Goal: Task Accomplishment & Management: Use online tool/utility

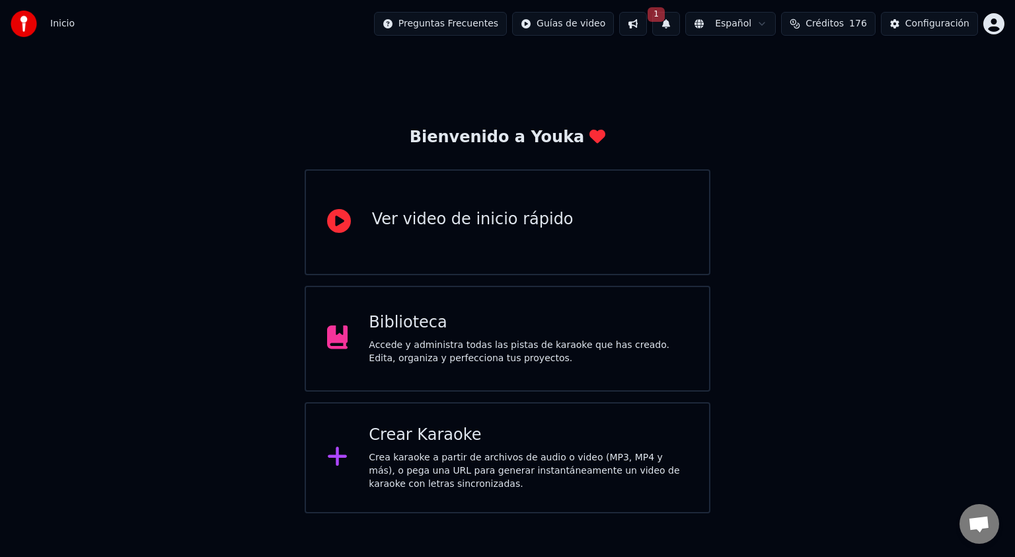
click at [412, 325] on div "Biblioteca" at bounding box center [528, 322] width 319 height 21
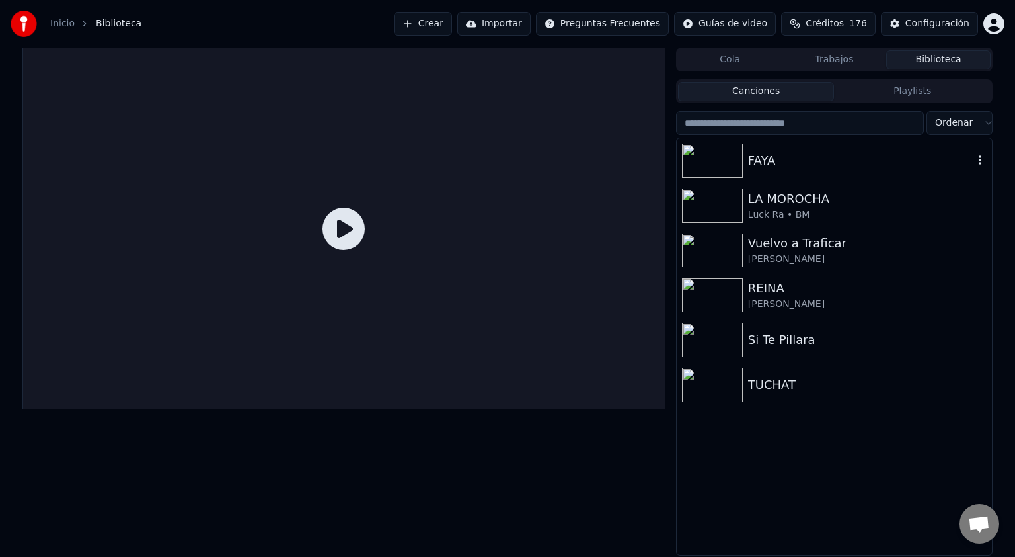
click at [734, 164] on img at bounding box center [712, 160] width 61 height 34
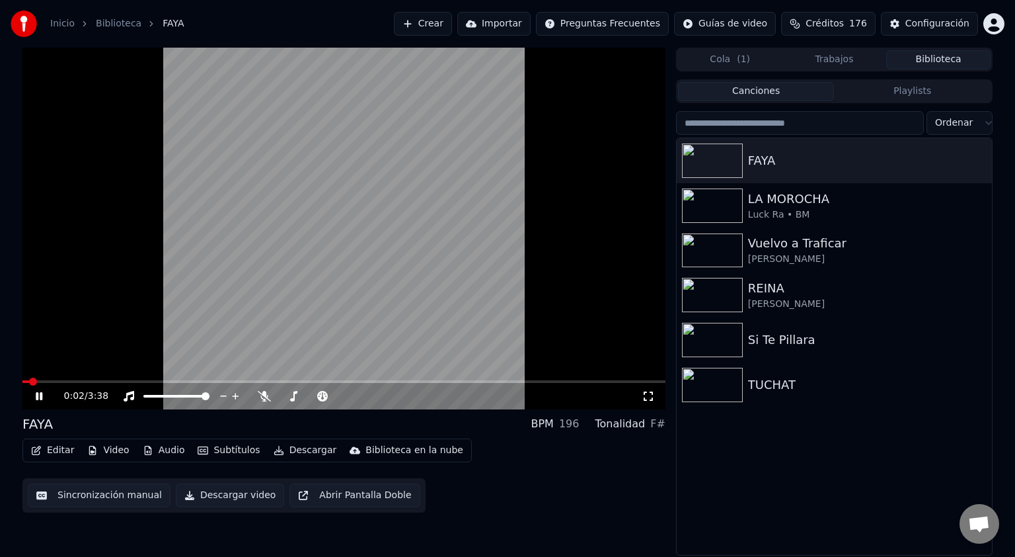
click at [651, 401] on icon at bounding box center [648, 396] width 13 height 11
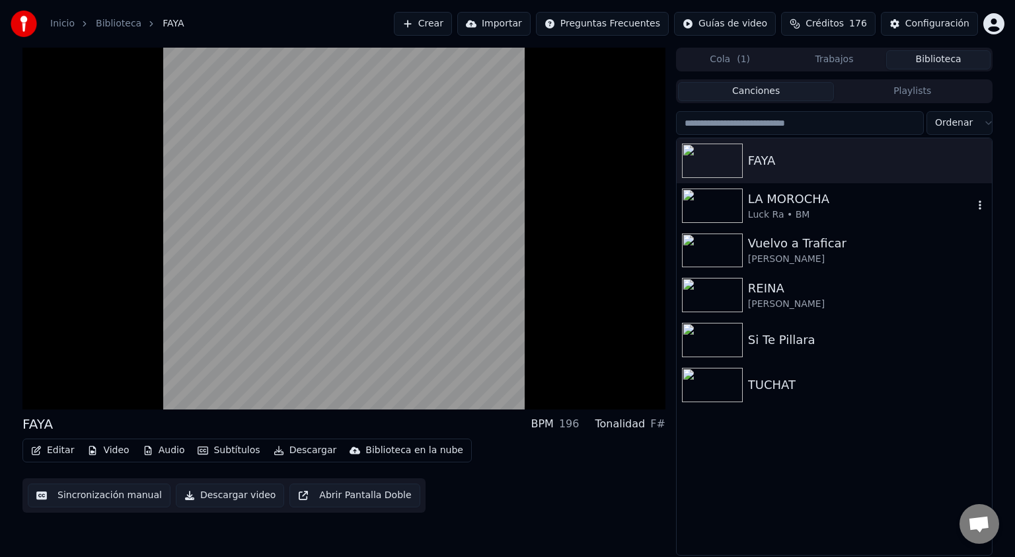
click at [735, 206] on img at bounding box center [712, 205] width 61 height 34
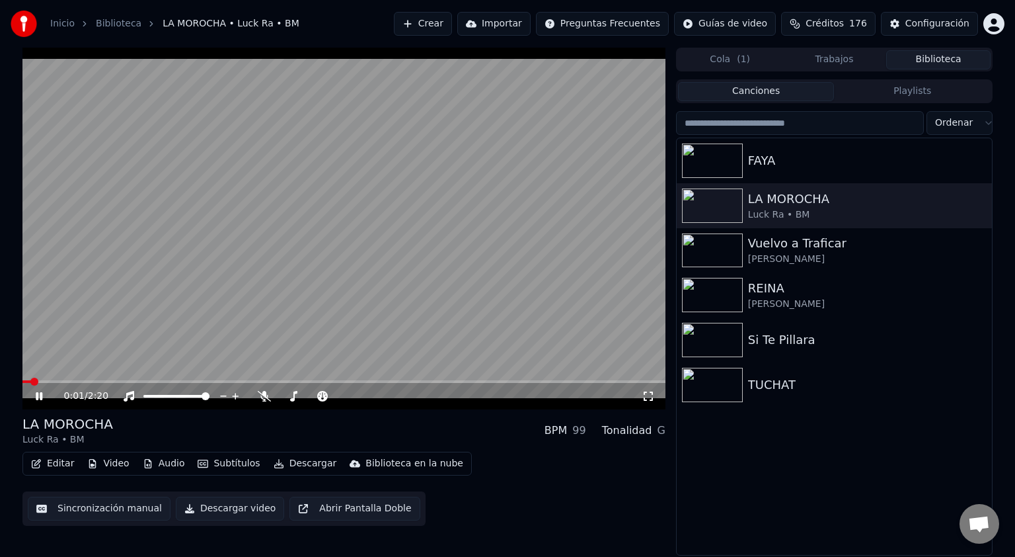
click at [649, 386] on div "0:01 / 2:20" at bounding box center [343, 396] width 643 height 26
click at [648, 394] on icon at bounding box center [648, 396] width 13 height 11
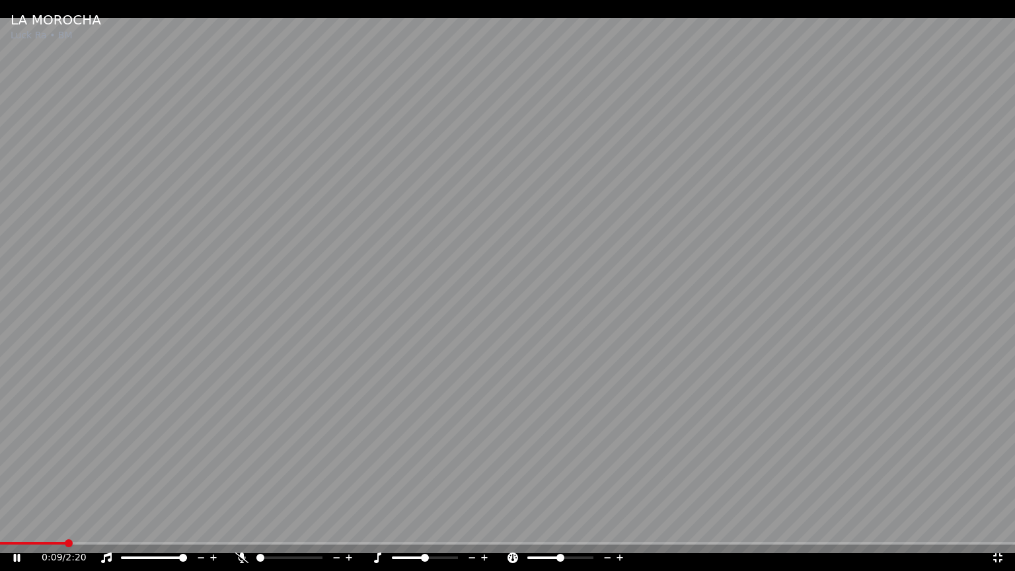
click at [241, 556] on icon at bounding box center [241, 558] width 13 height 11
click at [243, 556] on icon at bounding box center [241, 558] width 13 height 11
click at [243, 556] on icon at bounding box center [242, 558] width 7 height 11
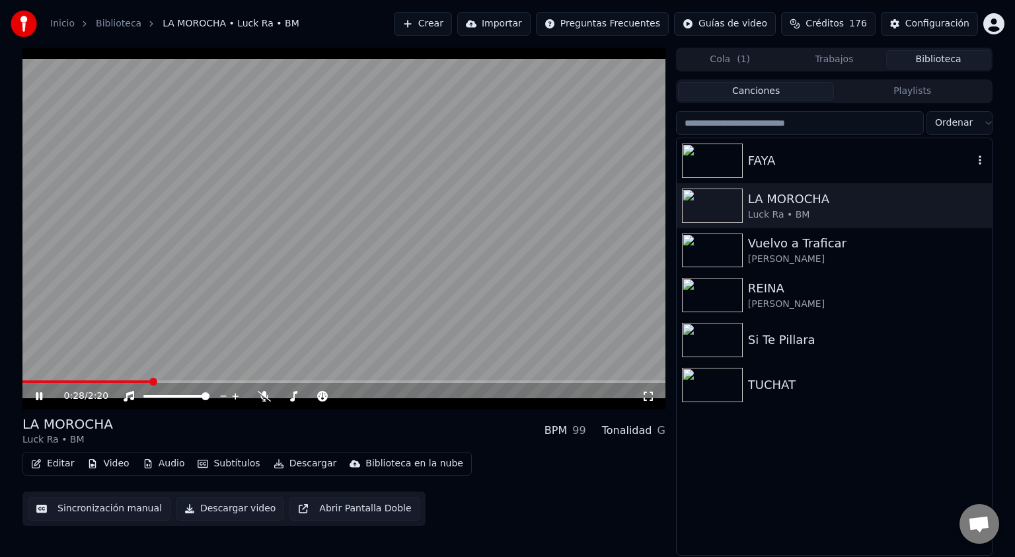
click at [720, 173] on img at bounding box center [712, 160] width 61 height 34
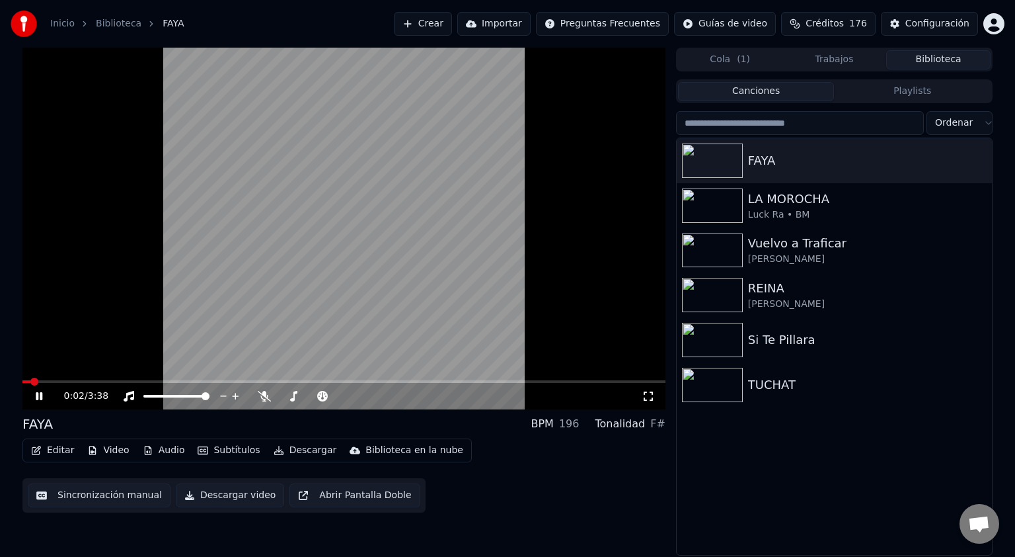
click at [652, 400] on icon at bounding box center [648, 395] width 9 height 9
click at [981, 162] on icon "button" at bounding box center [980, 160] width 13 height 11
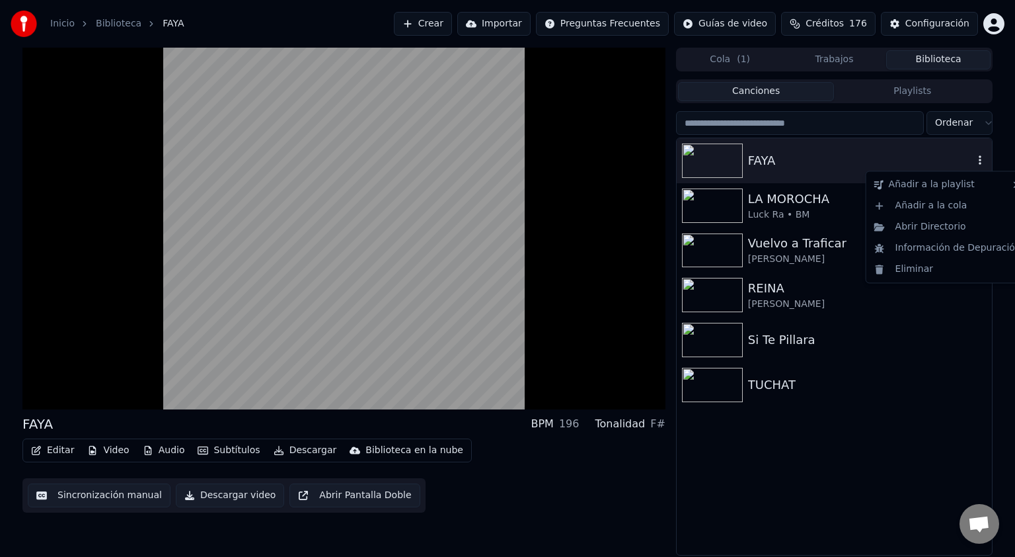
click at [754, 172] on div "FAYA" at bounding box center [834, 160] width 315 height 45
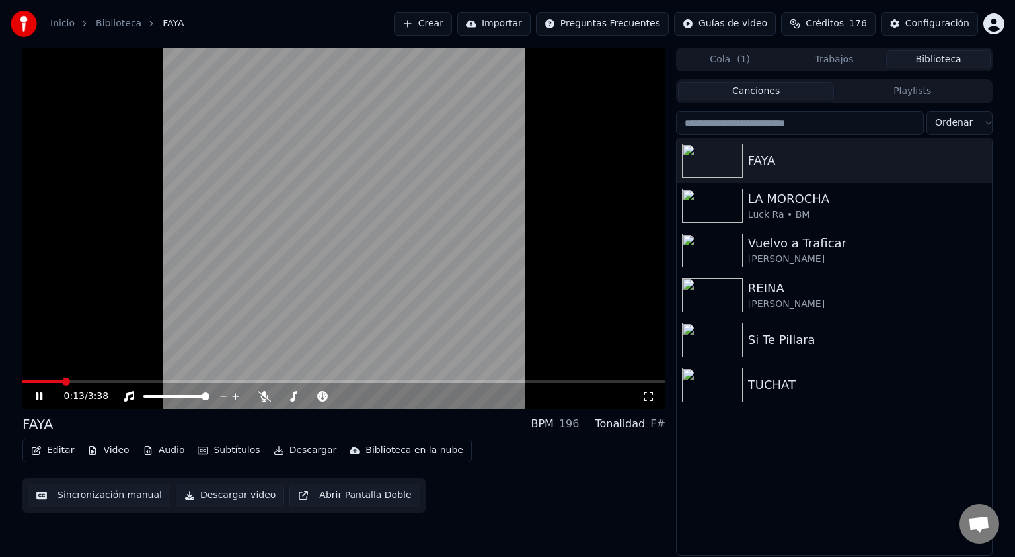
click at [58, 452] on button "Editar" at bounding box center [53, 450] width 54 height 19
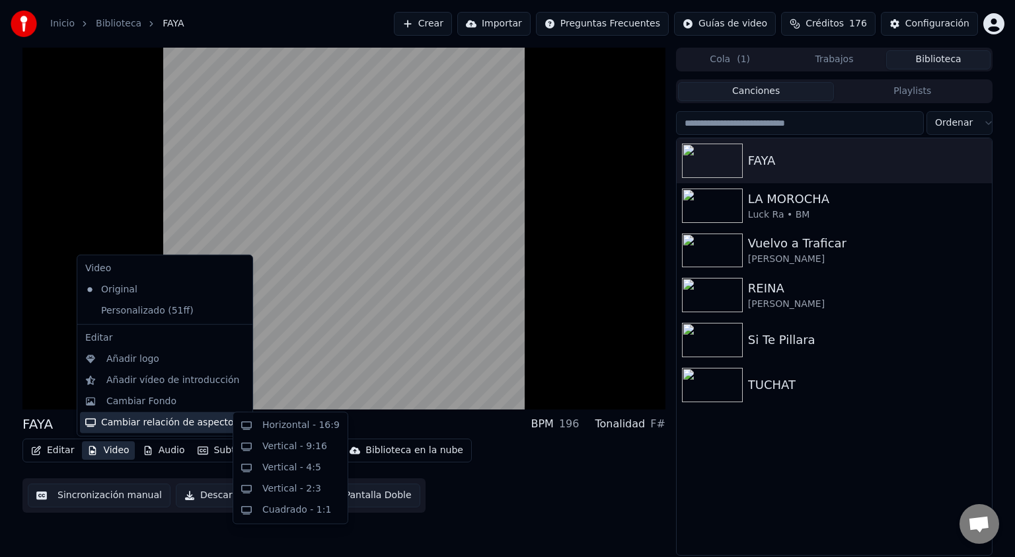
click at [114, 423] on div "Cambiar relación de aspecto" at bounding box center [165, 422] width 170 height 21
click at [281, 430] on div "Horizontal - 16:9" at bounding box center [300, 424] width 77 height 13
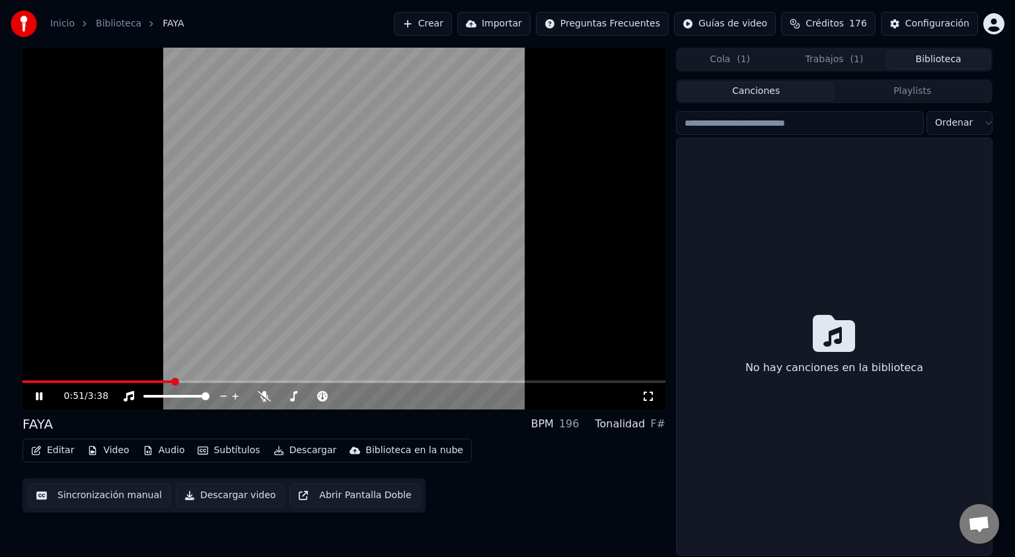
click at [948, 59] on button "Biblioteca" at bounding box center [939, 59] width 104 height 19
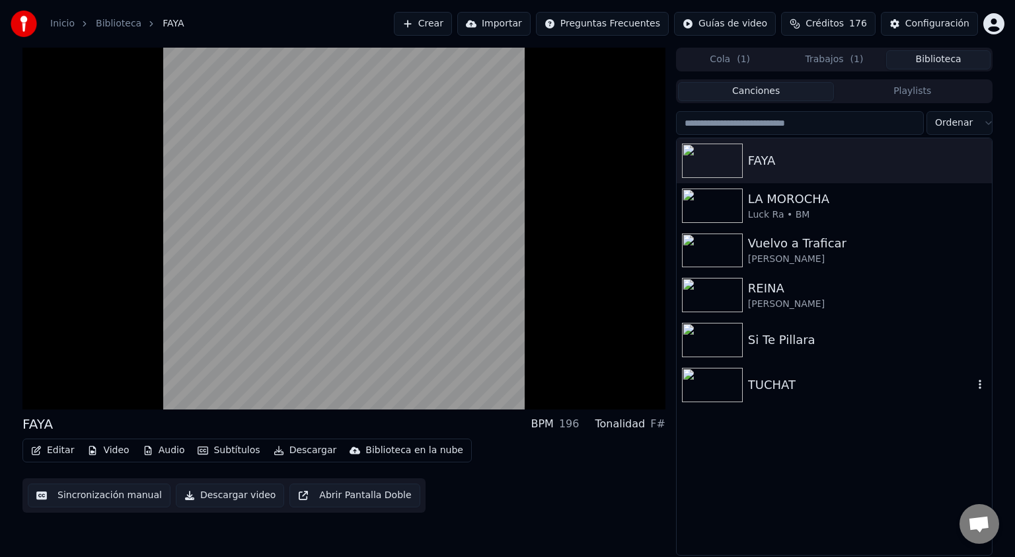
click at [760, 385] on div "TUCHAT" at bounding box center [860, 385] width 225 height 19
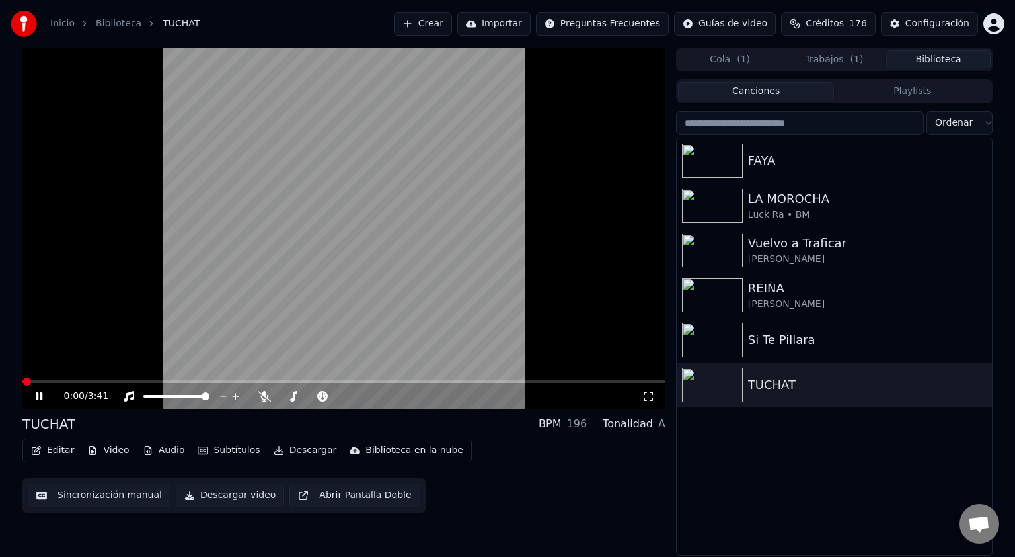
click at [284, 452] on button "Descargar" at bounding box center [305, 450] width 74 height 19
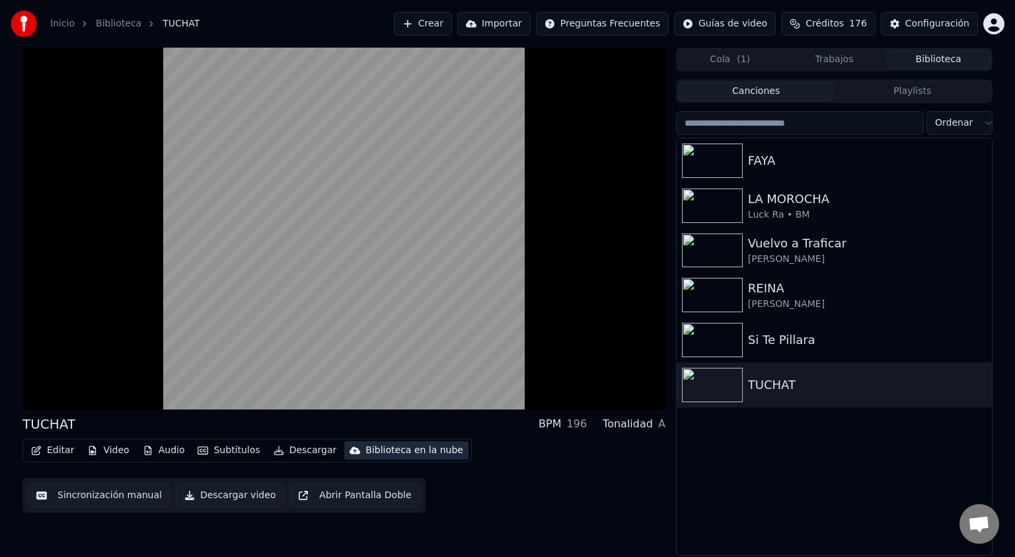
click at [372, 452] on div "Biblioteca en la nube" at bounding box center [415, 450] width 98 height 13
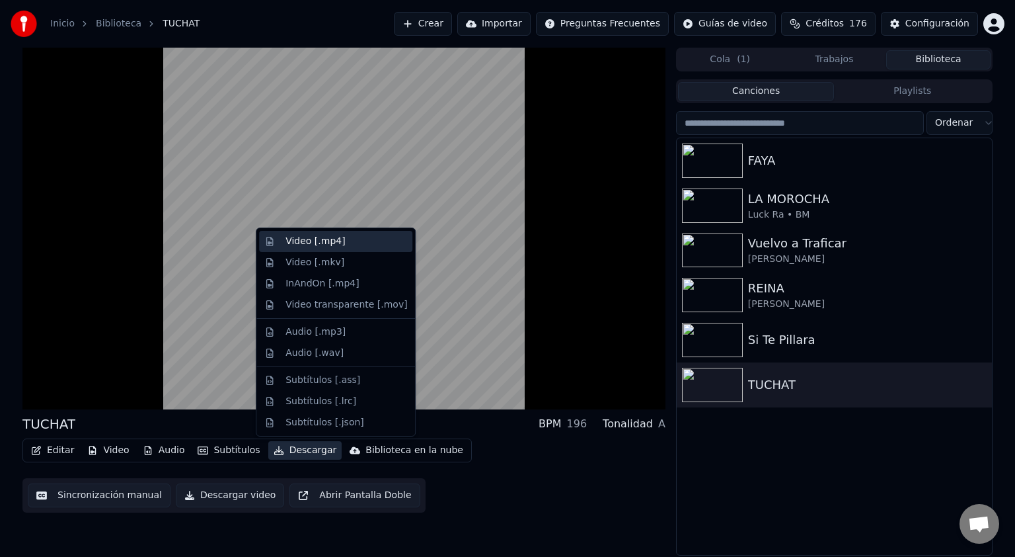
click at [319, 242] on div "Video [.mp4]" at bounding box center [315, 241] width 59 height 13
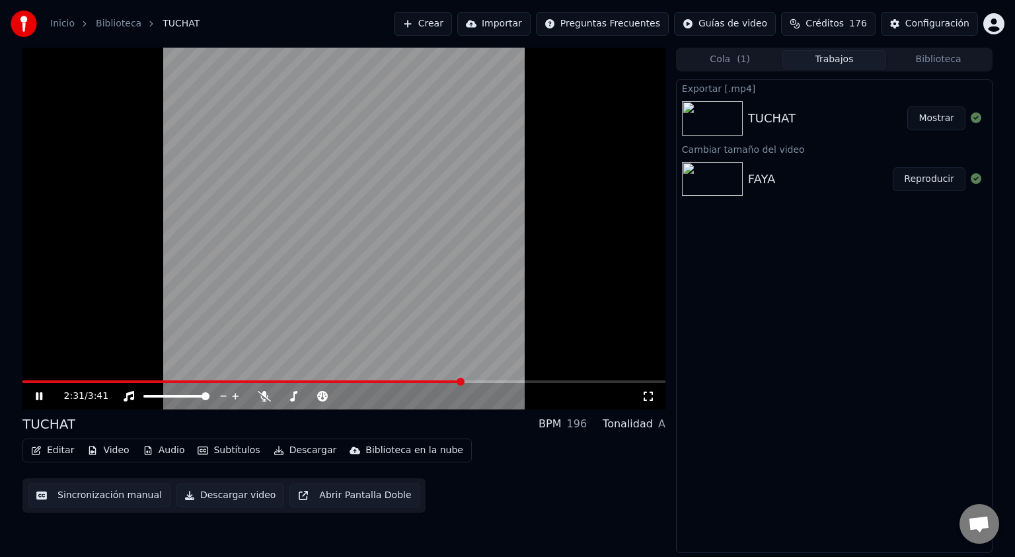
click at [944, 120] on button "Mostrar" at bounding box center [937, 118] width 58 height 24
click at [908, 106] on button "Mostrar" at bounding box center [937, 118] width 58 height 24
click at [763, 177] on div "FAYA" at bounding box center [762, 179] width 28 height 19
click at [937, 180] on button "Reproducir" at bounding box center [929, 179] width 73 height 24
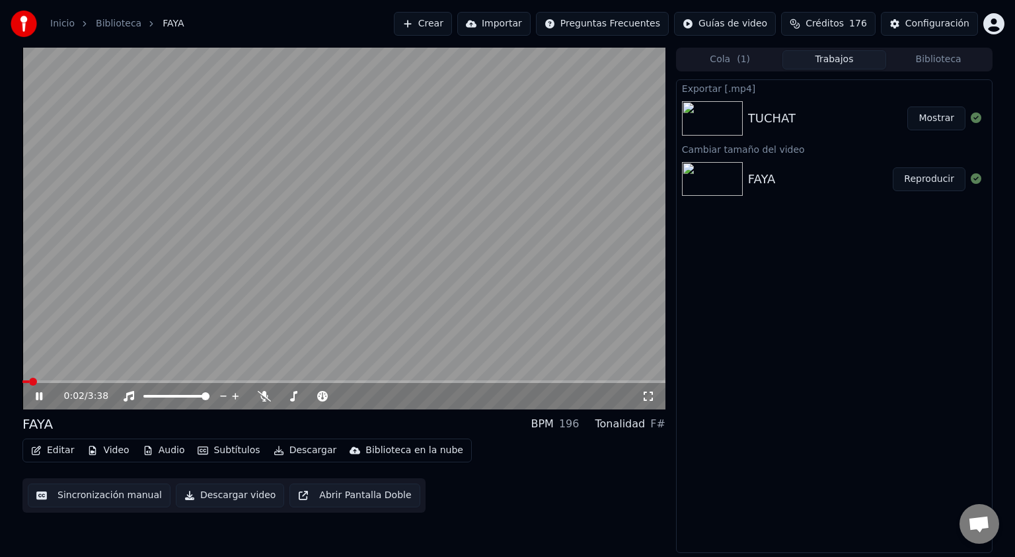
click at [305, 452] on button "Descargar" at bounding box center [305, 450] width 74 height 19
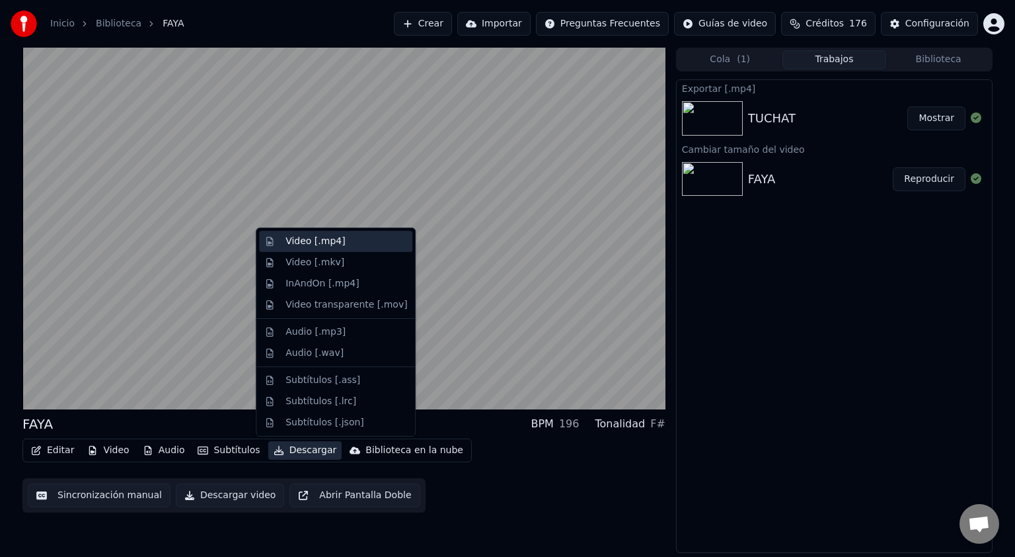
click at [318, 237] on div "Video [.mp4]" at bounding box center [315, 241] width 59 height 13
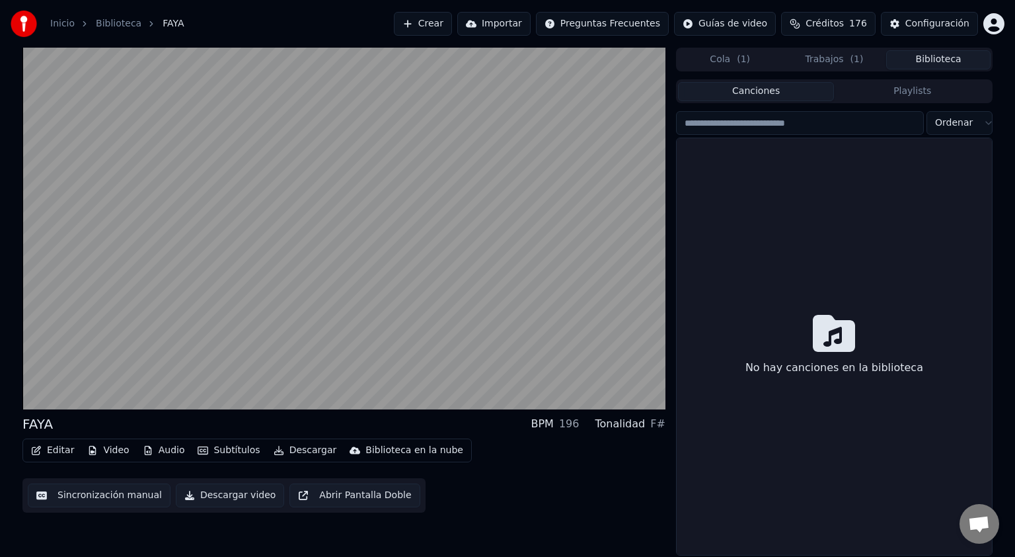
click at [945, 60] on button "Biblioteca" at bounding box center [939, 59] width 104 height 19
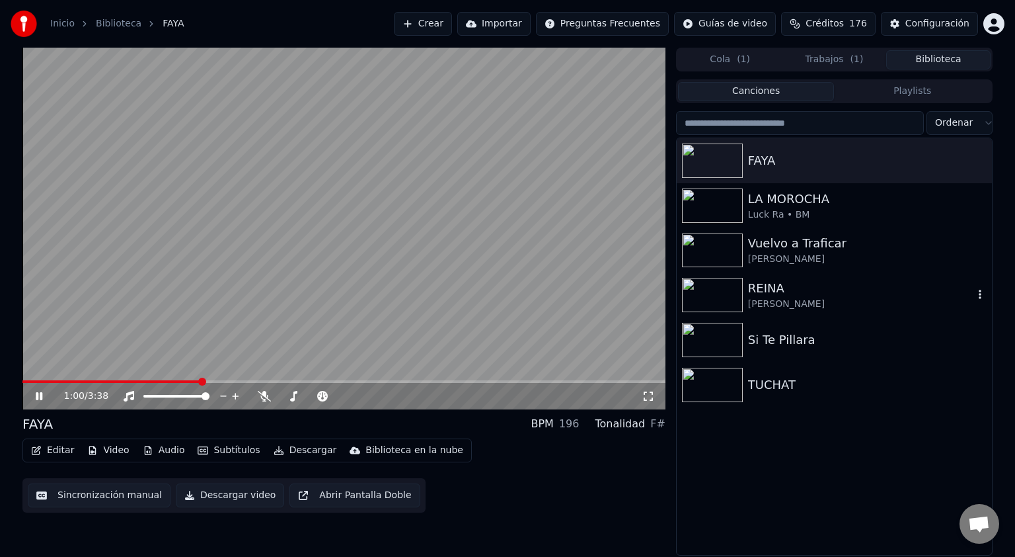
click at [718, 292] on img at bounding box center [712, 295] width 61 height 34
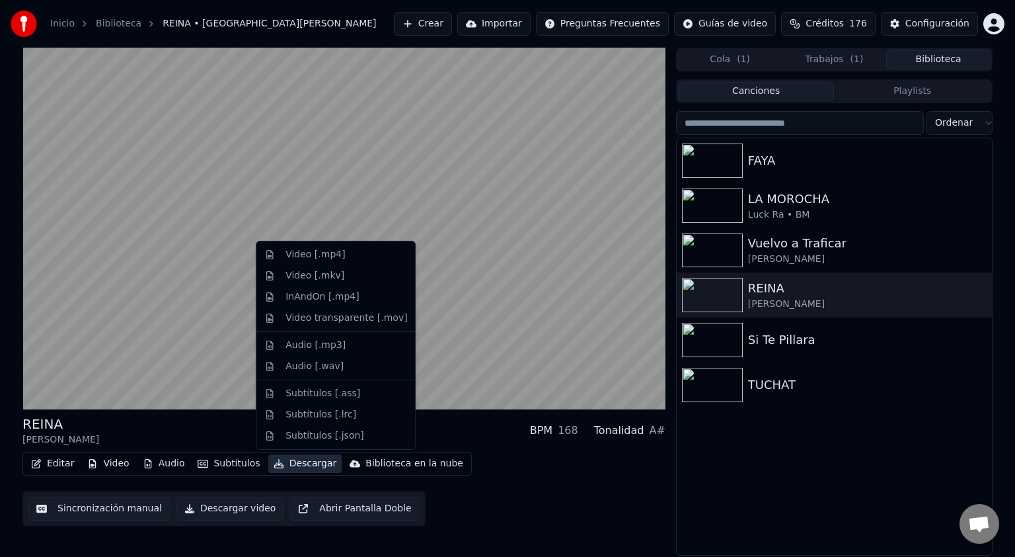
click at [296, 465] on button "Descargar" at bounding box center [305, 463] width 74 height 19
click at [311, 251] on div "Video [.mp4]" at bounding box center [315, 254] width 59 height 13
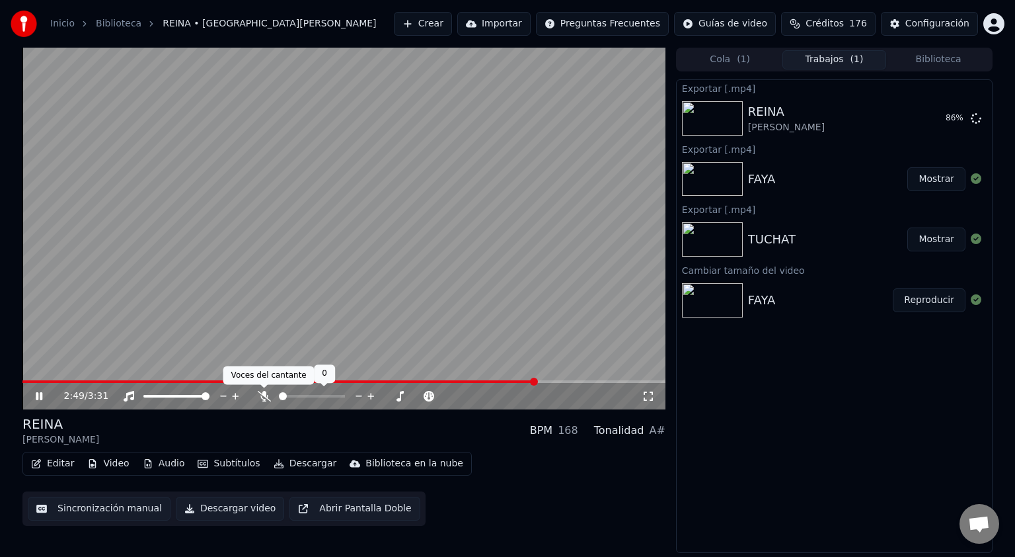
click at [267, 397] on icon at bounding box center [264, 396] width 13 height 11
click at [440, 237] on video at bounding box center [343, 229] width 643 height 362
click at [932, 118] on button "Mostrar" at bounding box center [937, 118] width 58 height 24
click at [943, 61] on button "Biblioteca" at bounding box center [939, 59] width 104 height 19
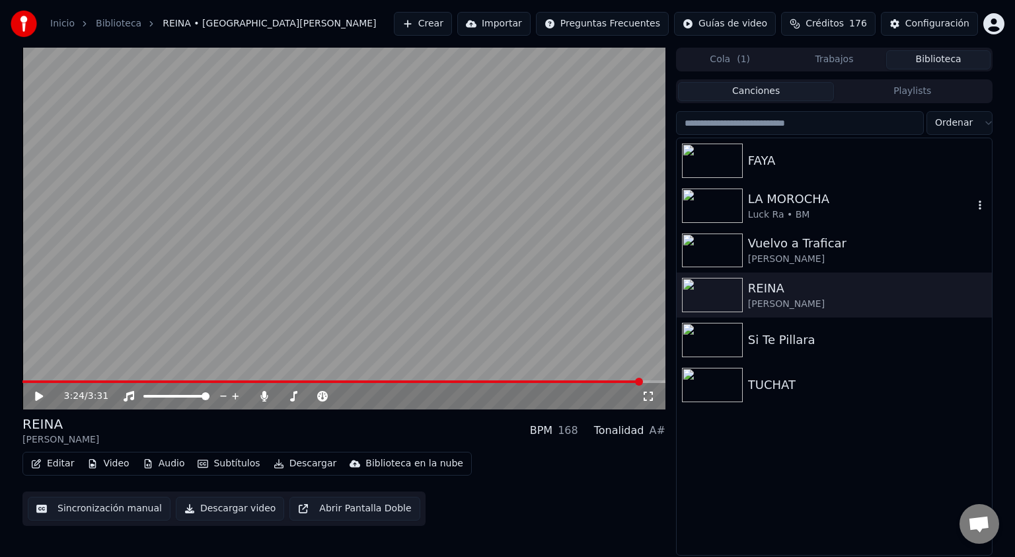
click at [789, 200] on div "LA MOROCHA" at bounding box center [860, 199] width 225 height 19
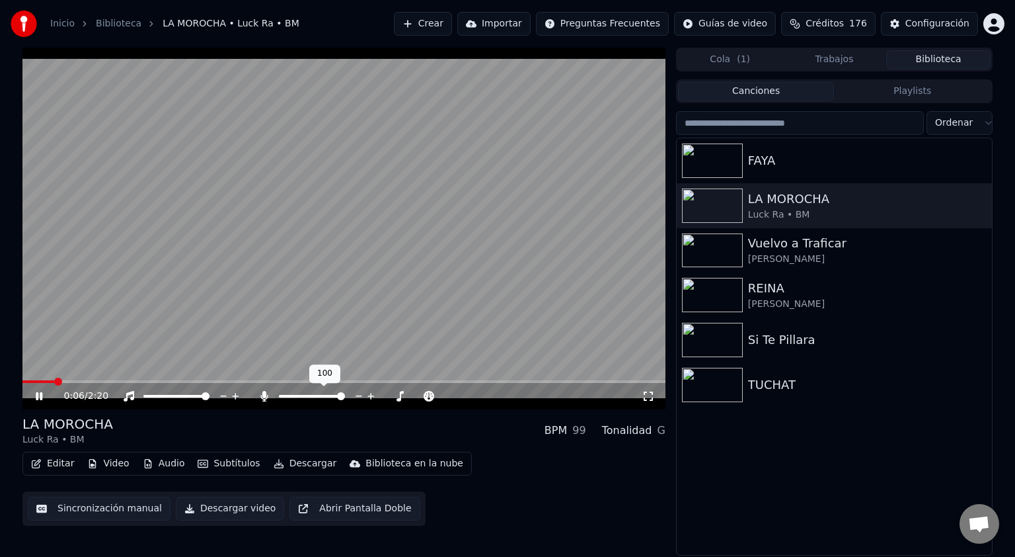
click at [267, 402] on div at bounding box center [318, 395] width 120 height 13
click at [266, 400] on icon at bounding box center [264, 396] width 13 height 11
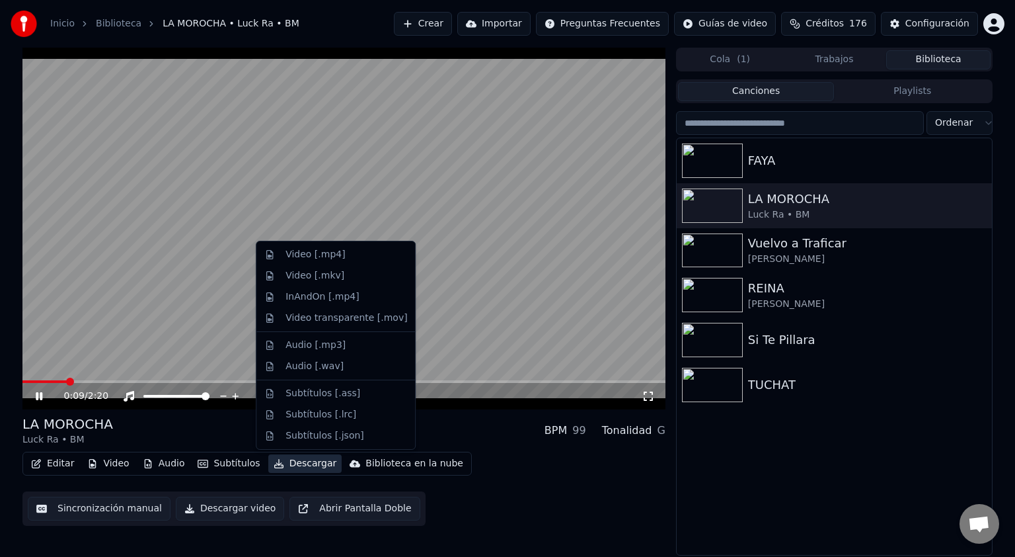
click at [296, 465] on button "Descargar" at bounding box center [305, 463] width 74 height 19
click at [328, 254] on div "Video [.mp4]" at bounding box center [315, 254] width 59 height 13
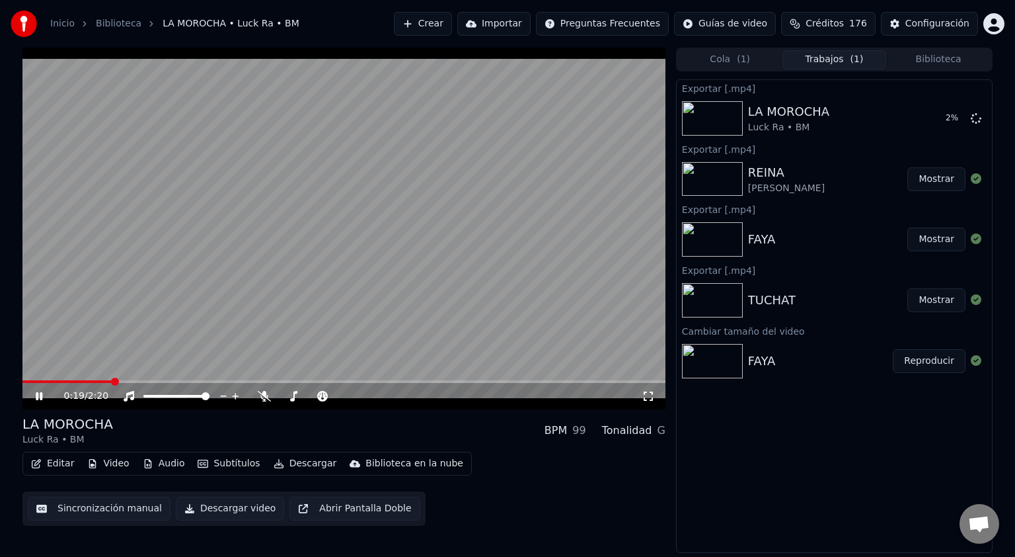
click at [939, 64] on button "Biblioteca" at bounding box center [939, 59] width 104 height 19
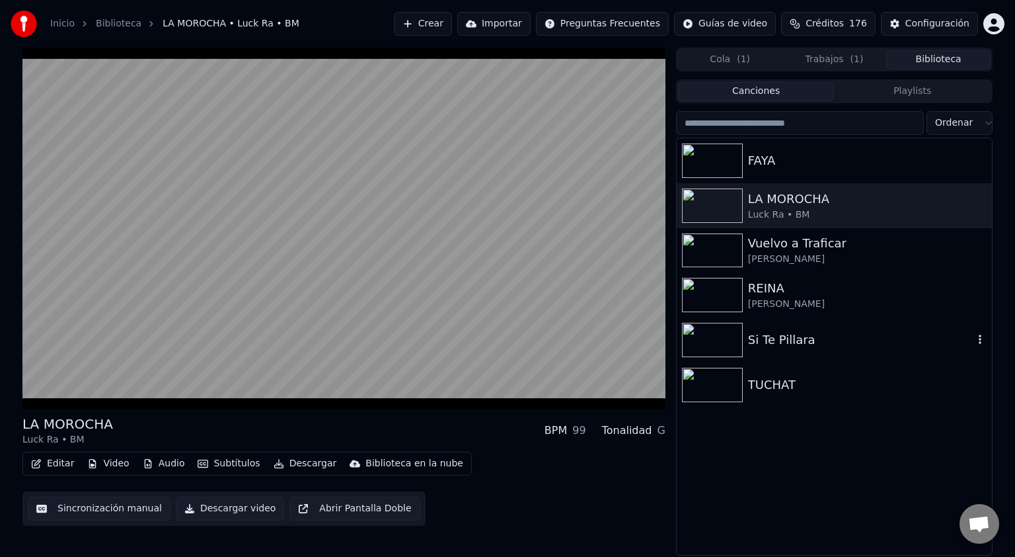
click at [714, 338] on img at bounding box center [712, 340] width 61 height 34
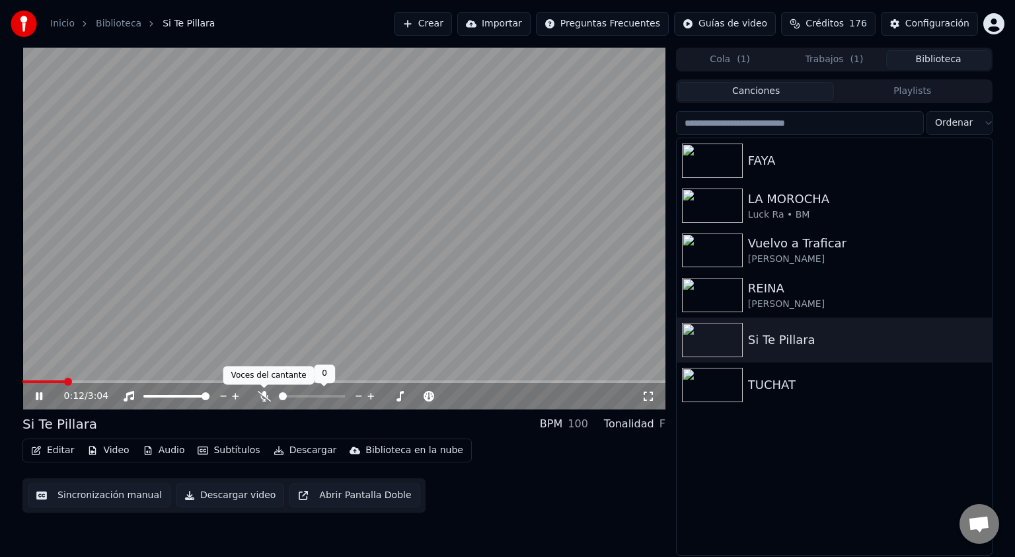
click at [267, 391] on span at bounding box center [263, 388] width 7 height 7
click at [286, 398] on span at bounding box center [283, 396] width 8 height 8
click at [283, 397] on span at bounding box center [283, 396] width 8 height 8
click at [244, 284] on video at bounding box center [343, 229] width 643 height 362
click at [35, 398] on icon at bounding box center [39, 395] width 8 height 9
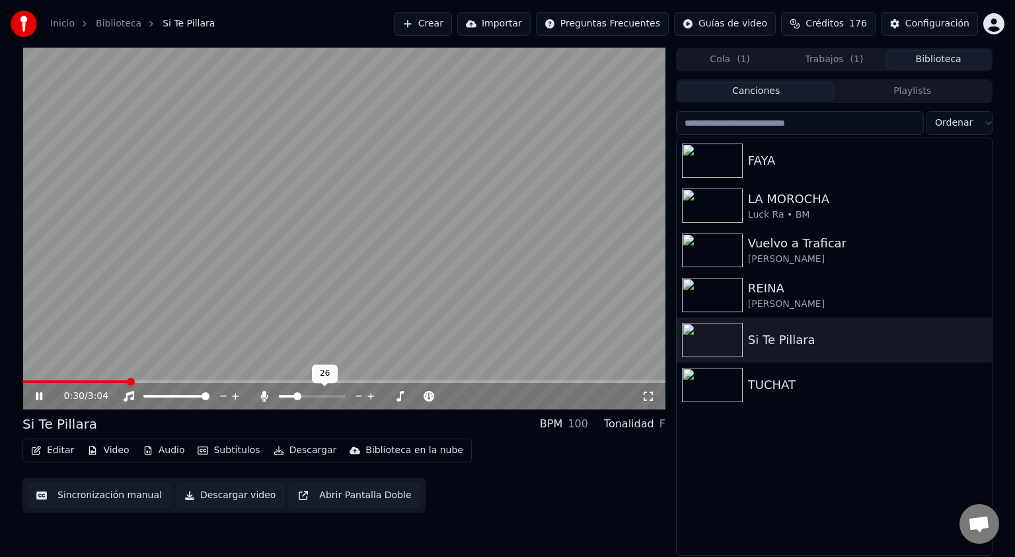
click at [296, 392] on span at bounding box center [298, 396] width 8 height 8
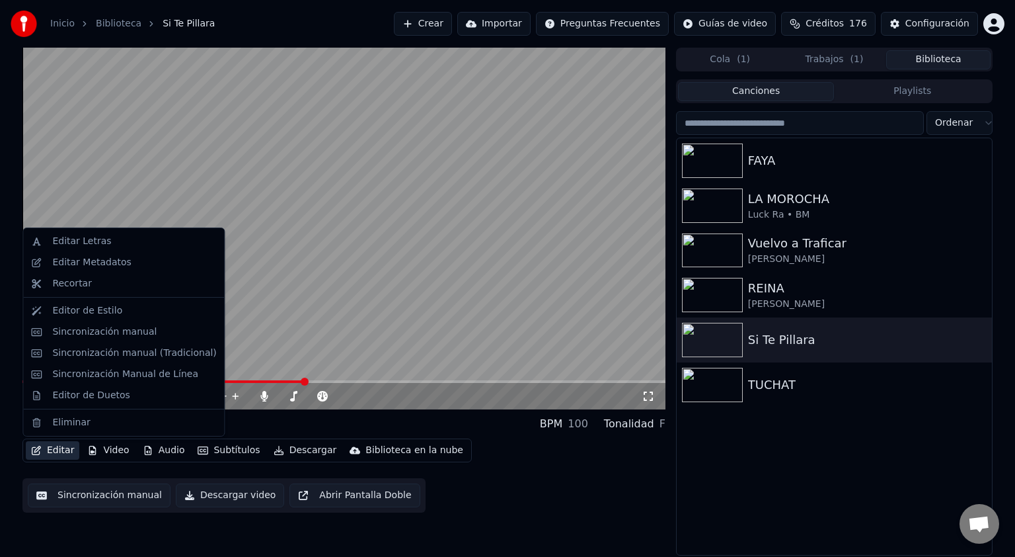
click at [49, 456] on button "Editar" at bounding box center [53, 450] width 54 height 19
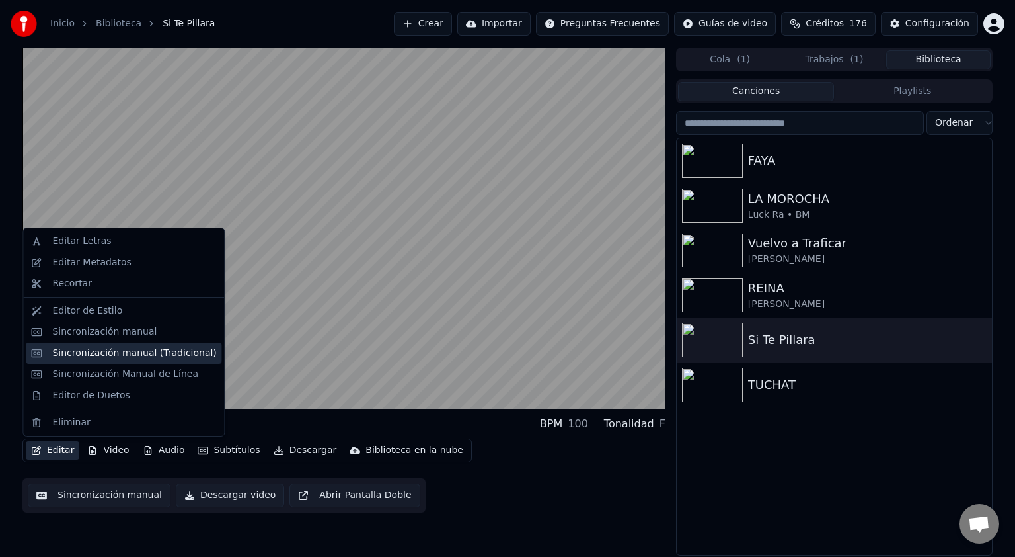
click at [130, 357] on div "Sincronización manual (Tradicional)" at bounding box center [134, 352] width 164 height 13
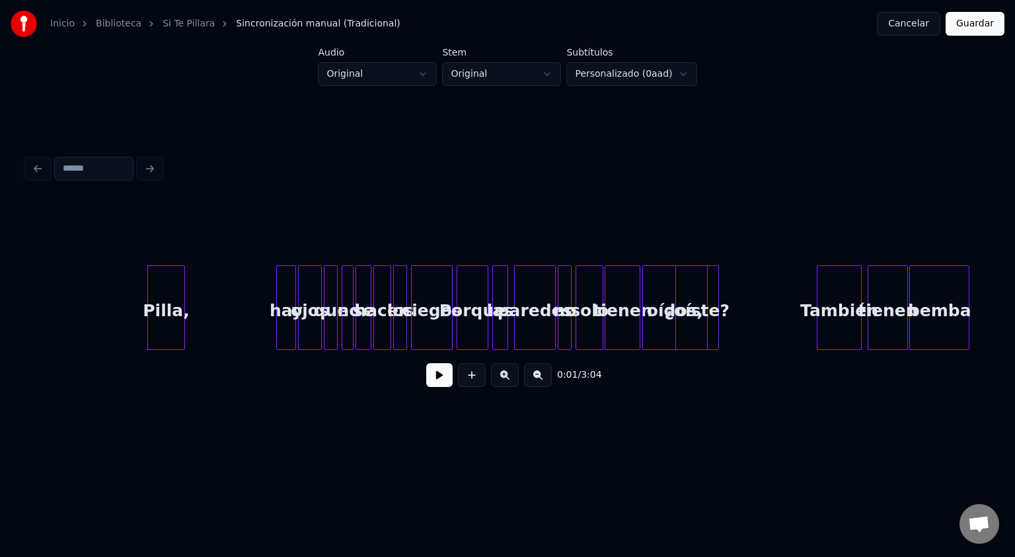
click at [444, 385] on button at bounding box center [439, 375] width 26 height 24
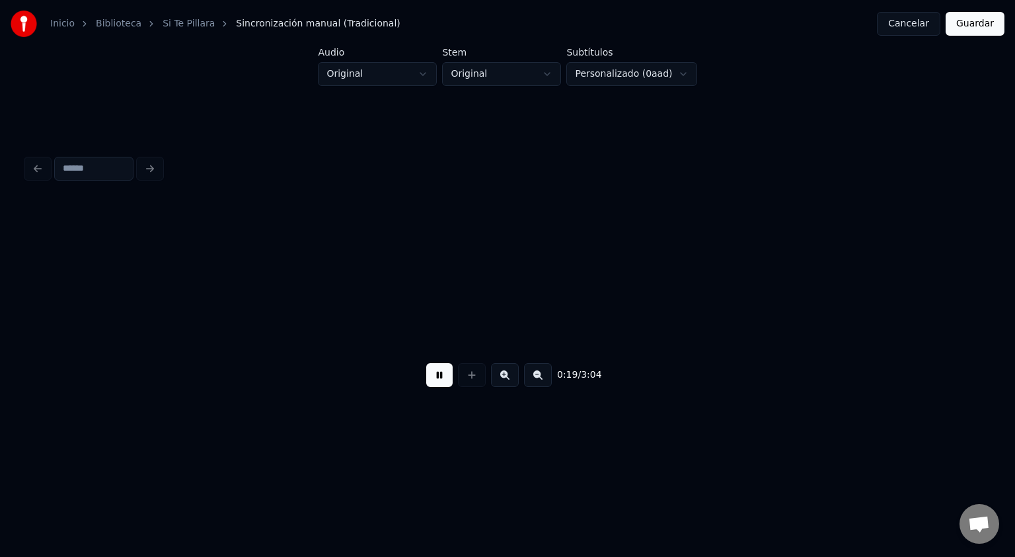
scroll to position [0, 1926]
click at [426, 363] on button at bounding box center [439, 375] width 26 height 24
click at [920, 341] on div at bounding box center [921, 307] width 4 height 83
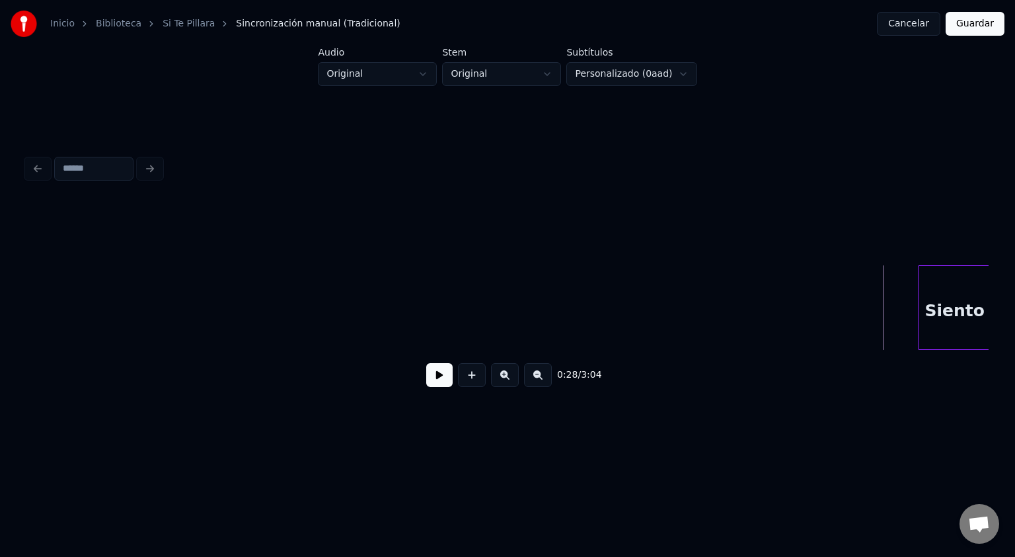
click at [440, 383] on button at bounding box center [439, 375] width 26 height 24
click at [426, 363] on button at bounding box center [439, 375] width 26 height 24
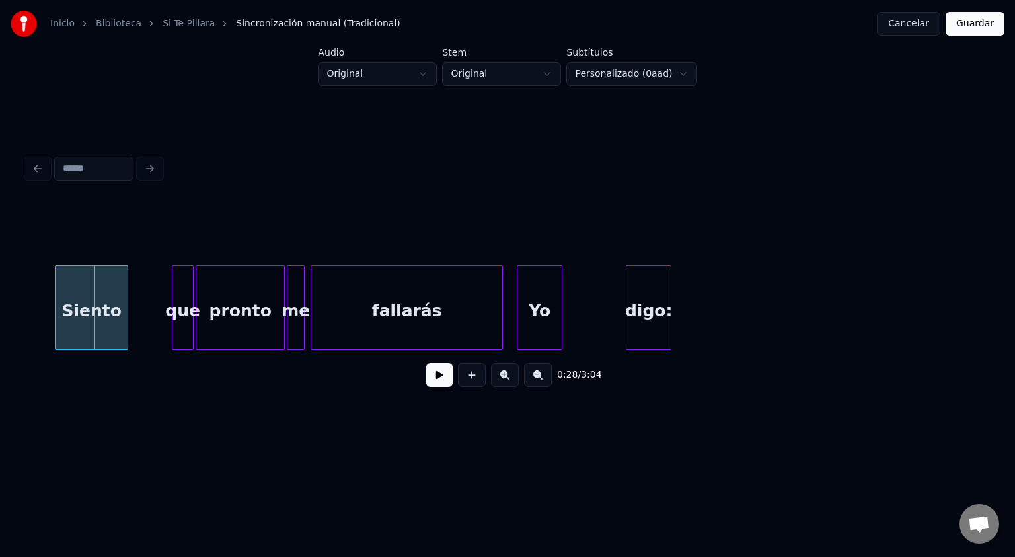
scroll to position [0, 2492]
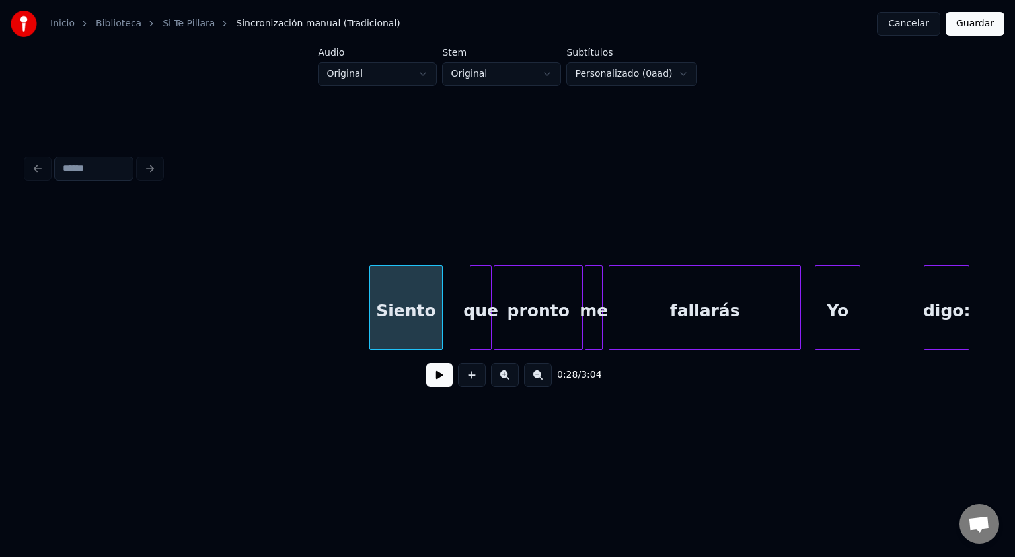
click at [423, 296] on div "Siento" at bounding box center [406, 311] width 72 height 90
click at [319, 235] on div at bounding box center [507, 232] width 963 height 66
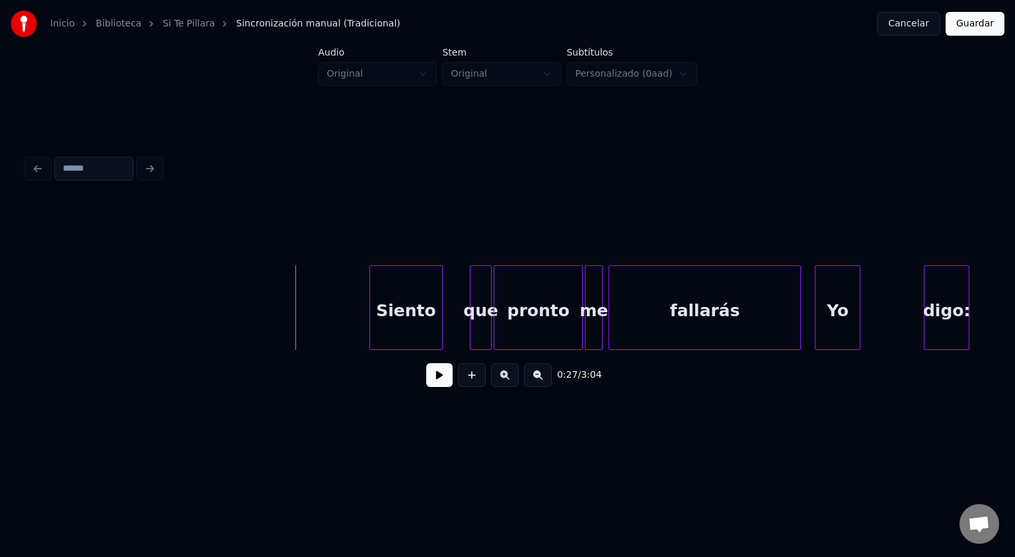
click at [440, 385] on button at bounding box center [439, 375] width 26 height 24
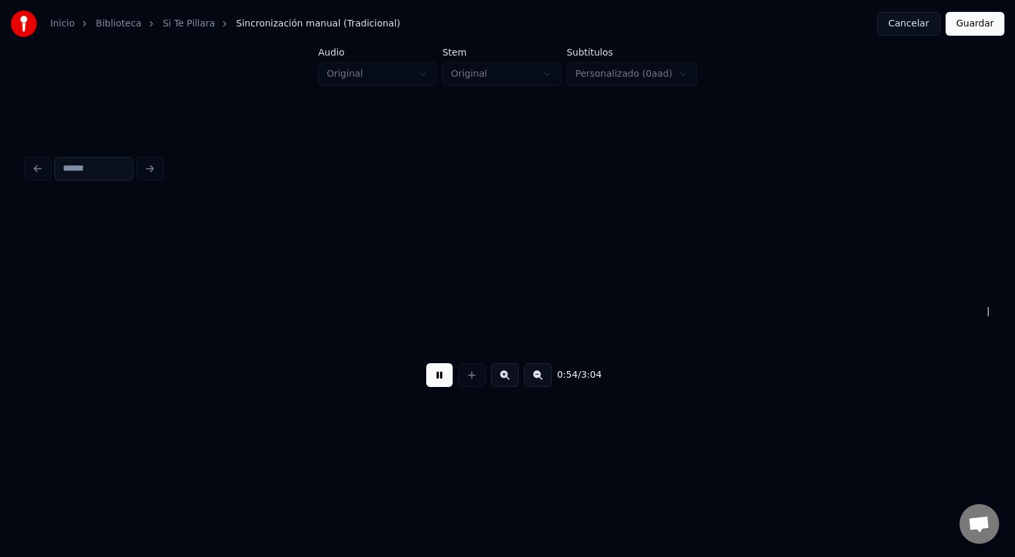
scroll to position [0, 5381]
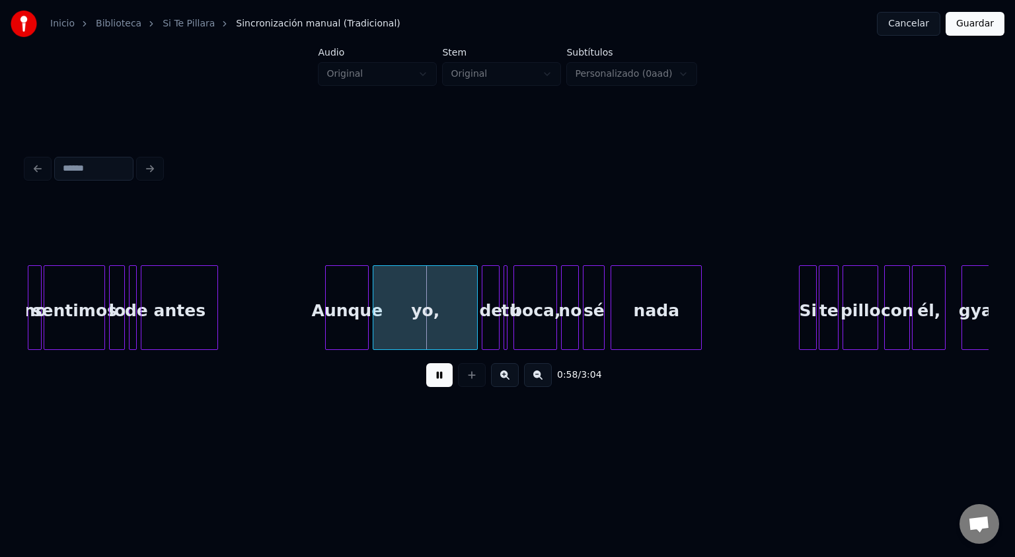
click at [504, 381] on button at bounding box center [505, 375] width 28 height 24
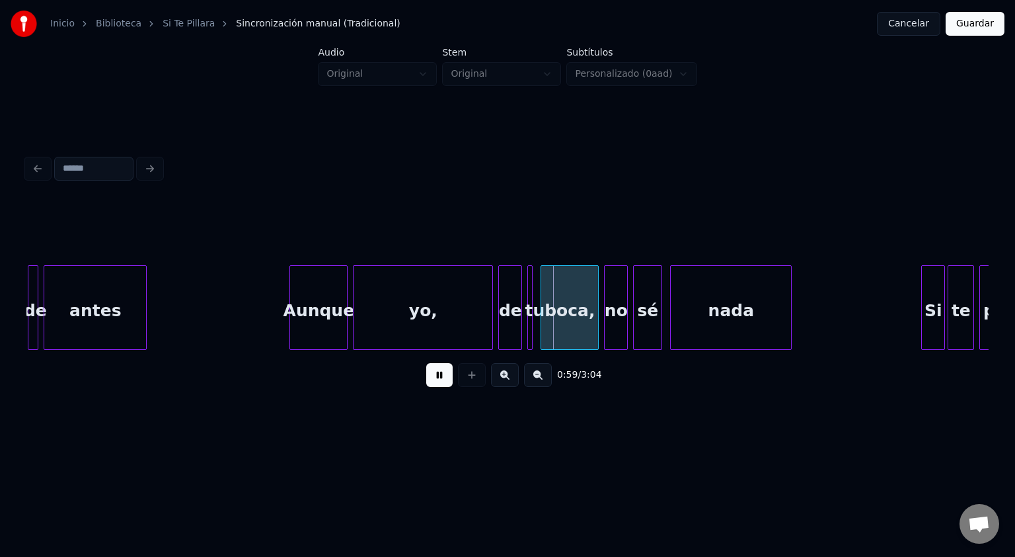
click at [504, 381] on button at bounding box center [505, 375] width 28 height 24
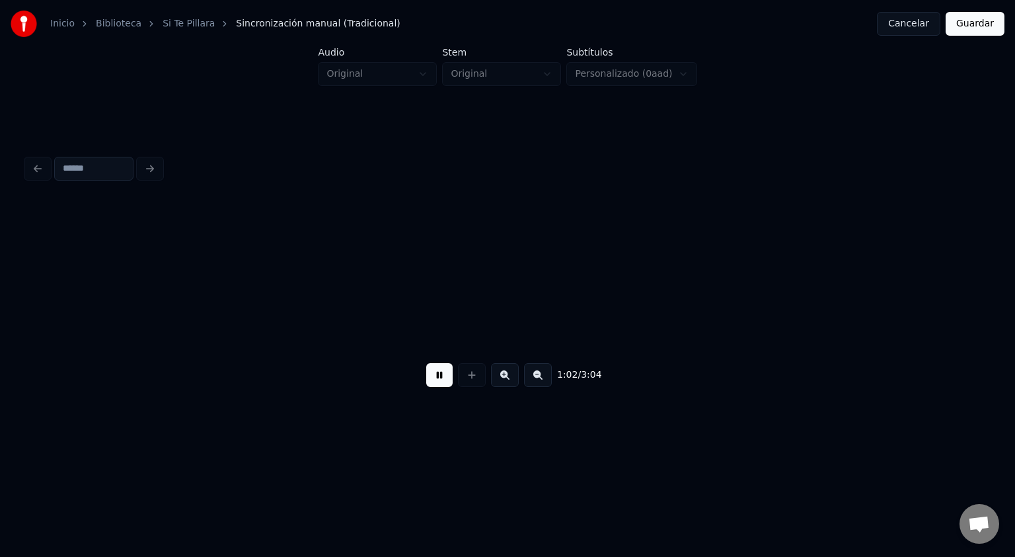
scroll to position [0, 10240]
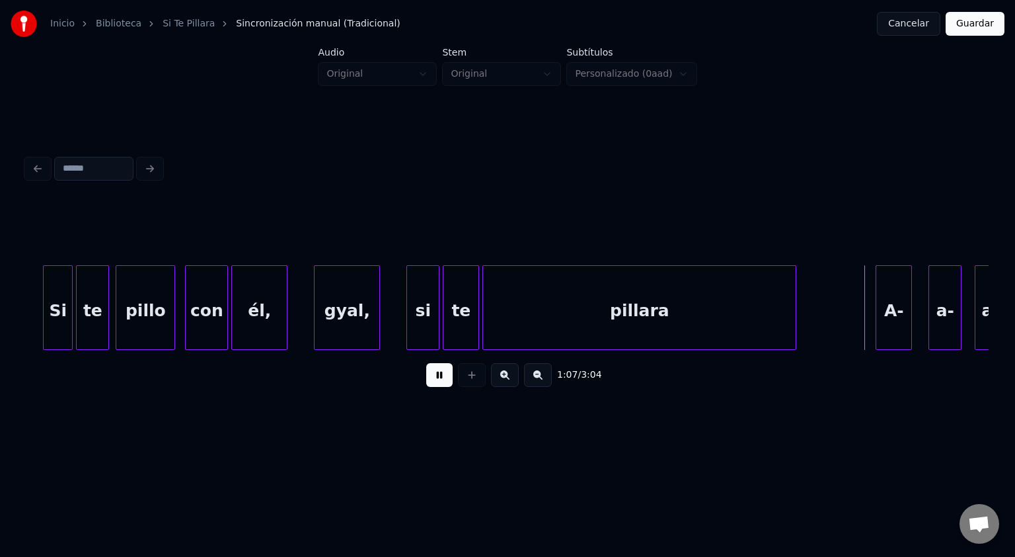
click at [491, 363] on button at bounding box center [505, 375] width 28 height 24
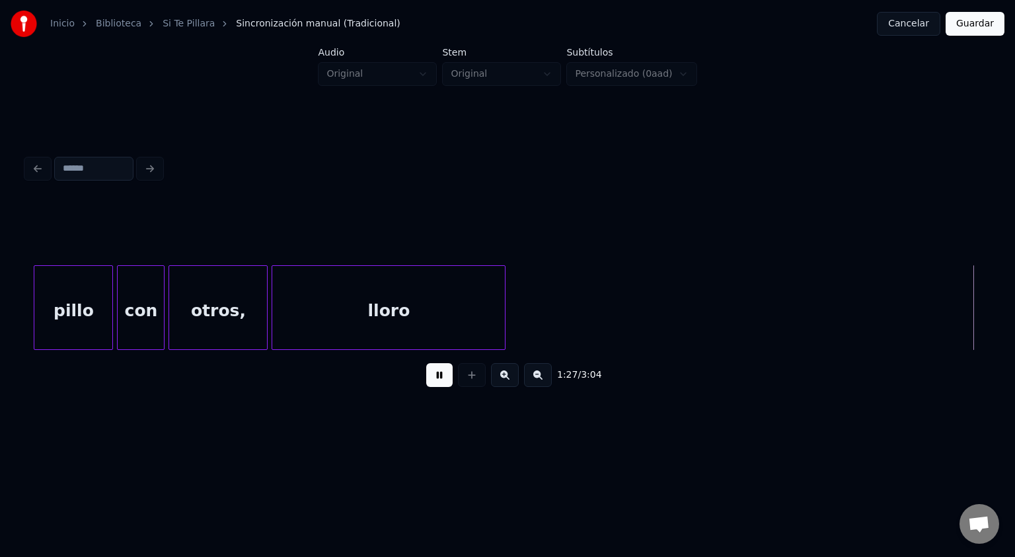
scroll to position [0, 17279]
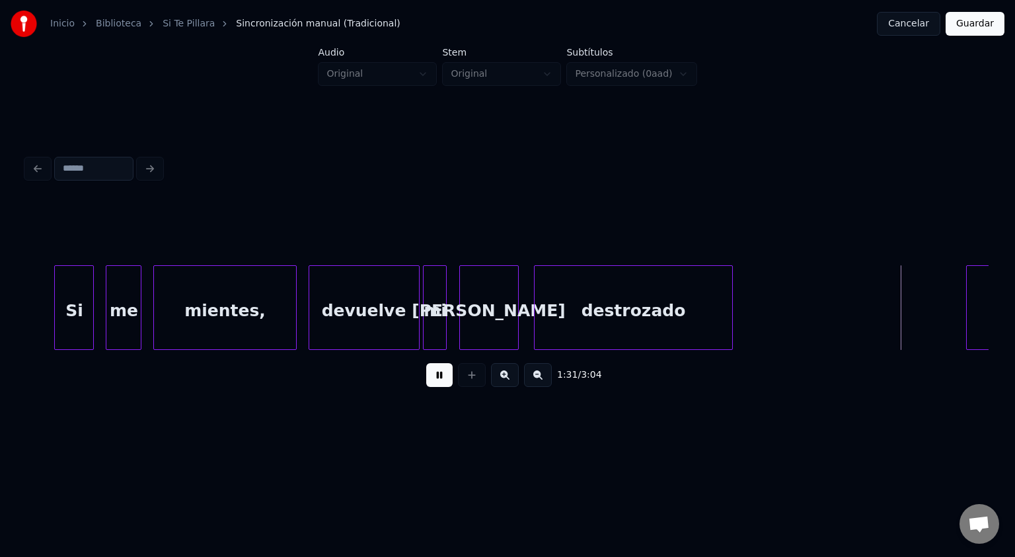
click at [978, 28] on button "Guardar" at bounding box center [975, 24] width 59 height 24
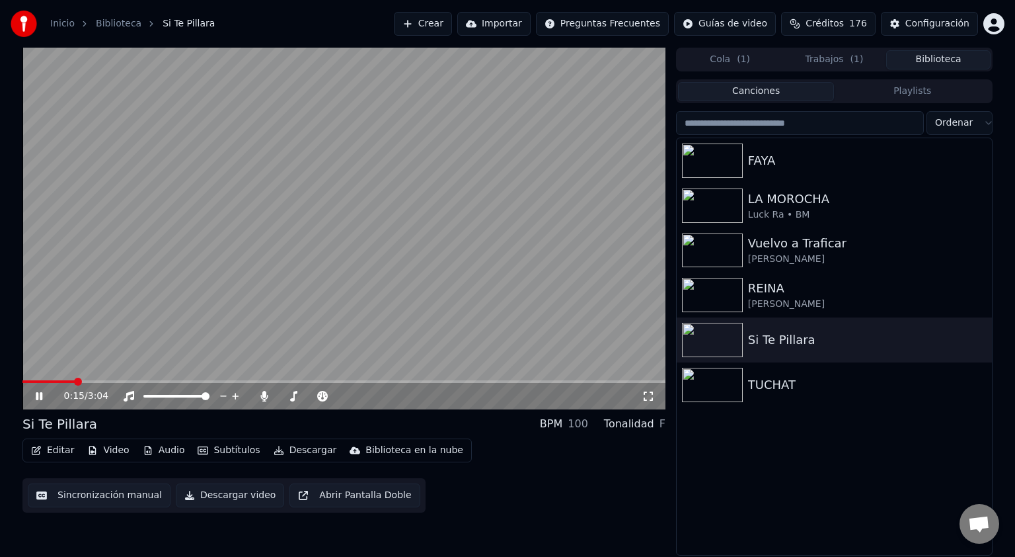
click at [74, 380] on span at bounding box center [343, 381] width 643 height 3
click at [93, 381] on span at bounding box center [343, 381] width 643 height 3
click at [108, 381] on span at bounding box center [343, 381] width 643 height 3
click at [126, 383] on div "0:25 / 3:04" at bounding box center [343, 396] width 643 height 26
click at [136, 383] on div "0:25 / 3:04" at bounding box center [343, 396] width 643 height 26
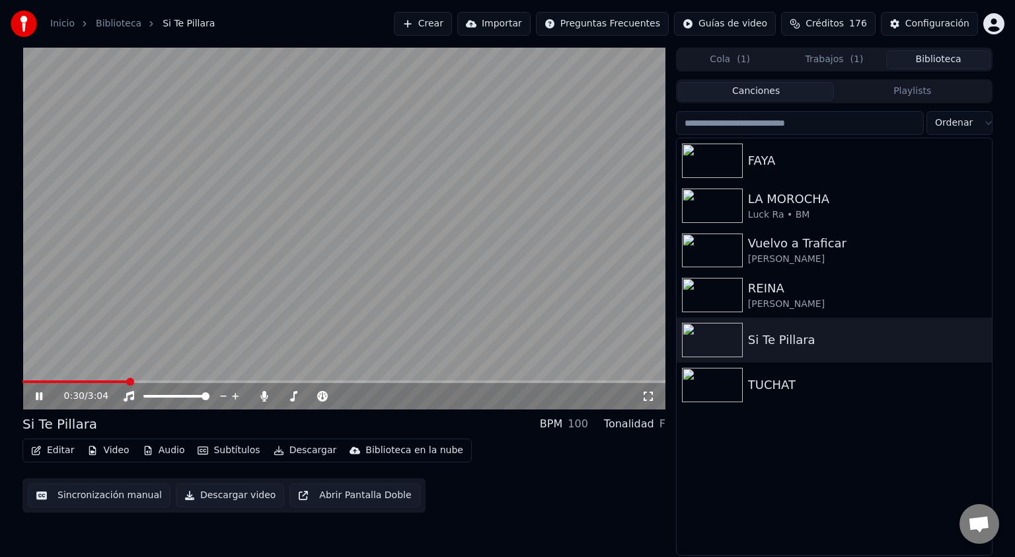
click at [129, 381] on span at bounding box center [130, 381] width 8 height 8
click at [56, 452] on button "Editar" at bounding box center [53, 450] width 54 height 19
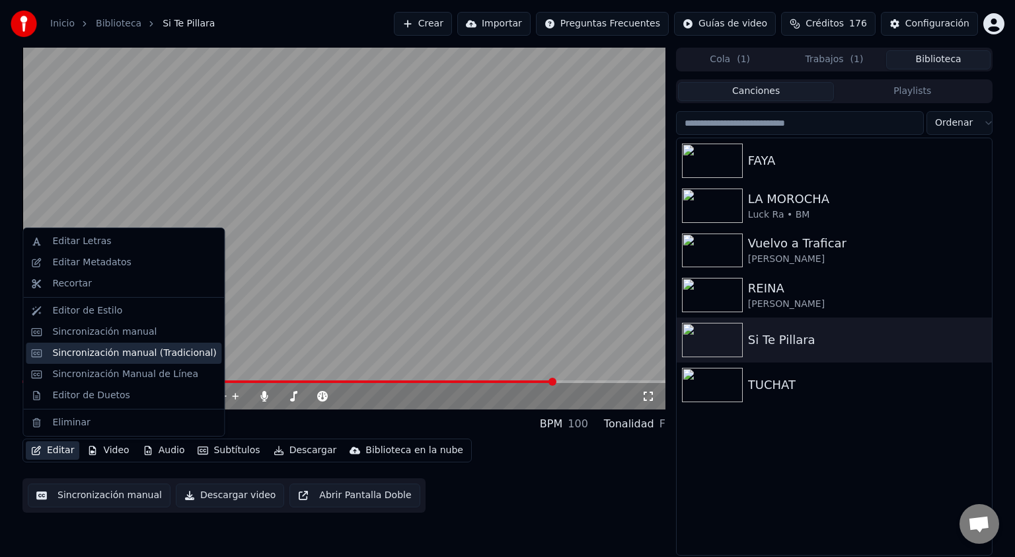
click at [114, 352] on div "Sincronización manual (Tradicional)" at bounding box center [134, 352] width 164 height 13
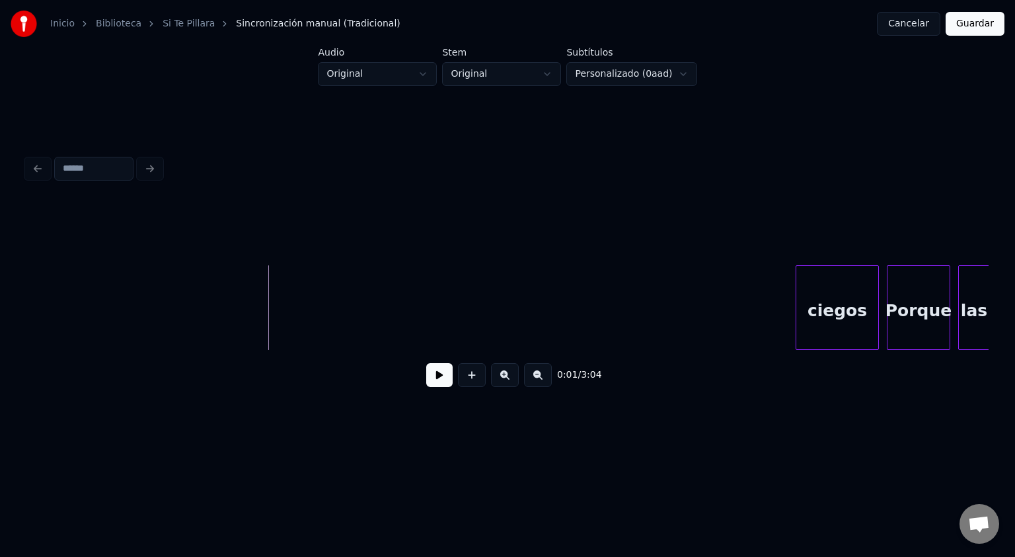
scroll to position [0, 842]
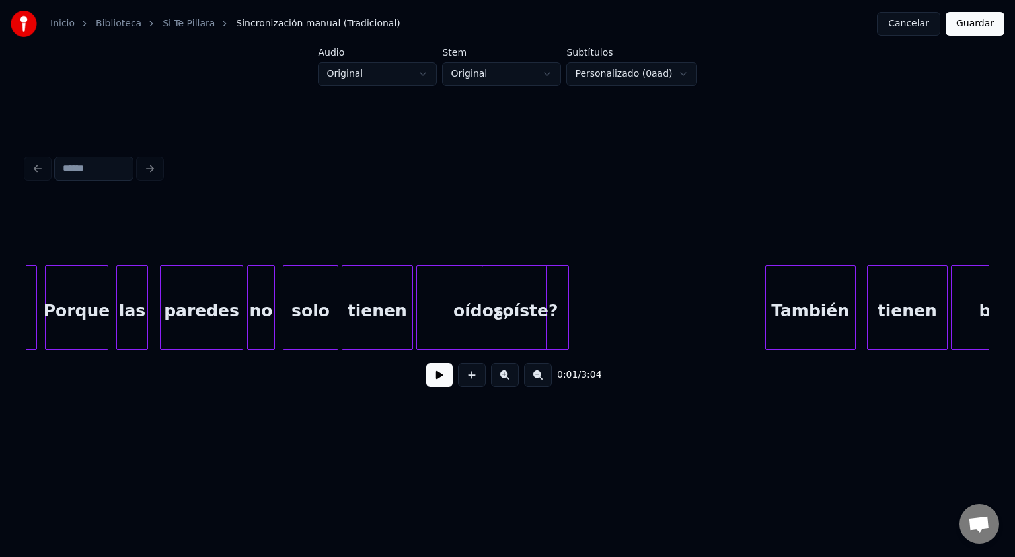
click at [432, 386] on button at bounding box center [439, 375] width 26 height 24
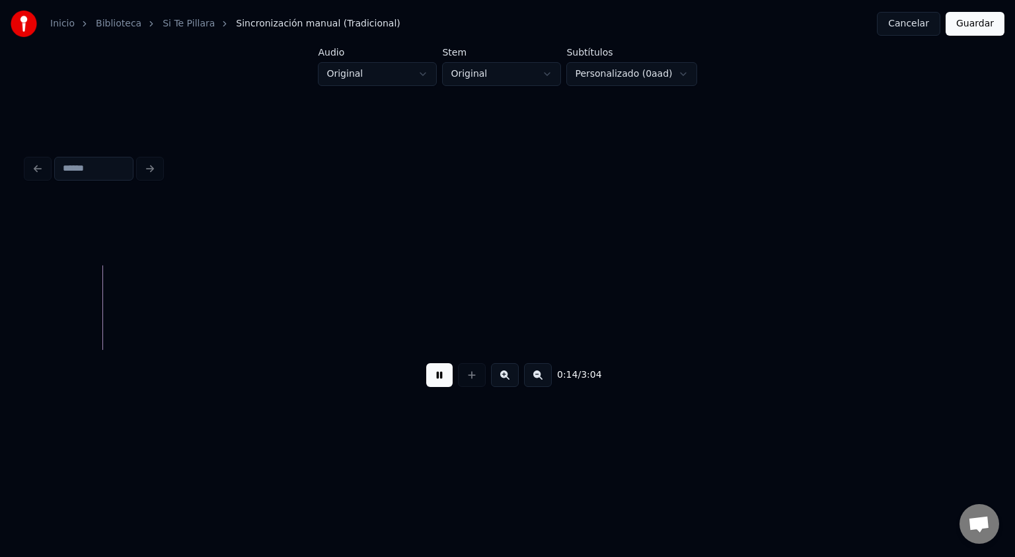
scroll to position [0, 2851]
click at [447, 380] on button at bounding box center [439, 375] width 26 height 24
click at [441, 355] on div "0:15 / 3:04" at bounding box center [507, 375] width 963 height 50
drag, startPoint x: 465, startPoint y: 355, endPoint x: 473, endPoint y: 354, distance: 8.7
click at [470, 354] on div "0:15 / 3:04" at bounding box center [507, 299] width 963 height 201
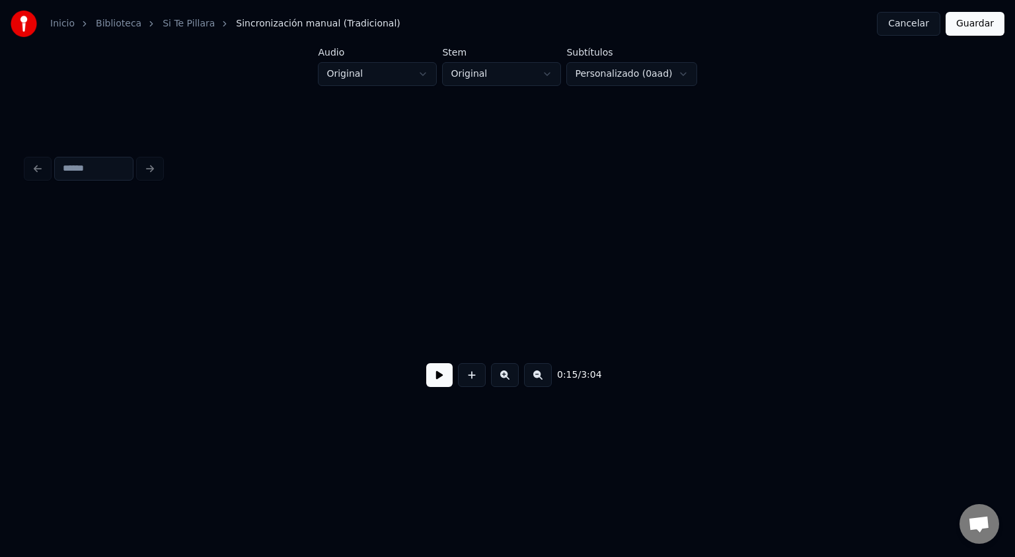
scroll to position [0, 12958]
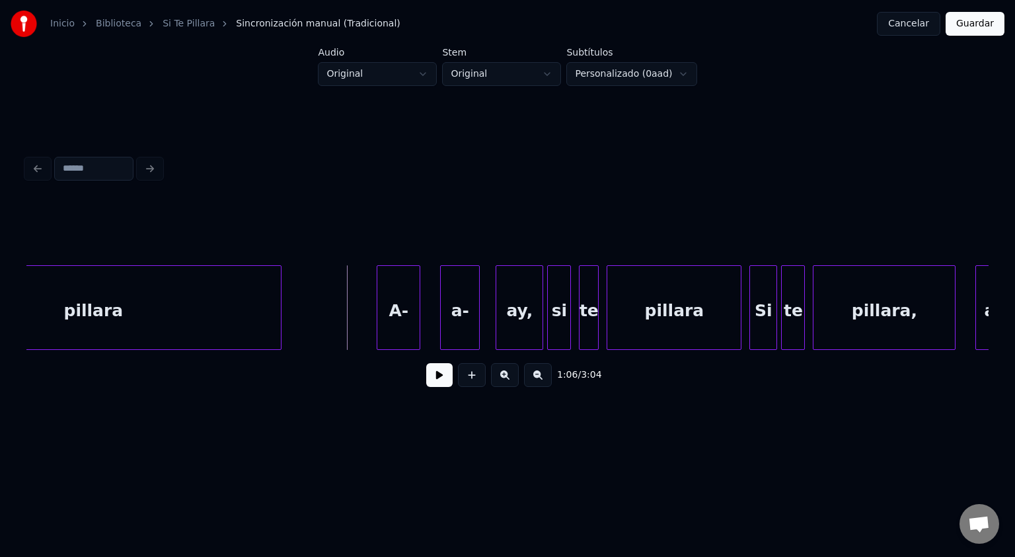
click at [451, 379] on button at bounding box center [439, 375] width 26 height 24
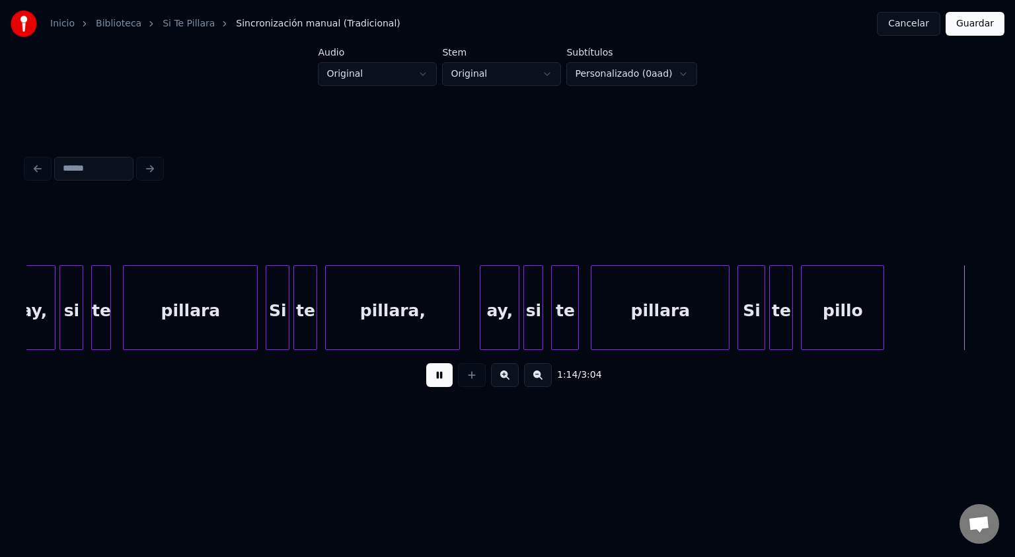
click at [409, 350] on div "ay, si te pillara Si te pillara, ay, si te pillara Si te pillo" at bounding box center [507, 307] width 963 height 85
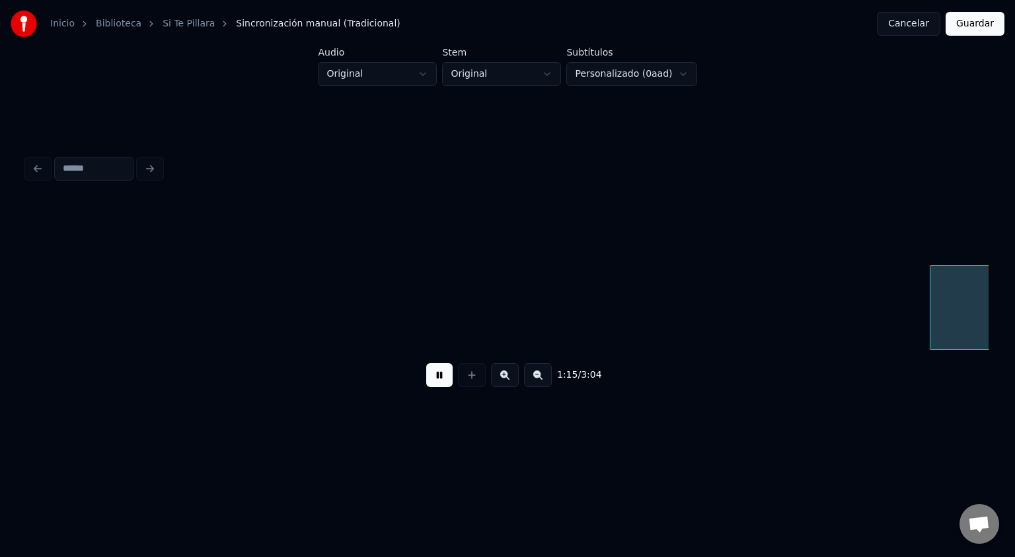
scroll to position [0, 15007]
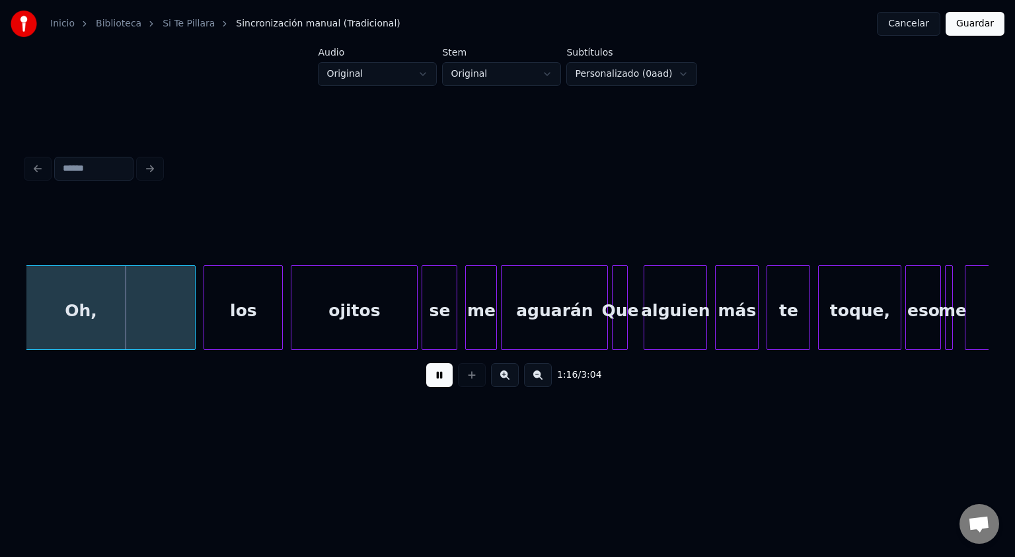
click at [489, 350] on div "Oh, los ojitos se me aguarán Que alguien más te toque, eso me asara" at bounding box center [507, 307] width 963 height 85
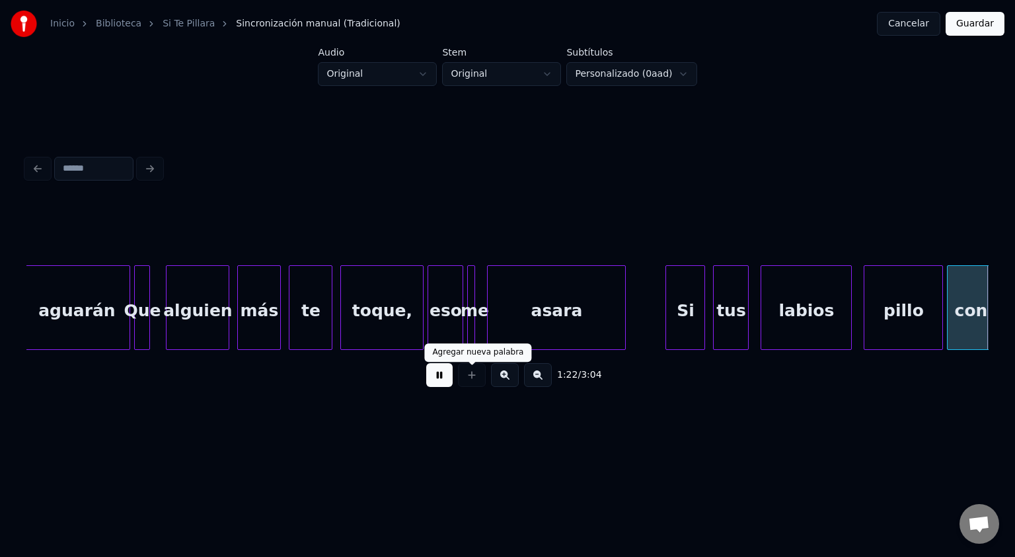
scroll to position [0, 16448]
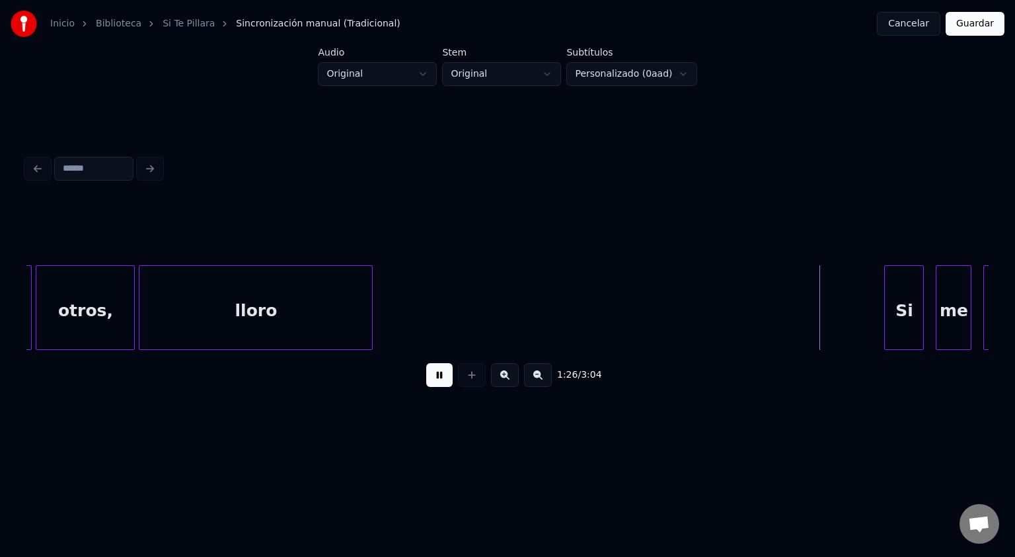
click at [440, 382] on button at bounding box center [439, 375] width 26 height 24
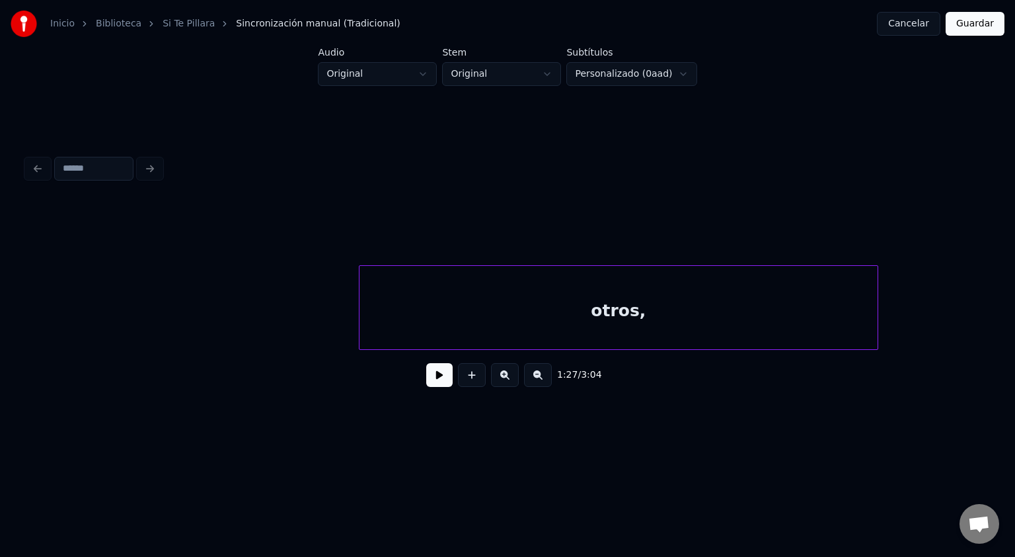
scroll to position [0, 27467]
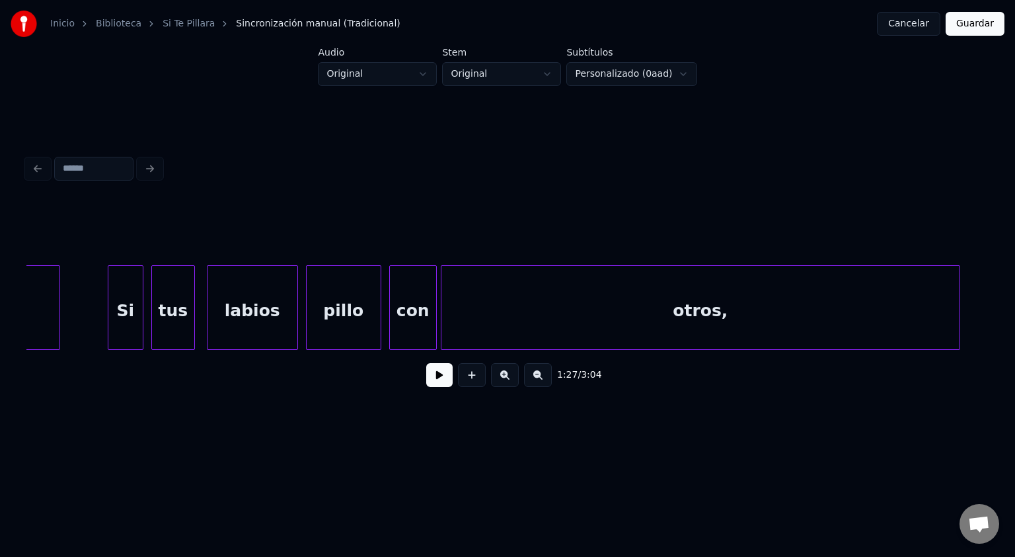
click at [371, 236] on div at bounding box center [507, 232] width 963 height 66
click at [296, 295] on div at bounding box center [296, 307] width 4 height 83
drag, startPoint x: 457, startPoint y: 382, endPoint x: 433, endPoint y: 381, distance: 23.8
click at [450, 382] on div "2:19 / 3:04" at bounding box center [507, 374] width 941 height 29
click at [433, 381] on button at bounding box center [439, 375] width 26 height 24
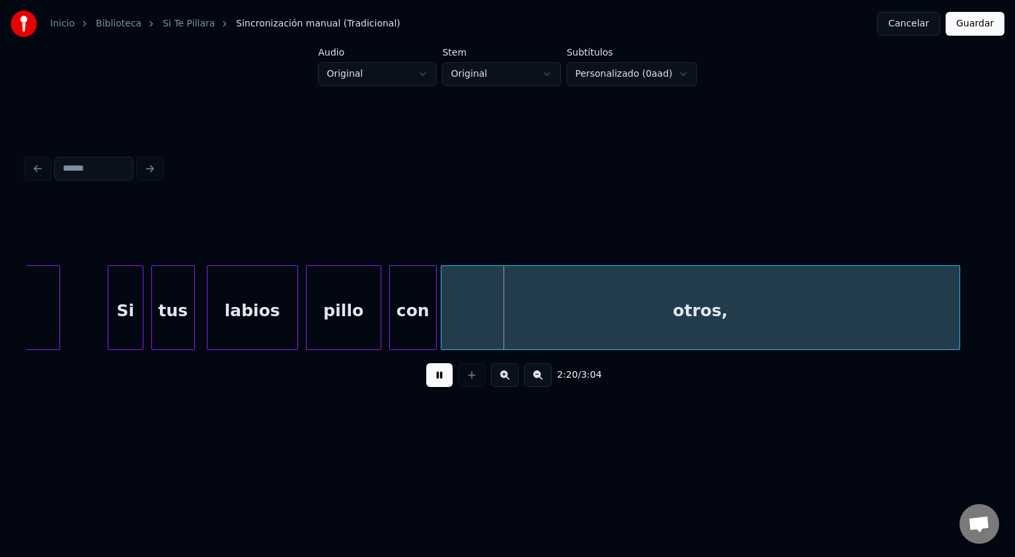
click at [426, 363] on button at bounding box center [439, 375] width 26 height 24
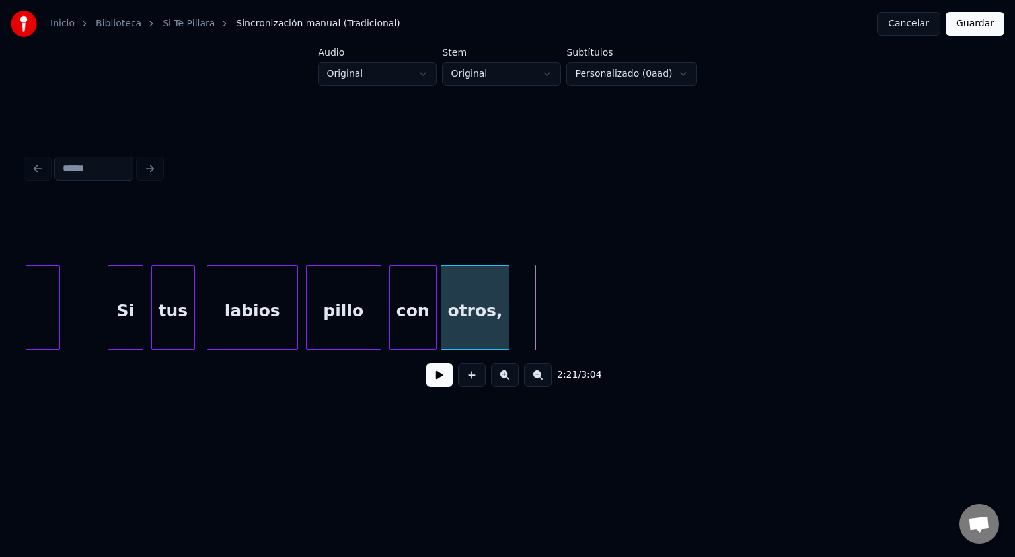
click at [508, 312] on div at bounding box center [507, 307] width 4 height 83
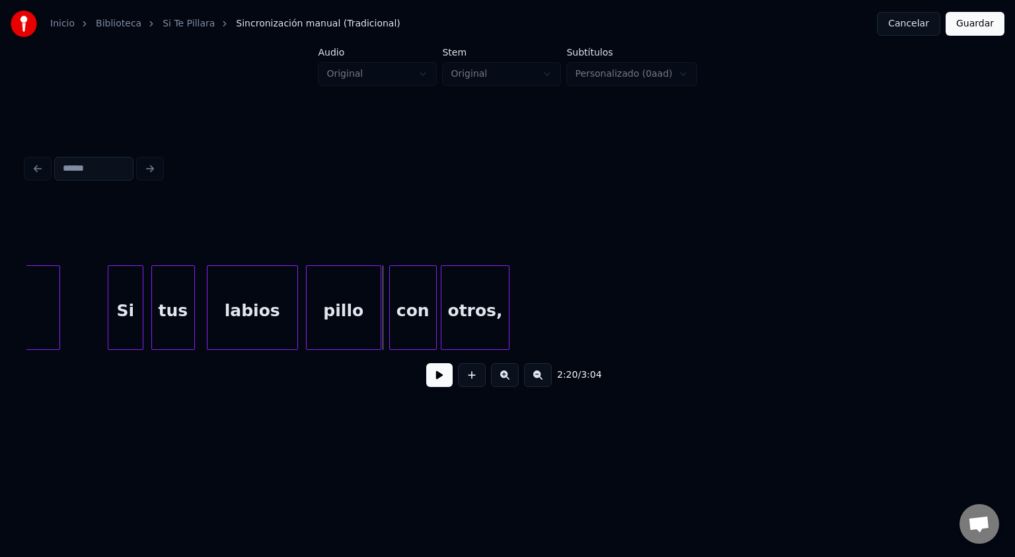
click at [437, 383] on button at bounding box center [439, 375] width 26 height 24
click at [426, 363] on button at bounding box center [439, 375] width 26 height 24
drag, startPoint x: 753, startPoint y: 354, endPoint x: 763, endPoint y: 352, distance: 10.3
click at [764, 350] on div "otros, con pillo labios tus Si asara" at bounding box center [507, 307] width 963 height 85
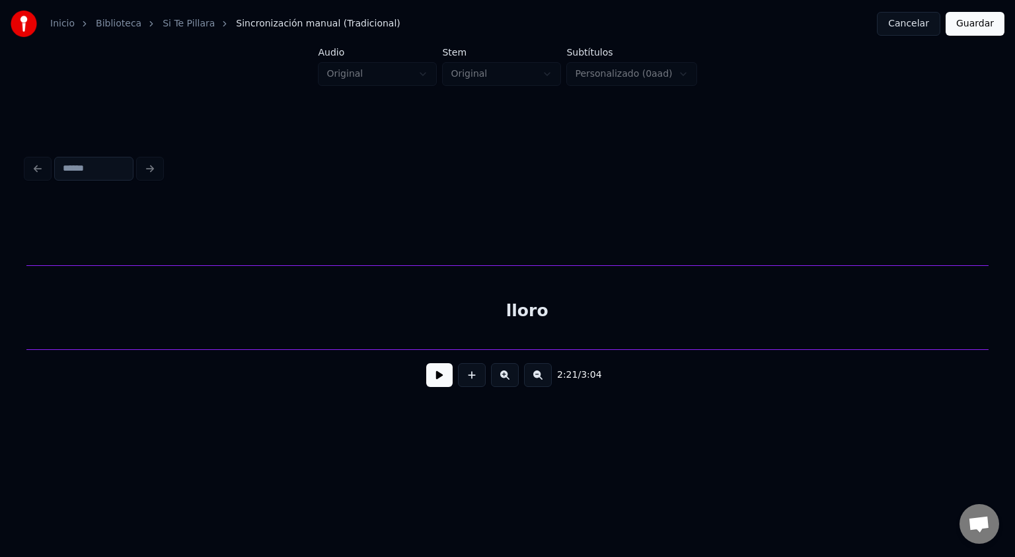
scroll to position [0, 29705]
click at [370, 329] on div "lloro" at bounding box center [533, 311] width 1010 height 90
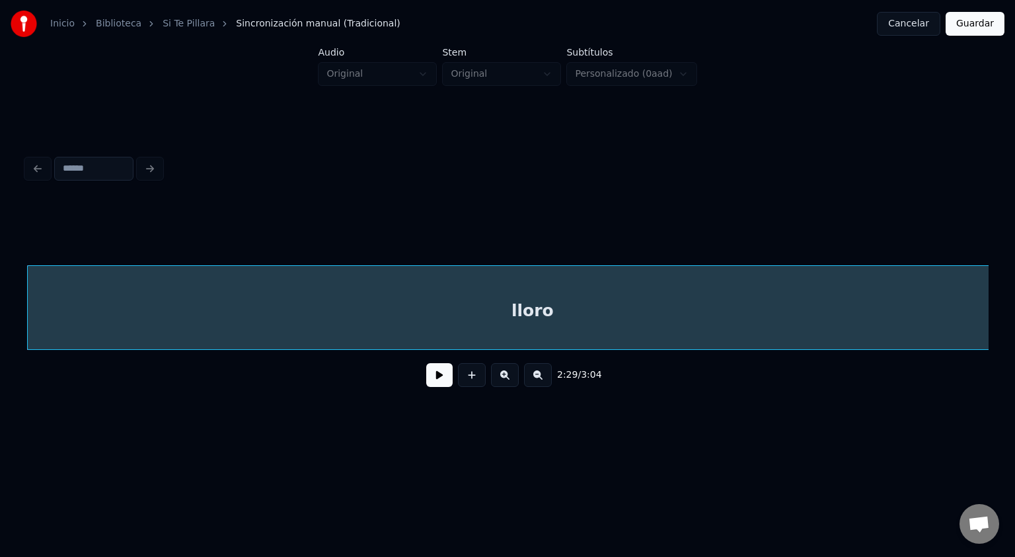
click at [534, 379] on button at bounding box center [538, 375] width 28 height 24
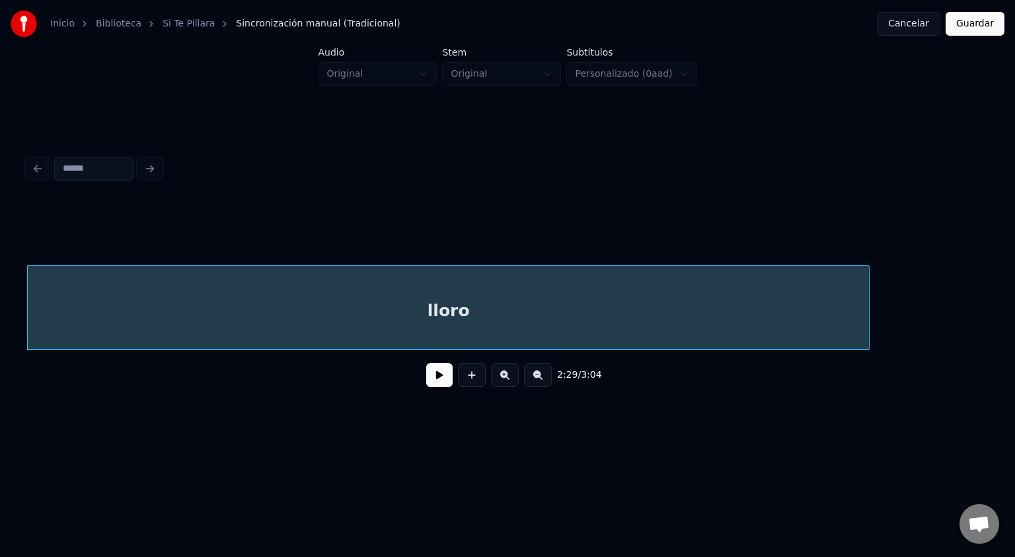
click at [534, 379] on button at bounding box center [538, 375] width 28 height 24
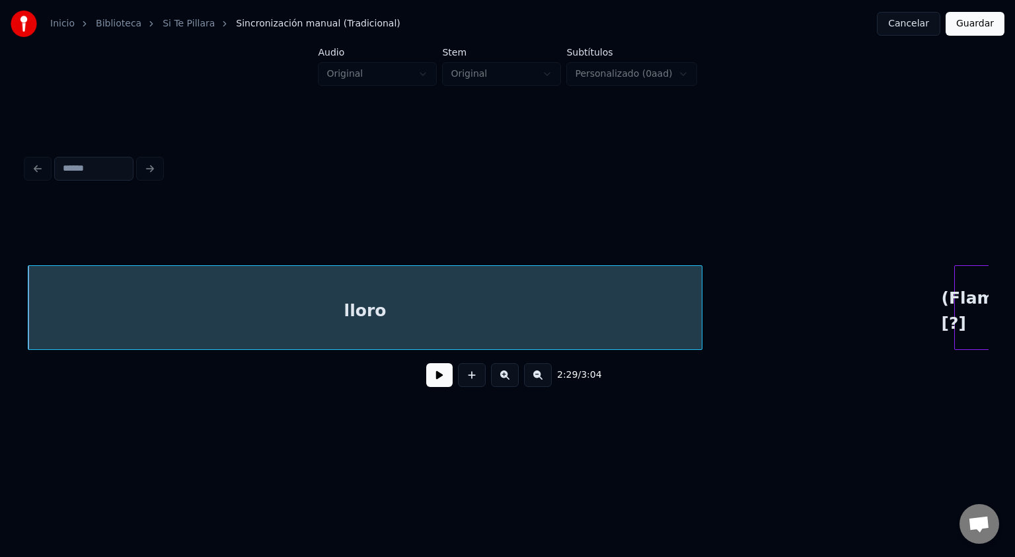
click at [534, 379] on button at bounding box center [538, 375] width 28 height 24
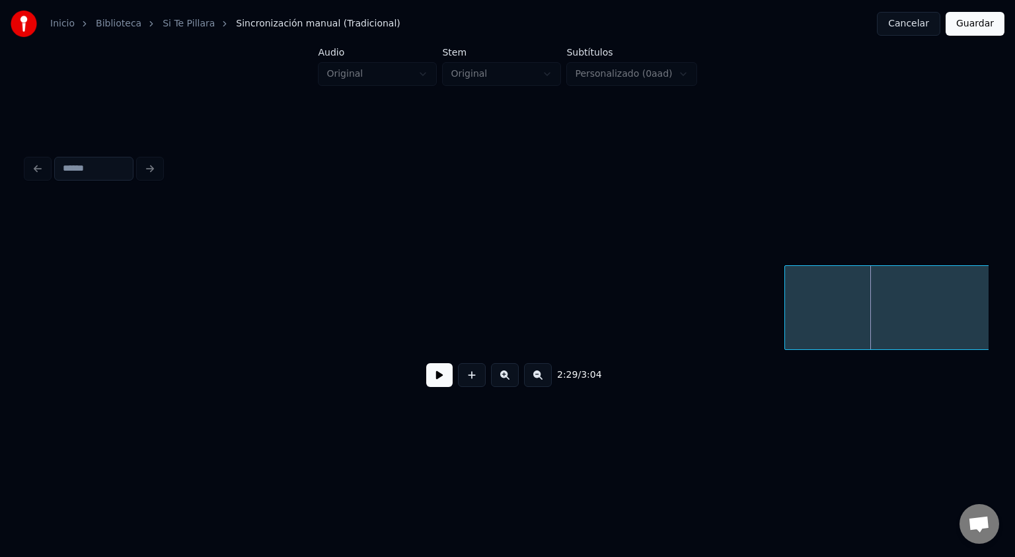
scroll to position [0, 14390]
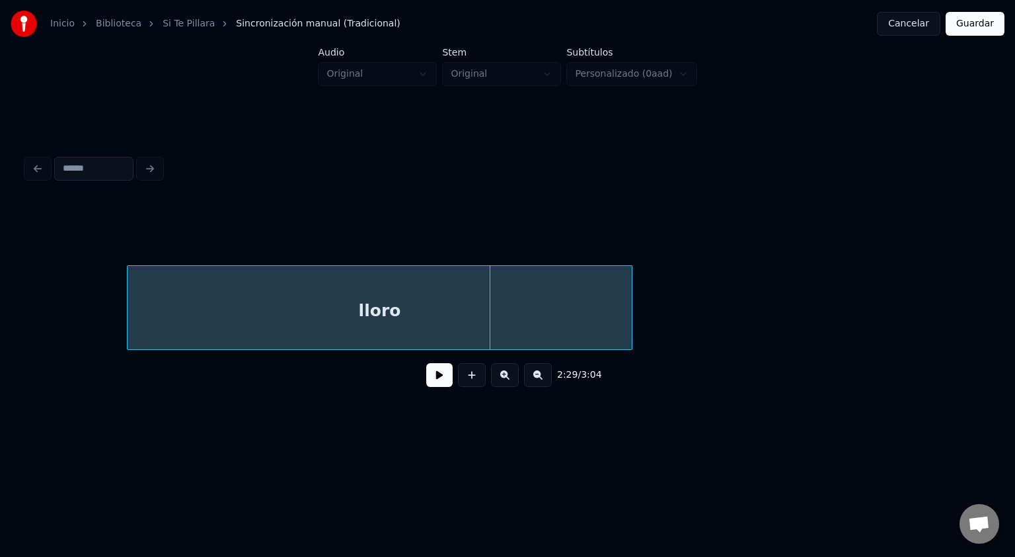
click at [565, 317] on div "lloro" at bounding box center [380, 311] width 504 height 90
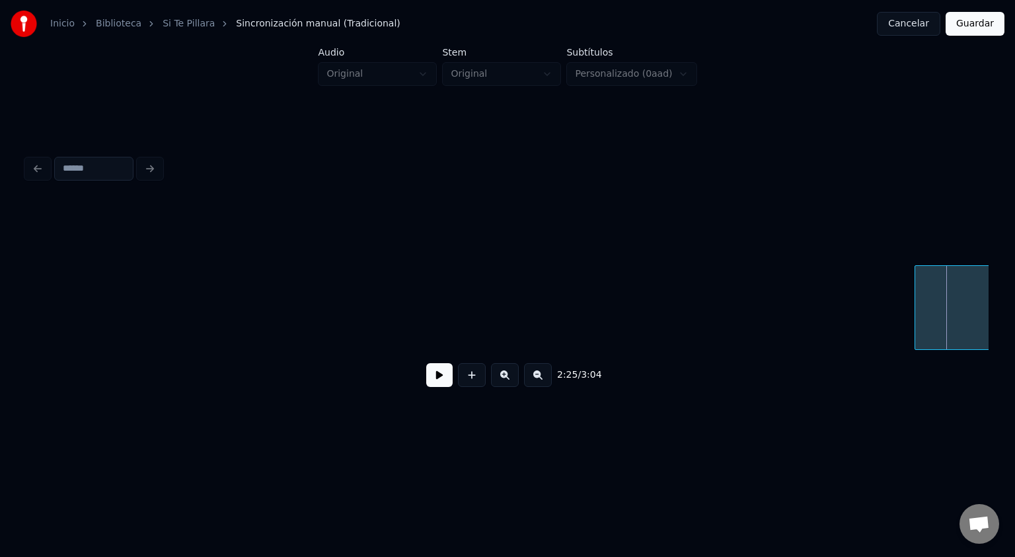
scroll to position [0, 14006]
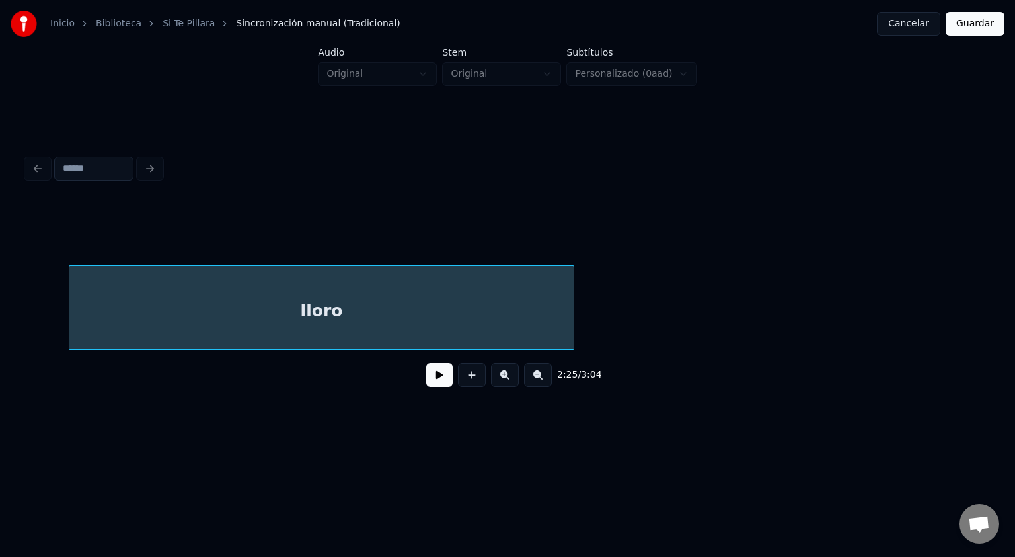
click at [547, 313] on div "lloro" at bounding box center [321, 311] width 504 height 90
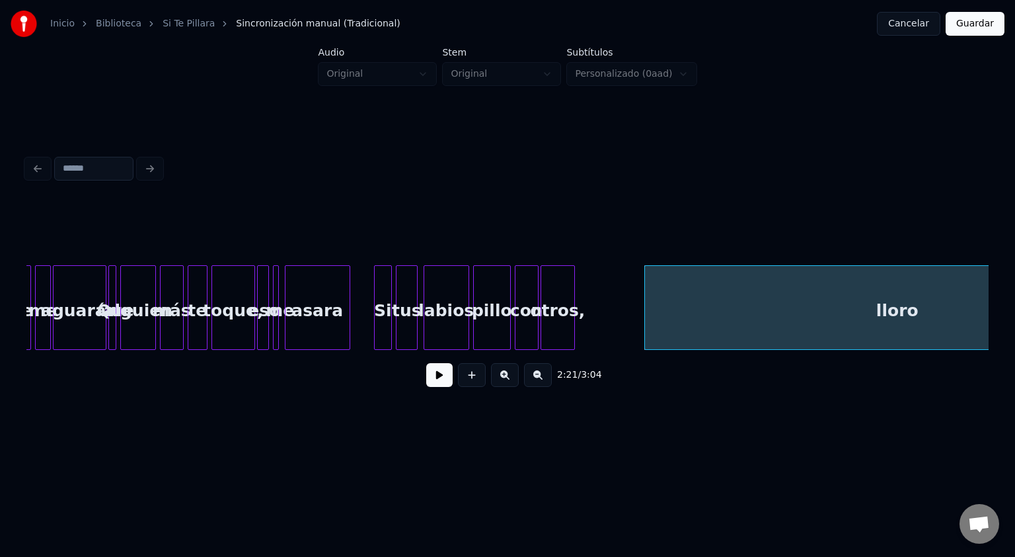
scroll to position [0, 13585]
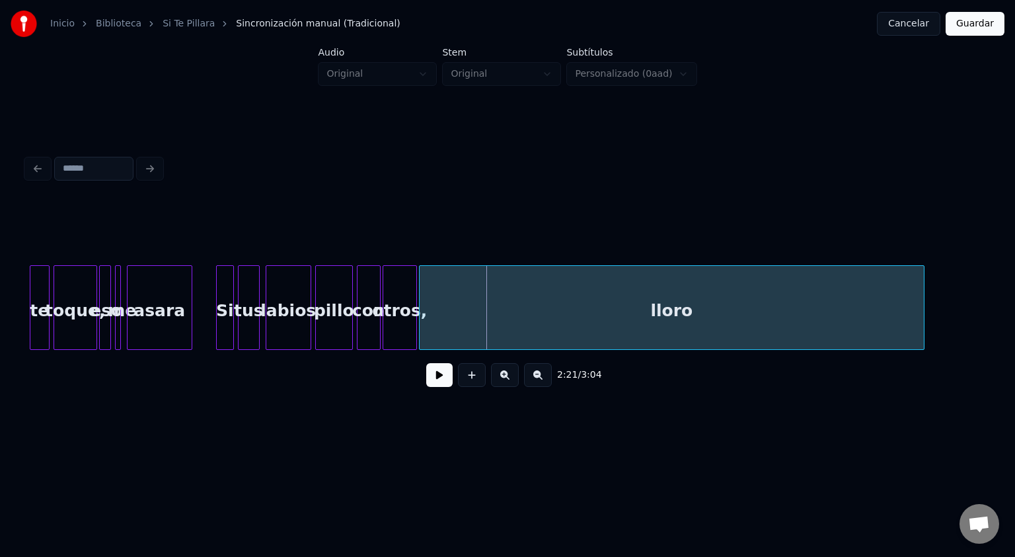
click at [672, 326] on div "lloro" at bounding box center [672, 311] width 504 height 90
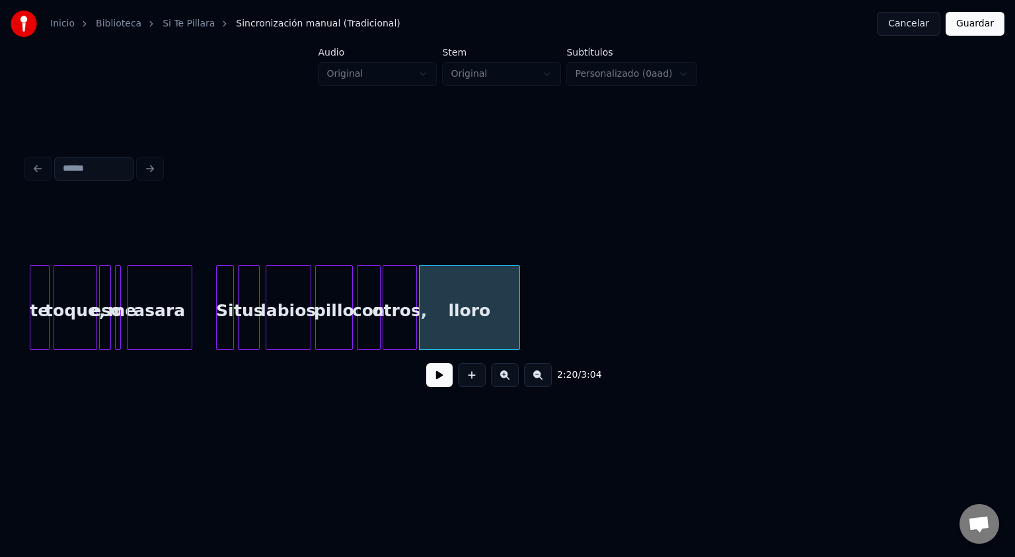
click at [518, 315] on div at bounding box center [518, 307] width 4 height 83
click at [374, 242] on div at bounding box center [507, 232] width 963 height 66
drag, startPoint x: 381, startPoint y: 323, endPoint x: 379, endPoint y: 341, distance: 18.6
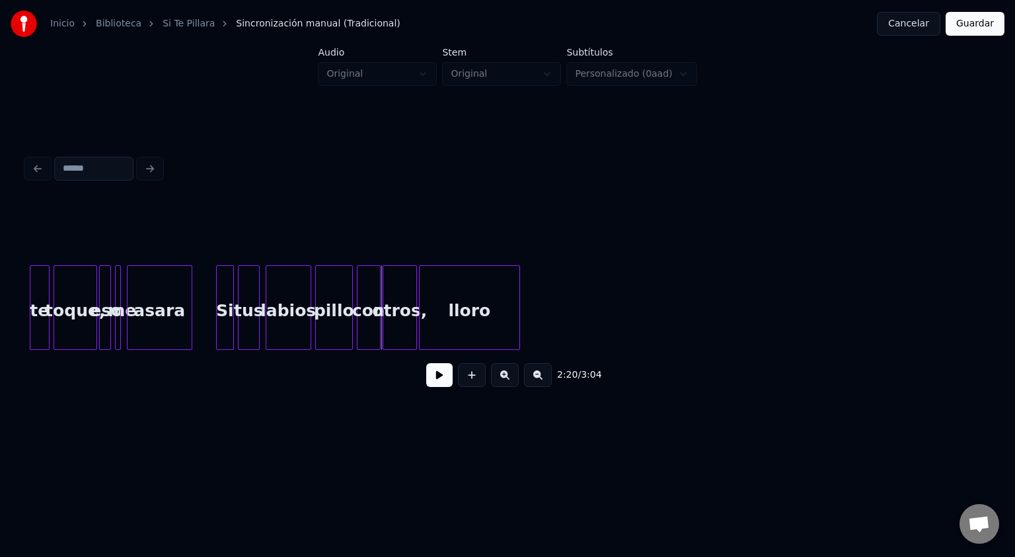
scroll to position [0, 12743]
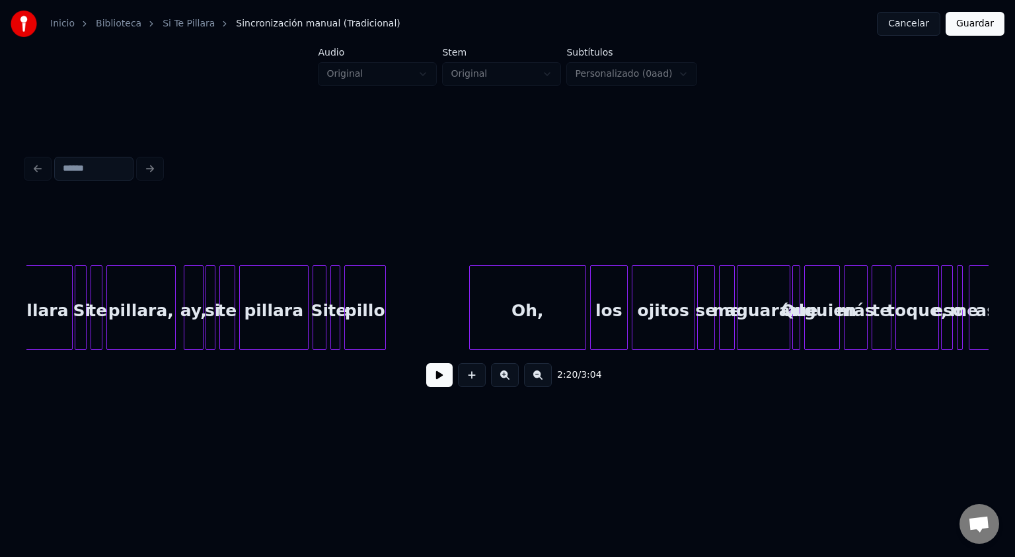
click at [533, 249] on div at bounding box center [507, 232] width 963 height 66
click at [577, 258] on div at bounding box center [507, 232] width 963 height 66
click at [441, 383] on button at bounding box center [439, 375] width 26 height 24
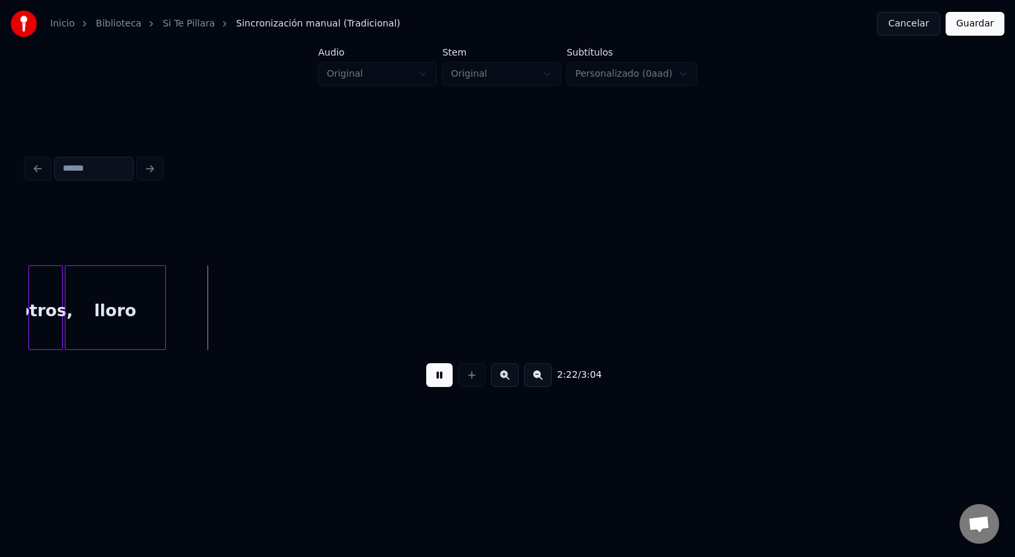
click at [426, 363] on button at bounding box center [439, 375] width 26 height 24
click at [191, 303] on div at bounding box center [192, 307] width 4 height 83
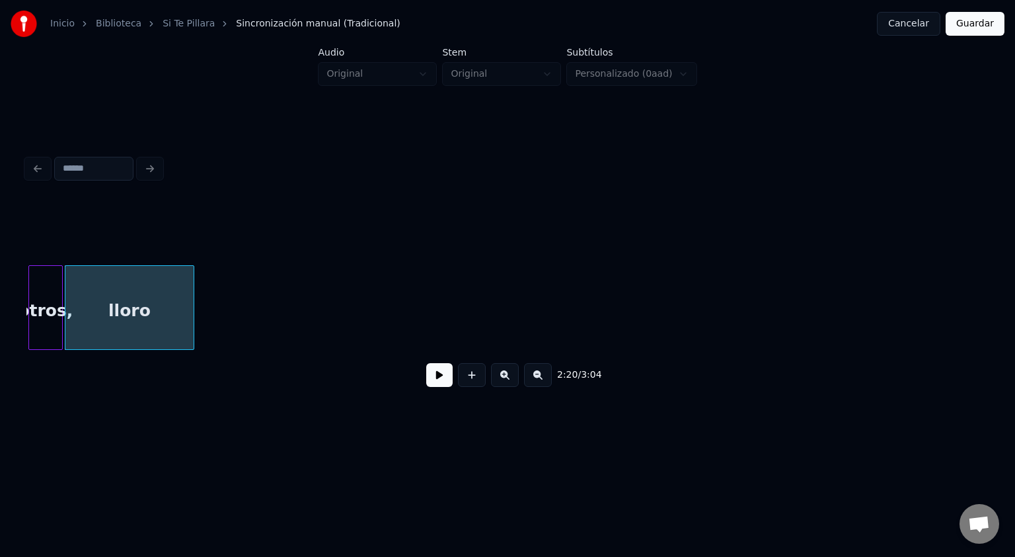
click at [434, 384] on button at bounding box center [439, 375] width 26 height 24
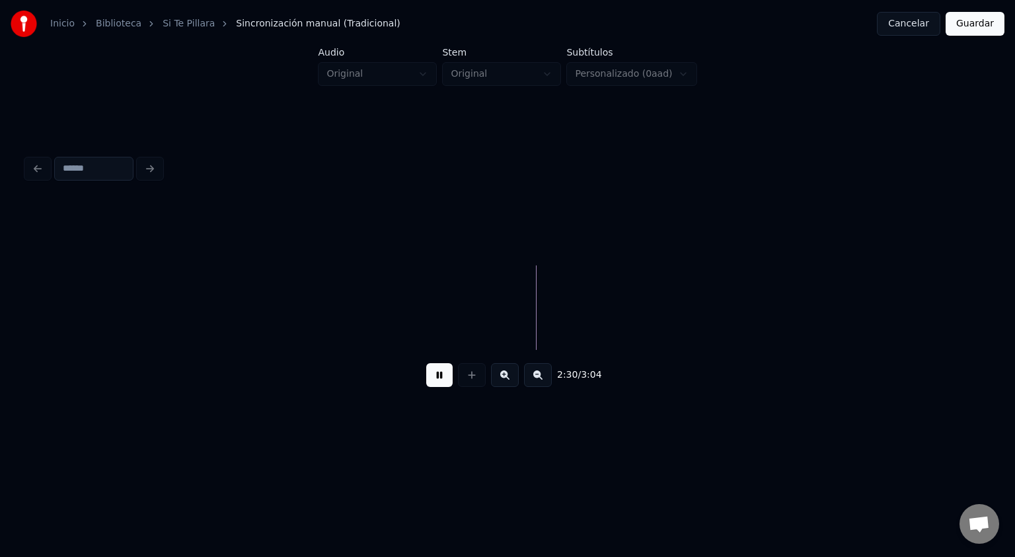
scroll to position [0, 14745]
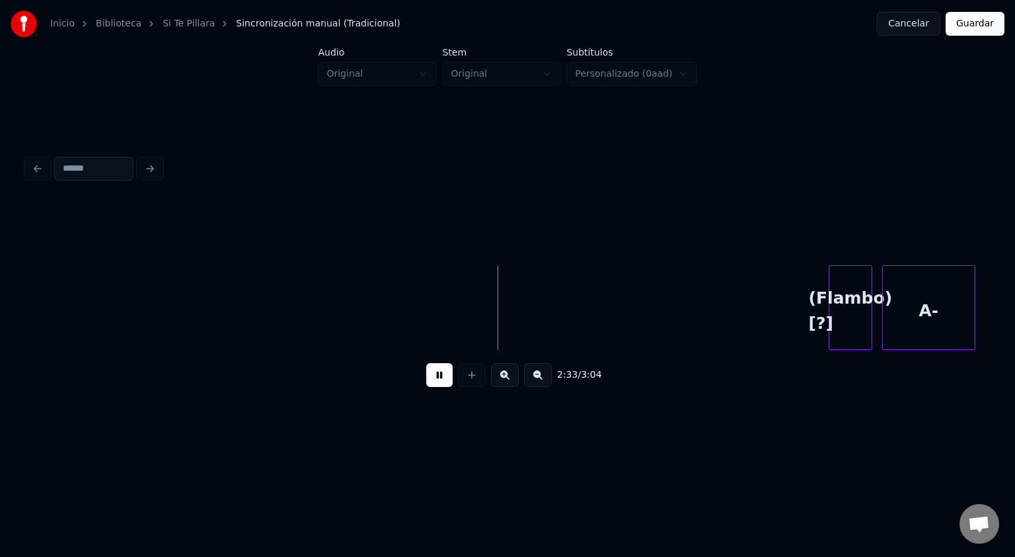
click at [426, 363] on button at bounding box center [439, 375] width 26 height 24
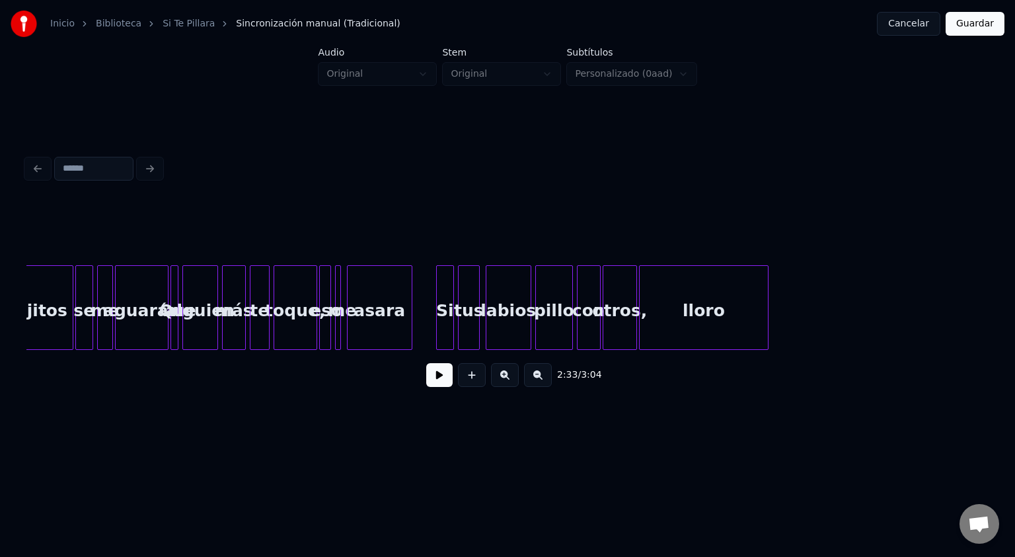
scroll to position [0, 13375]
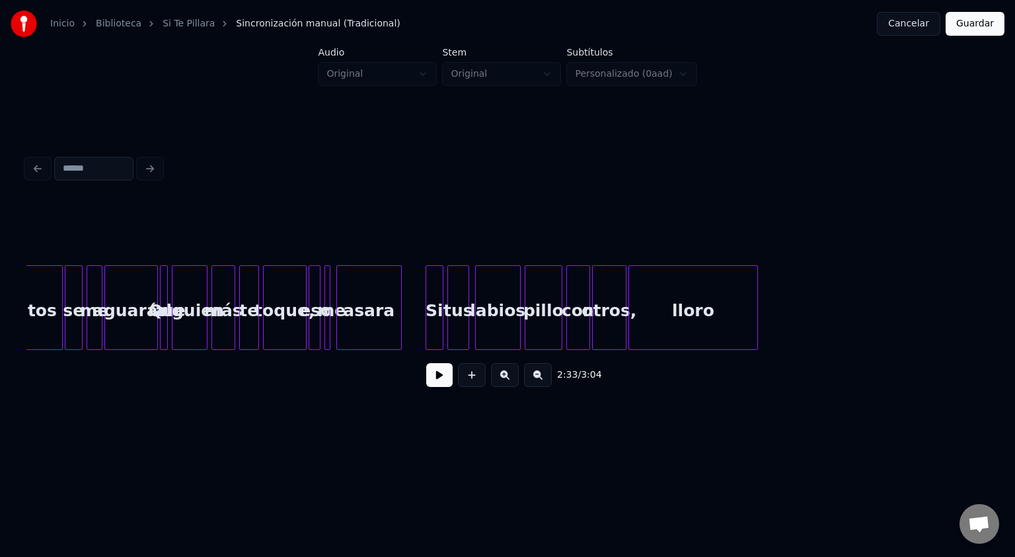
click at [721, 247] on div at bounding box center [507, 232] width 963 height 66
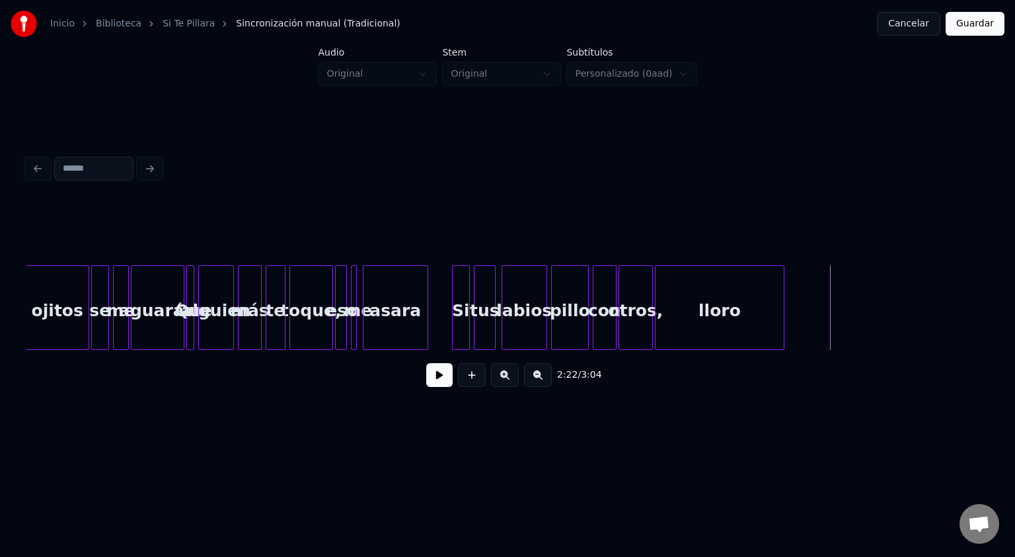
click at [656, 257] on div at bounding box center [507, 232] width 963 height 66
click at [445, 379] on button at bounding box center [439, 375] width 26 height 24
click at [426, 363] on button at bounding box center [439, 375] width 26 height 24
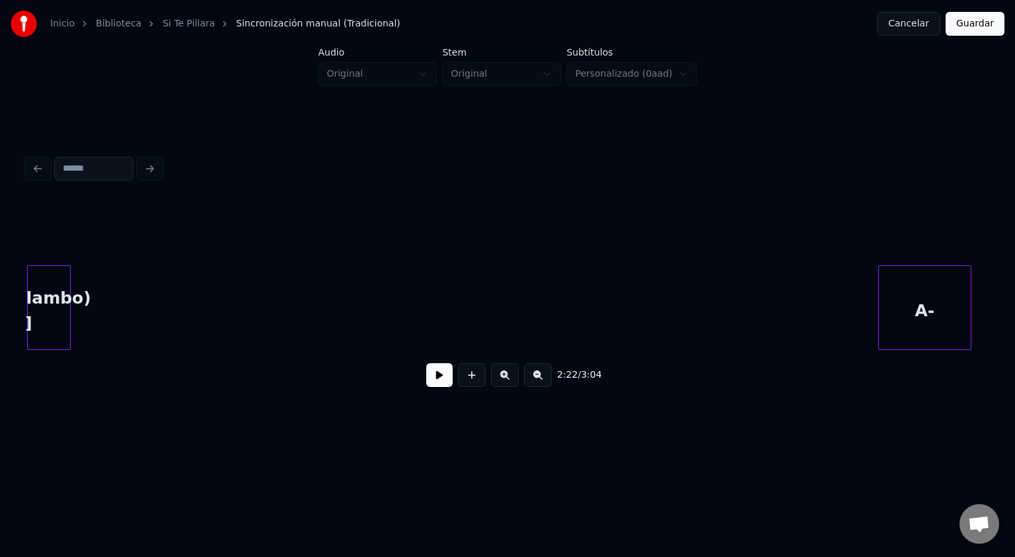
scroll to position [0, 14741]
click at [19, 283] on div "Inicio Biblioteca Si Te Pillara Sincronización manual (Tradicional) Cancelar Gu…" at bounding box center [507, 220] width 1015 height 441
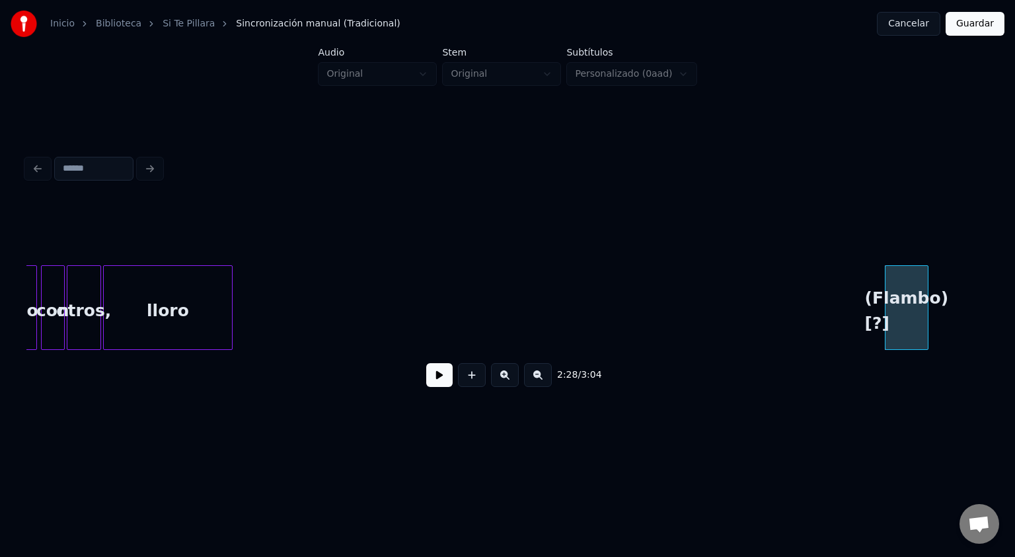
scroll to position [0, 13921]
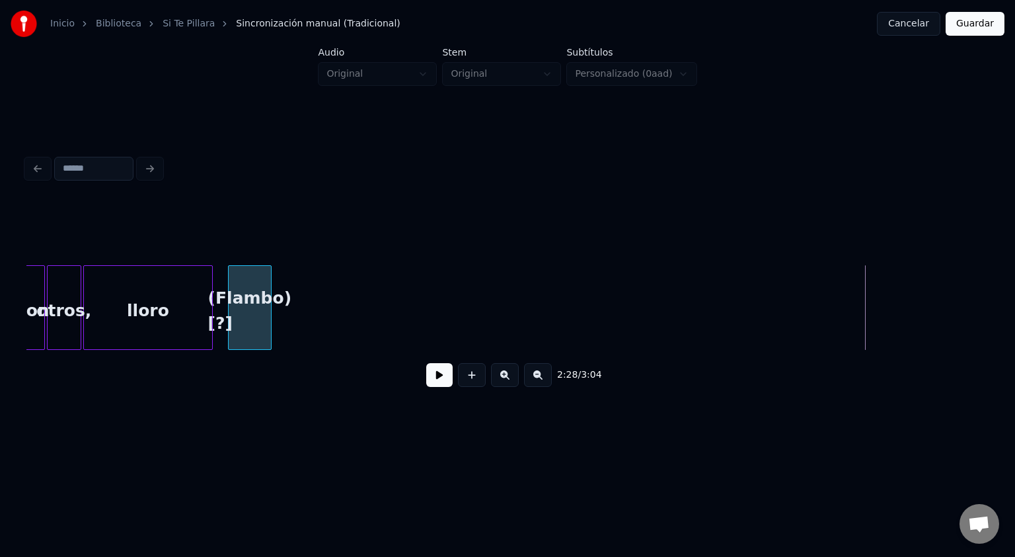
click at [254, 337] on div "(Flambo) [?]" at bounding box center [250, 311] width 42 height 90
click at [81, 255] on div at bounding box center [507, 232] width 963 height 66
click at [416, 368] on div "2:20 / 3:04" at bounding box center [507, 374] width 941 height 29
click at [434, 376] on button at bounding box center [439, 375] width 26 height 24
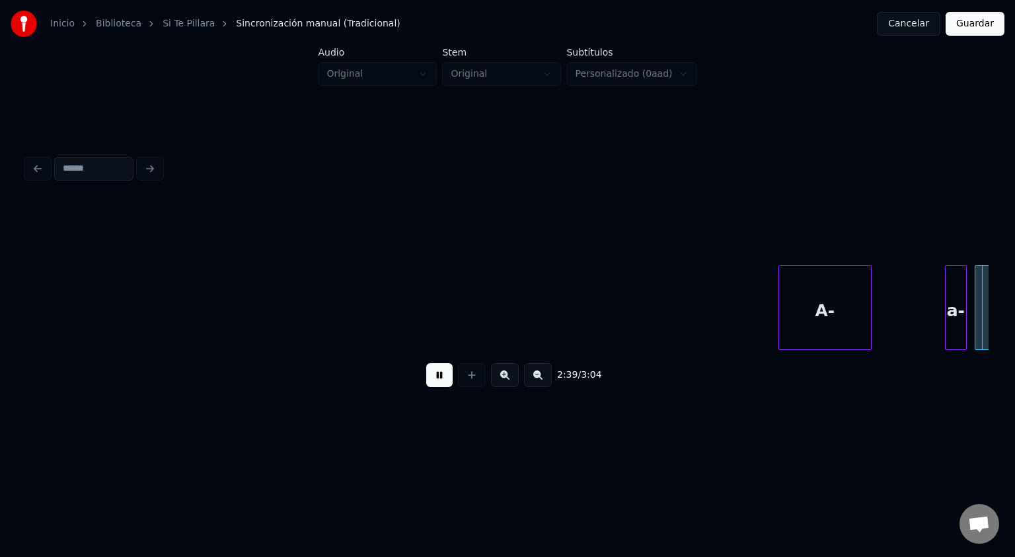
scroll to position [0, 15813]
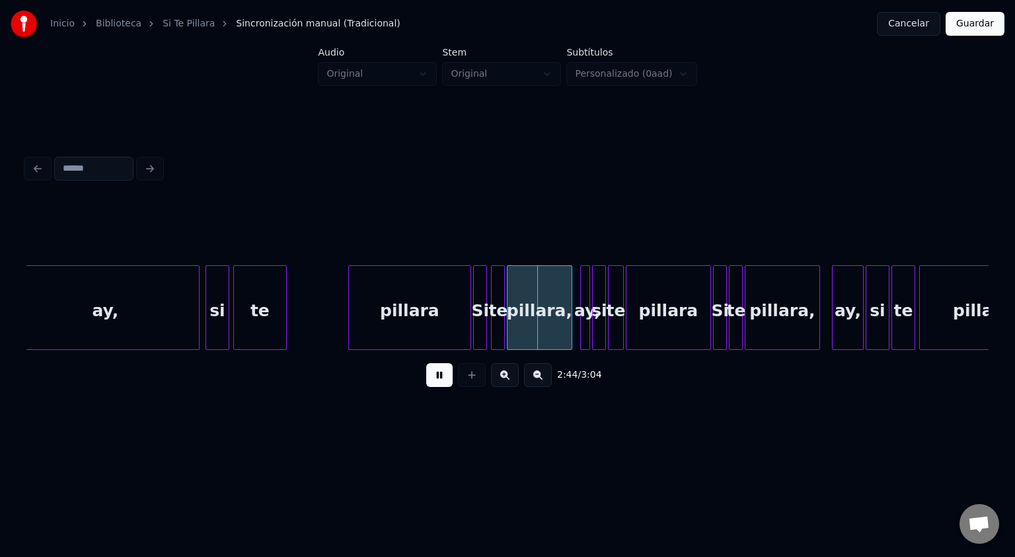
click at [437, 383] on button at bounding box center [439, 375] width 26 height 24
click at [535, 381] on button at bounding box center [538, 375] width 28 height 24
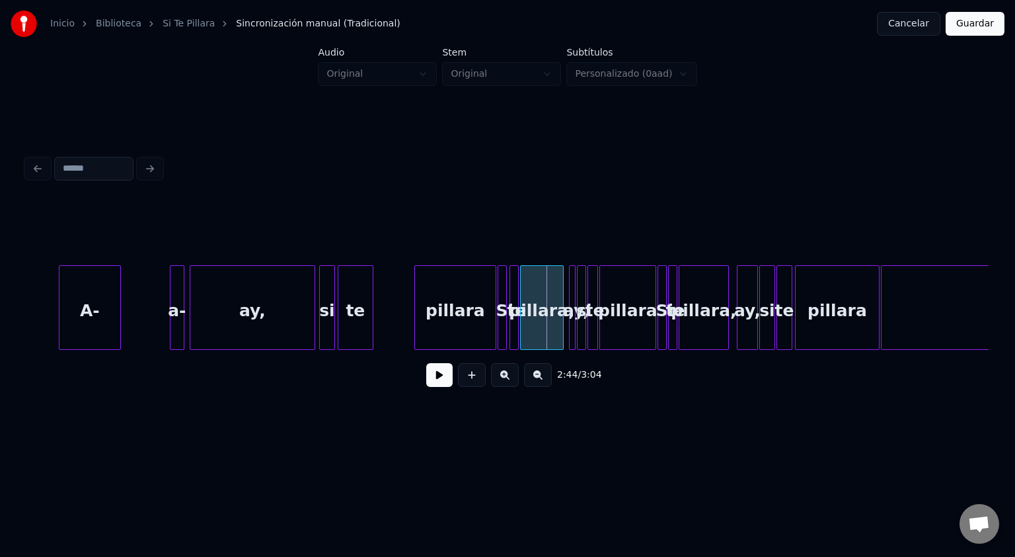
click at [535, 381] on button at bounding box center [538, 375] width 28 height 24
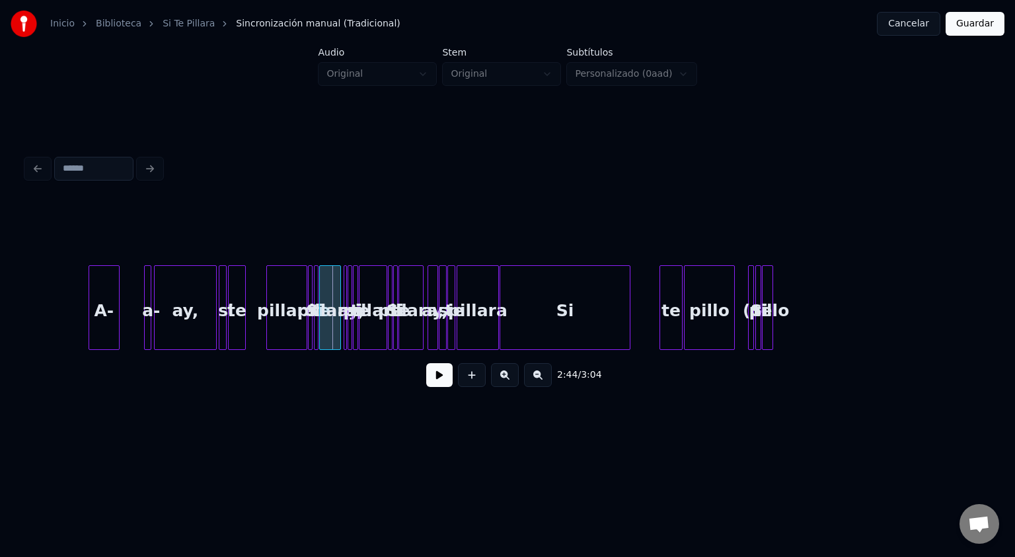
scroll to position [0, 4924]
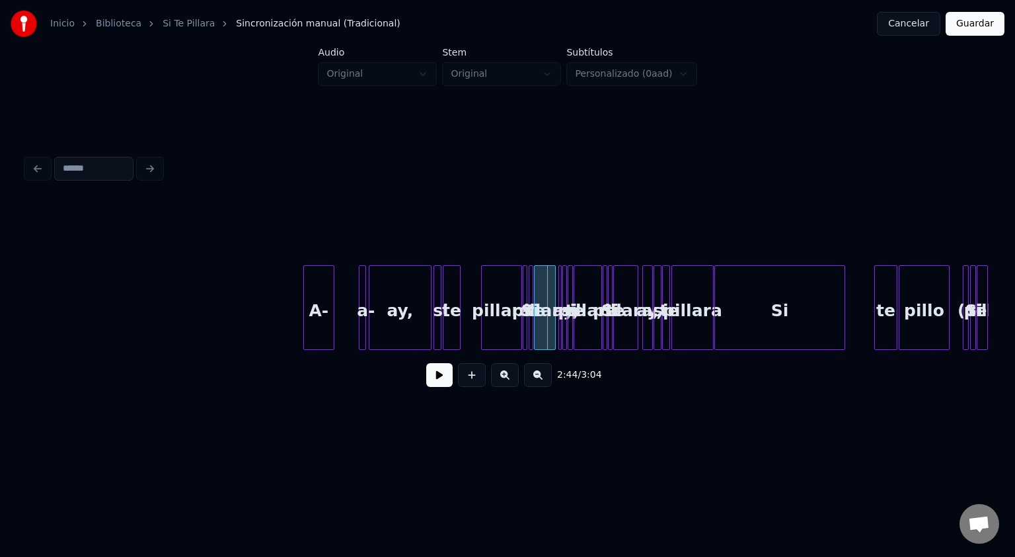
click at [535, 381] on button at bounding box center [538, 375] width 28 height 24
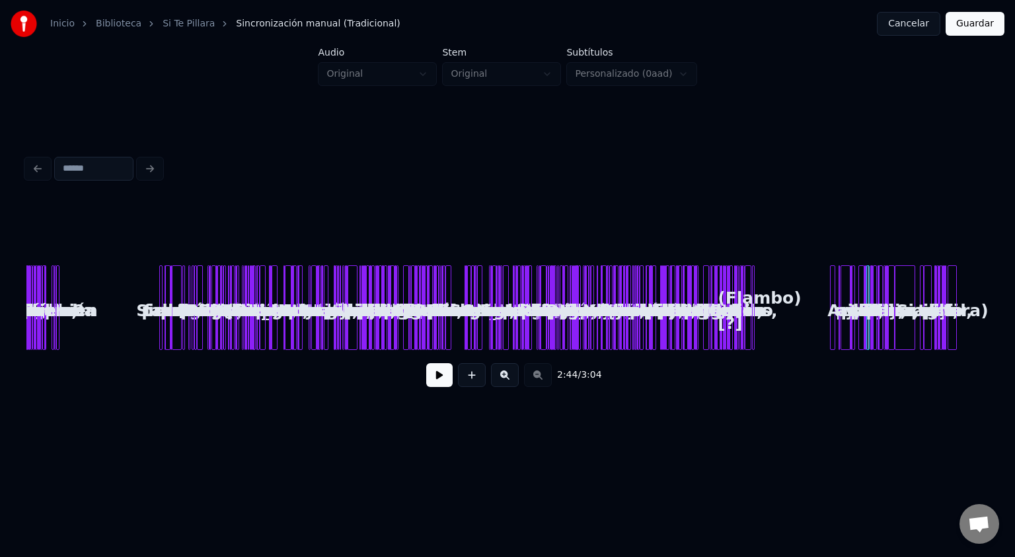
scroll to position [0, 0]
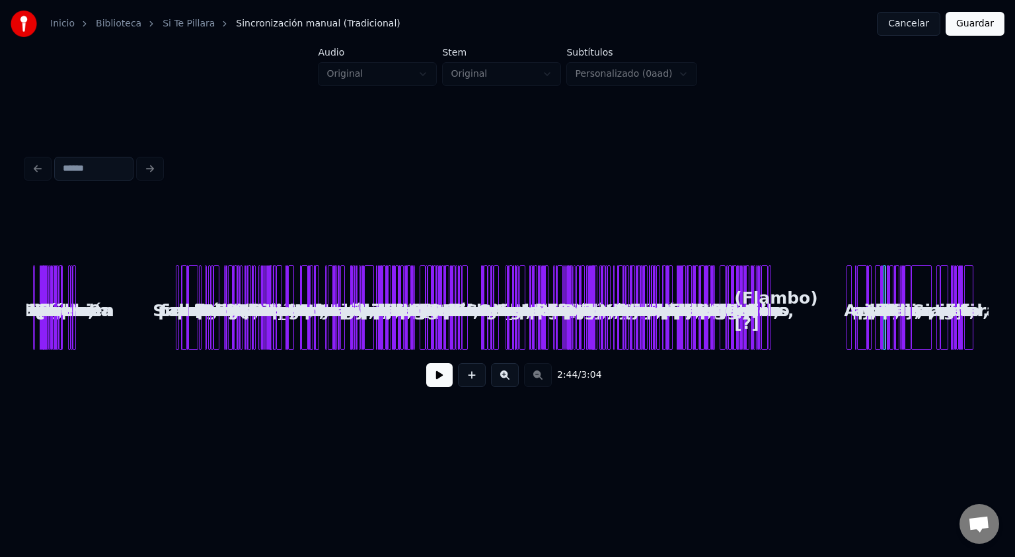
click at [506, 376] on button at bounding box center [505, 375] width 28 height 24
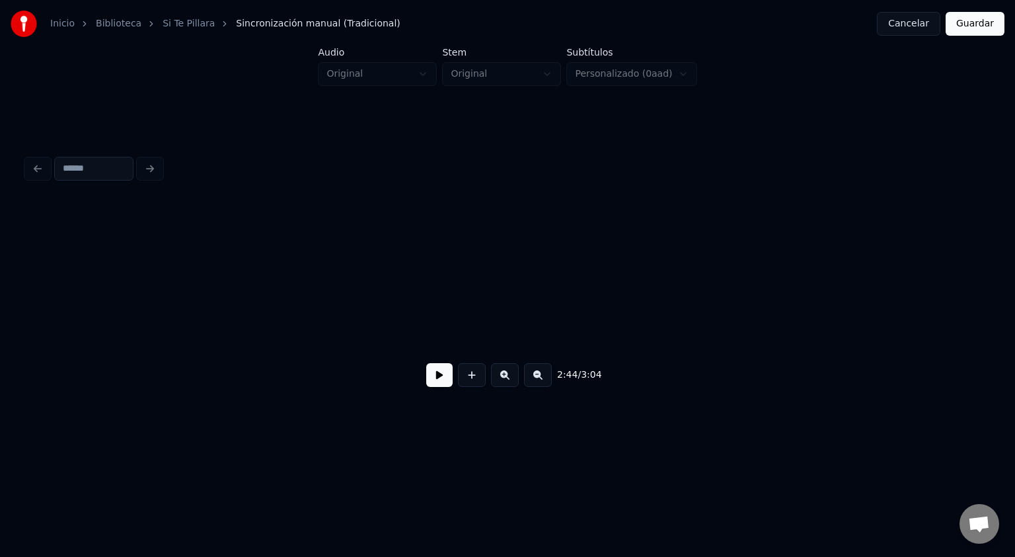
scroll to position [0, 4585]
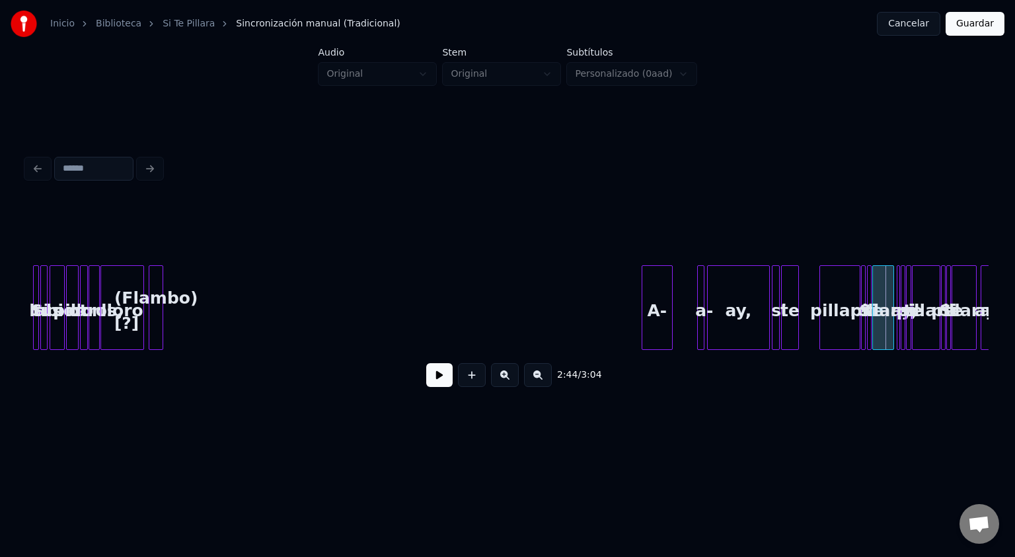
drag, startPoint x: 658, startPoint y: 241, endPoint x: 900, endPoint y: 313, distance: 252.5
click at [900, 313] on div "2:44 / 3:04" at bounding box center [507, 299] width 963 height 201
click at [436, 382] on button at bounding box center [439, 375] width 26 height 24
click at [426, 363] on button at bounding box center [439, 375] width 26 height 24
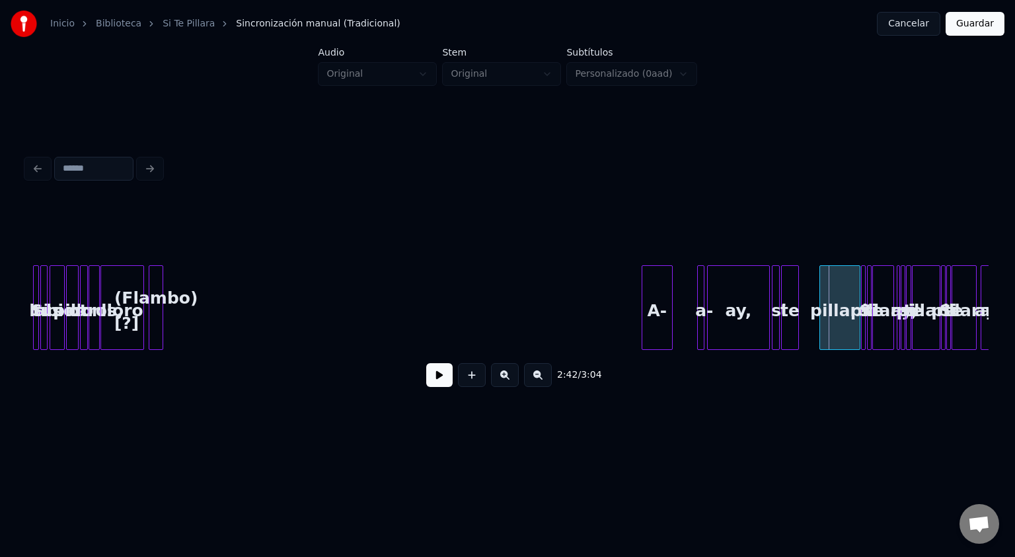
click at [657, 280] on div "A-" at bounding box center [658, 311] width 30 height 90
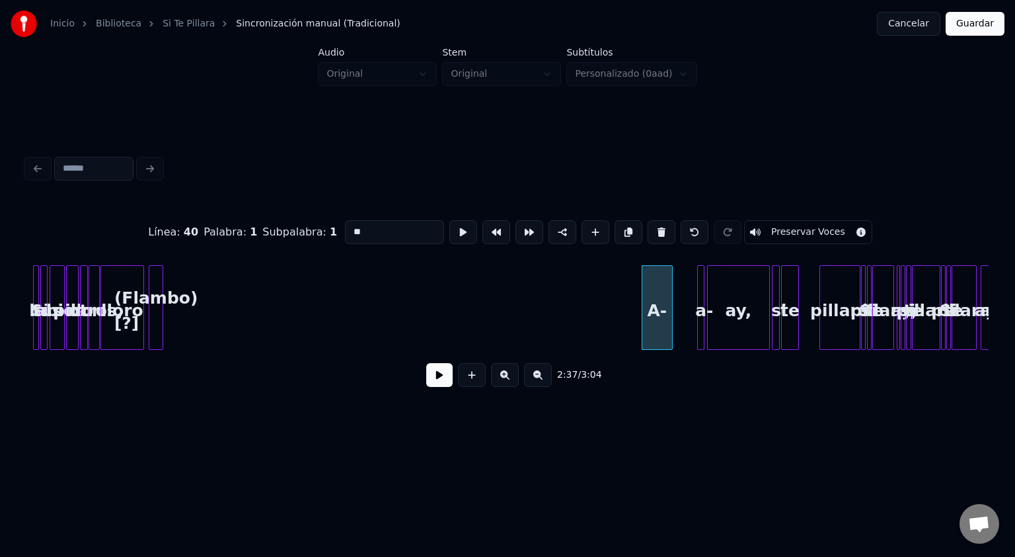
click at [700, 281] on div at bounding box center [702, 307] width 4 height 83
click at [740, 283] on div "ay," at bounding box center [738, 311] width 61 height 90
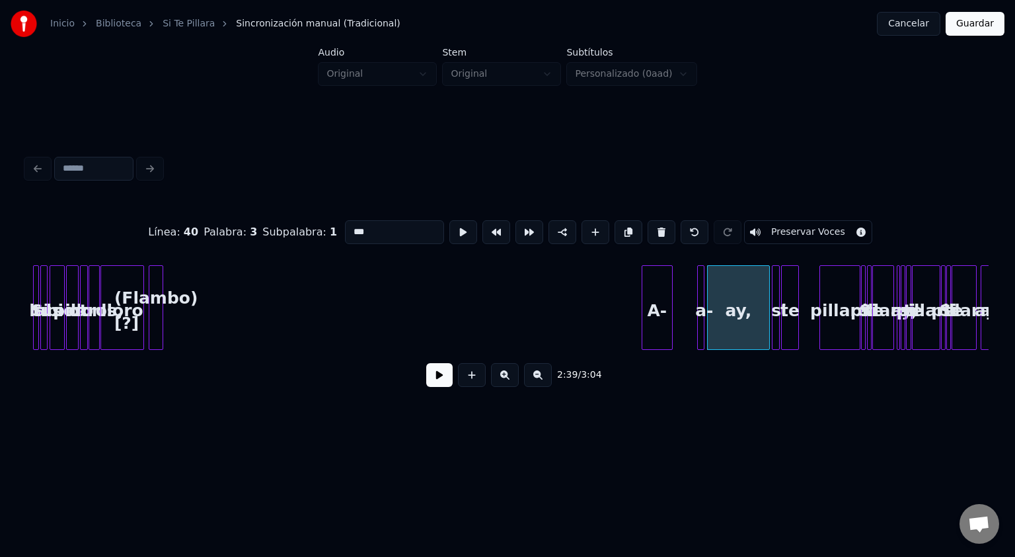
click at [787, 285] on div "te" at bounding box center [790, 311] width 17 height 90
type input "**"
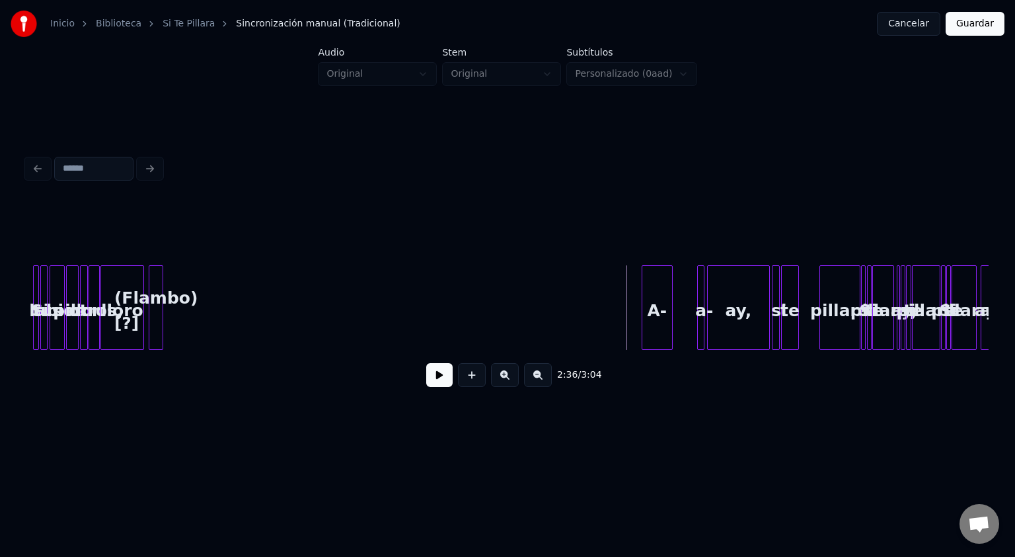
click at [656, 286] on div "A-" at bounding box center [658, 311] width 30 height 90
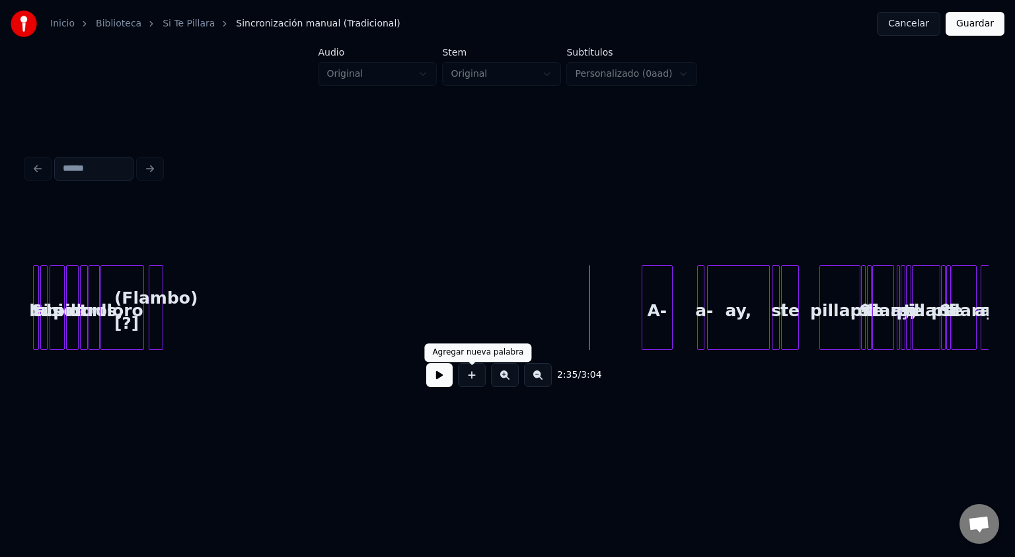
click at [472, 383] on button at bounding box center [472, 375] width 28 height 24
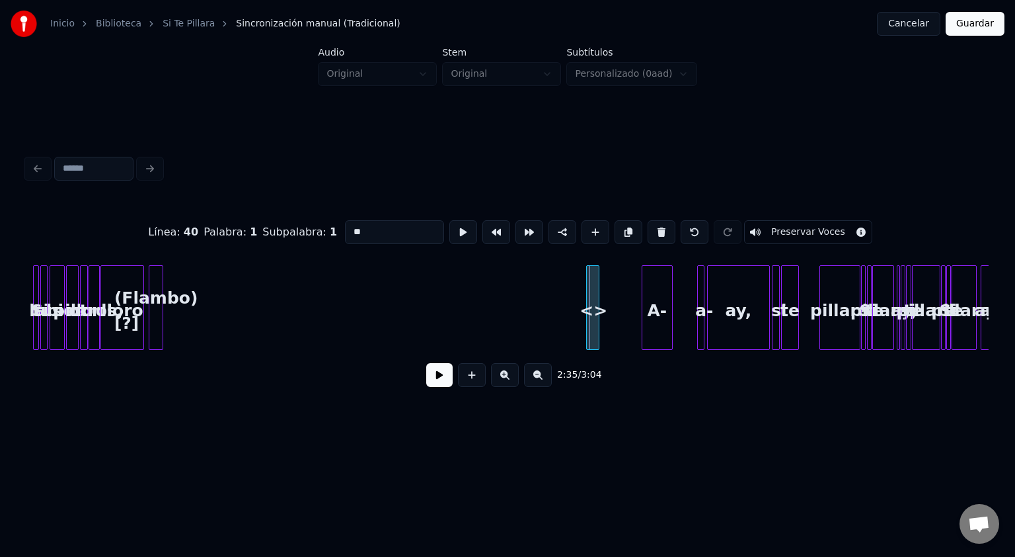
click at [599, 309] on div "<>" at bounding box center [593, 311] width 13 height 90
click at [666, 317] on div at bounding box center [668, 307] width 4 height 83
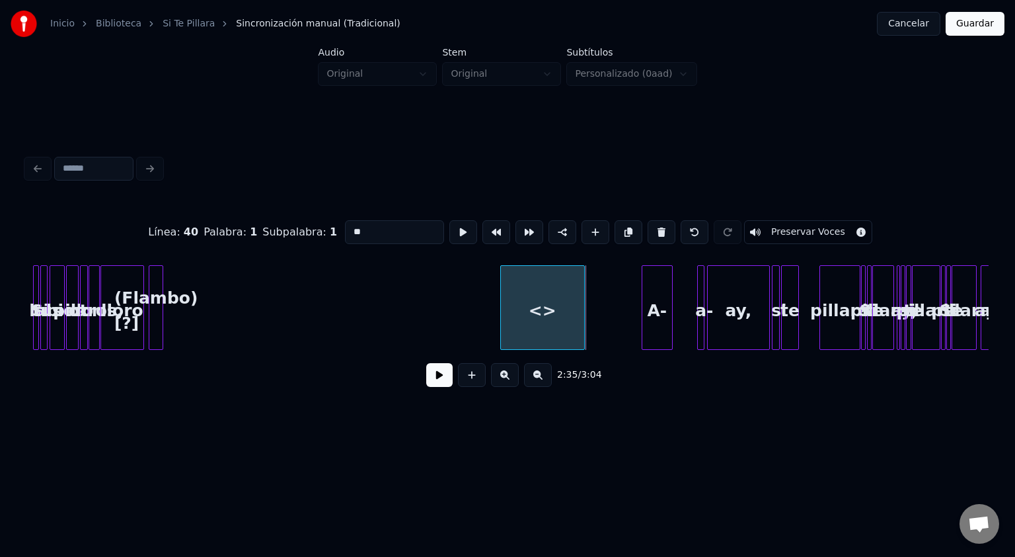
click at [518, 284] on div "<>" at bounding box center [542, 311] width 83 height 90
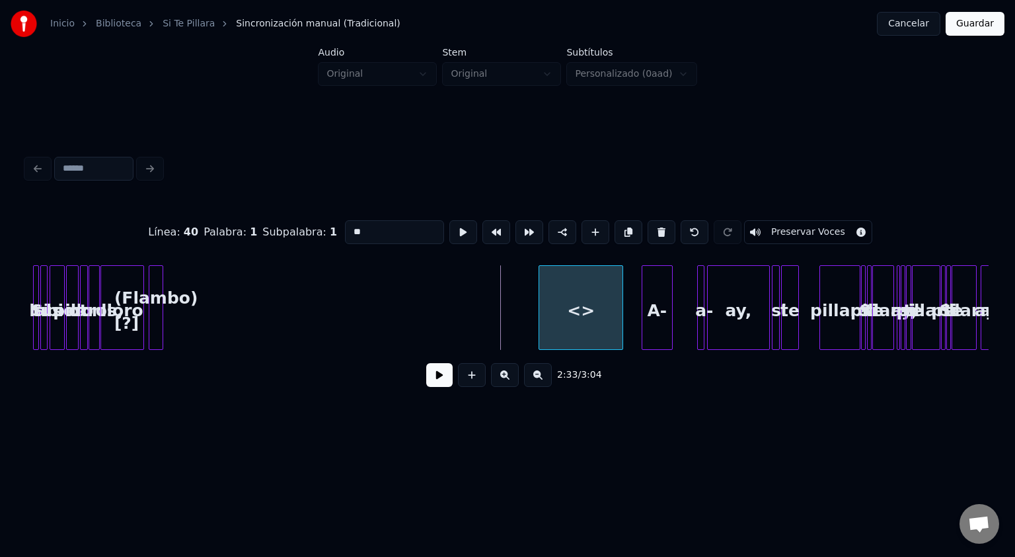
click at [567, 291] on div "<>" at bounding box center [580, 311] width 83 height 90
click at [458, 363] on button at bounding box center [472, 375] width 28 height 24
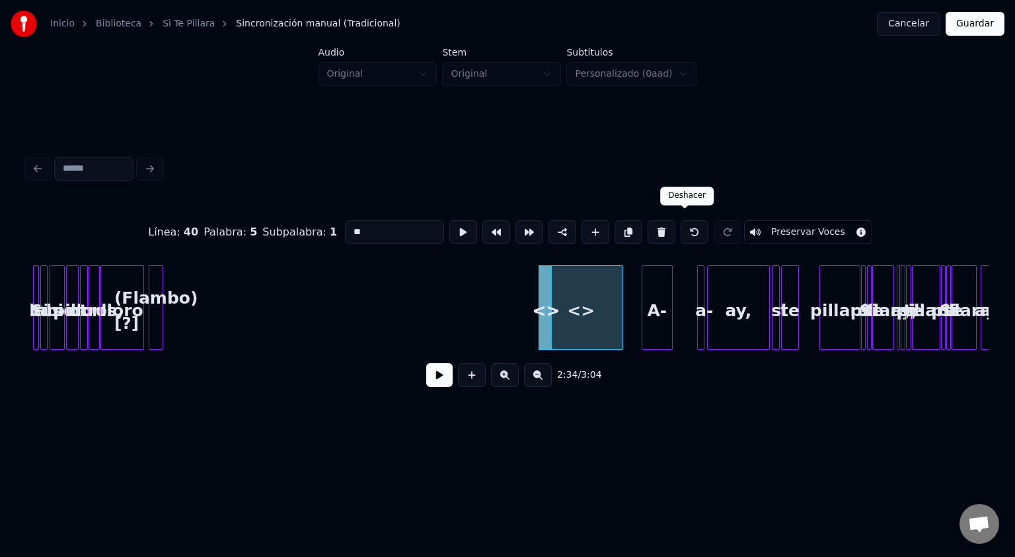
click at [687, 230] on button at bounding box center [695, 232] width 28 height 24
type input "**"
click at [686, 230] on button at bounding box center [695, 232] width 28 height 24
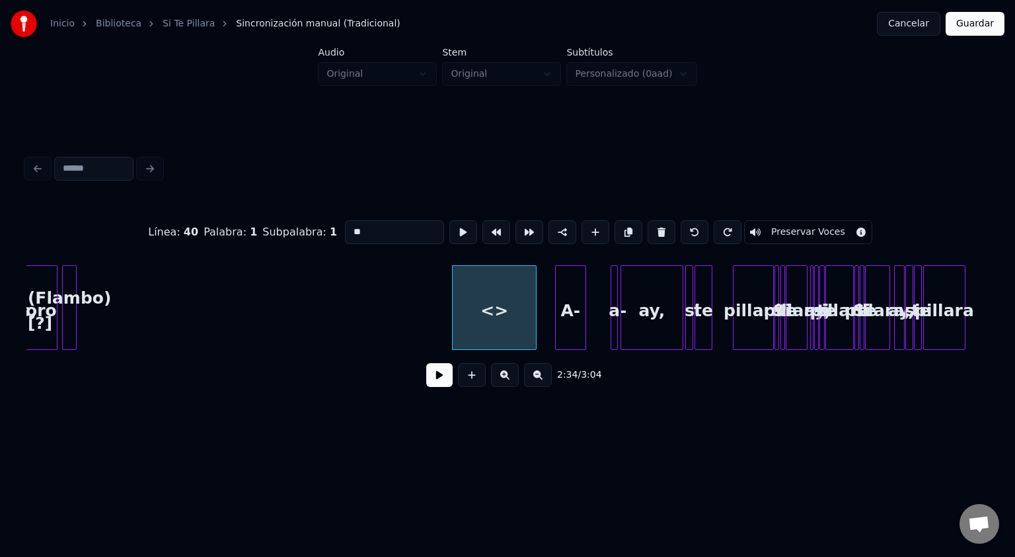
scroll to position [0, 4616]
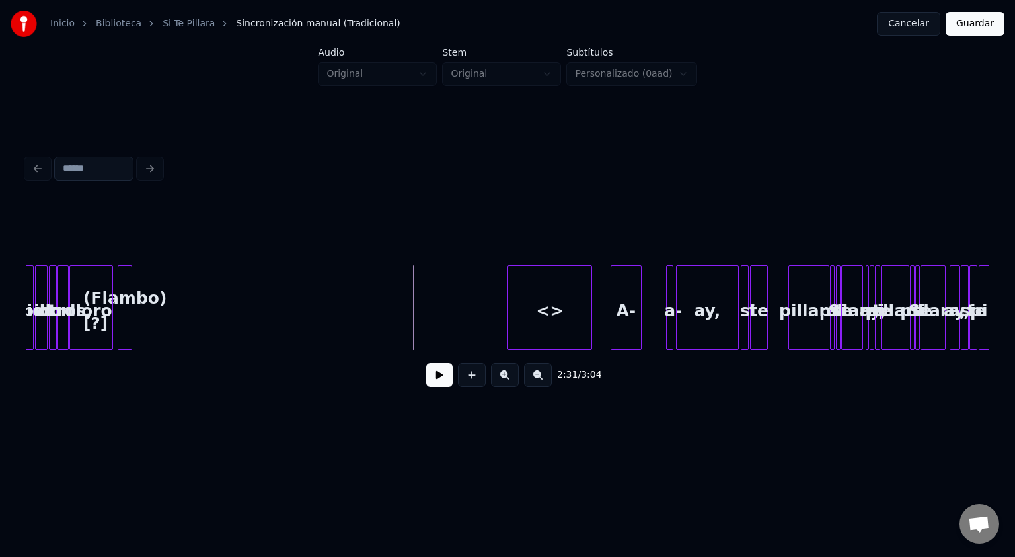
click at [437, 377] on button at bounding box center [439, 375] width 26 height 24
click at [426, 363] on button at bounding box center [439, 375] width 26 height 24
click at [537, 313] on div "<>" at bounding box center [549, 311] width 83 height 90
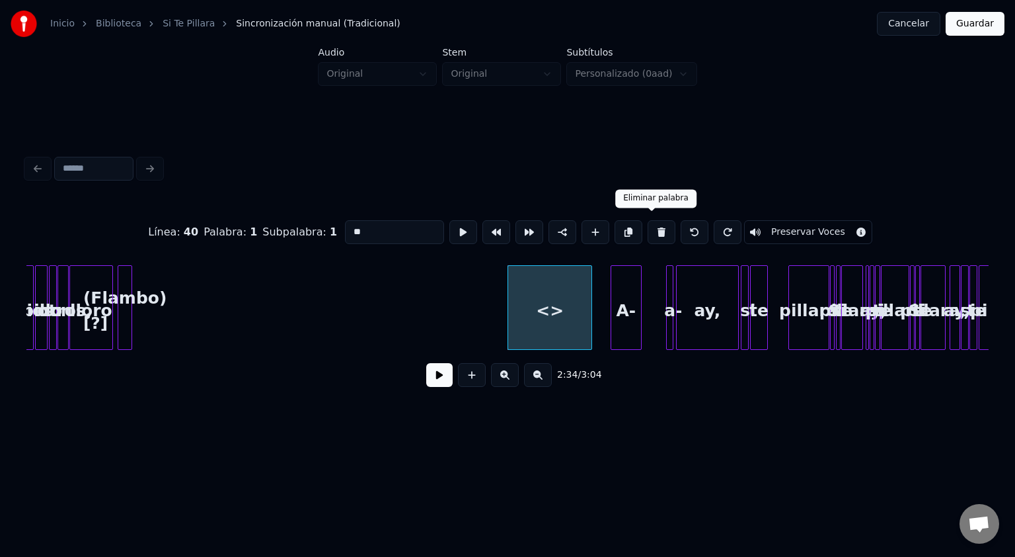
click at [648, 227] on button at bounding box center [662, 232] width 28 height 24
type input "**"
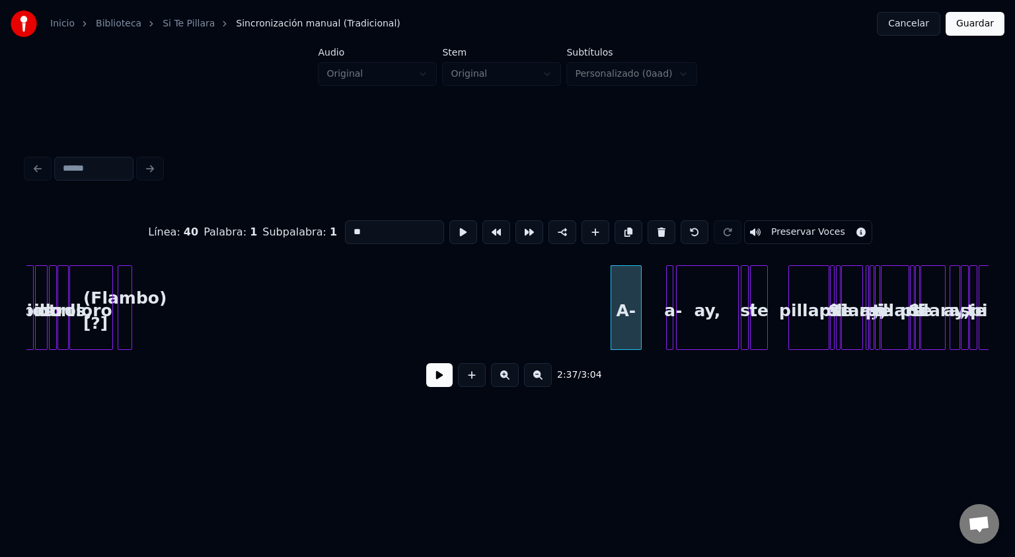
drag, startPoint x: 543, startPoint y: 309, endPoint x: 481, endPoint y: 301, distance: 62.6
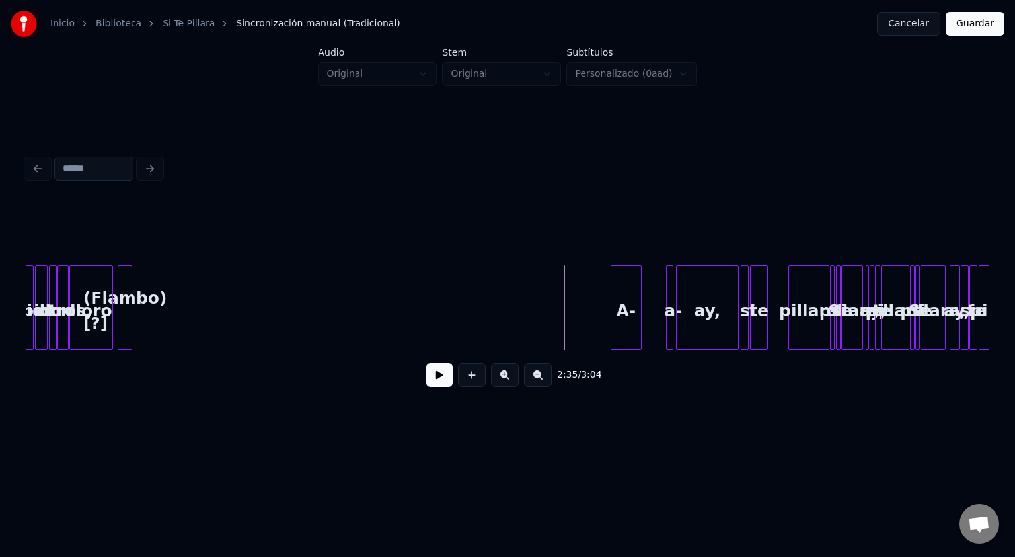
click at [976, 29] on button "Guardar" at bounding box center [975, 24] width 59 height 24
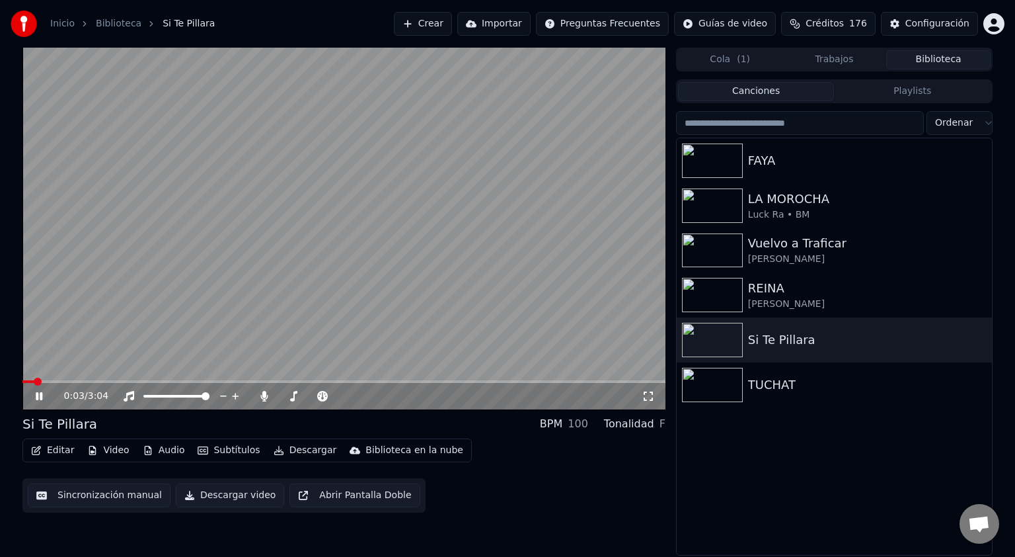
click at [41, 447] on icon "button" at bounding box center [36, 450] width 11 height 9
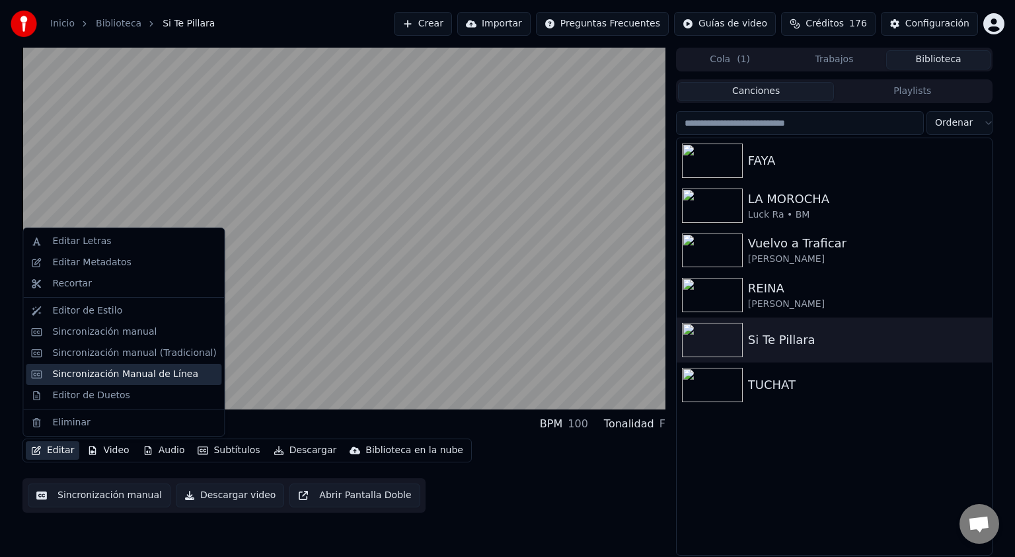
click at [95, 377] on div "Sincronización Manual de Línea" at bounding box center [125, 374] width 146 height 13
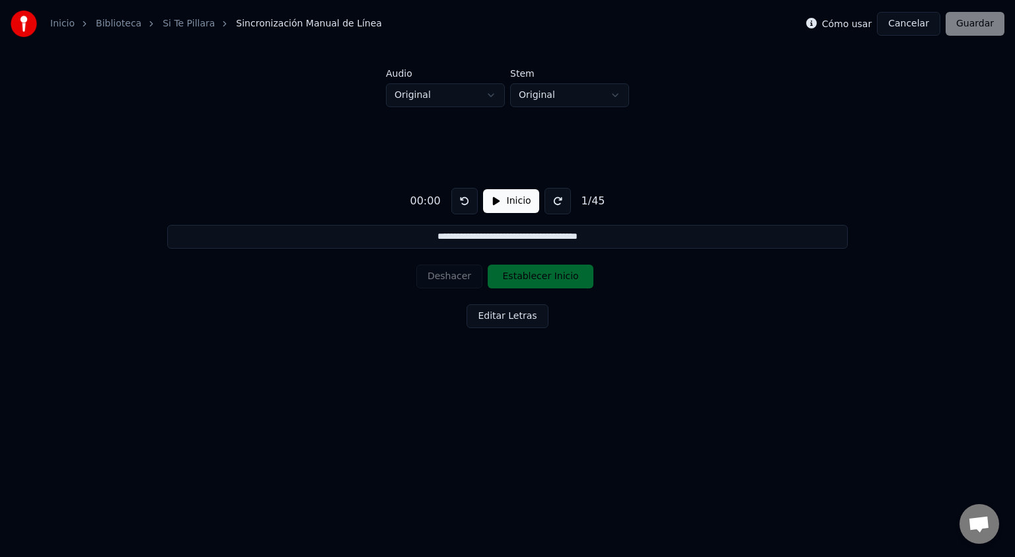
click at [519, 206] on button "Inicio" at bounding box center [511, 201] width 56 height 24
click at [498, 202] on button "Pausar" at bounding box center [511, 201] width 63 height 24
click at [457, 199] on button at bounding box center [465, 201] width 26 height 26
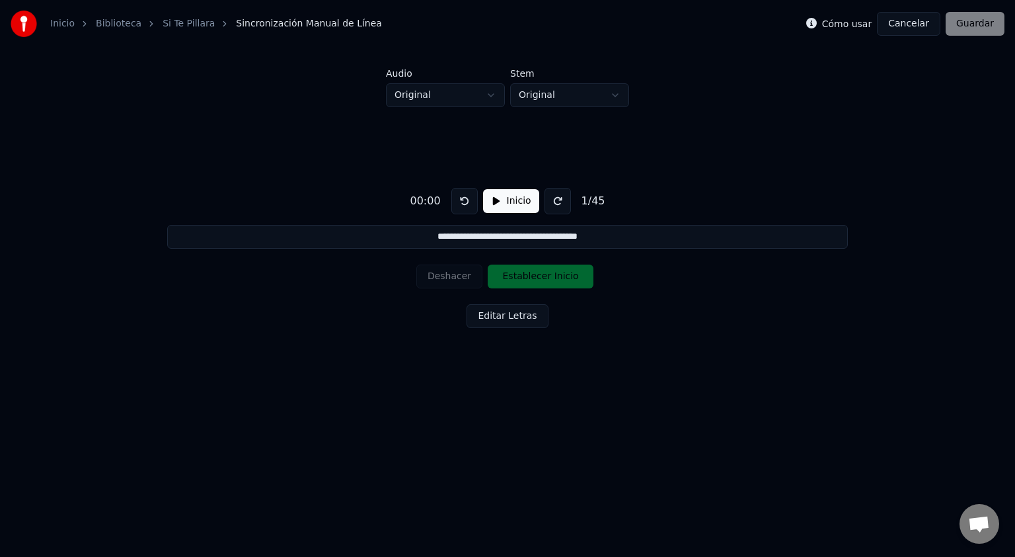
click at [497, 316] on button "Editar Letras" at bounding box center [507, 316] width 81 height 24
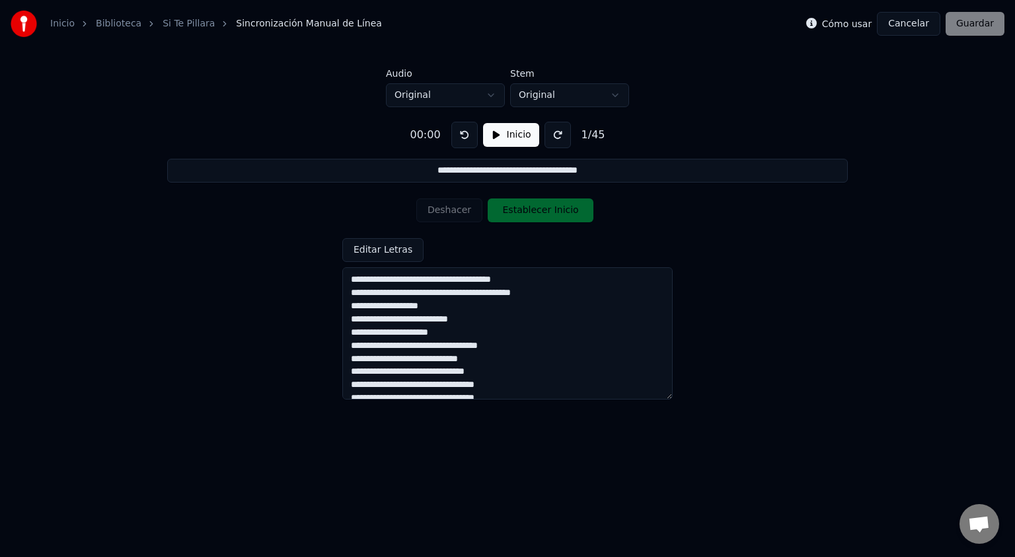
click at [512, 132] on button "Inicio" at bounding box center [511, 135] width 56 height 24
click at [530, 219] on button "Establecer Inicio" at bounding box center [541, 210] width 106 height 24
click at [357, 286] on textarea at bounding box center [507, 333] width 331 height 132
drag, startPoint x: 370, startPoint y: 284, endPoint x: 426, endPoint y: 283, distance: 56.2
click at [426, 283] on textarea at bounding box center [507, 333] width 331 height 132
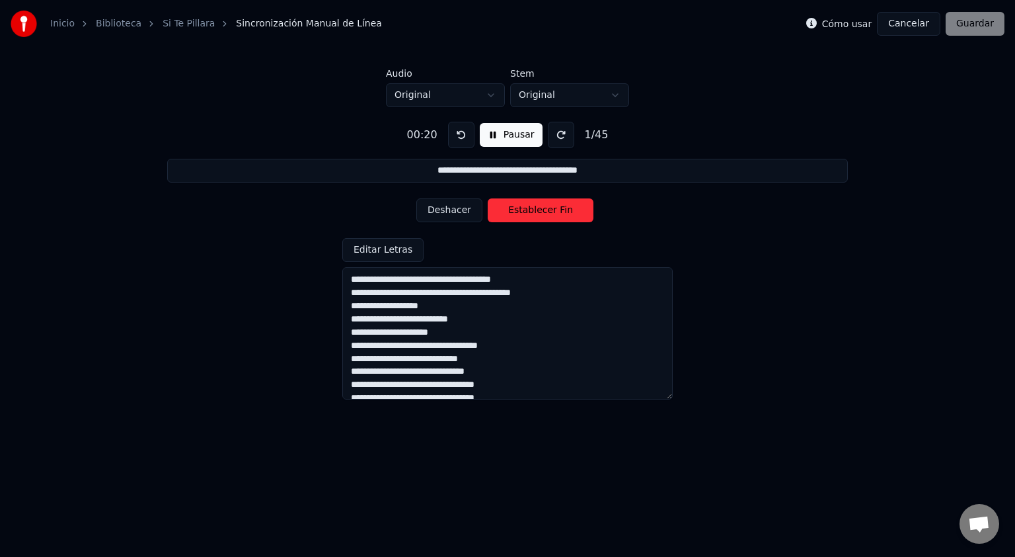
click at [450, 296] on textarea at bounding box center [507, 333] width 331 height 132
click at [509, 213] on button "Establecer Fin" at bounding box center [541, 210] width 106 height 24
type input "**********"
click at [488, 198] on button "Establecer Inicio" at bounding box center [541, 210] width 106 height 24
click at [488, 198] on button "Establecer Fin" at bounding box center [541, 210] width 106 height 24
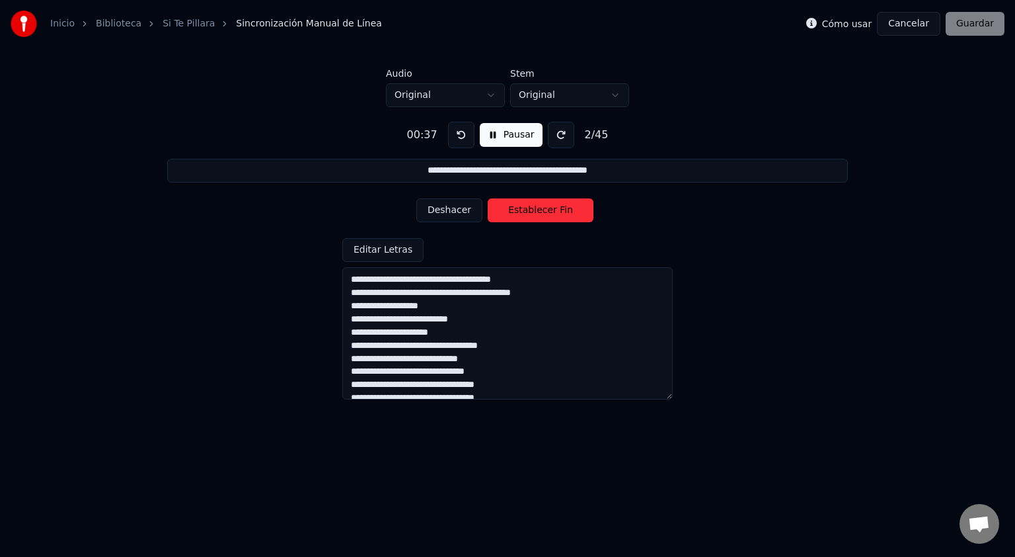
type input "**********"
click at [865, 26] on label "Cómo usar" at bounding box center [847, 23] width 50 height 9
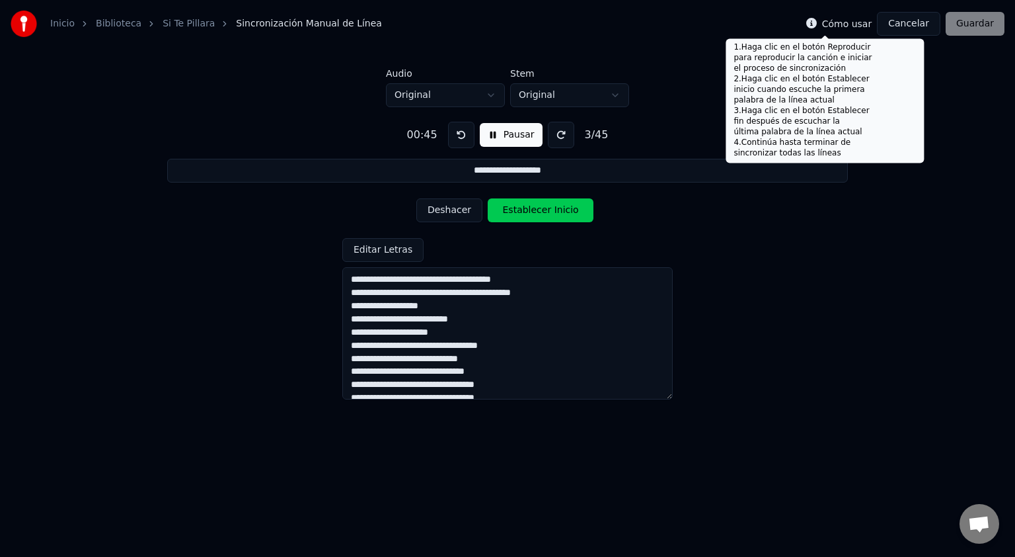
click at [817, 26] on icon at bounding box center [812, 23] width 11 height 11
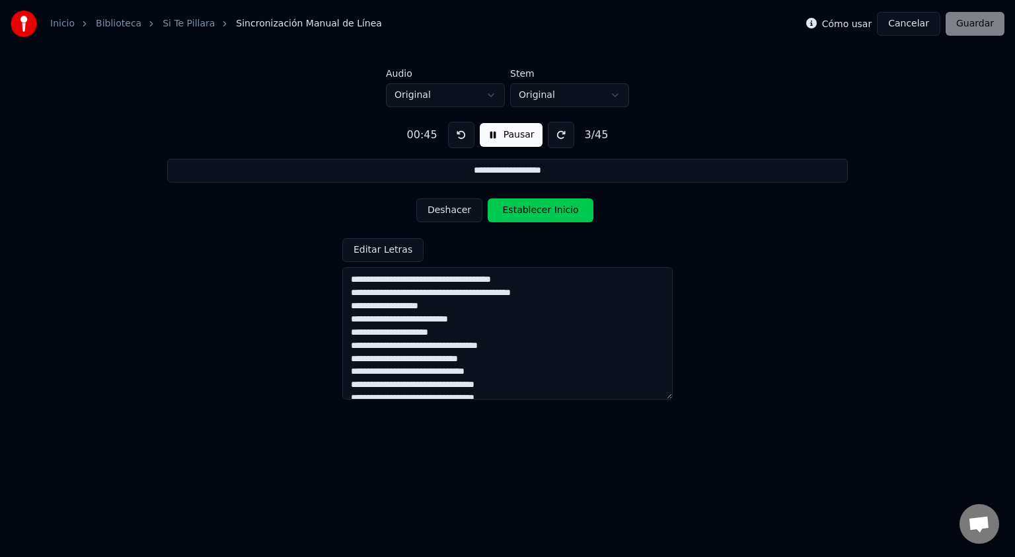
click at [817, 26] on icon at bounding box center [812, 23] width 11 height 11
click at [457, 134] on button at bounding box center [461, 135] width 26 height 26
click at [460, 136] on button at bounding box center [461, 135] width 26 height 26
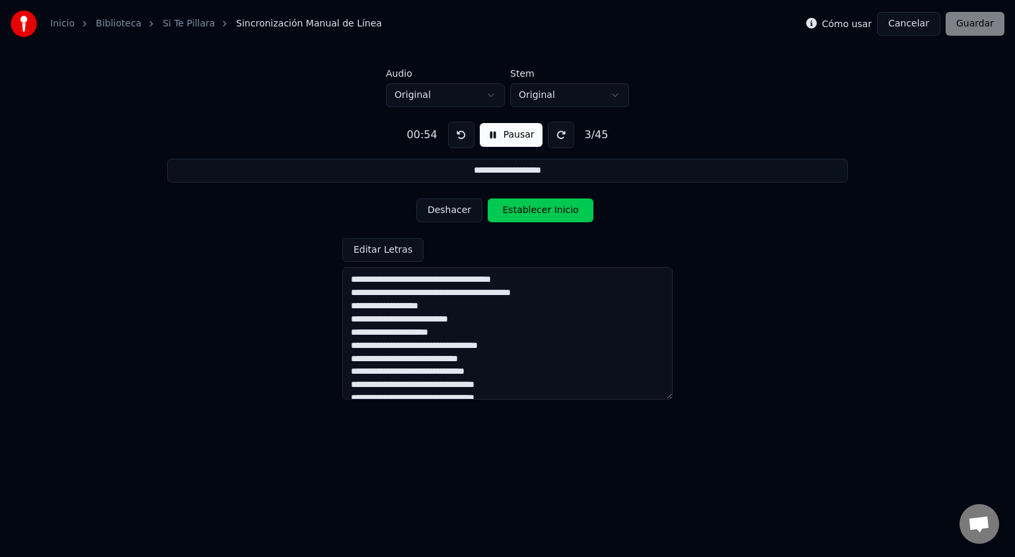
click at [460, 136] on button at bounding box center [461, 135] width 26 height 26
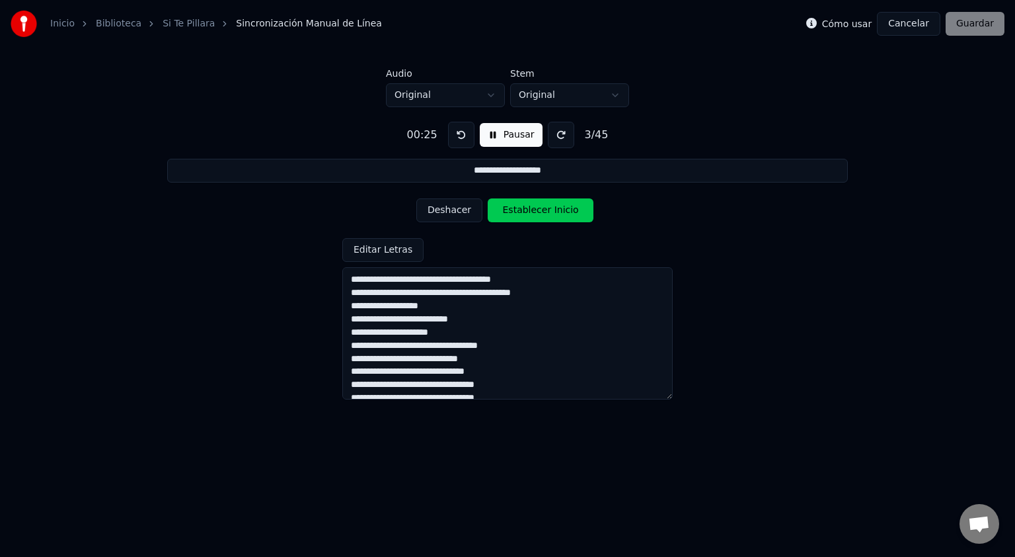
click at [460, 136] on button at bounding box center [461, 135] width 26 height 26
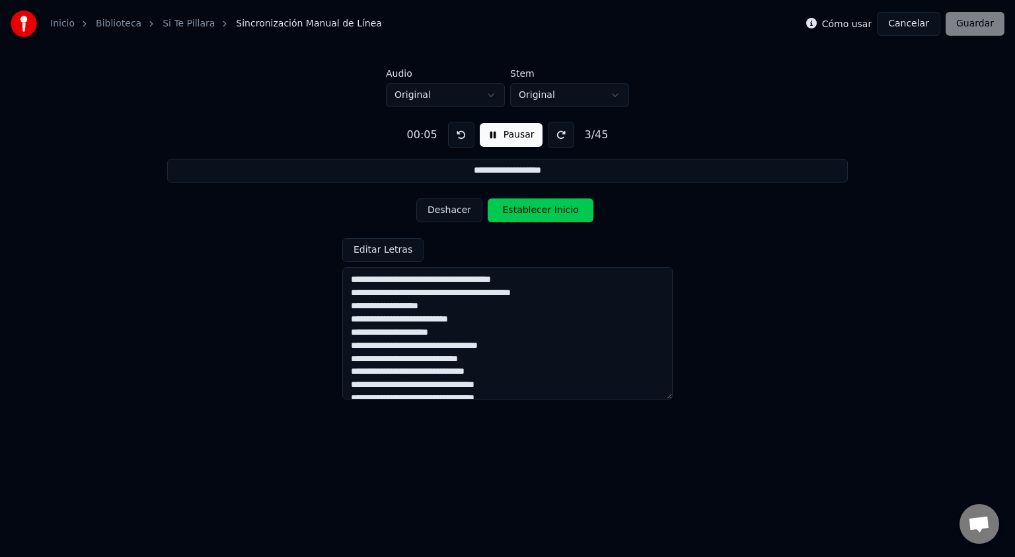
click at [460, 136] on button at bounding box center [461, 135] width 26 height 26
click at [499, 138] on button "Pausar" at bounding box center [511, 135] width 63 height 24
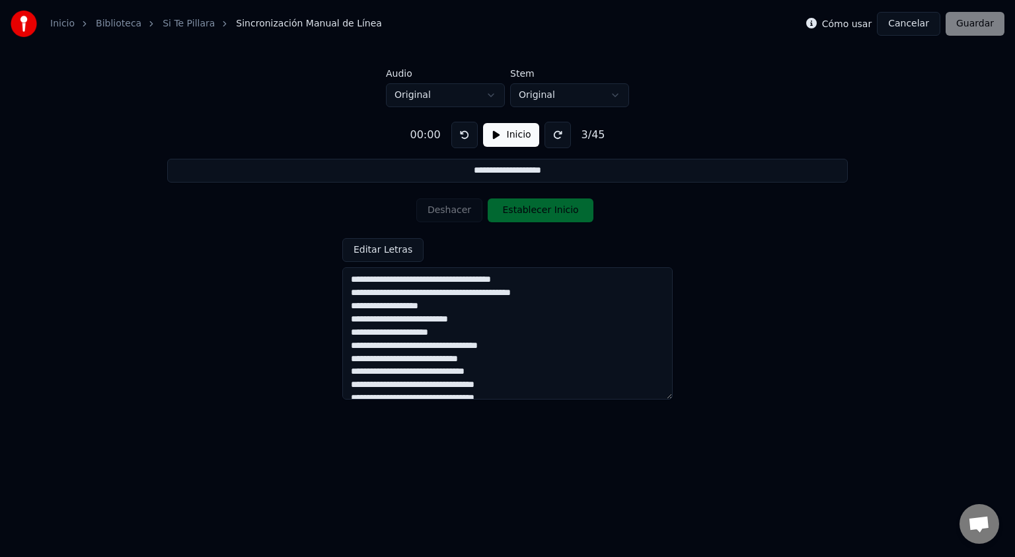
click at [463, 138] on button at bounding box center [465, 135] width 26 height 26
click at [513, 177] on input "**********" at bounding box center [507, 171] width 681 height 24
click at [918, 24] on button "Cancelar" at bounding box center [908, 24] width 63 height 24
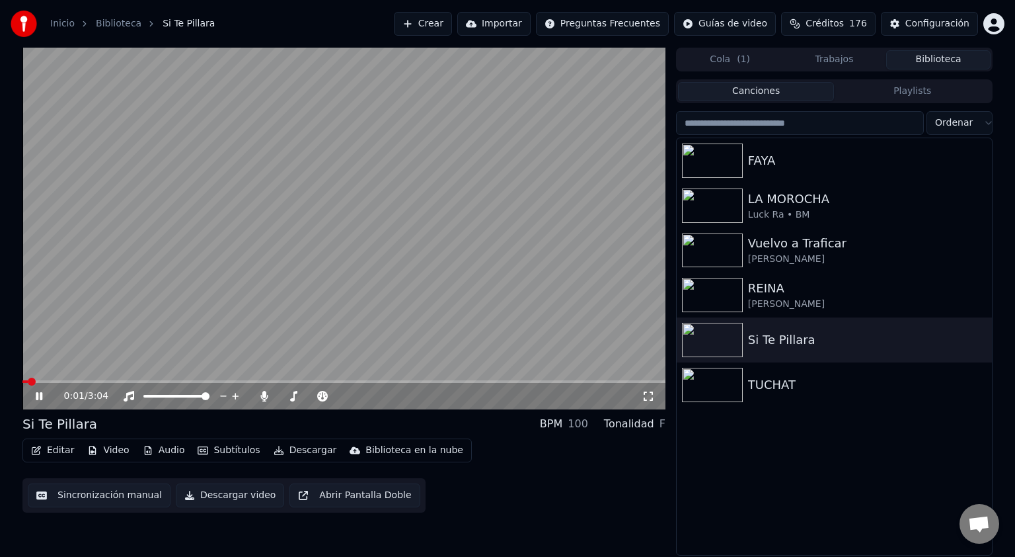
click at [40, 399] on icon at bounding box center [48, 396] width 31 height 11
click at [53, 448] on button "Editar" at bounding box center [53, 450] width 54 height 19
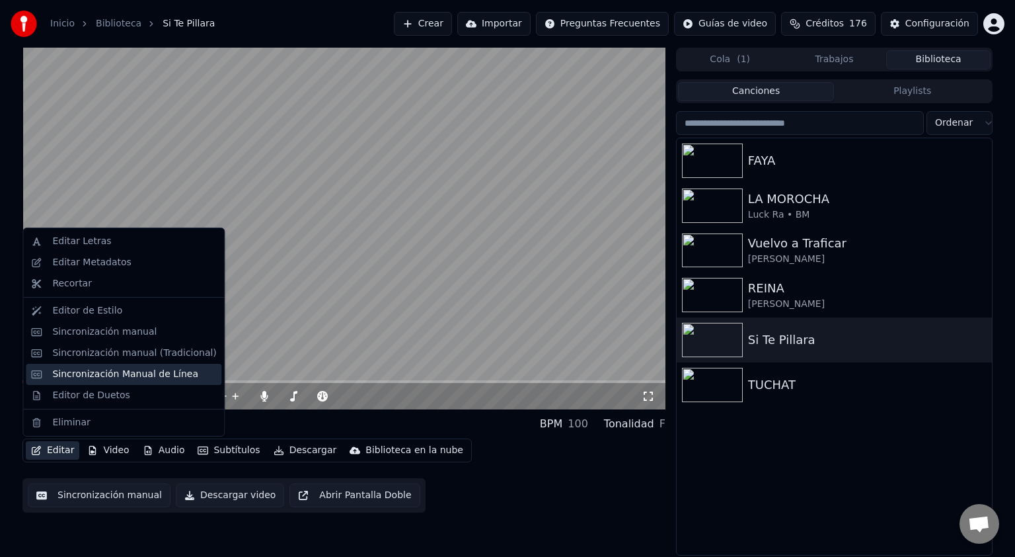
click at [82, 380] on div "Sincronización Manual de Línea" at bounding box center [125, 374] width 146 height 13
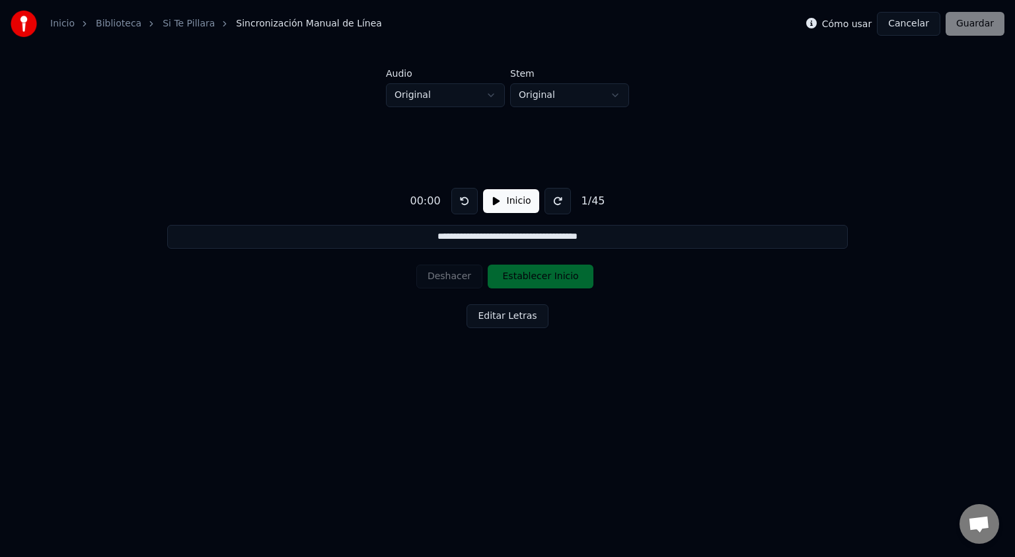
click at [508, 203] on button "Inicio" at bounding box center [511, 201] width 56 height 24
click at [513, 278] on button "Establecer Inicio" at bounding box center [541, 276] width 106 height 24
click at [513, 278] on button "Establecer Fin" at bounding box center [541, 276] width 106 height 24
click at [513, 278] on button "Establecer Inicio" at bounding box center [541, 276] width 106 height 24
click at [513, 278] on button "Establecer Fin" at bounding box center [541, 276] width 106 height 24
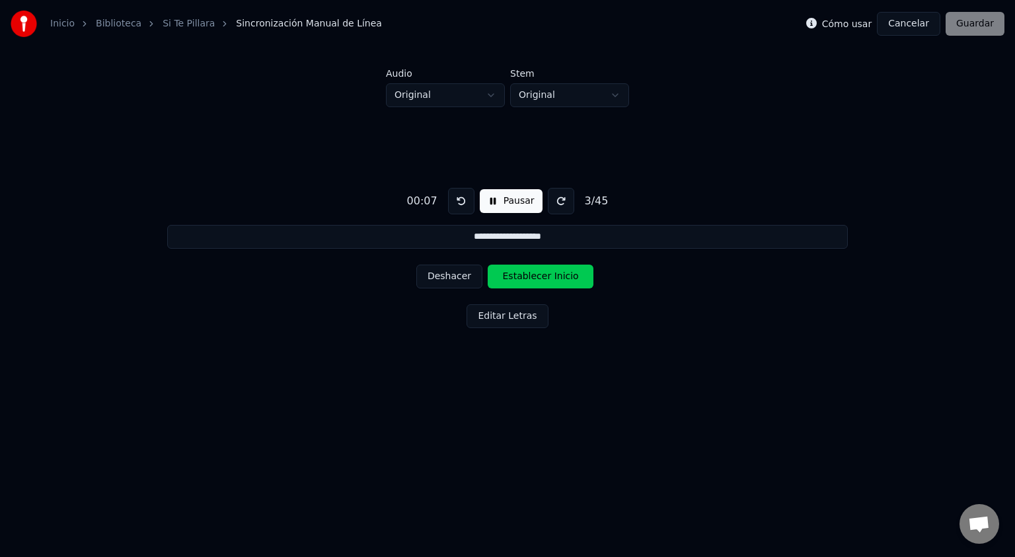
click at [513, 278] on button "Establecer Inicio" at bounding box center [541, 276] width 106 height 24
click at [513, 278] on button "Establecer Fin" at bounding box center [541, 276] width 106 height 24
click at [513, 278] on button "Establecer Inicio" at bounding box center [541, 276] width 106 height 24
click at [513, 278] on button "Establecer Fin" at bounding box center [541, 276] width 106 height 24
click at [457, 276] on button "Deshacer" at bounding box center [449, 276] width 66 height 24
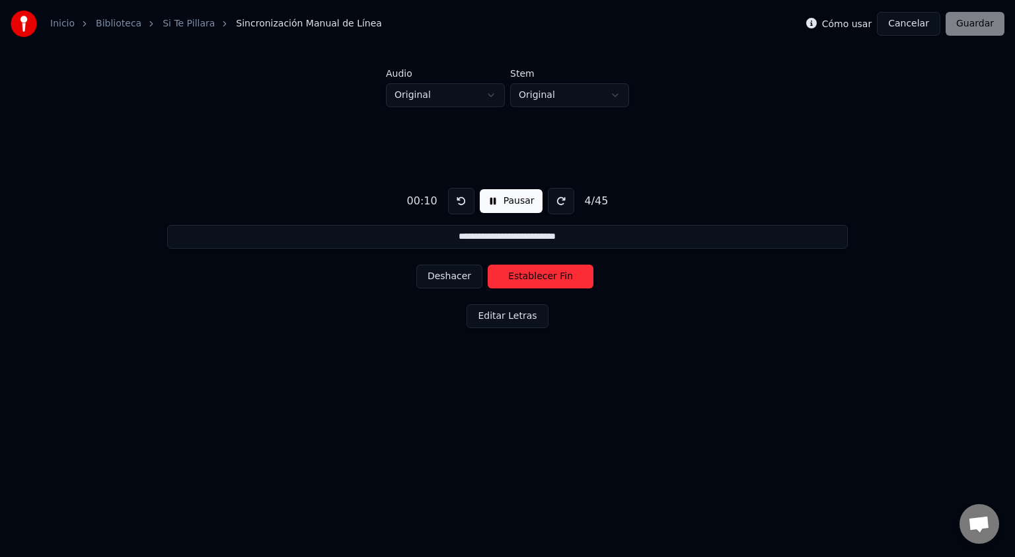
click at [457, 276] on button "Deshacer" at bounding box center [449, 276] width 66 height 24
click at [454, 282] on button "Deshacer" at bounding box center [449, 276] width 66 height 24
click at [507, 278] on button "Establecer Inicio" at bounding box center [541, 276] width 106 height 24
click at [452, 278] on button "Deshacer" at bounding box center [449, 276] width 66 height 24
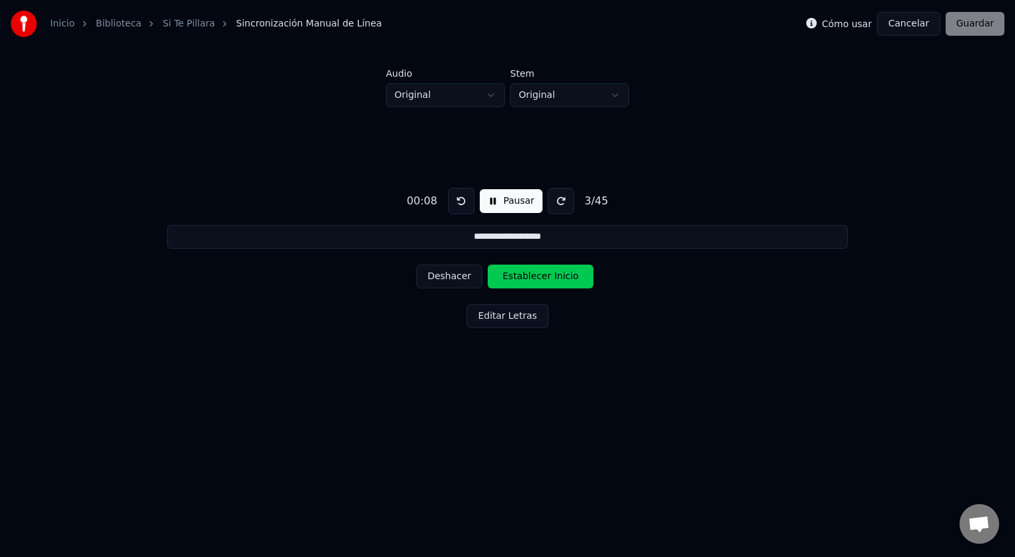
click at [452, 278] on button "Deshacer" at bounding box center [449, 276] width 66 height 24
click at [515, 278] on button "Establecer Fin" at bounding box center [541, 276] width 106 height 24
click at [519, 280] on button "Establecer Inicio" at bounding box center [541, 276] width 106 height 24
click at [447, 279] on button "Deshacer" at bounding box center [449, 276] width 66 height 24
click at [448, 279] on button "Deshacer" at bounding box center [449, 276] width 66 height 24
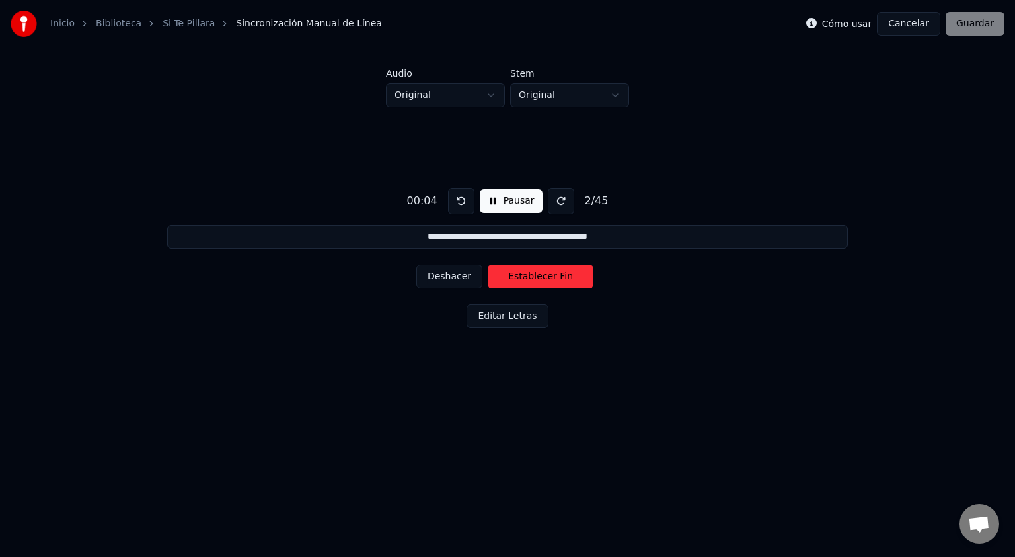
click at [448, 279] on button "Deshacer" at bounding box center [449, 276] width 66 height 24
click at [448, 279] on div "Deshacer Establecer Inicio" at bounding box center [507, 276] width 182 height 34
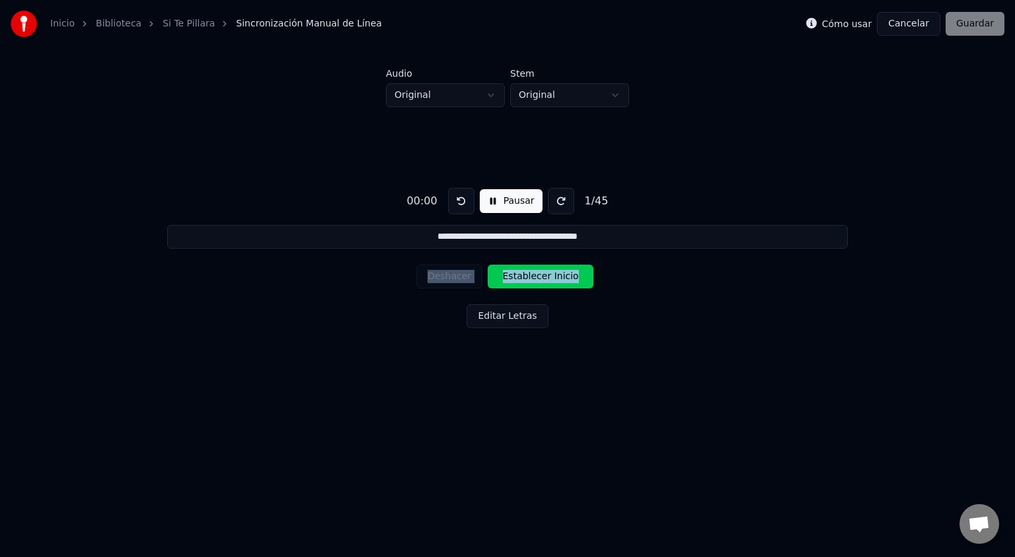
click at [448, 279] on div "Deshacer Establecer Inicio" at bounding box center [507, 276] width 182 height 34
click at [450, 274] on div "Deshacer Establecer Inicio" at bounding box center [507, 276] width 182 height 34
click at [455, 274] on div "Deshacer Establecer Inicio" at bounding box center [507, 276] width 182 height 34
click at [455, 200] on button at bounding box center [461, 201] width 26 height 26
click at [457, 206] on button at bounding box center [461, 201] width 26 height 26
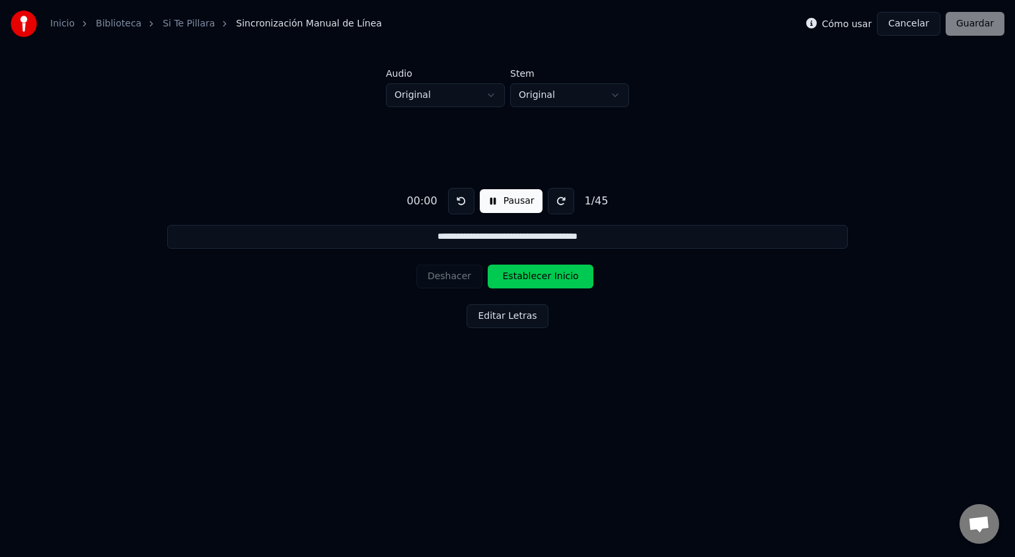
click at [532, 286] on button "Establecer Inicio" at bounding box center [541, 276] width 106 height 24
click at [537, 279] on button "Establecer Fin" at bounding box center [541, 276] width 106 height 24
click at [537, 279] on button "Establecer Inicio" at bounding box center [541, 276] width 106 height 24
click at [537, 279] on button "Establecer Fin" at bounding box center [541, 276] width 106 height 24
click at [537, 279] on button "Establecer Inicio" at bounding box center [541, 276] width 106 height 24
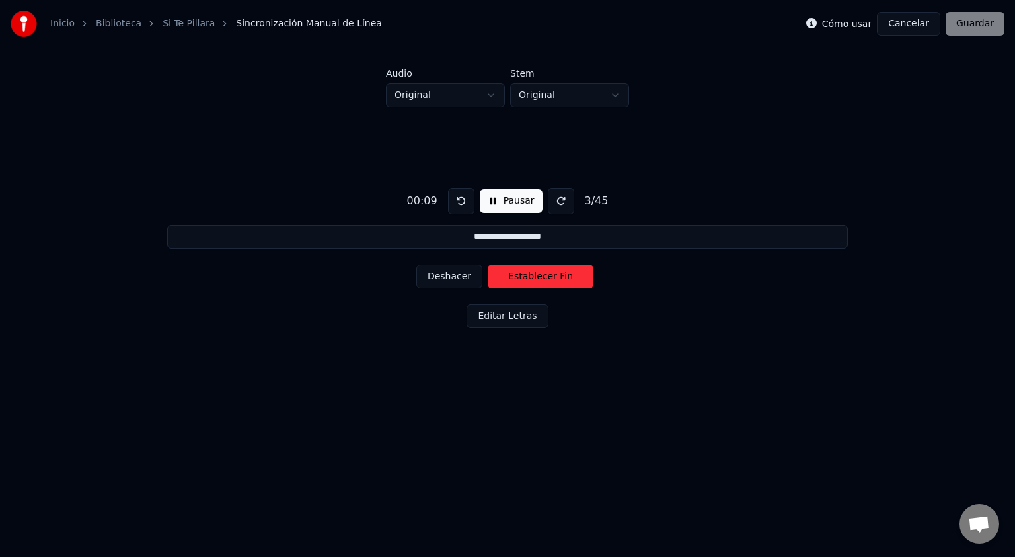
click at [537, 279] on button "Establecer Fin" at bounding box center [541, 276] width 106 height 24
click at [528, 280] on button "Establecer Inicio" at bounding box center [541, 276] width 106 height 24
click at [528, 279] on button "Establecer Fin" at bounding box center [541, 276] width 106 height 24
click at [528, 279] on button "Establecer Inicio" at bounding box center [541, 276] width 106 height 24
click at [528, 279] on button "Establecer Fin" at bounding box center [541, 276] width 106 height 24
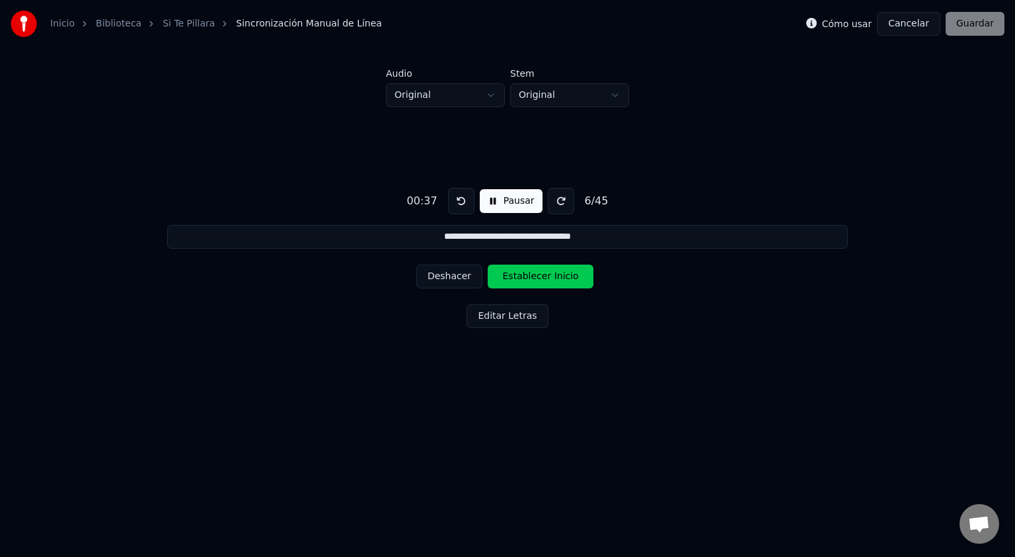
click at [528, 279] on button "Establecer Inicio" at bounding box center [541, 276] width 106 height 24
click at [529, 279] on button "Establecer Fin" at bounding box center [541, 276] width 106 height 24
click at [529, 279] on button "Establecer Inicio" at bounding box center [541, 276] width 106 height 24
click at [529, 280] on button "Establecer Fin" at bounding box center [541, 276] width 106 height 24
click at [534, 280] on button "Establecer Inicio" at bounding box center [541, 276] width 106 height 24
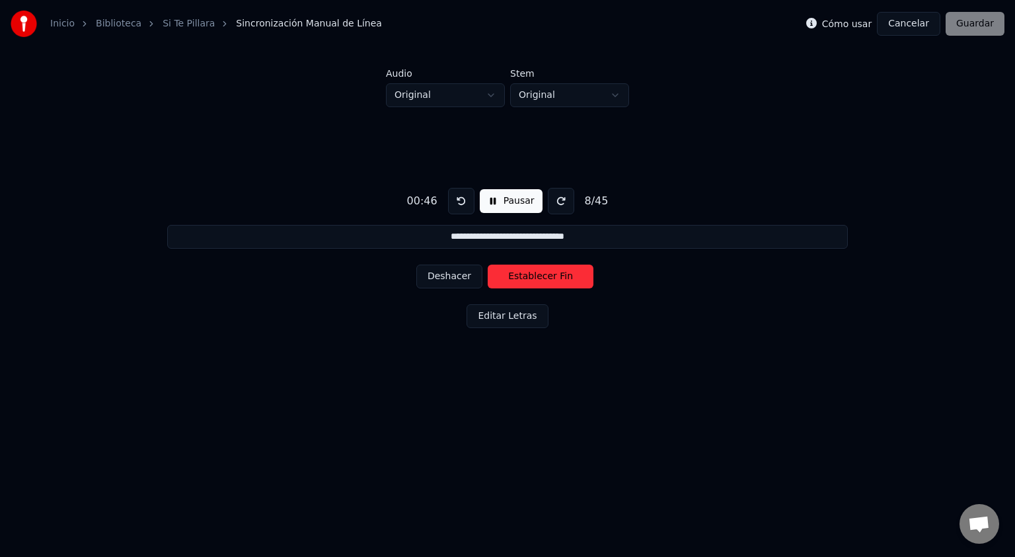
click at [534, 280] on button "Establecer Fin" at bounding box center [541, 276] width 106 height 24
click at [534, 280] on button "Establecer Inicio" at bounding box center [541, 276] width 106 height 24
click at [536, 279] on button "Establecer Fin" at bounding box center [541, 276] width 106 height 24
click at [536, 279] on button "Establecer Inicio" at bounding box center [541, 276] width 106 height 24
click at [536, 279] on button "Establecer Fin" at bounding box center [541, 276] width 106 height 24
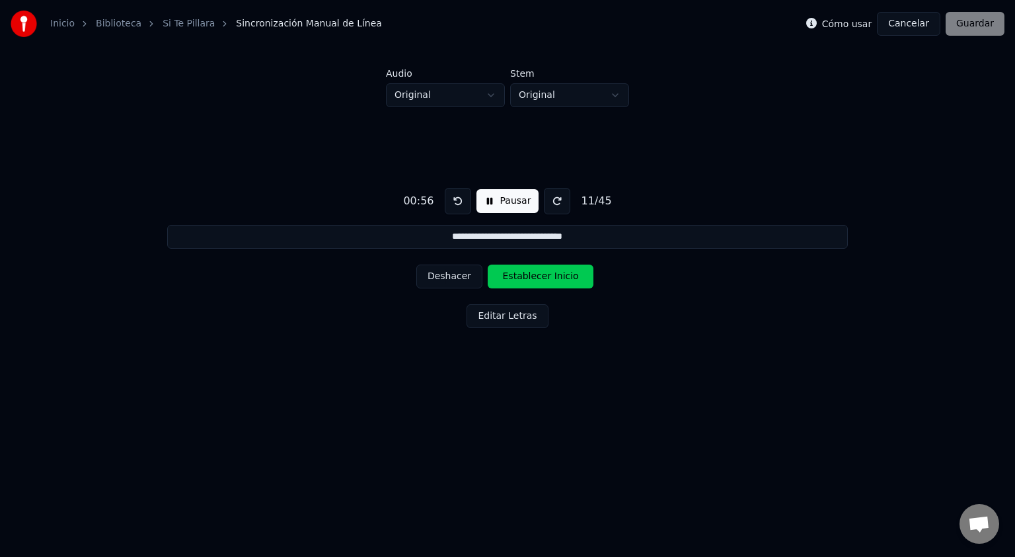
click at [536, 279] on button "Establecer Inicio" at bounding box center [541, 276] width 106 height 24
click at [536, 279] on button "Establecer Fin" at bounding box center [541, 276] width 106 height 24
click at [536, 279] on button "Establecer Inicio" at bounding box center [541, 276] width 106 height 24
click at [536, 278] on button "Establecer Fin" at bounding box center [541, 276] width 106 height 24
click at [536, 278] on button "Establecer Inicio" at bounding box center [541, 276] width 106 height 24
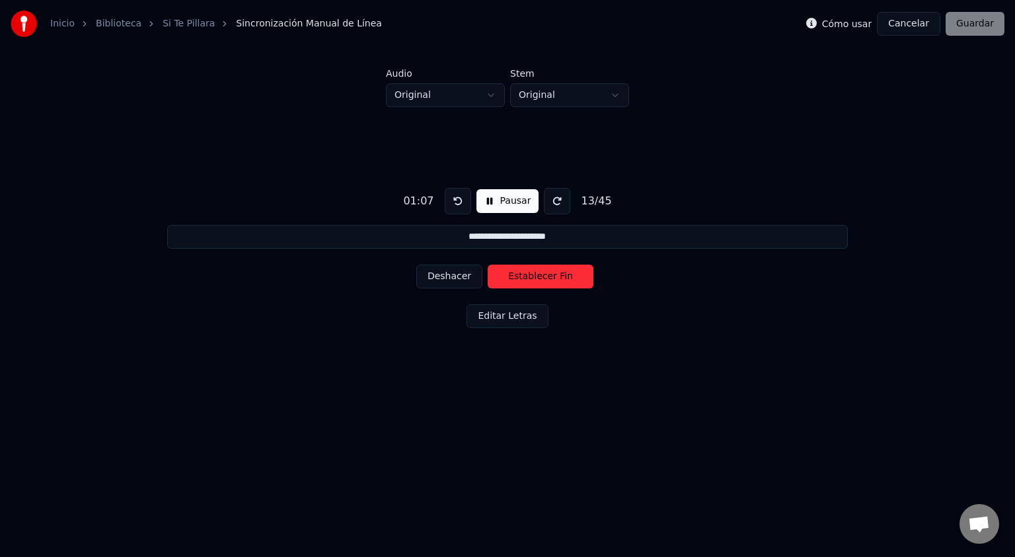
click at [536, 278] on button "Establecer Fin" at bounding box center [541, 276] width 106 height 24
click at [536, 278] on button "Establecer Inicio" at bounding box center [541, 276] width 106 height 24
click at [536, 278] on button "Establecer Fin" at bounding box center [541, 276] width 106 height 24
click at [536, 278] on button "Establecer Inicio" at bounding box center [541, 276] width 106 height 24
click at [536, 278] on button "Establecer Fin" at bounding box center [541, 276] width 106 height 24
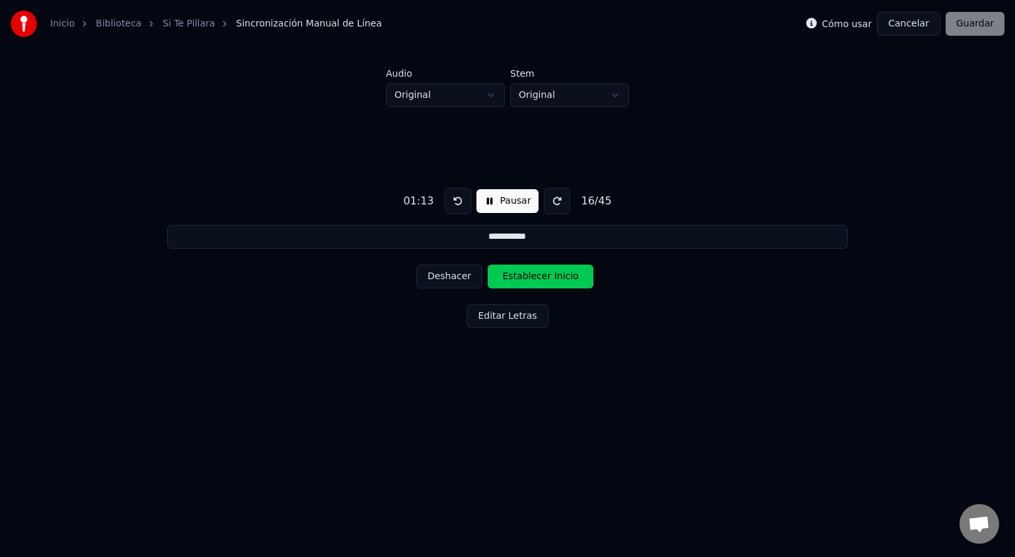
click at [536, 278] on button "Establecer Inicio" at bounding box center [541, 276] width 106 height 24
click at [537, 278] on button "Establecer Fin" at bounding box center [541, 276] width 106 height 24
click at [537, 278] on button "Establecer Inicio" at bounding box center [541, 276] width 106 height 24
click at [539, 279] on button "Establecer Fin" at bounding box center [541, 276] width 106 height 24
click at [539, 279] on button "Establecer Inicio" at bounding box center [541, 276] width 106 height 24
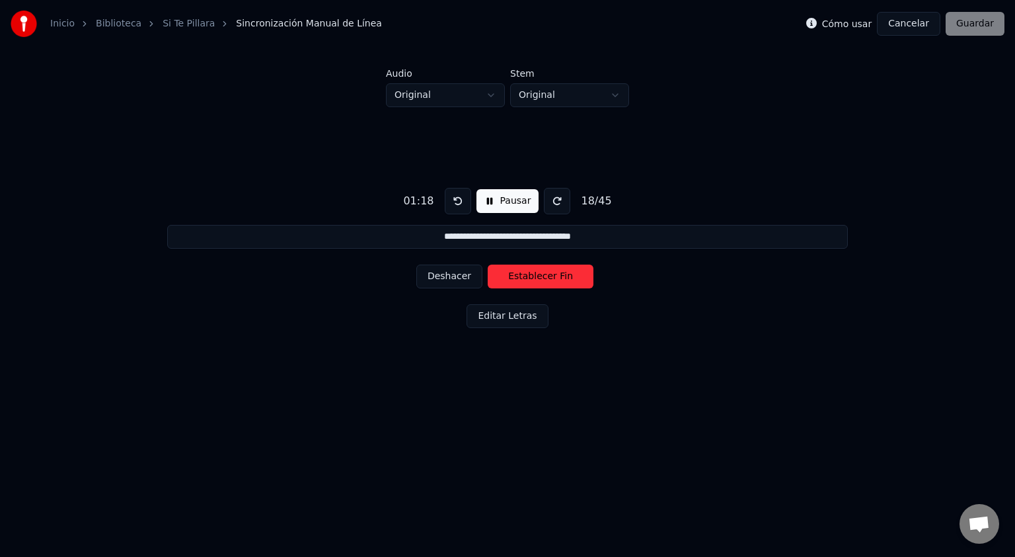
click at [434, 278] on button "Deshacer" at bounding box center [449, 276] width 66 height 24
click at [436, 278] on button "Deshacer" at bounding box center [449, 276] width 66 height 24
click at [561, 283] on button "Establecer Fin" at bounding box center [541, 276] width 106 height 24
click at [561, 283] on button "Establecer Inicio" at bounding box center [541, 276] width 106 height 24
click at [545, 281] on button "Establecer Fin" at bounding box center [541, 276] width 106 height 24
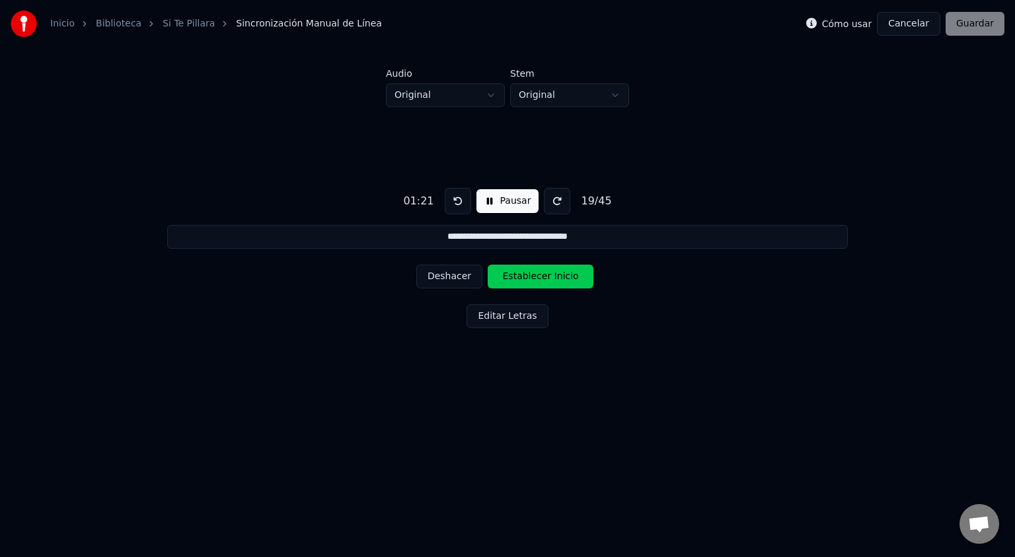
click at [545, 281] on button "Establecer Inicio" at bounding box center [541, 276] width 106 height 24
click at [545, 281] on button "Establecer Fin" at bounding box center [541, 276] width 106 height 24
click at [545, 281] on button "Establecer Inicio" at bounding box center [541, 276] width 106 height 24
click at [524, 278] on button "Establecer Fin" at bounding box center [541, 276] width 106 height 24
click at [524, 278] on button "Establecer Inicio" at bounding box center [541, 276] width 106 height 24
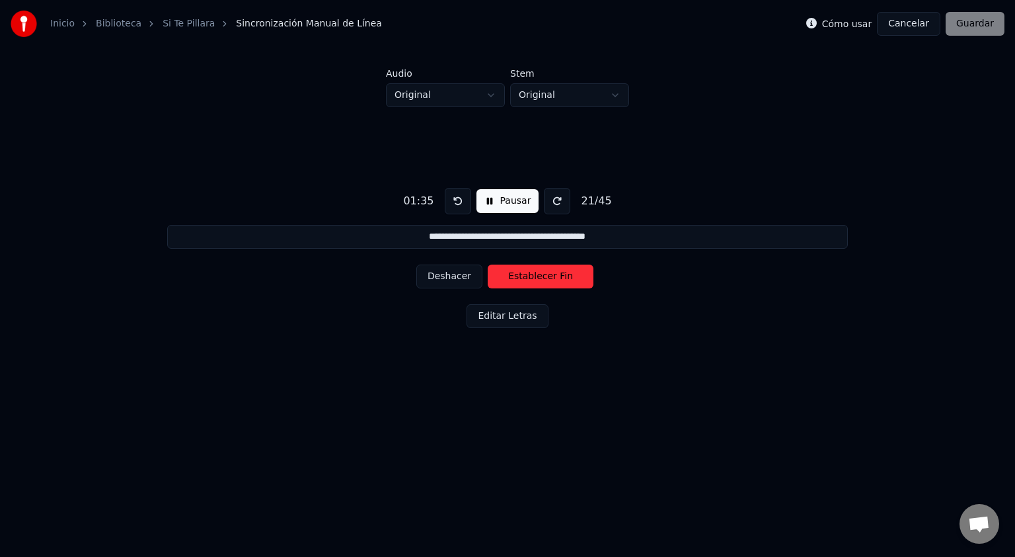
click at [524, 278] on button "Establecer Fin" at bounding box center [541, 276] width 106 height 24
click at [524, 278] on button "Establecer Inicio" at bounding box center [541, 276] width 106 height 24
click at [526, 278] on button "Establecer Fin" at bounding box center [541, 276] width 106 height 24
click at [526, 278] on button "Establecer Inicio" at bounding box center [541, 276] width 106 height 24
click at [526, 278] on button "Establecer Fin" at bounding box center [541, 276] width 106 height 24
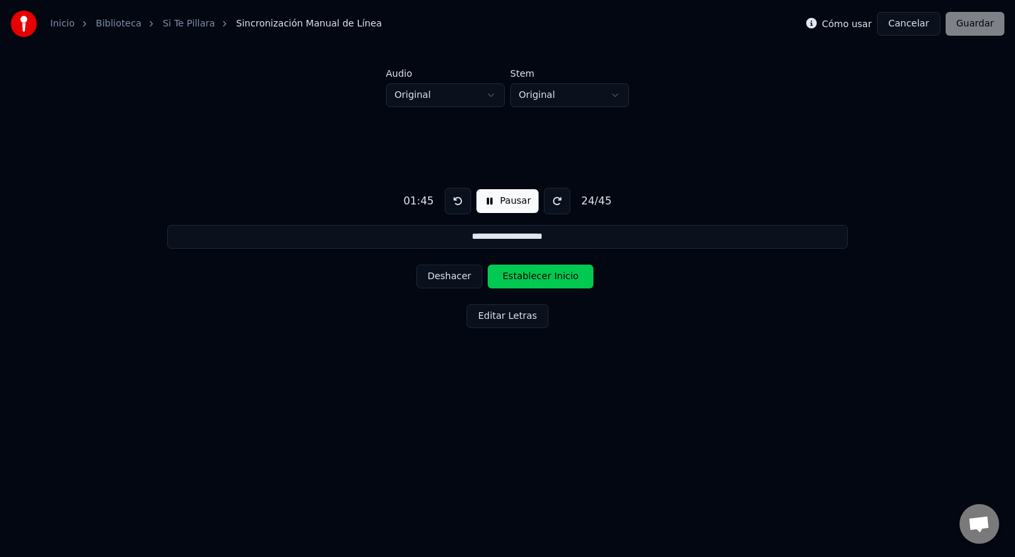
click at [526, 278] on button "Establecer Inicio" at bounding box center [541, 276] width 106 height 24
click at [526, 278] on button "Establecer Fin" at bounding box center [541, 276] width 106 height 24
click at [526, 278] on button "Establecer Inicio" at bounding box center [541, 276] width 106 height 24
click at [526, 278] on button "Establecer Fin" at bounding box center [541, 276] width 106 height 24
click at [526, 278] on button "Establecer Inicio" at bounding box center [541, 276] width 106 height 24
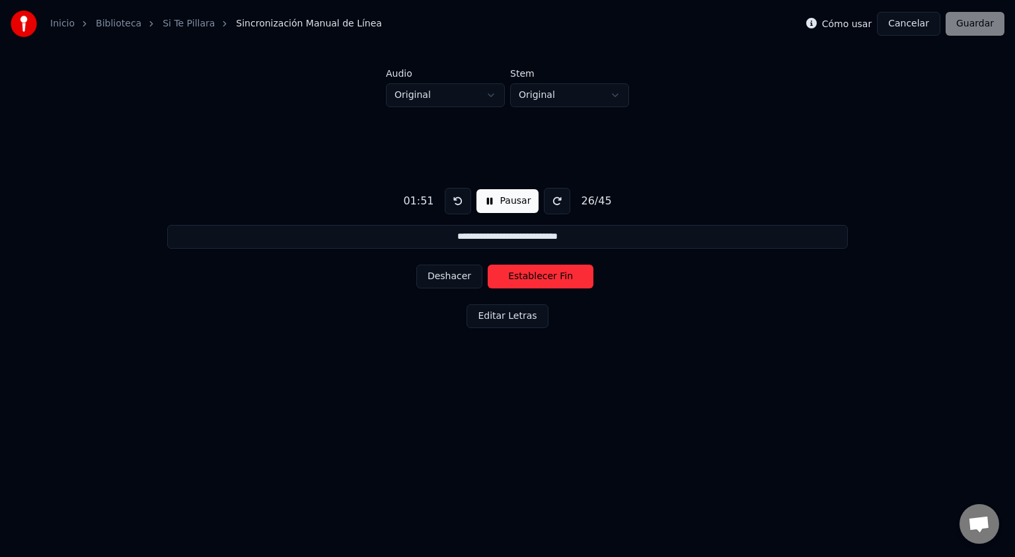
click at [526, 278] on button "Establecer Fin" at bounding box center [541, 276] width 106 height 24
click at [526, 278] on button "Establecer Inicio" at bounding box center [541, 276] width 106 height 24
click at [526, 278] on button "Establecer Fin" at bounding box center [541, 276] width 106 height 24
click at [526, 278] on button "Establecer Inicio" at bounding box center [541, 276] width 106 height 24
click at [526, 278] on button "Establecer Fin" at bounding box center [541, 276] width 106 height 24
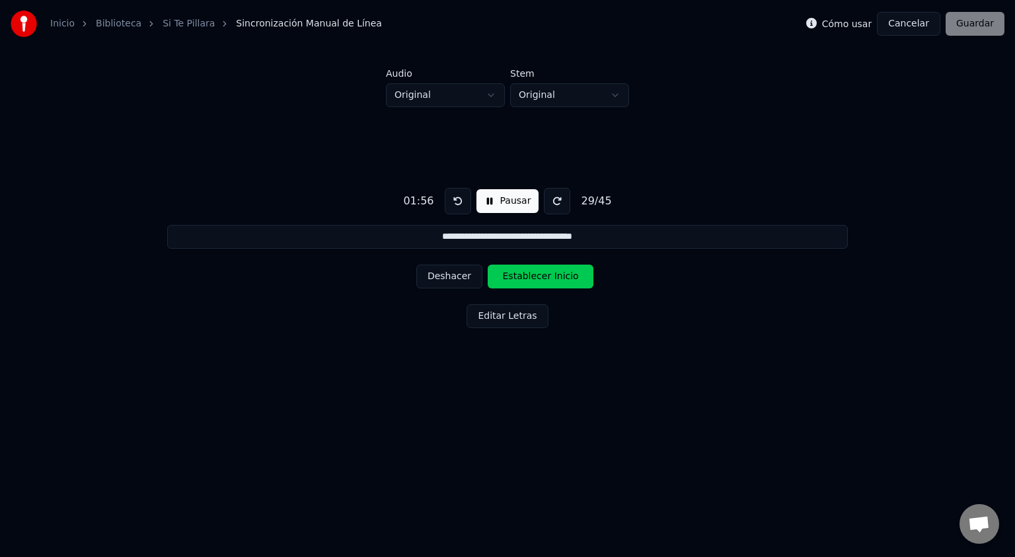
click at [526, 278] on button "Establecer Inicio" at bounding box center [541, 276] width 106 height 24
click at [526, 278] on button "Establecer Fin" at bounding box center [541, 276] width 106 height 24
click at [526, 278] on button "Establecer Inicio" at bounding box center [541, 276] width 106 height 24
click at [526, 278] on button "Establecer Fin" at bounding box center [541, 276] width 106 height 24
click at [526, 278] on button "Establecer Inicio" at bounding box center [541, 276] width 106 height 24
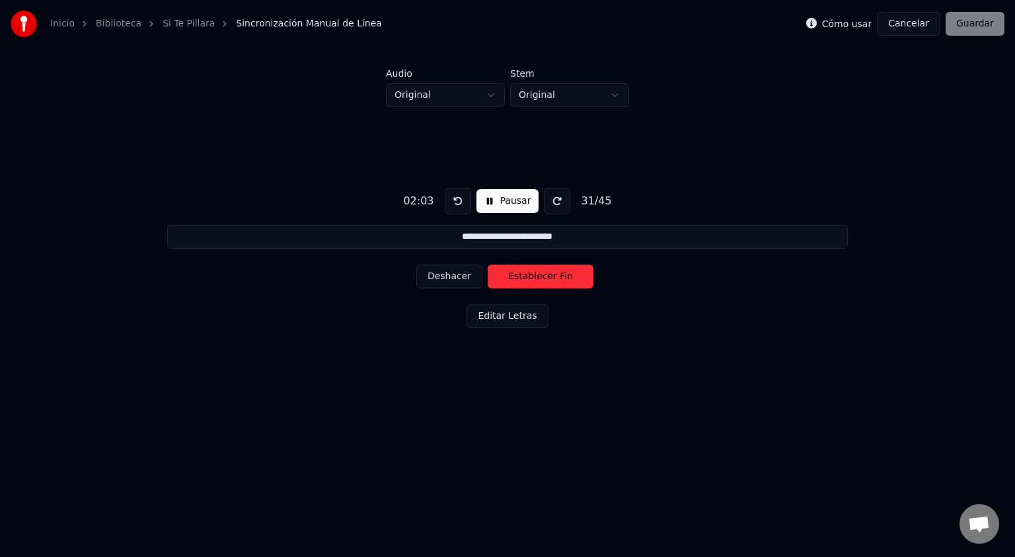
click at [526, 278] on button "Establecer Fin" at bounding box center [541, 276] width 106 height 24
click at [526, 278] on button "Establecer Inicio" at bounding box center [541, 276] width 106 height 24
click at [526, 278] on button "Establecer Fin" at bounding box center [541, 276] width 106 height 24
click at [526, 278] on button "Establecer Inicio" at bounding box center [541, 276] width 106 height 24
click at [526, 278] on button "Establecer Fin" at bounding box center [541, 276] width 106 height 24
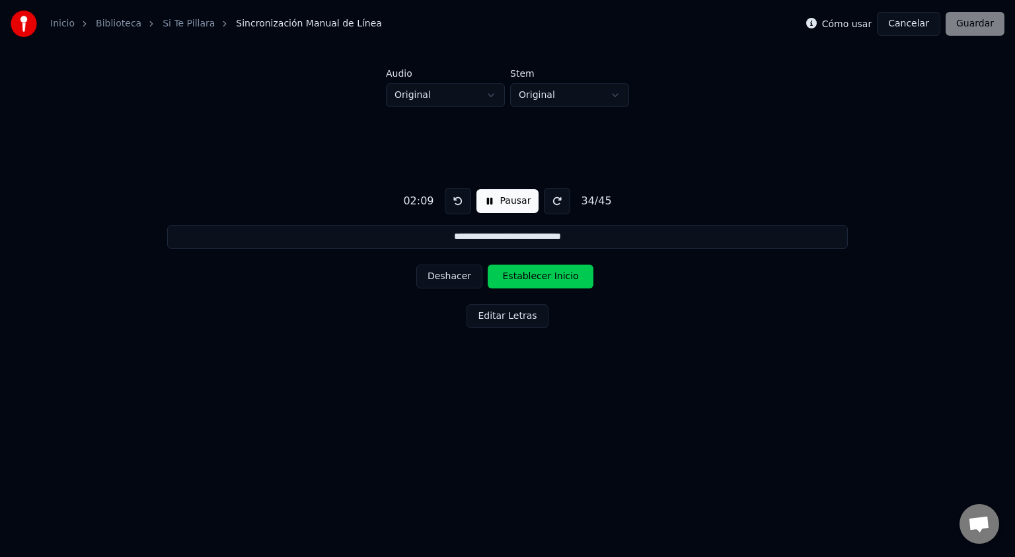
click at [526, 278] on button "Establecer Inicio" at bounding box center [541, 276] width 106 height 24
click at [526, 278] on button "Establecer Fin" at bounding box center [541, 276] width 106 height 24
click at [526, 278] on button "Establecer Inicio" at bounding box center [541, 276] width 106 height 24
click at [526, 278] on button "Establecer Fin" at bounding box center [541, 276] width 106 height 24
click at [526, 278] on button "Establecer Inicio" at bounding box center [541, 276] width 106 height 24
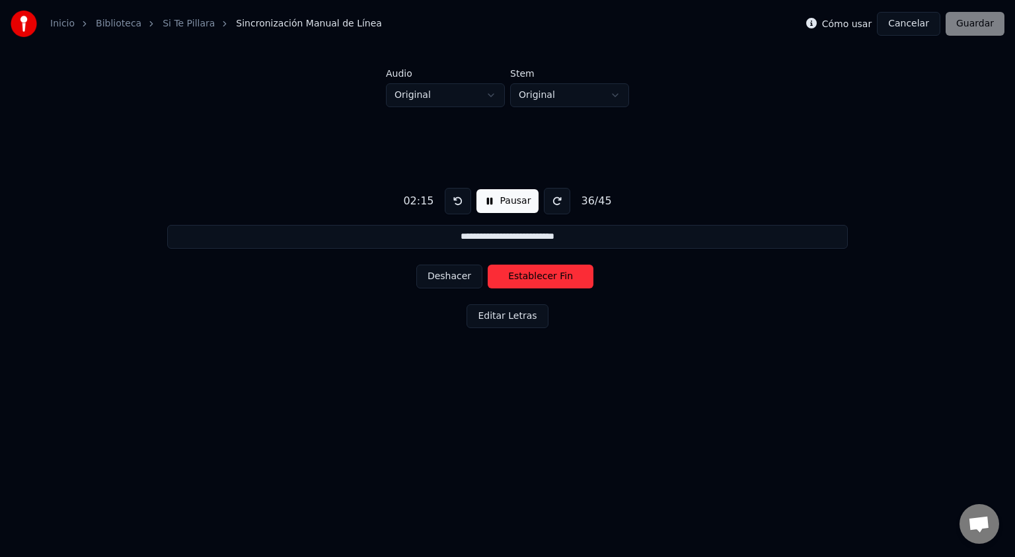
click at [513, 274] on button "Establecer Fin" at bounding box center [541, 276] width 106 height 24
click at [513, 274] on button "Establecer Inicio" at bounding box center [541, 276] width 106 height 24
click at [513, 274] on button "Establecer Fin" at bounding box center [541, 276] width 106 height 24
click at [513, 274] on button "Establecer Inicio" at bounding box center [541, 276] width 106 height 24
click at [514, 275] on button "Establecer Fin" at bounding box center [541, 276] width 106 height 24
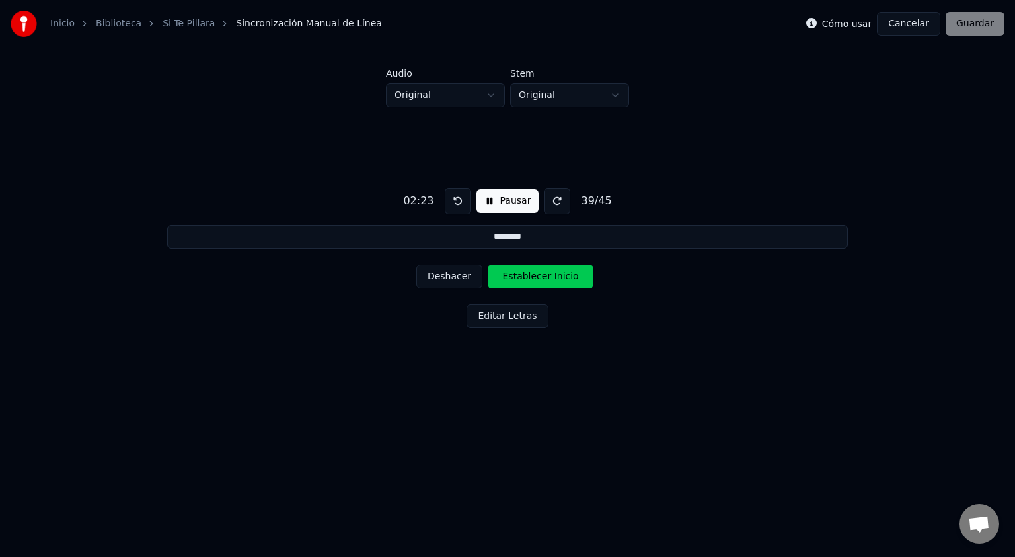
click at [514, 275] on button "Establecer Inicio" at bounding box center [541, 276] width 106 height 24
click at [514, 275] on button "Establecer Fin" at bounding box center [541, 276] width 106 height 24
click at [514, 275] on button "Establecer Inicio" at bounding box center [541, 276] width 106 height 24
click at [506, 279] on button "Establecer Fin" at bounding box center [541, 276] width 106 height 24
click at [506, 279] on button "Establecer Inicio" at bounding box center [541, 276] width 106 height 24
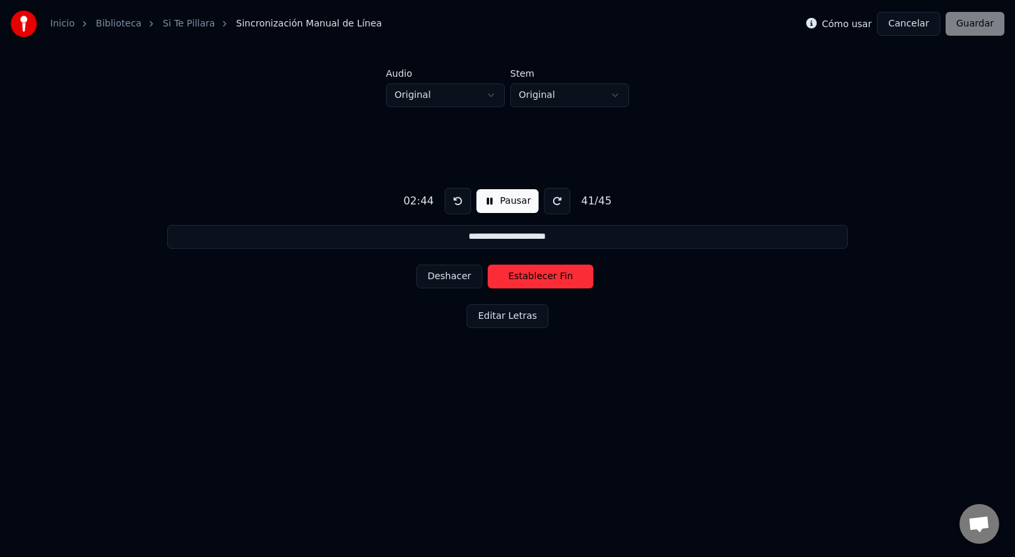
click at [506, 279] on button "Establecer Fin" at bounding box center [541, 276] width 106 height 24
click at [506, 279] on button "Establecer Inicio" at bounding box center [541, 276] width 106 height 24
click at [506, 279] on button "Establecer Fin" at bounding box center [541, 276] width 106 height 24
click at [506, 279] on button "Establecer Inicio" at bounding box center [541, 276] width 106 height 24
click at [506, 279] on button "Establecer Fin" at bounding box center [541, 276] width 106 height 24
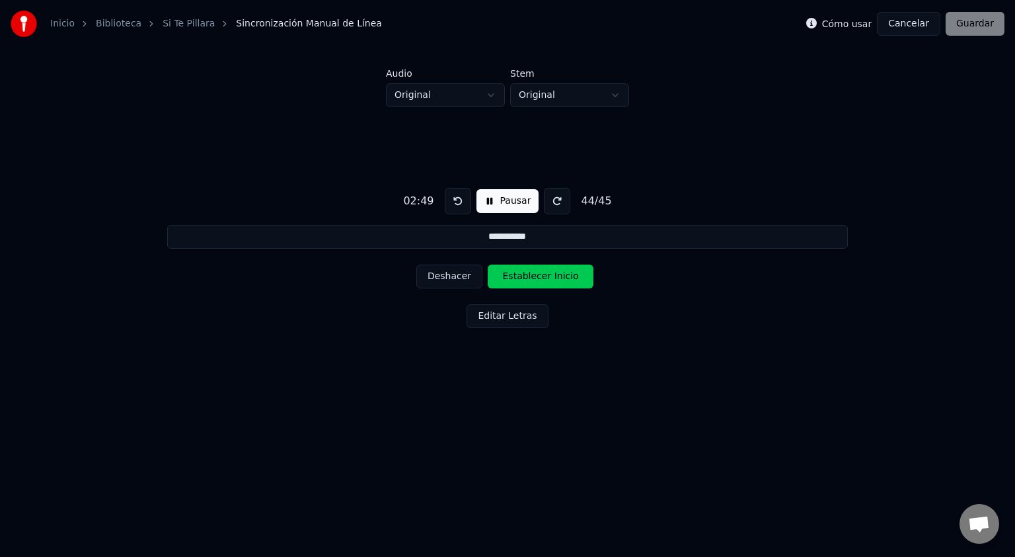
click at [506, 279] on button "Establecer Inicio" at bounding box center [541, 276] width 106 height 24
click at [506, 279] on button "Establecer Fin" at bounding box center [541, 276] width 106 height 24
click at [506, 279] on button "Establecer Inicio" at bounding box center [541, 276] width 106 height 24
click at [506, 279] on button "Establecer Fin" at bounding box center [541, 276] width 106 height 24
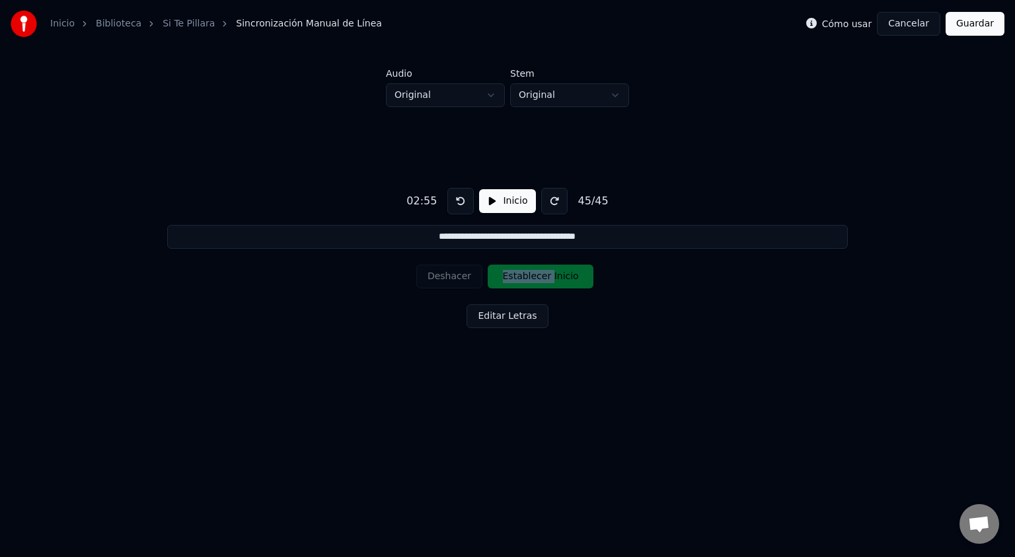
click at [506, 279] on div "Deshacer Establecer Inicio" at bounding box center [507, 276] width 182 height 34
click at [463, 274] on div "Deshacer Establecer Inicio" at bounding box center [507, 276] width 182 height 34
click at [461, 276] on div "Deshacer Establecer Inicio" at bounding box center [507, 276] width 182 height 34
click at [444, 276] on div "Deshacer Establecer Inicio" at bounding box center [507, 276] width 182 height 34
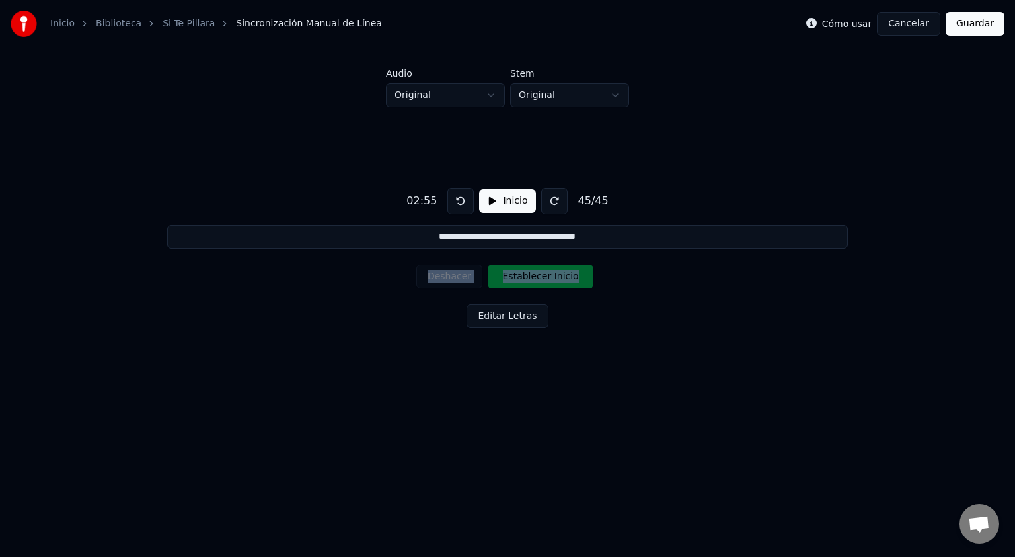
click at [444, 276] on div "Deshacer Establecer Inicio" at bounding box center [507, 276] width 182 height 34
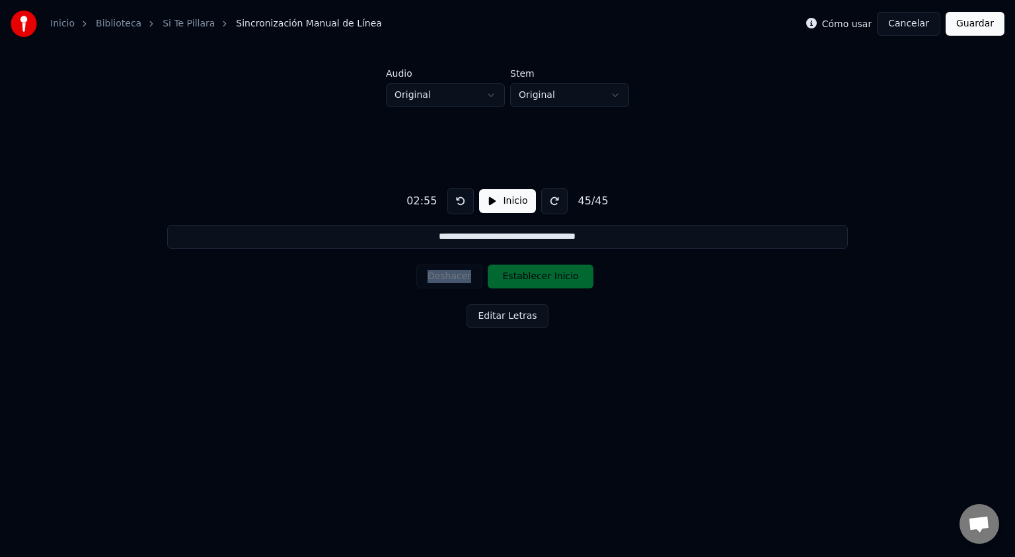
click at [444, 276] on div "Deshacer Establecer Inicio" at bounding box center [507, 276] width 182 height 34
click at [454, 202] on button at bounding box center [461, 201] width 26 height 26
click at [463, 211] on button at bounding box center [461, 201] width 26 height 26
click at [461, 204] on button at bounding box center [461, 201] width 26 height 26
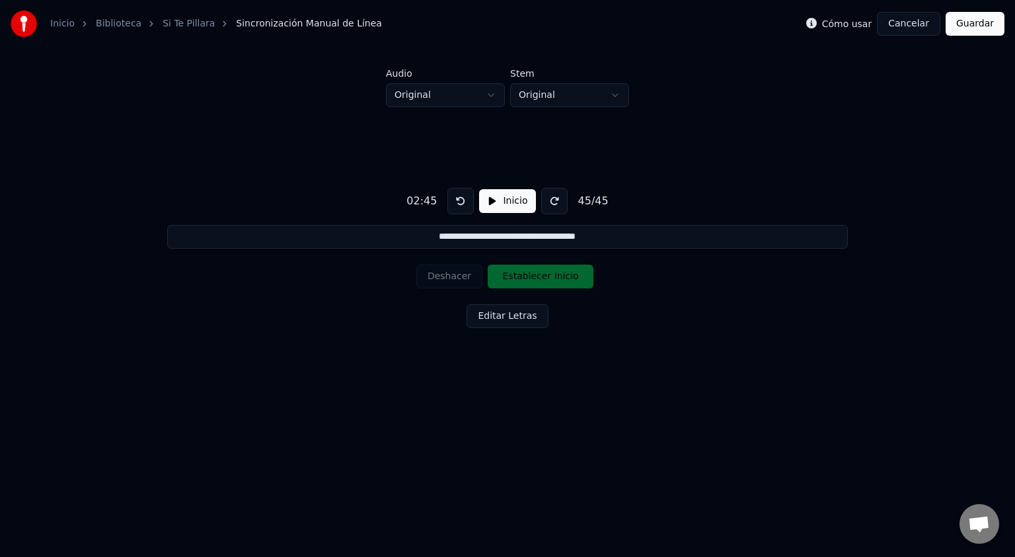
click at [461, 204] on button at bounding box center [461, 201] width 26 height 26
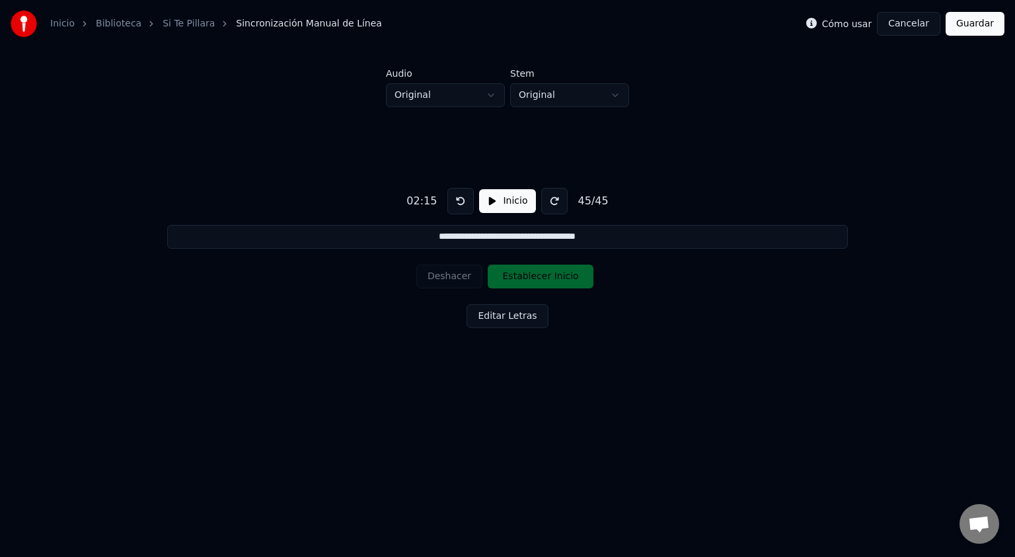
click at [461, 204] on button at bounding box center [461, 201] width 26 height 26
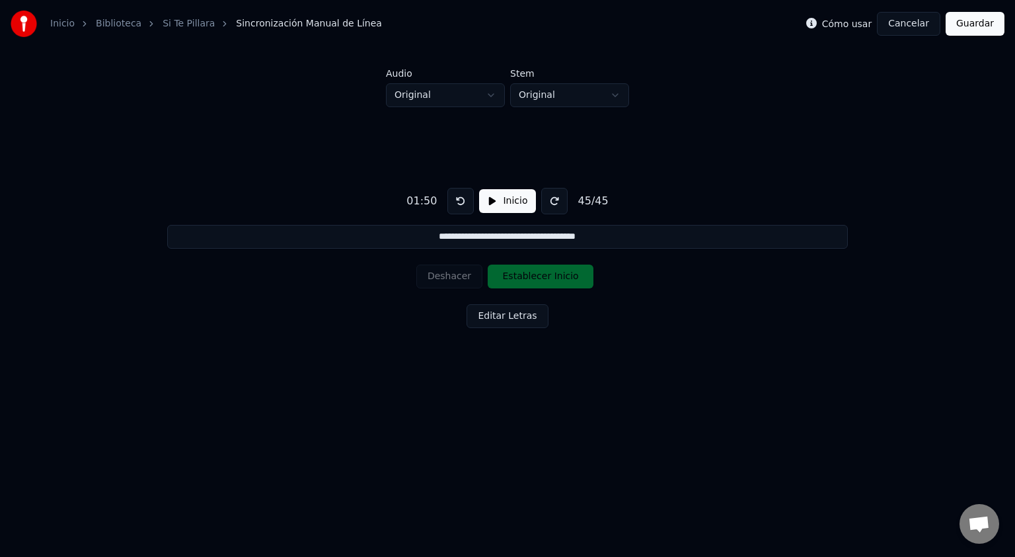
click at [461, 204] on button at bounding box center [461, 201] width 26 height 26
click at [550, 204] on button at bounding box center [554, 201] width 26 height 26
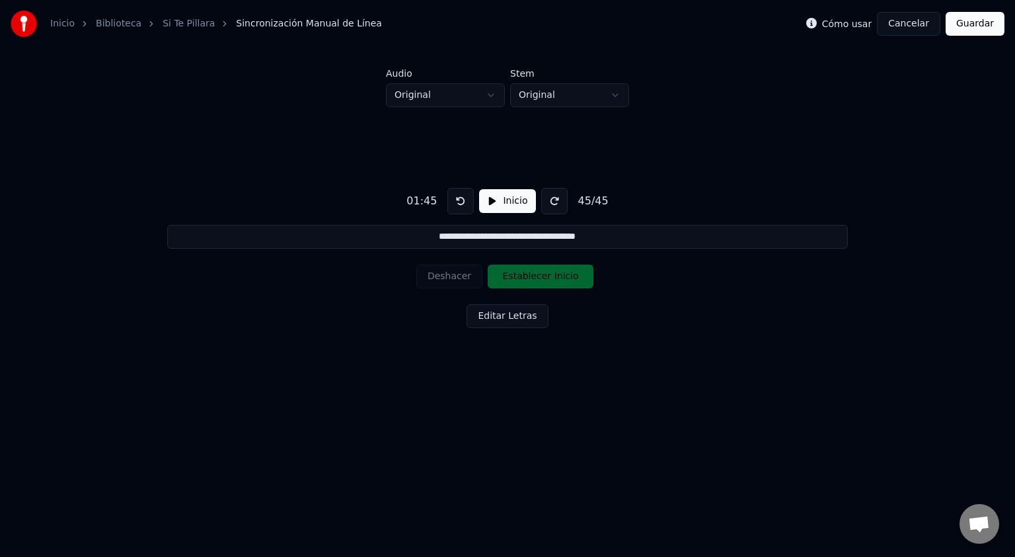
click at [550, 204] on button at bounding box center [554, 201] width 26 height 26
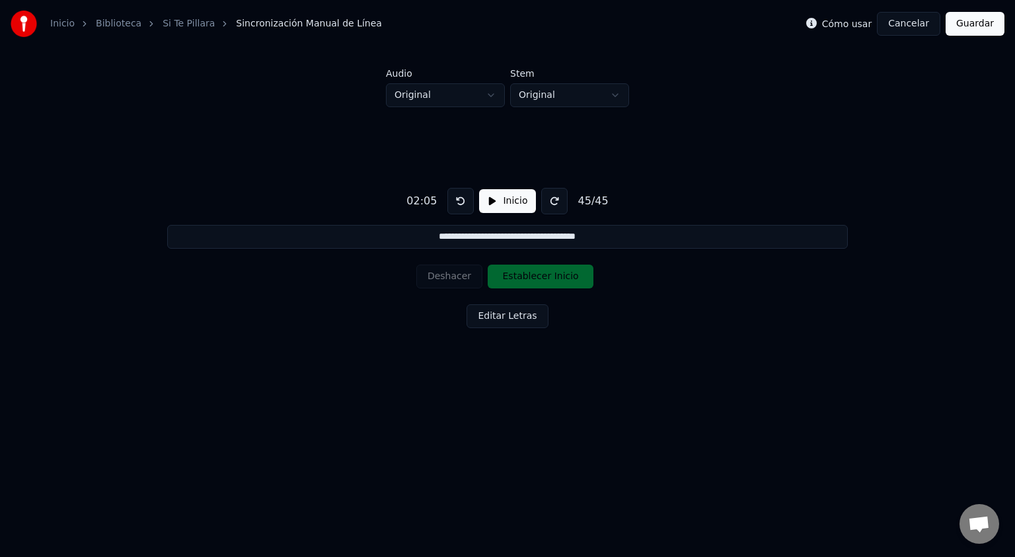
click at [550, 204] on button at bounding box center [554, 201] width 26 height 26
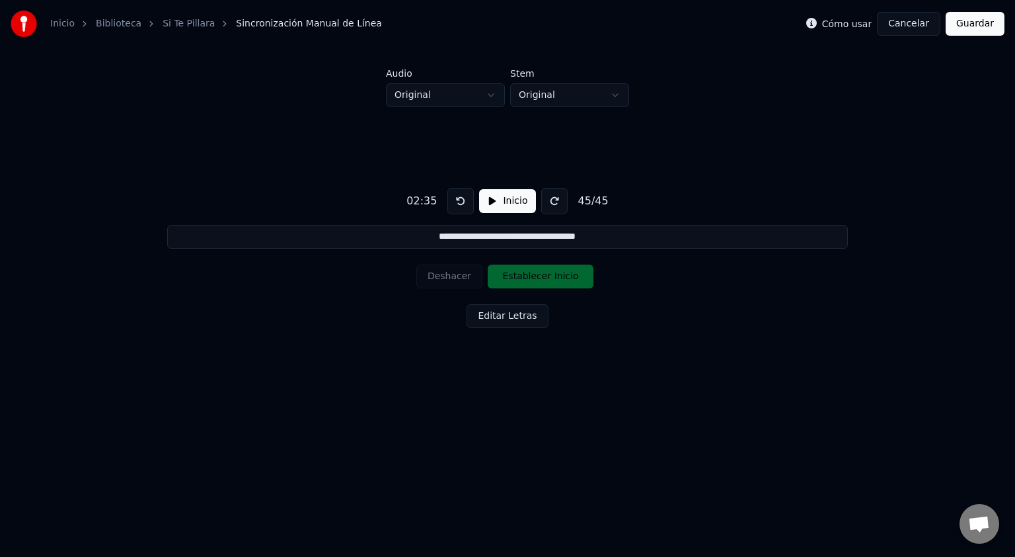
click at [550, 204] on button at bounding box center [554, 201] width 26 height 26
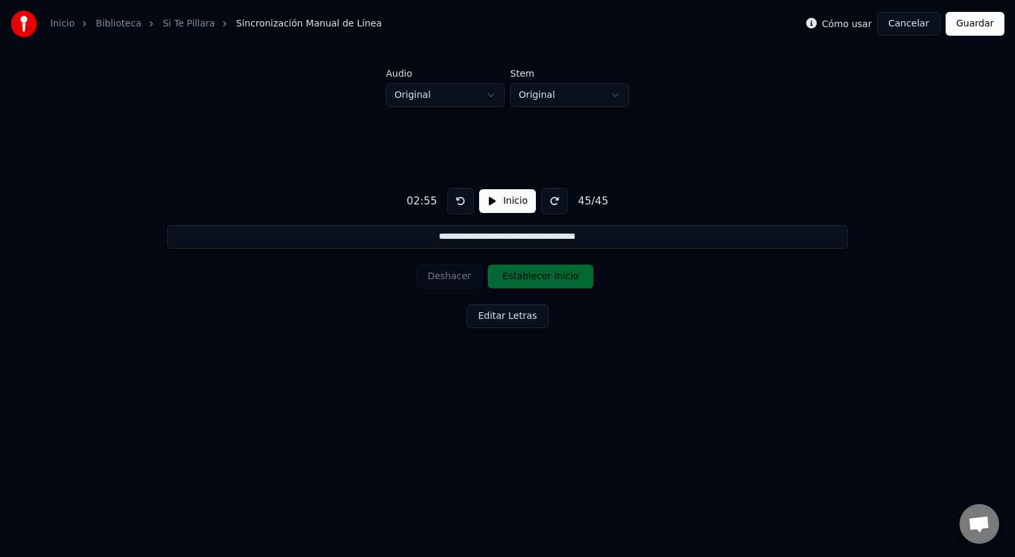
click at [550, 204] on button at bounding box center [554, 201] width 26 height 26
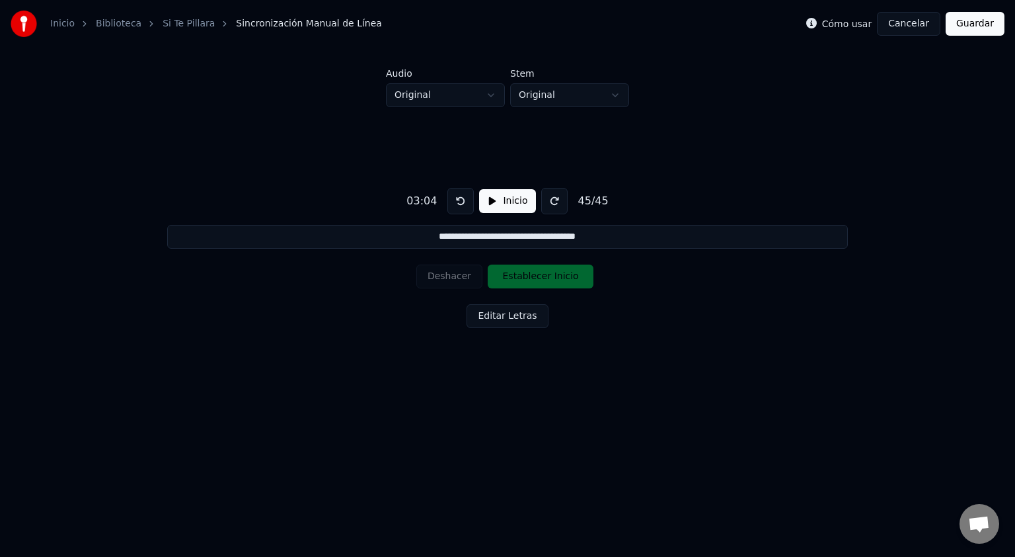
click at [550, 204] on button at bounding box center [554, 201] width 26 height 26
click at [507, 204] on button "Inicio" at bounding box center [507, 201] width 56 height 24
click at [460, 201] on button at bounding box center [461, 201] width 26 height 26
click at [500, 208] on button "Inicio" at bounding box center [507, 201] width 56 height 24
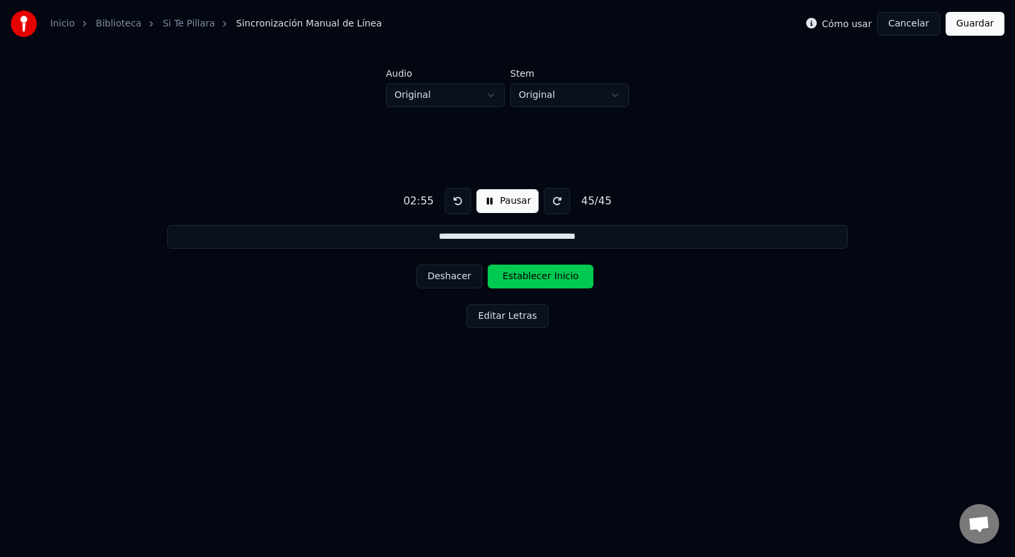
click at [450, 204] on button at bounding box center [458, 201] width 26 height 26
click at [452, 204] on button at bounding box center [458, 201] width 26 height 26
click at [434, 275] on button "Deshacer" at bounding box center [449, 276] width 66 height 24
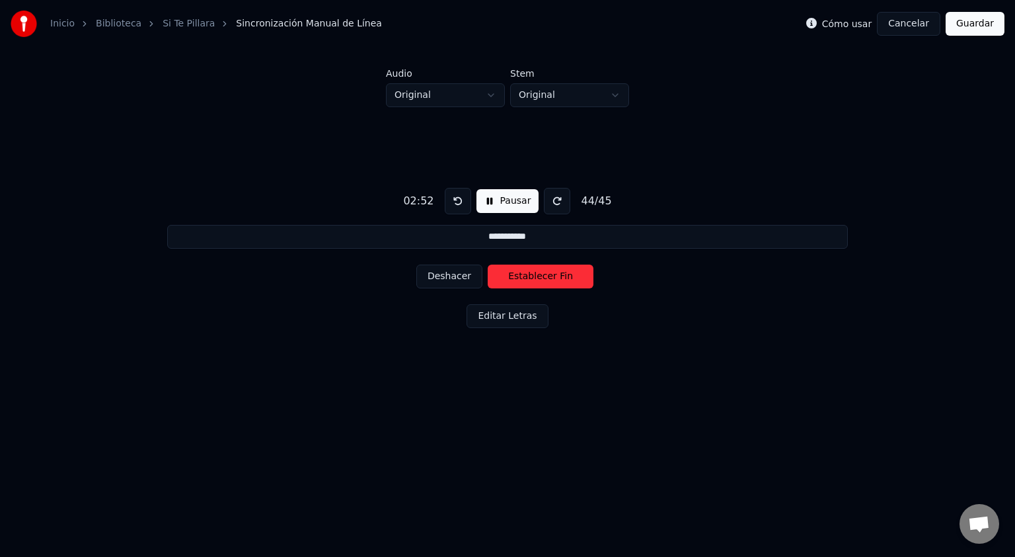
click at [457, 276] on button "Deshacer" at bounding box center [449, 276] width 66 height 24
click at [467, 280] on button "Deshacer" at bounding box center [449, 276] width 66 height 24
click at [510, 280] on button "Establecer Fin" at bounding box center [541, 276] width 106 height 24
click at [510, 280] on button "Establecer Inicio" at bounding box center [541, 276] width 106 height 24
click at [510, 280] on button "Establecer Fin" at bounding box center [541, 276] width 106 height 24
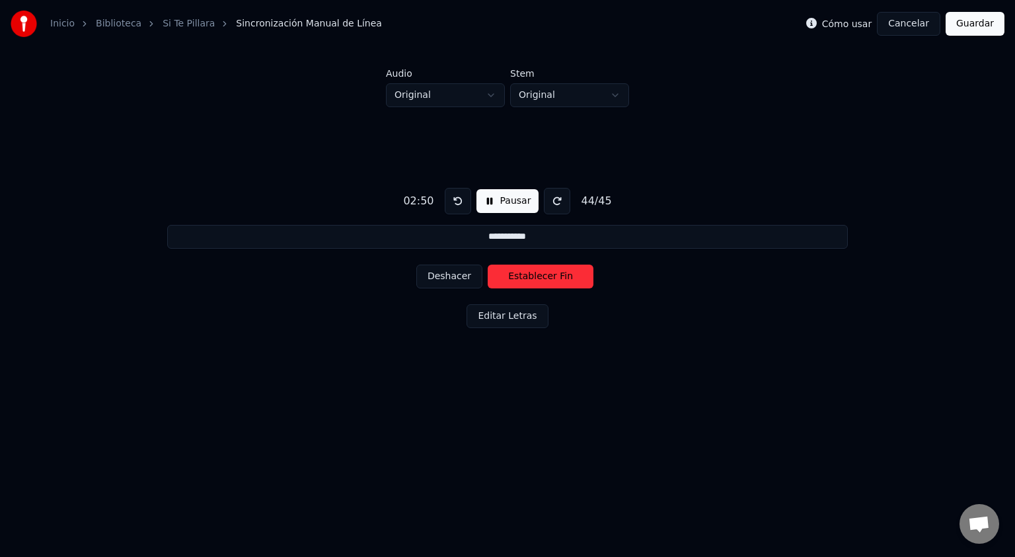
type input "**********"
click at [510, 280] on button "Establecer Inicio" at bounding box center [541, 276] width 106 height 24
click at [510, 280] on button "Establecer Fin" at bounding box center [541, 276] width 106 height 24
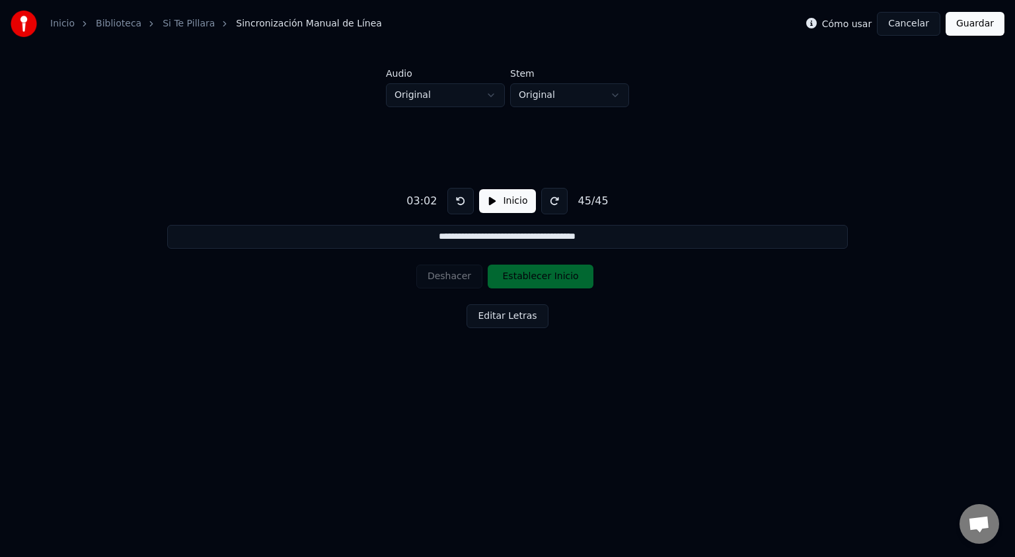
click at [969, 21] on button "Guardar" at bounding box center [975, 24] width 59 height 24
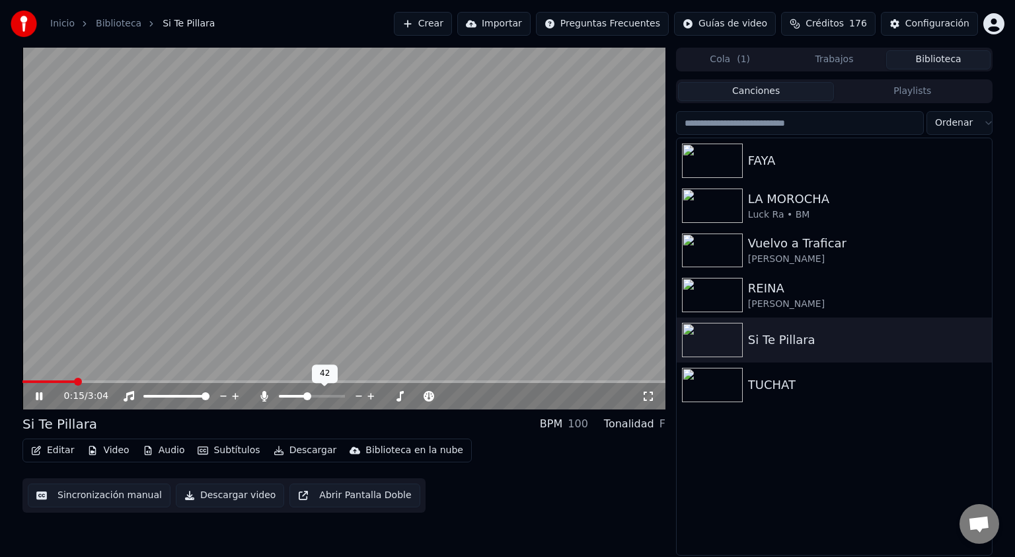
click at [306, 396] on span at bounding box center [307, 396] width 8 height 8
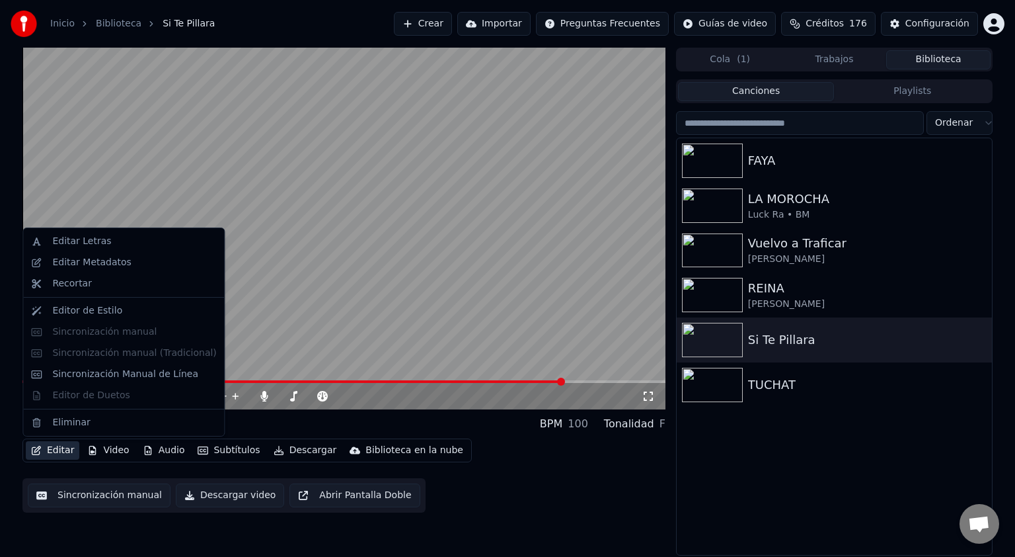
click at [52, 454] on button "Editar" at bounding box center [53, 450] width 54 height 19
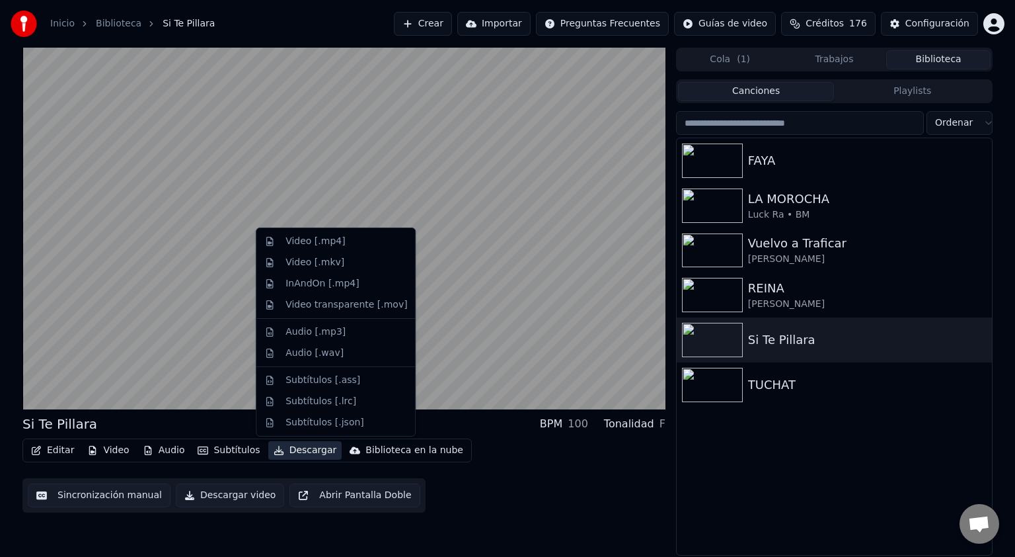
click at [554, 480] on div "Editar Video Audio Subtítulos Descargar Biblioteca en la nube Sincronización ma…" at bounding box center [343, 475] width 643 height 74
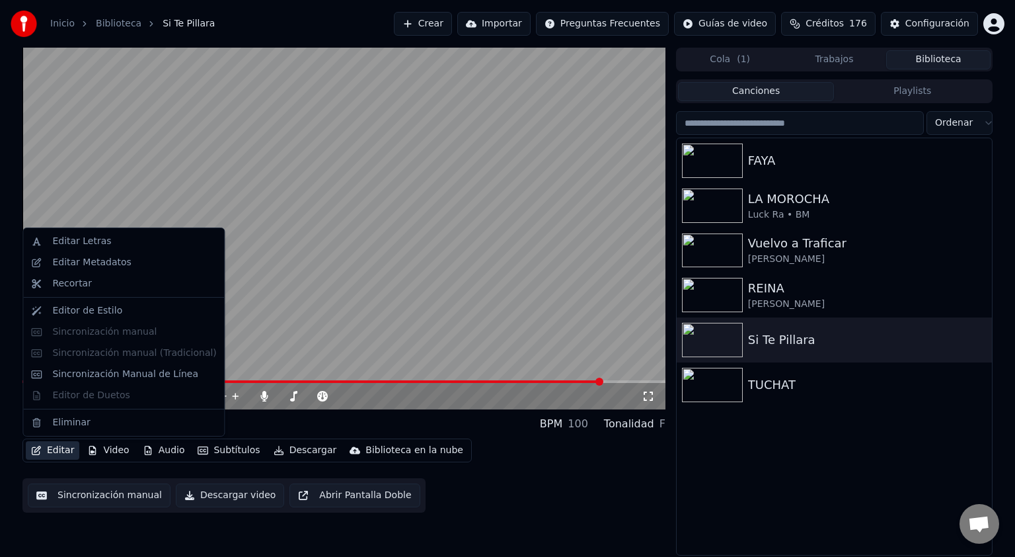
click at [58, 448] on button "Editar" at bounding box center [53, 450] width 54 height 19
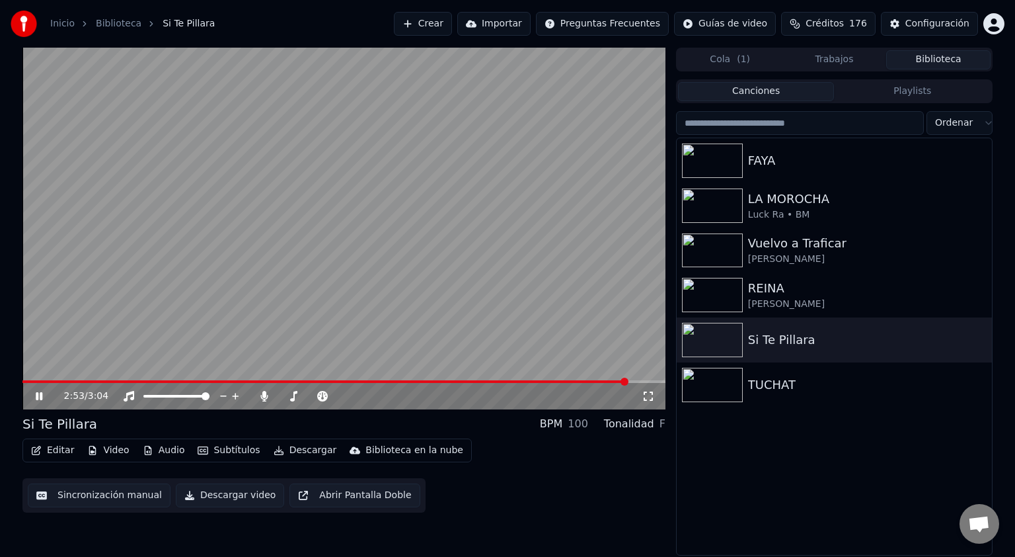
click at [656, 516] on div "2:53 / 3:04 Si Te Pillara BPM 100 Tonalidad F Editar Video Audio Subtítulos Des…" at bounding box center [343, 302] width 643 height 508
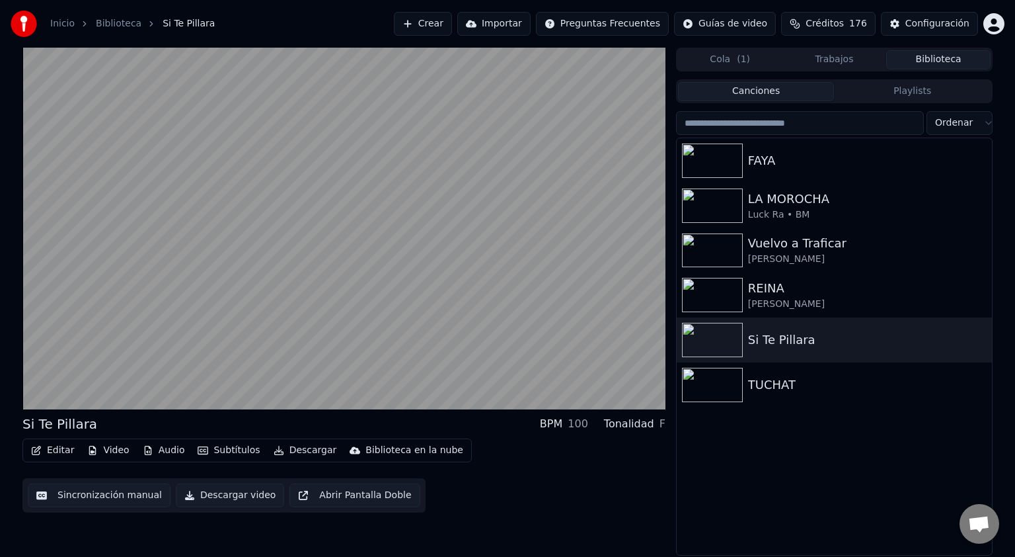
click at [290, 448] on button "Descargar" at bounding box center [305, 450] width 74 height 19
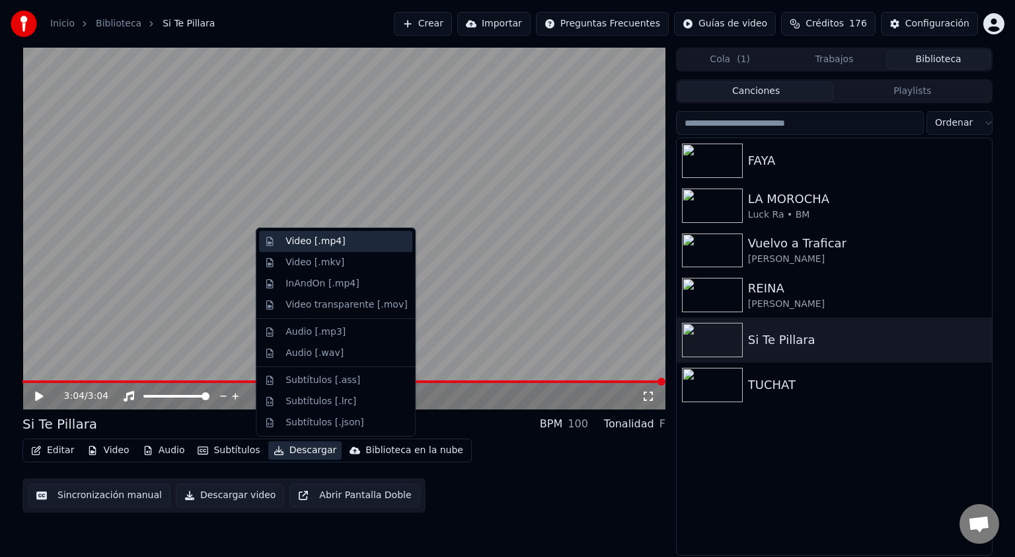
click at [319, 245] on div "Video [.mp4]" at bounding box center [315, 241] width 59 height 13
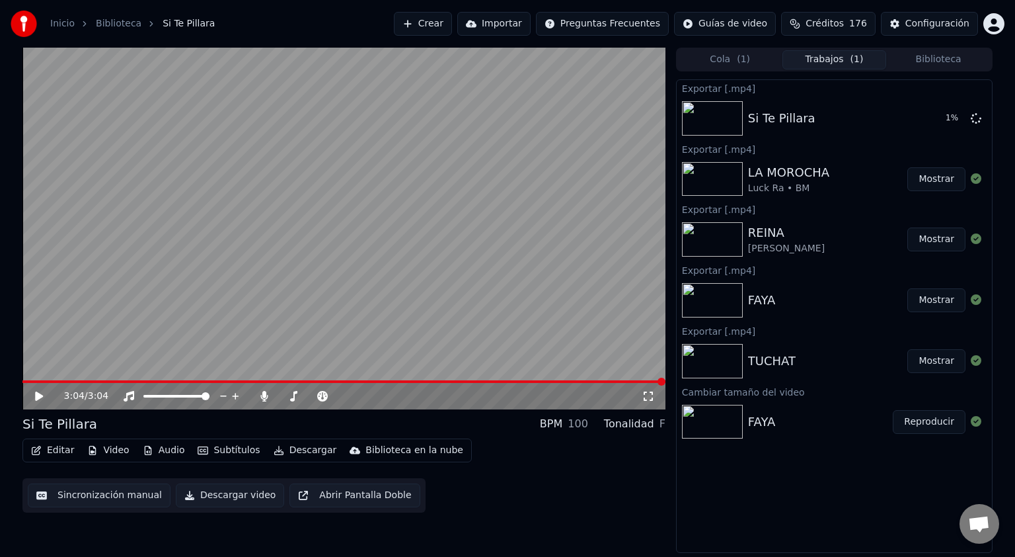
click at [42, 450] on button "Editar" at bounding box center [53, 450] width 54 height 19
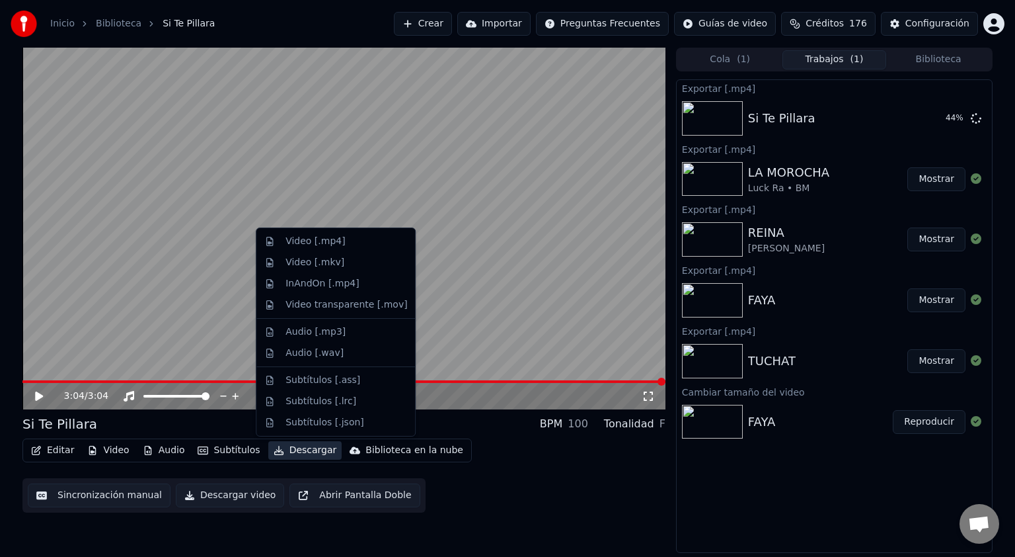
click at [79, 494] on button "Sincronización manual" at bounding box center [99, 495] width 143 height 24
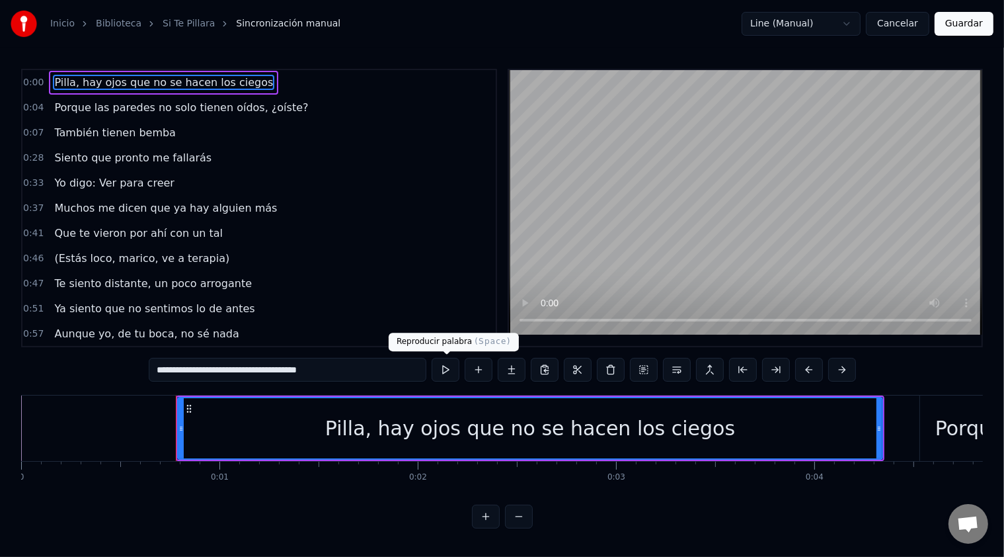
click at [445, 370] on button at bounding box center [446, 370] width 28 height 24
click at [134, 107] on span "Porque las paredes no solo tienen oídos, ¿oíste?" at bounding box center [181, 107] width 257 height 15
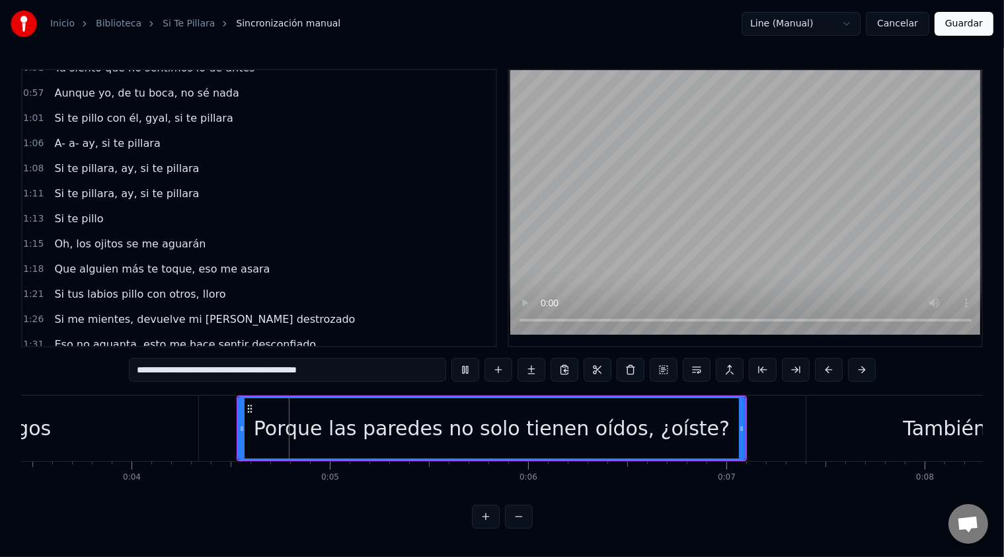
scroll to position [0, 832]
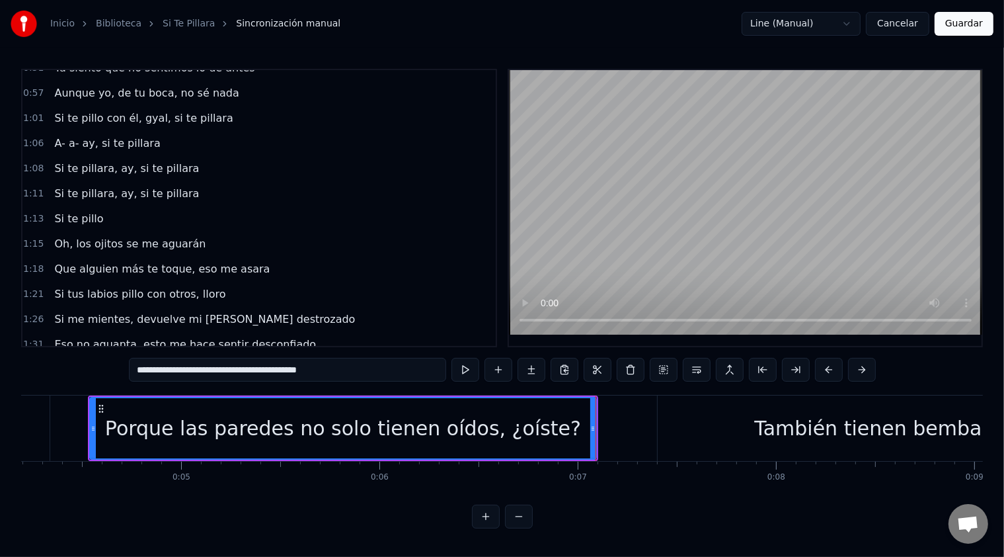
click at [114, 136] on span "A- a- ay, si te pillara" at bounding box center [107, 143] width 108 height 15
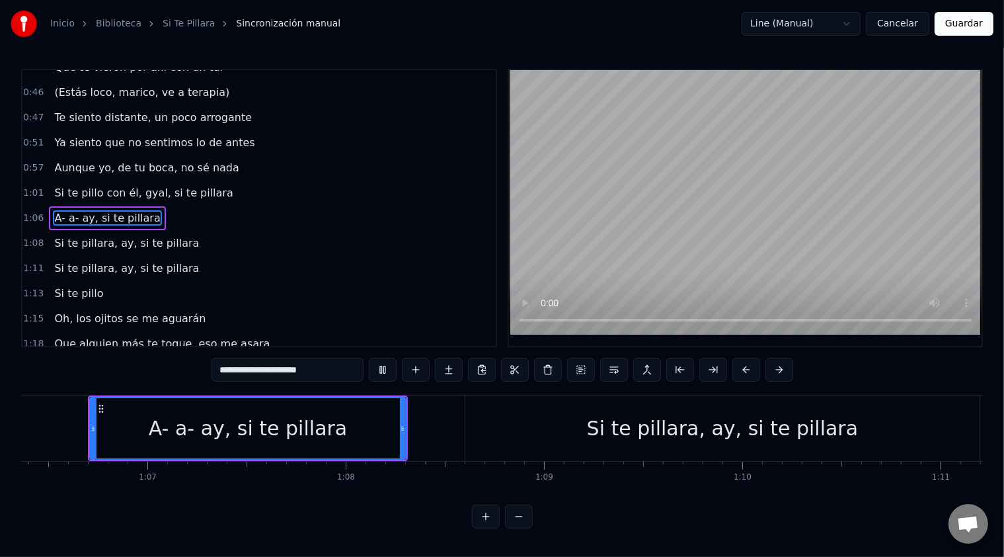
scroll to position [407, 0]
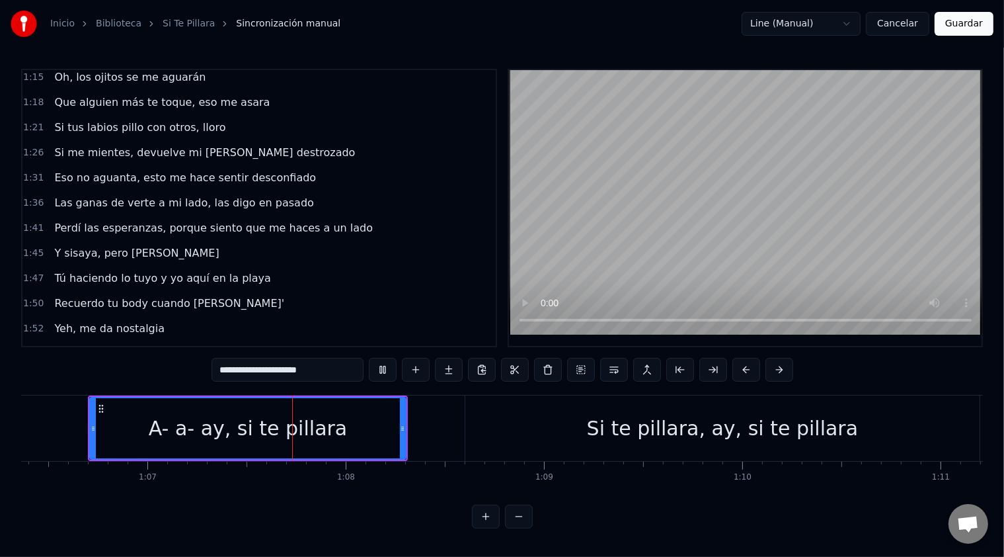
click at [112, 170] on span "Eso no aguanta, esto me hace sentir desconfiado" at bounding box center [185, 177] width 264 height 15
type input "**********"
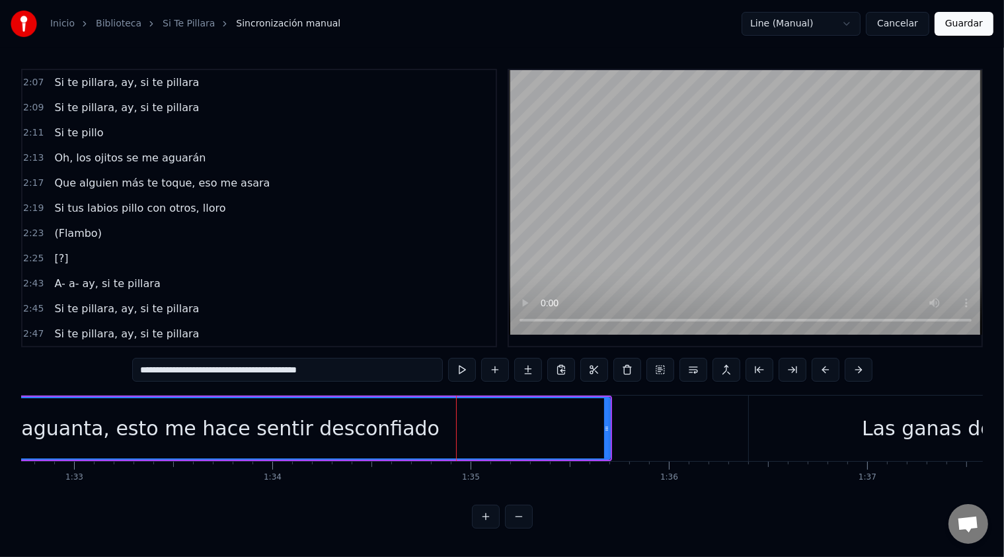
scroll to position [818, 0]
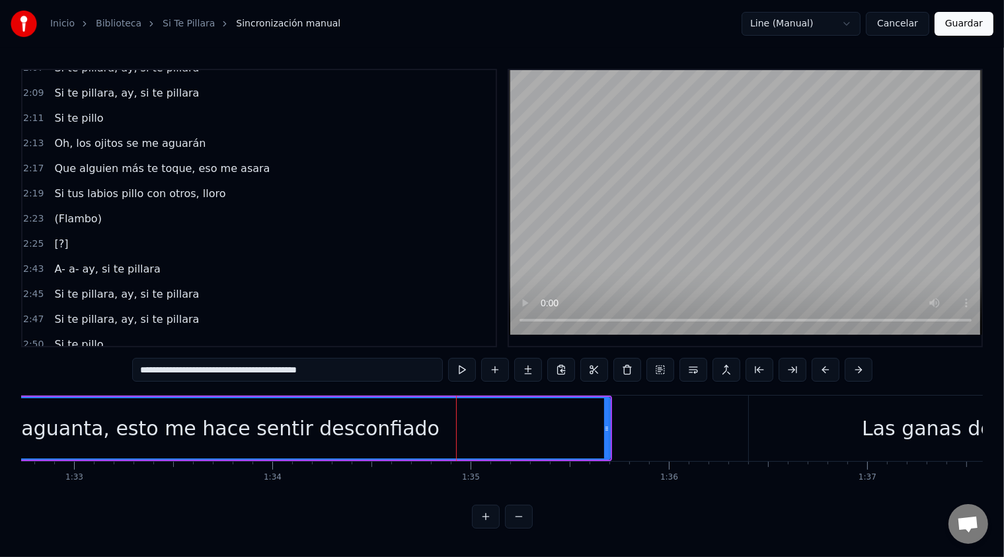
click at [516, 528] on button at bounding box center [519, 516] width 28 height 24
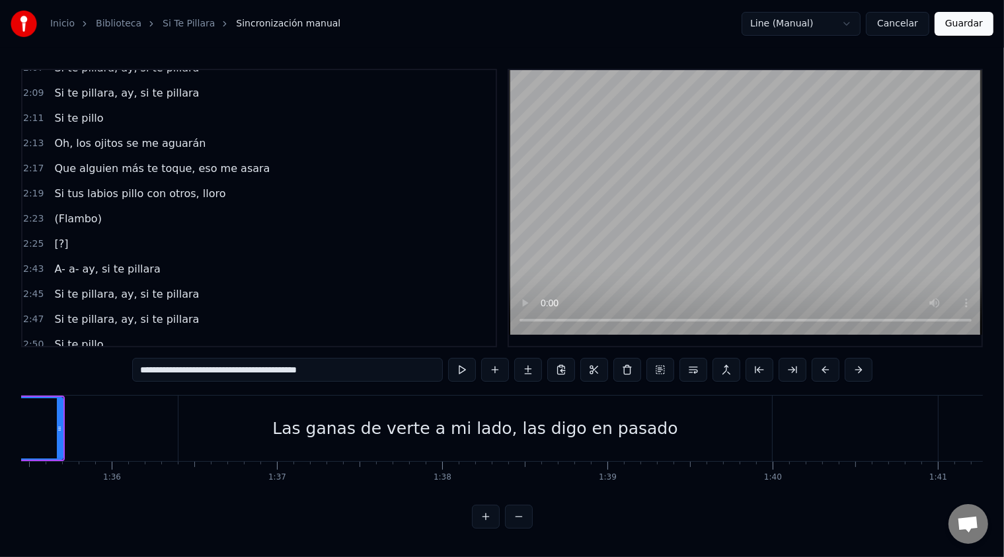
scroll to position [0, 15622]
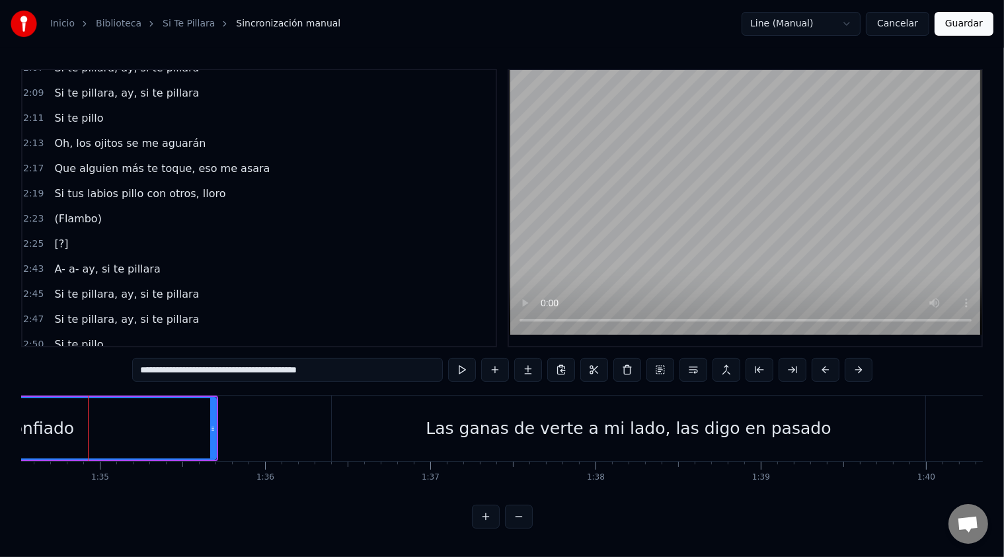
click at [516, 528] on button at bounding box center [519, 516] width 28 height 24
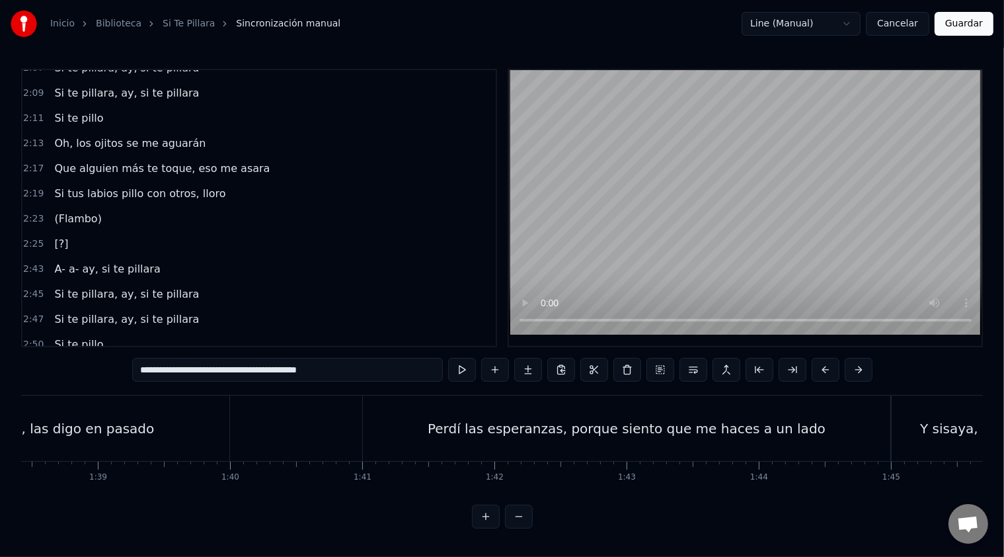
scroll to position [0, 12484]
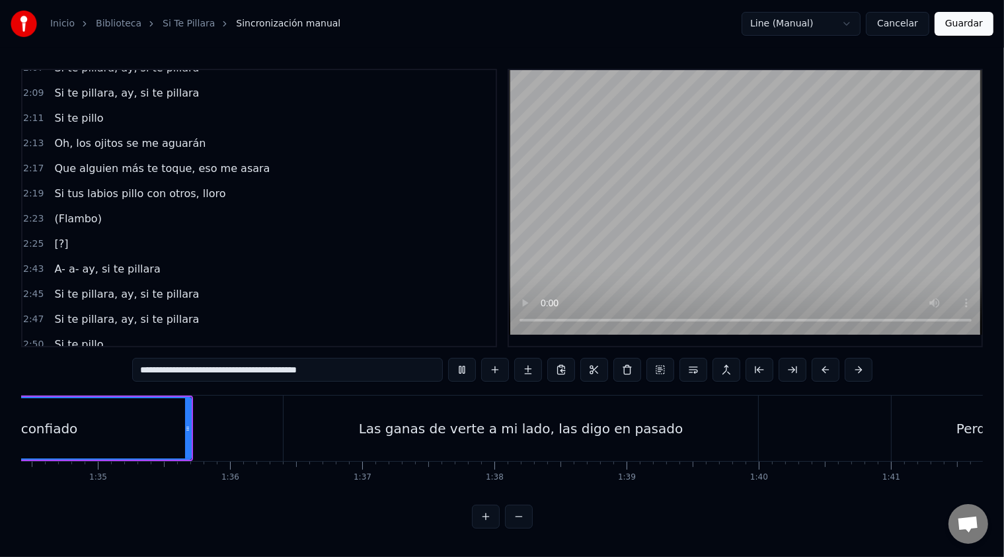
click at [505, 504] on button at bounding box center [519, 516] width 28 height 24
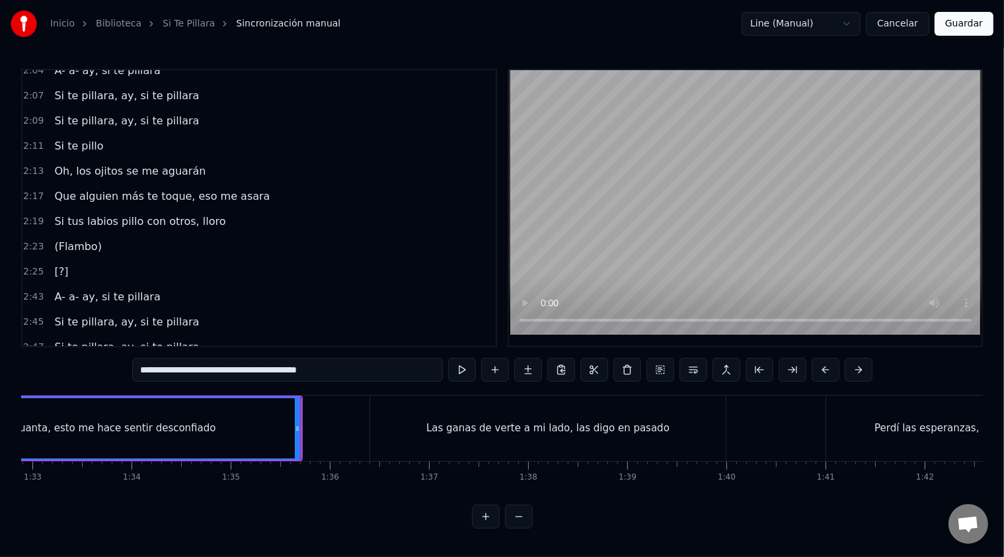
scroll to position [818, 0]
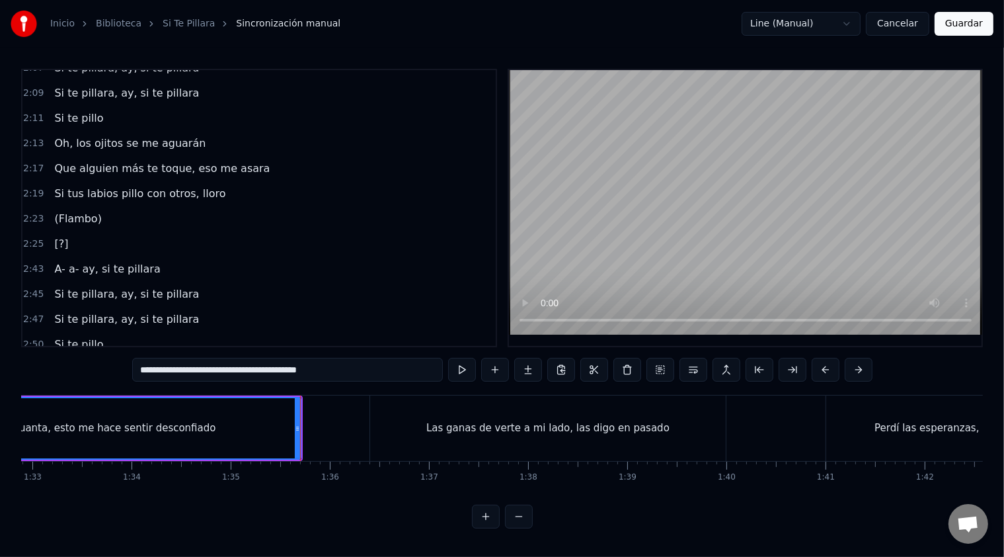
click at [83, 211] on span "(Flambo)" at bounding box center [78, 218] width 50 height 15
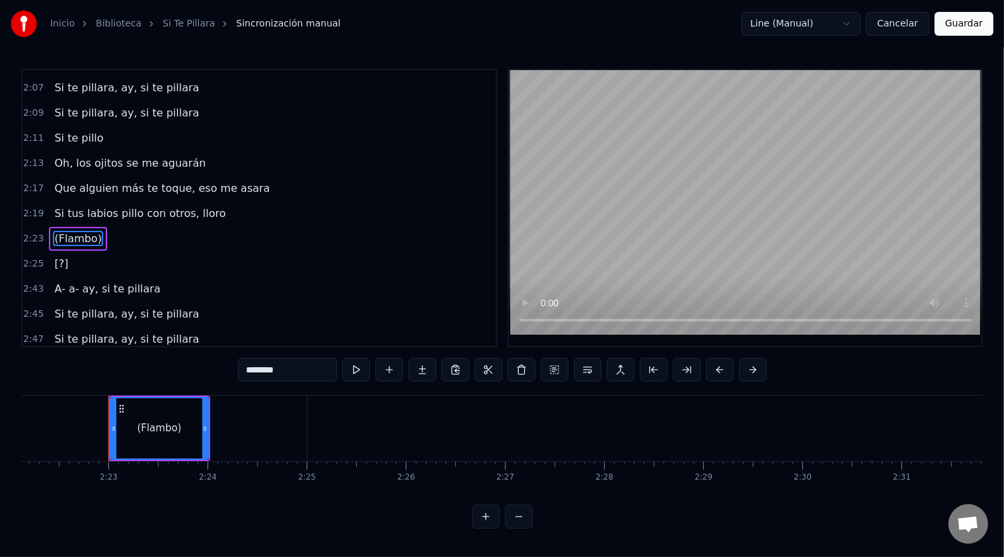
scroll to position [0, 14114]
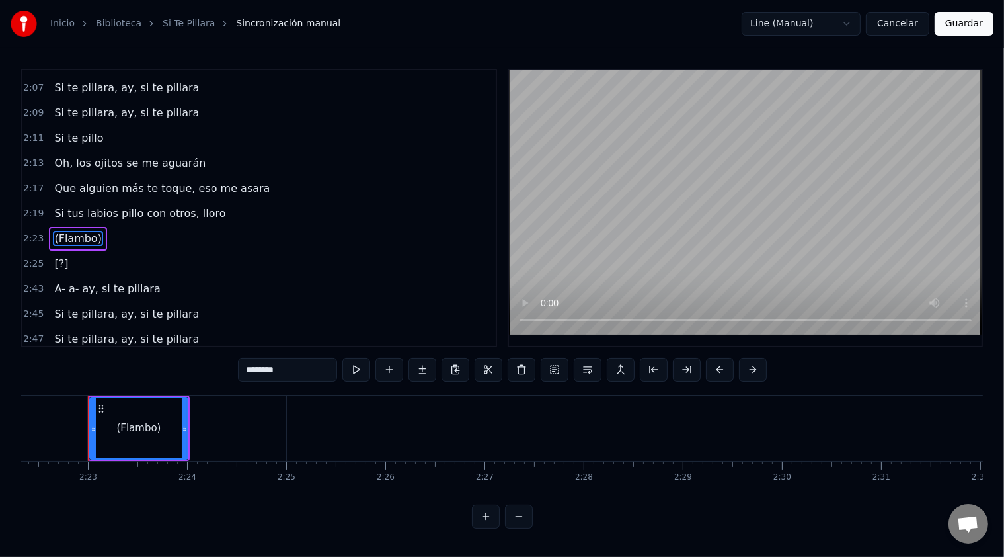
click at [81, 180] on span "Que alguien más te toque, eso me asara" at bounding box center [162, 187] width 218 height 15
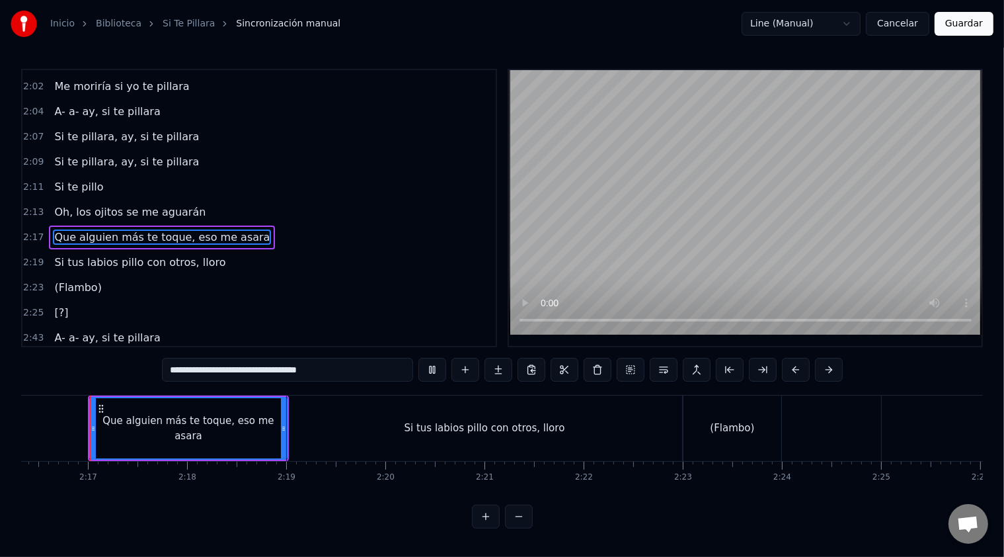
scroll to position [818, 0]
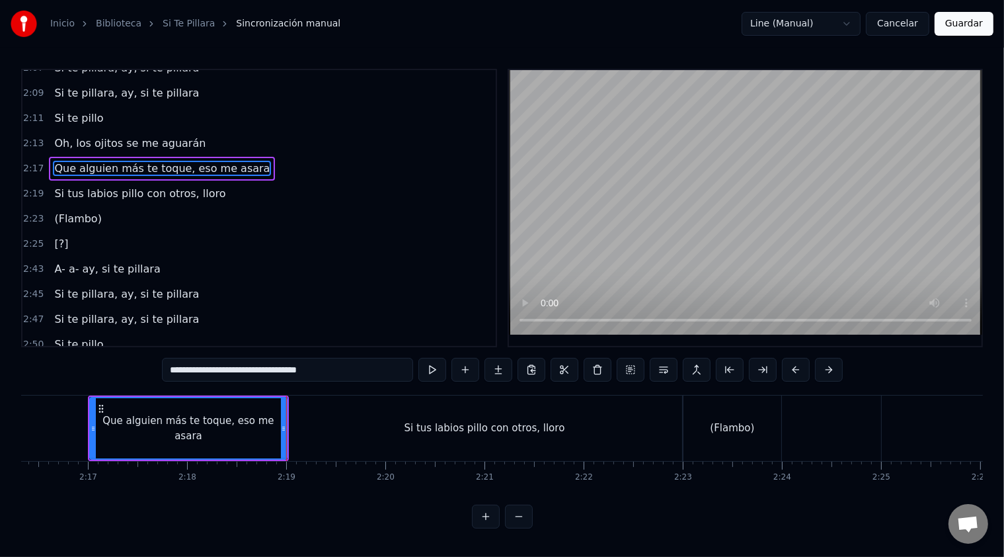
click at [82, 186] on span "Si tus labios pillo con otros, lloro" at bounding box center [140, 193] width 174 height 15
type input "**********"
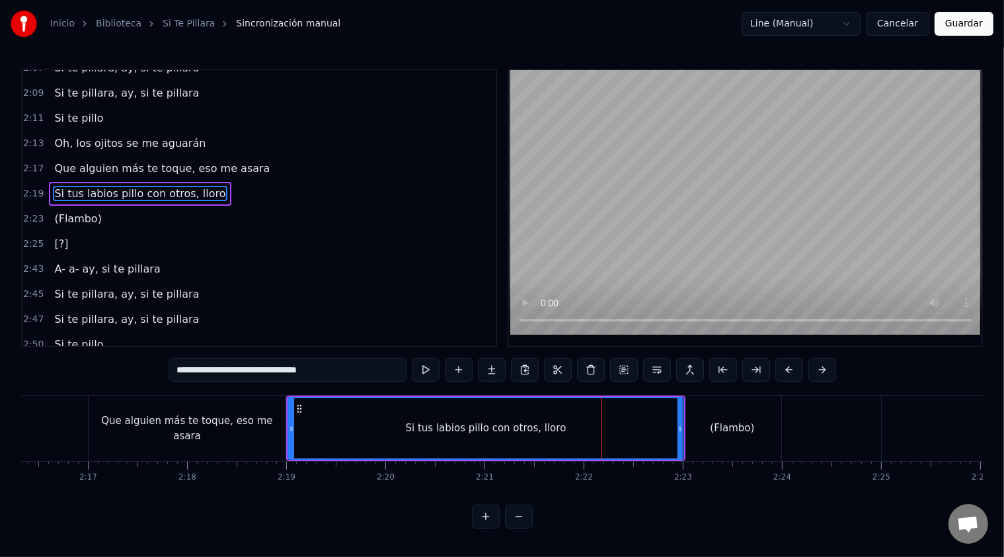
scroll to position [4, 0]
drag, startPoint x: 679, startPoint y: 422, endPoint x: 598, endPoint y: 426, distance: 80.8
click at [598, 426] on icon at bounding box center [599, 428] width 5 height 11
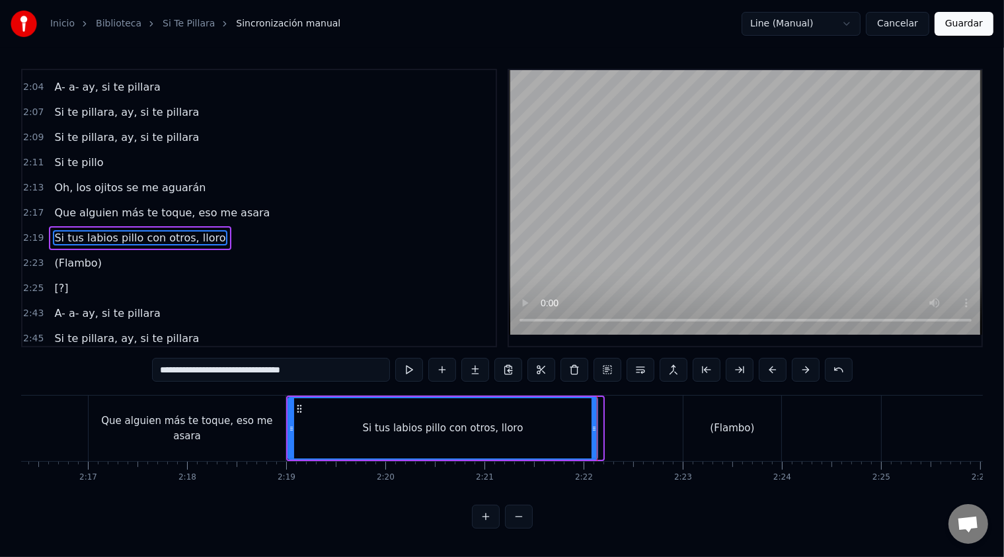
click at [595, 427] on icon at bounding box center [594, 428] width 5 height 11
drag, startPoint x: 594, startPoint y: 436, endPoint x: 580, endPoint y: 436, distance: 13.9
click at [580, 436] on div at bounding box center [580, 428] width 5 height 60
click at [583, 432] on div at bounding box center [583, 427] width 1 height 65
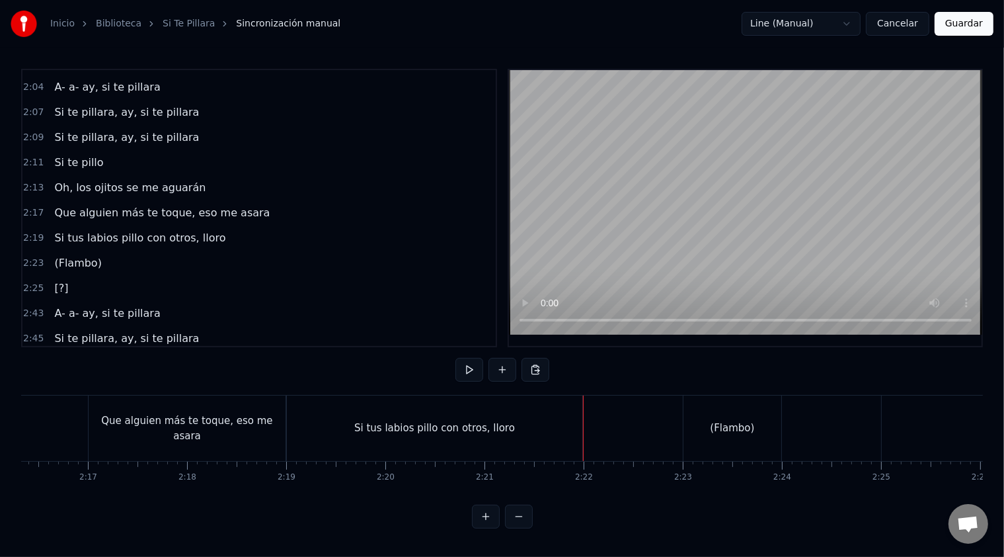
click at [539, 426] on div "Si tus labios pillo con otros, lloro" at bounding box center [435, 427] width 296 height 65
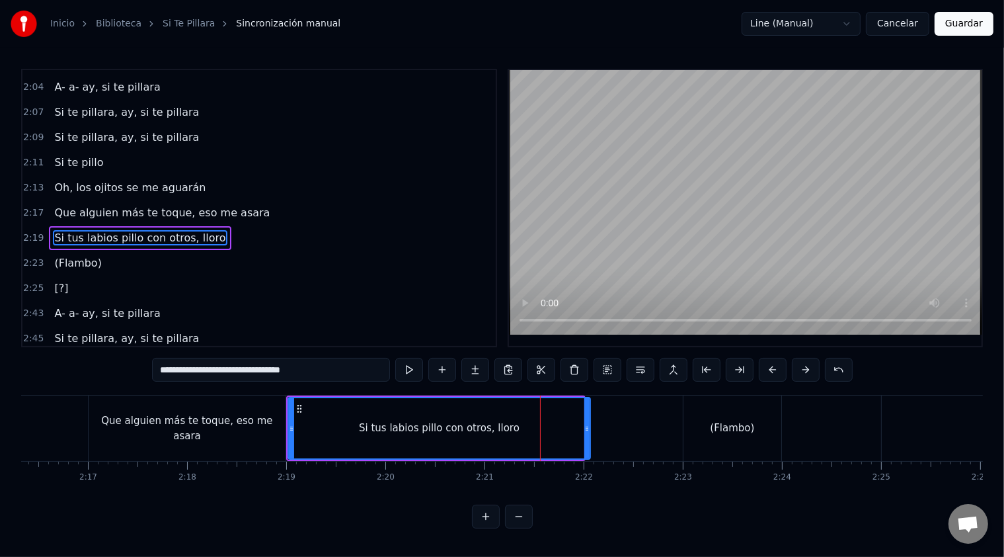
drag, startPoint x: 582, startPoint y: 431, endPoint x: 588, endPoint y: 432, distance: 6.7
click at [588, 432] on icon at bounding box center [586, 428] width 5 height 11
click at [508, 433] on div "Si tus labios pillo con otros, lloro" at bounding box center [439, 427] width 161 height 15
click at [497, 430] on div "Si tus labios pillo con otros, lloro" at bounding box center [439, 427] width 161 height 15
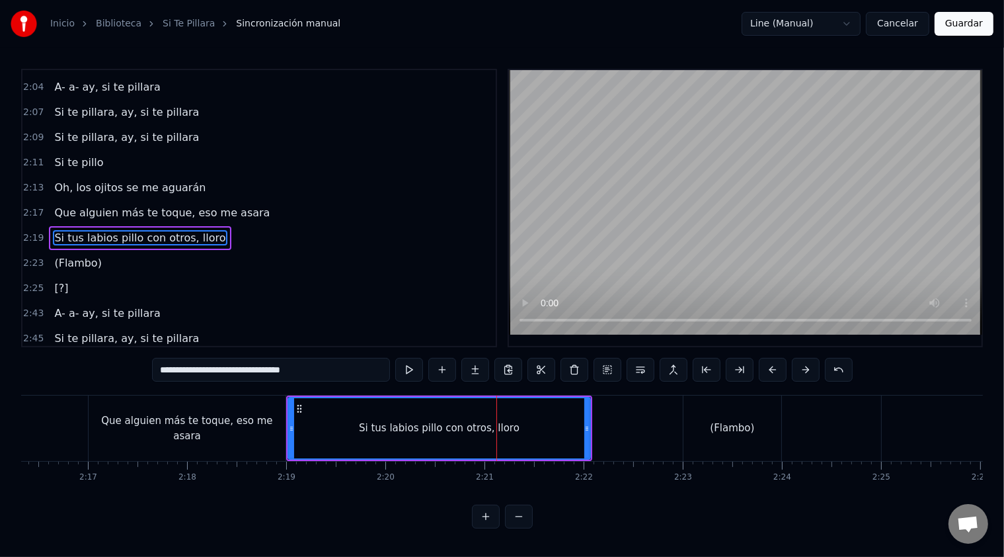
click at [497, 430] on div "Si tus labios pillo con otros, lloro" at bounding box center [439, 427] width 161 height 15
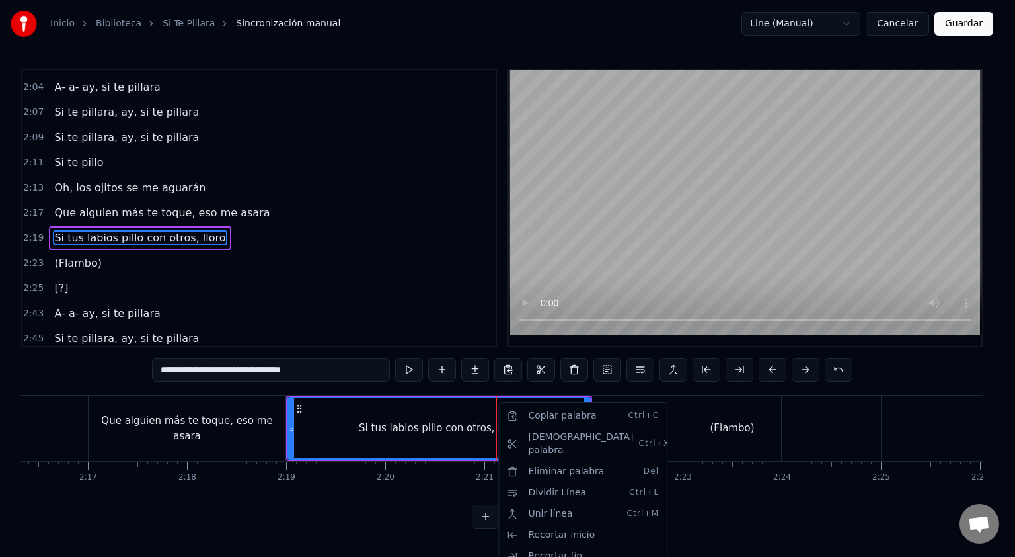
click at [339, 416] on html "Inicio Biblioteca Si Te Pillara Sincronización manual Line (Manual) Cancelar Gu…" at bounding box center [507, 274] width 1015 height 549
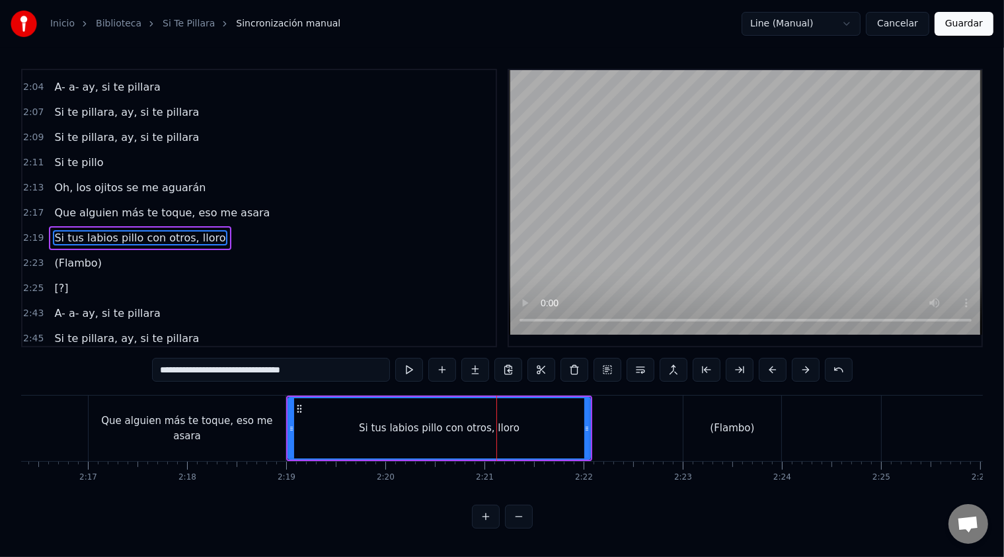
click at [294, 403] on icon at bounding box center [299, 408] width 11 height 11
click at [300, 408] on circle at bounding box center [300, 408] width 1 height 1
click at [434, 433] on div "Si tus labios pillo con otros, lloro" at bounding box center [439, 427] width 161 height 15
click at [444, 429] on div "Si tus labios pillo con otros, lloro" at bounding box center [439, 427] width 161 height 15
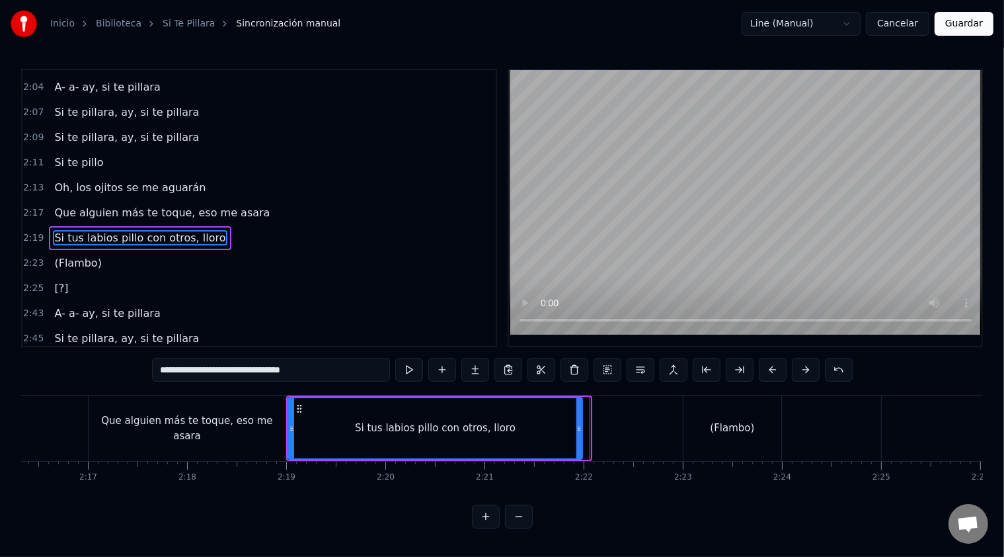
drag, startPoint x: 584, startPoint y: 424, endPoint x: 576, endPoint y: 424, distance: 7.9
click at [576, 424] on icon at bounding box center [578, 428] width 5 height 11
drag, startPoint x: 579, startPoint y: 431, endPoint x: 569, endPoint y: 430, distance: 10.6
click at [569, 430] on div at bounding box center [568, 428] width 5 height 60
drag, startPoint x: 571, startPoint y: 426, endPoint x: 563, endPoint y: 426, distance: 7.3
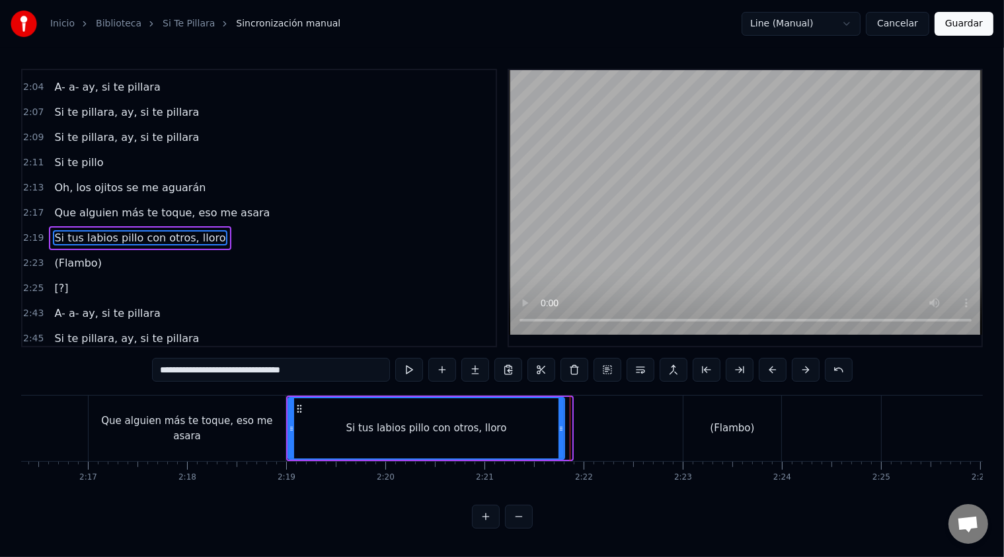
click at [563, 426] on div "Si tus labios pillo con otros, lloro" at bounding box center [427, 428] width 278 height 63
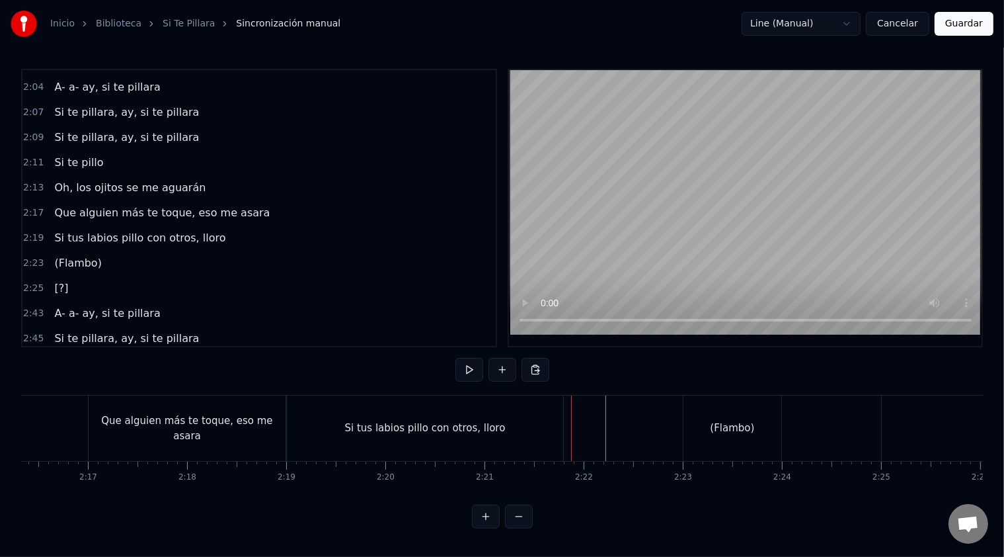
click at [684, 432] on div "(Flambo)" at bounding box center [733, 427] width 98 height 65
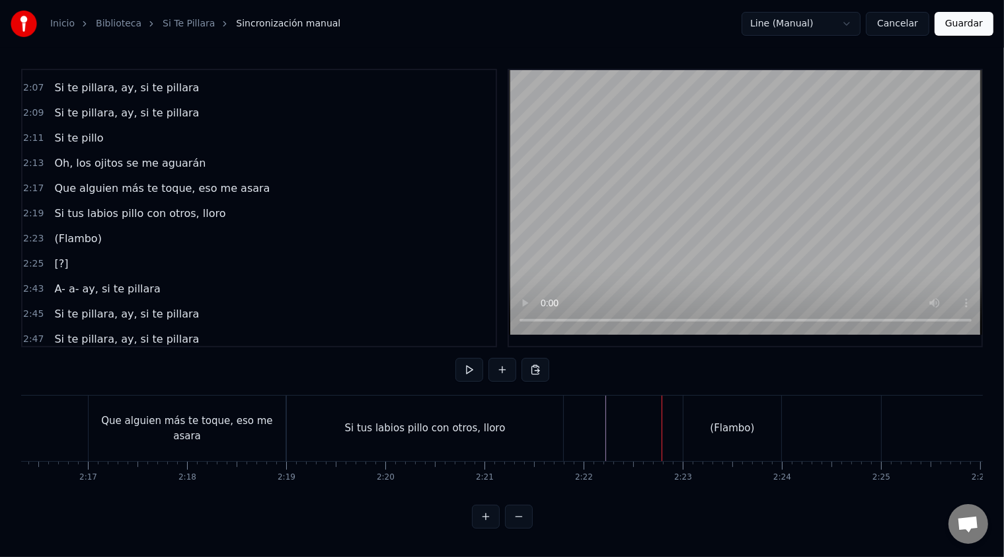
click at [733, 439] on div "(Flambo)" at bounding box center [733, 427] width 98 height 65
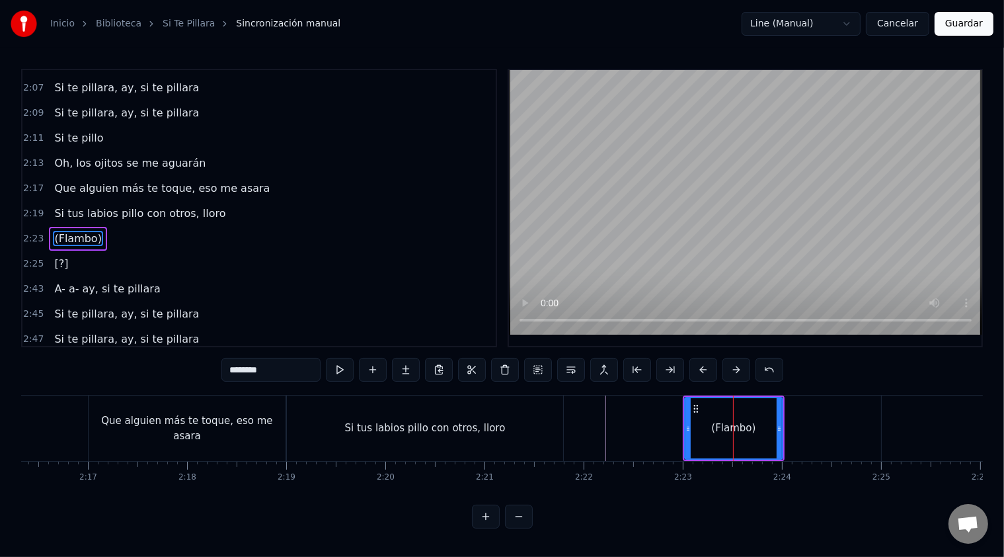
scroll to position [0, 0]
drag, startPoint x: 688, startPoint y: 430, endPoint x: 631, endPoint y: 429, distance: 56.2
click at [631, 429] on icon at bounding box center [632, 428] width 5 height 11
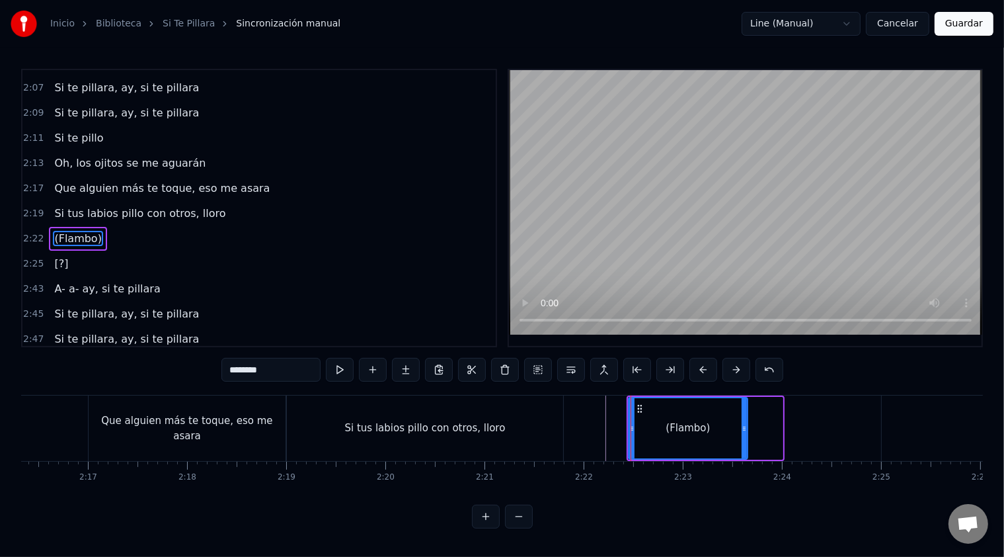
drag, startPoint x: 780, startPoint y: 438, endPoint x: 742, endPoint y: 437, distance: 37.7
click at [742, 437] on div at bounding box center [744, 428] width 5 height 60
click at [53, 256] on span "[?]" at bounding box center [61, 263] width 17 height 15
type input "***"
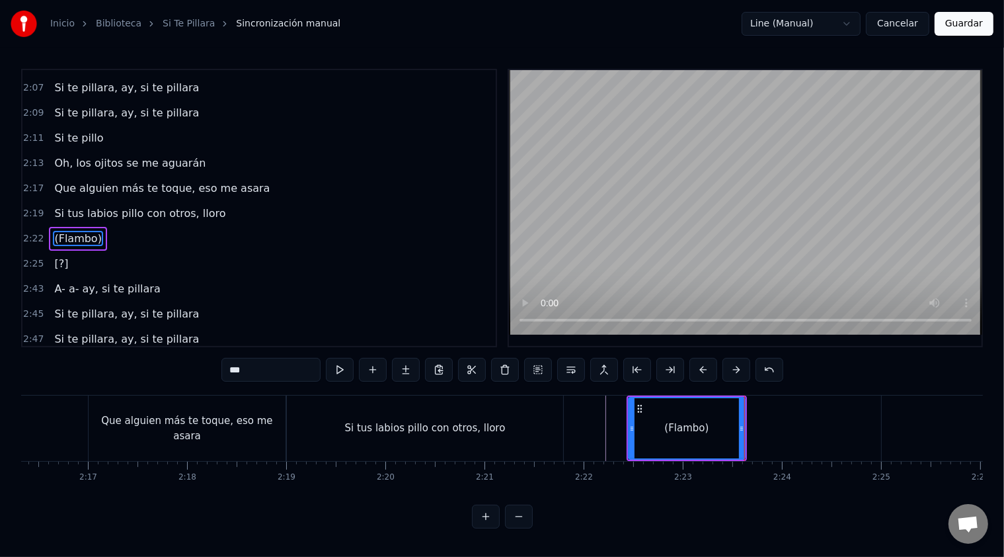
scroll to position [818, 0]
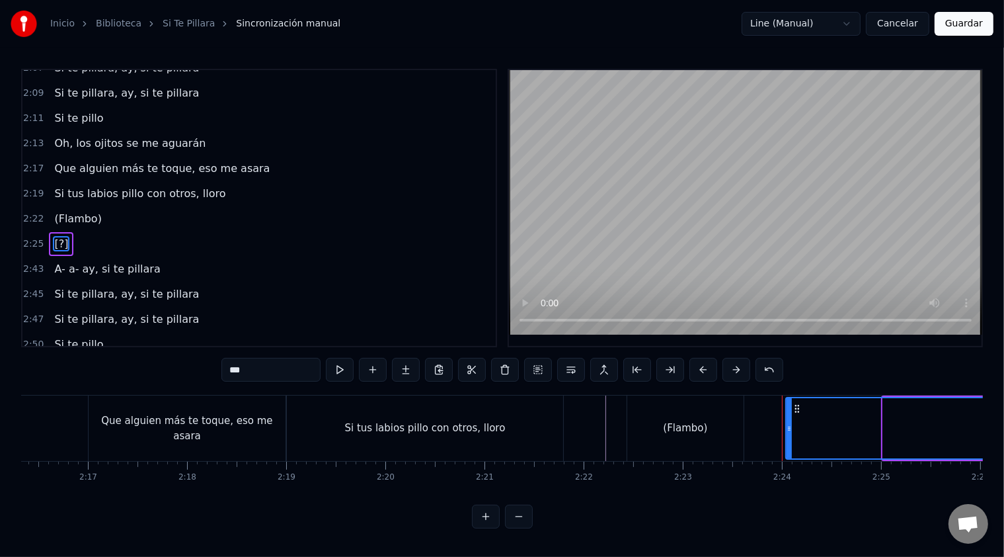
drag, startPoint x: 887, startPoint y: 429, endPoint x: 790, endPoint y: 424, distance: 97.3
click at [790, 424] on icon at bounding box center [789, 428] width 5 height 11
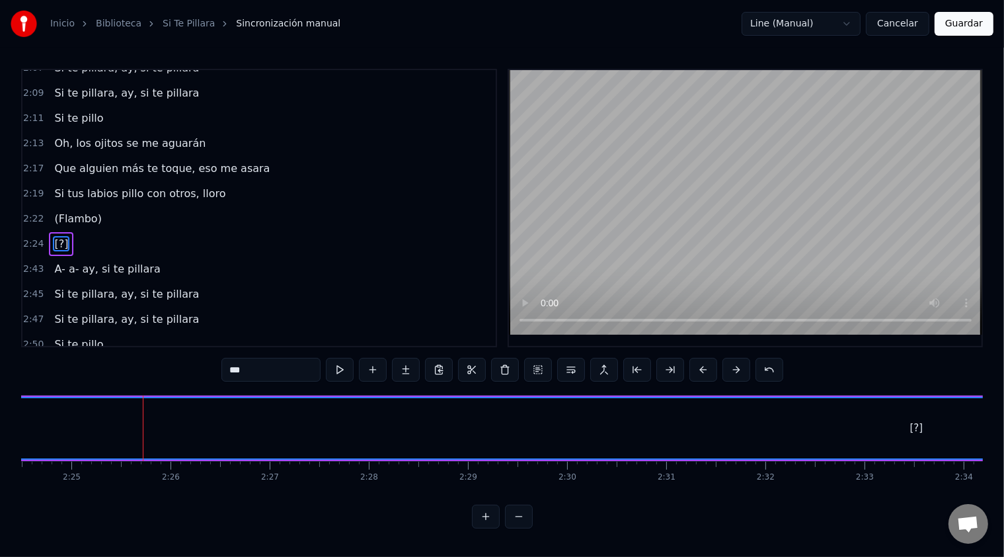
scroll to position [0, 14367]
click at [870, 426] on div "[?]" at bounding box center [879, 428] width 1880 height 60
click at [875, 428] on div "[?]" at bounding box center [878, 427] width 13 height 15
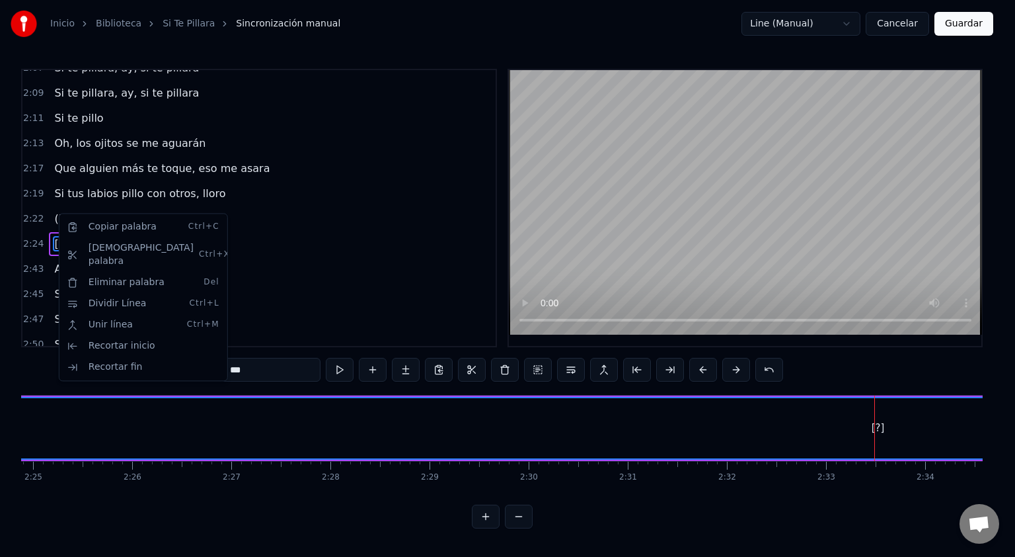
click at [54, 236] on span "[?]" at bounding box center [61, 243] width 17 height 15
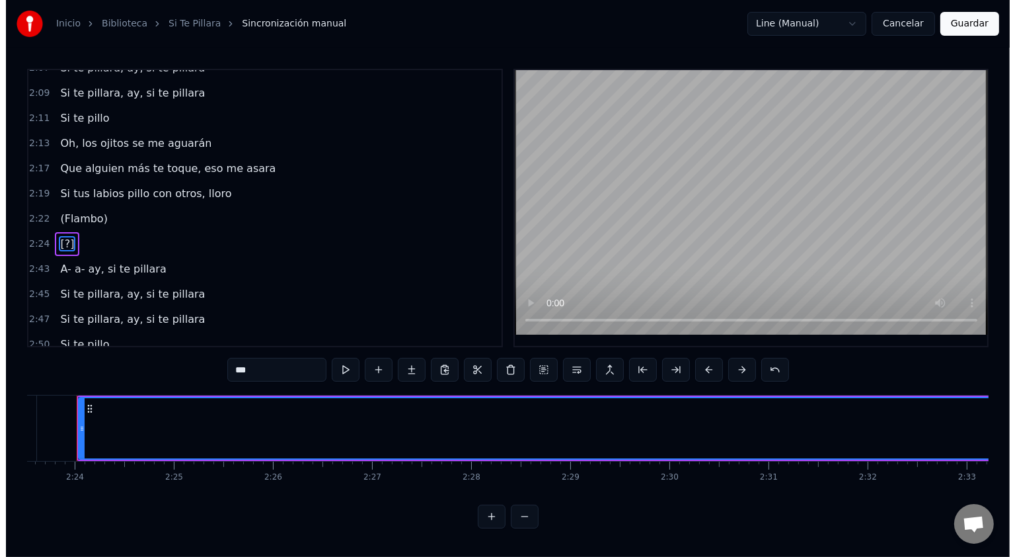
scroll to position [0, 14215]
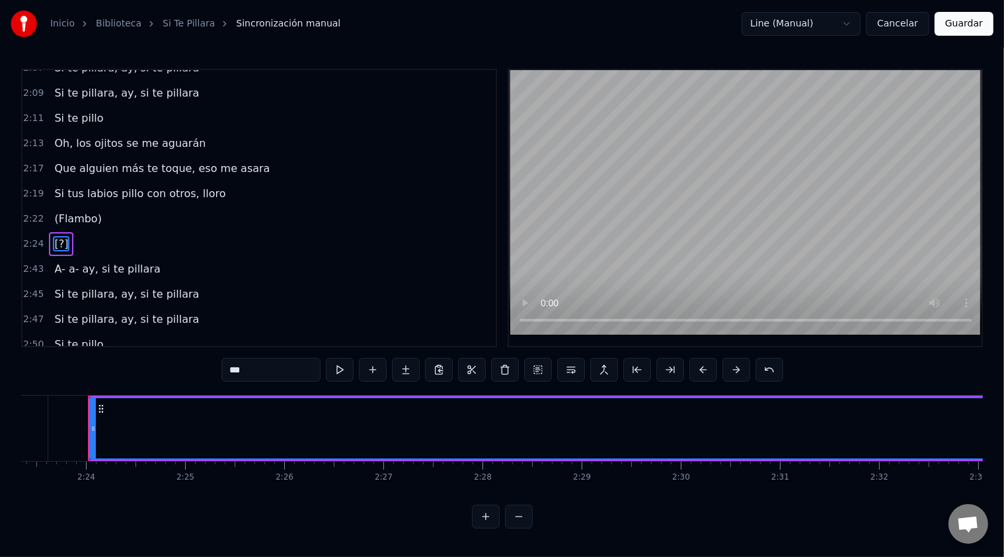
click at [54, 236] on span "[?]" at bounding box center [61, 243] width 17 height 15
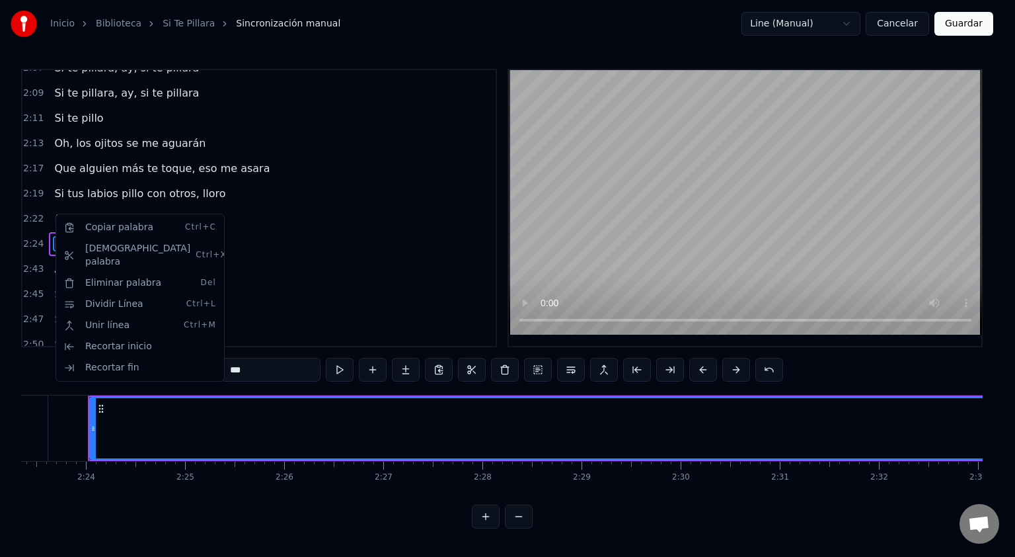
click at [167, 27] on html "Inicio Biblioteca Si Te Pillara Sincronización manual Line (Manual) Cancelar Gu…" at bounding box center [507, 274] width 1015 height 549
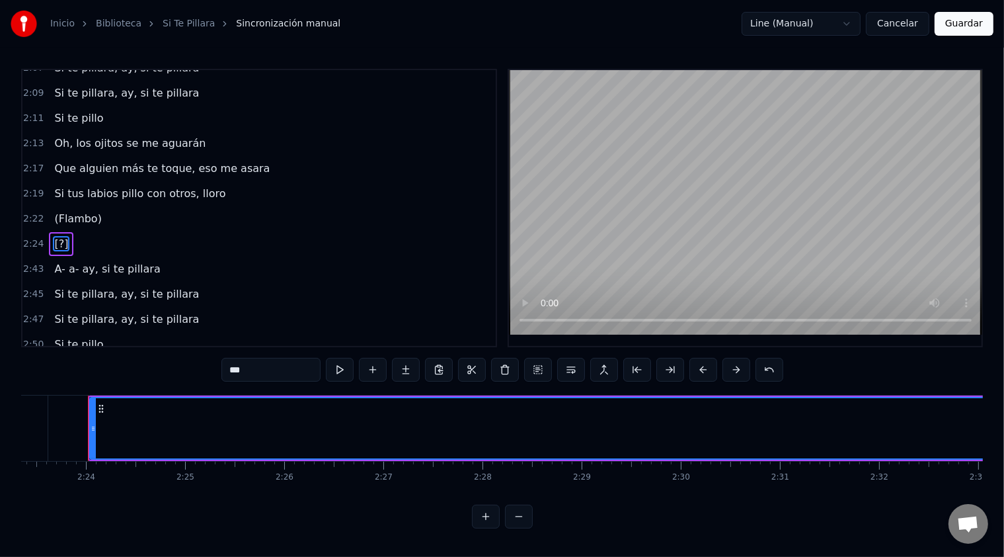
click at [238, 28] on span "Sincronización manual" at bounding box center [288, 23] width 104 height 13
click at [182, 22] on link "Si Te Pillara" at bounding box center [189, 23] width 52 height 13
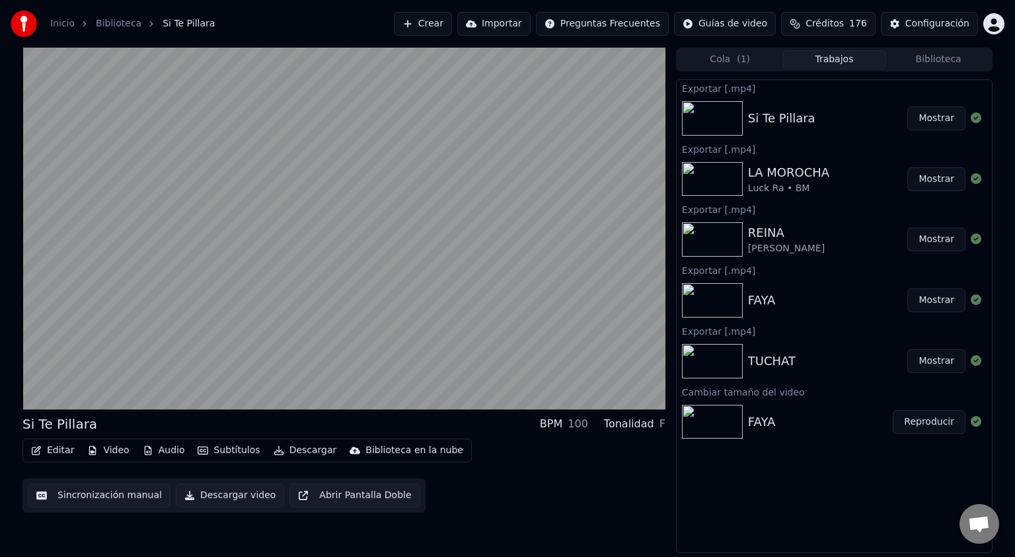
click at [126, 24] on link "Biblioteca" at bounding box center [119, 23] width 46 height 13
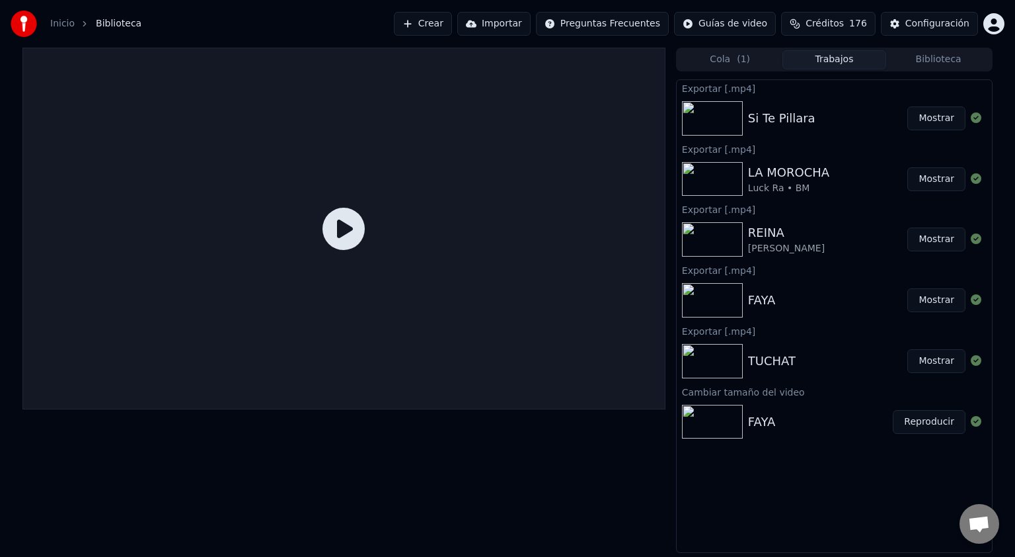
click at [785, 120] on div "Si Te Pillara" at bounding box center [781, 118] width 67 height 19
click at [722, 126] on img at bounding box center [712, 118] width 61 height 34
click at [812, 119] on div "Si Te Pillara" at bounding box center [828, 118] width 160 height 19
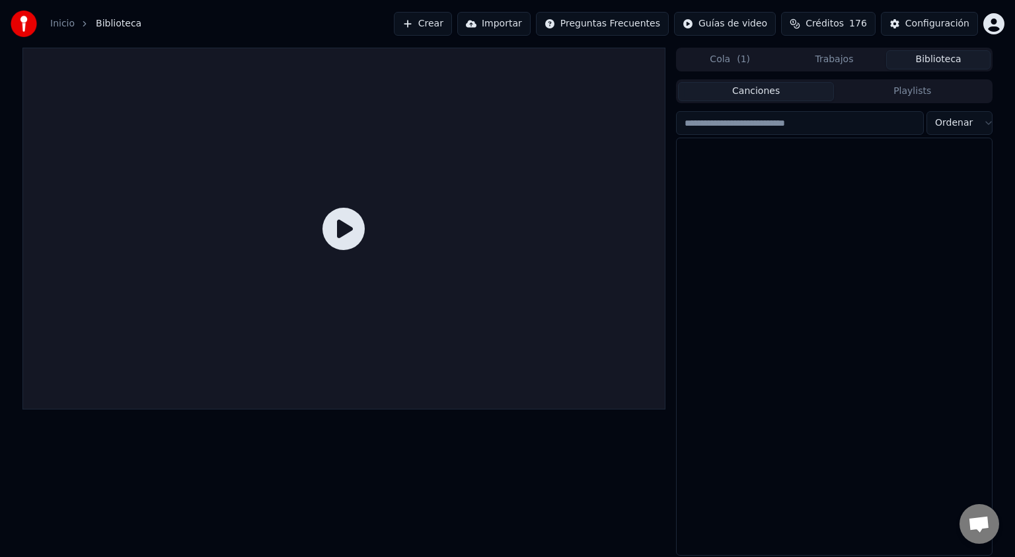
click at [938, 61] on button "Biblioteca" at bounding box center [939, 59] width 104 height 19
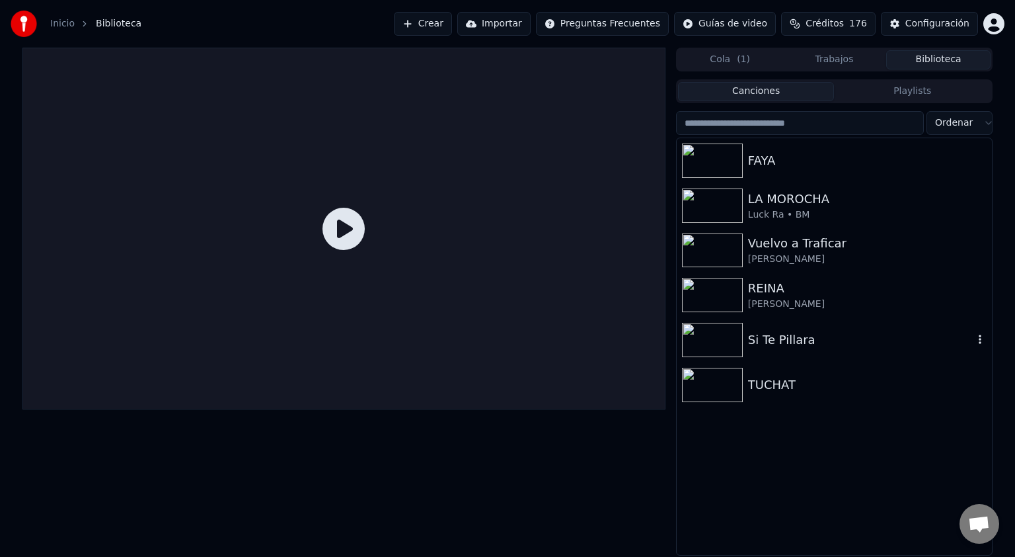
click at [737, 340] on img at bounding box center [712, 340] width 61 height 34
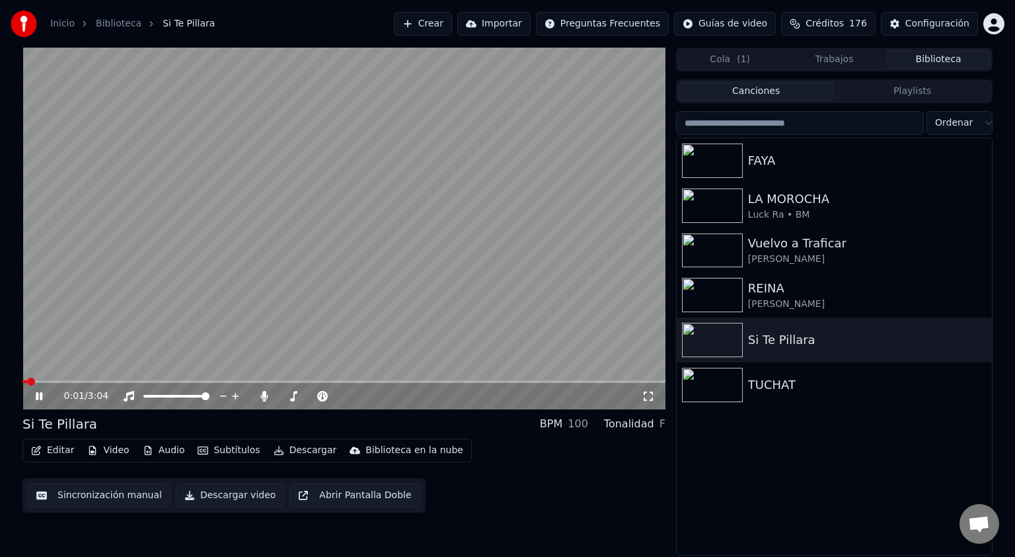
click at [49, 455] on button "Editar" at bounding box center [53, 450] width 54 height 19
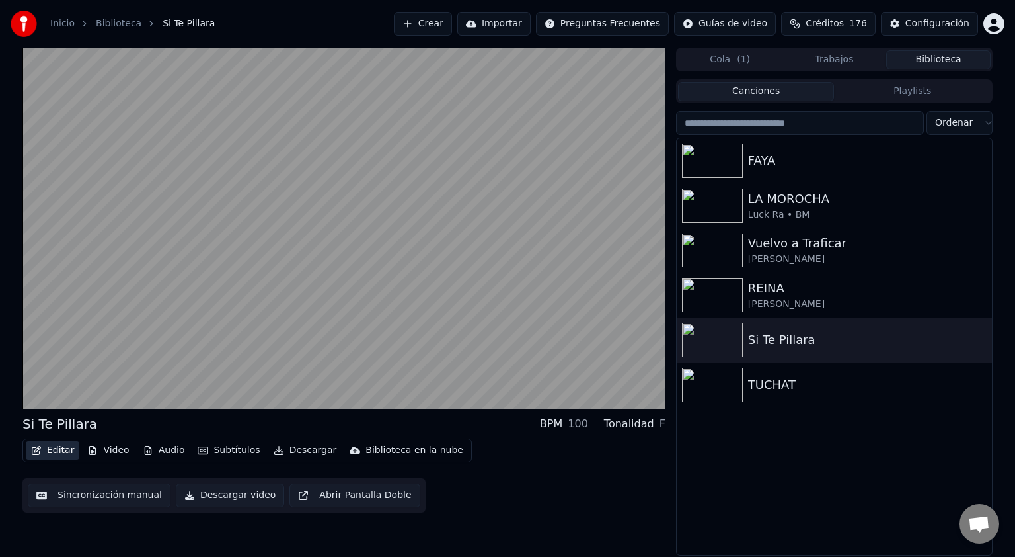
click at [63, 454] on button "Editar" at bounding box center [53, 450] width 54 height 19
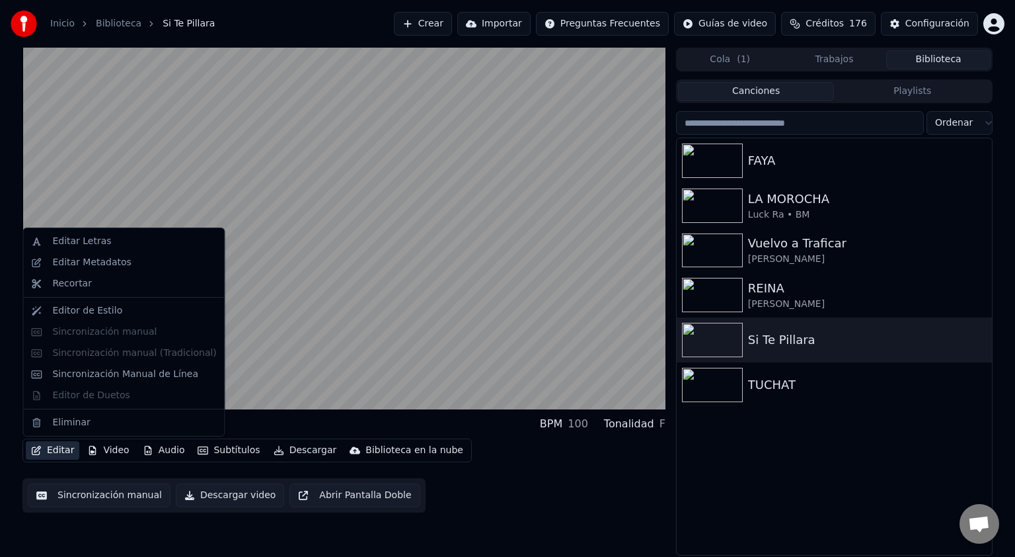
click at [63, 454] on button "Editar" at bounding box center [53, 450] width 54 height 19
click at [87, 241] on div "Editar Letras" at bounding box center [81, 241] width 59 height 13
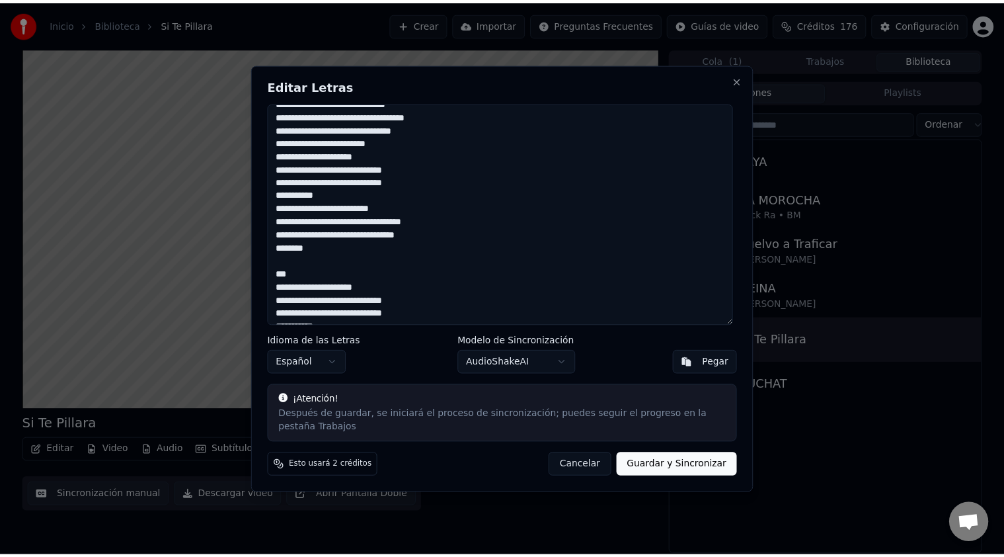
scroll to position [397, 0]
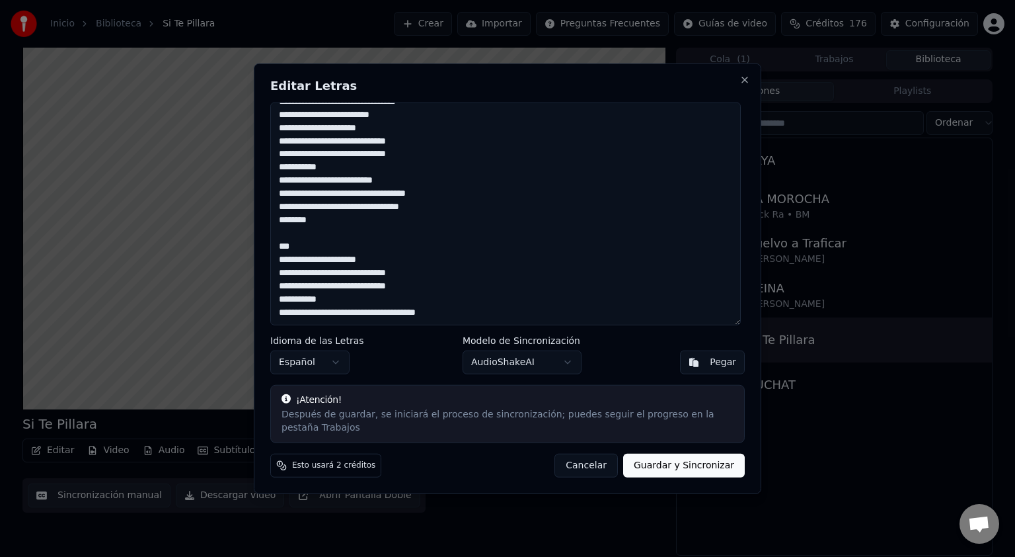
click at [286, 254] on textarea at bounding box center [505, 213] width 471 height 223
click at [492, 296] on textarea at bounding box center [505, 213] width 471 height 223
click at [595, 458] on button "Cancelar" at bounding box center [586, 465] width 63 height 24
type textarea "**********"
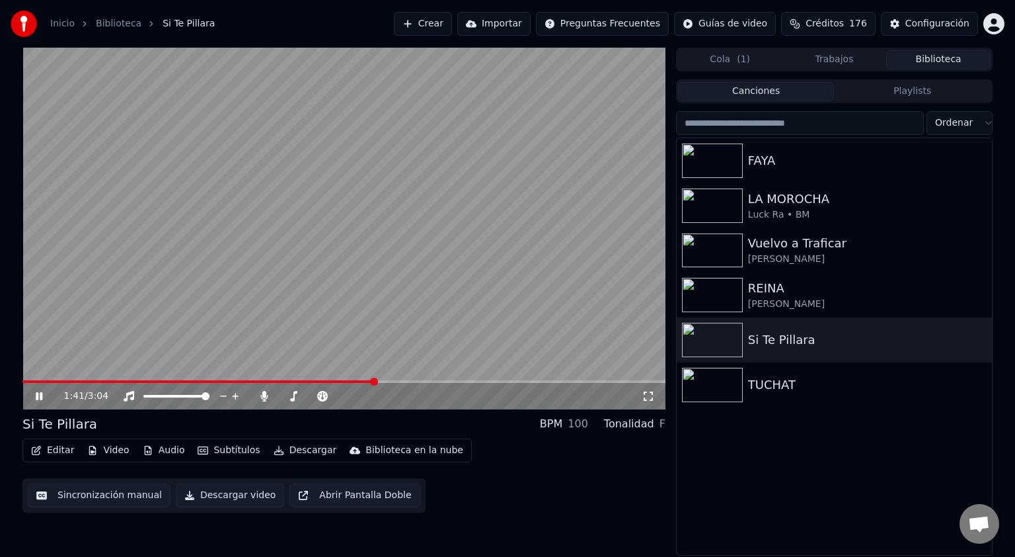
click at [374, 385] on span at bounding box center [374, 381] width 8 height 8
click at [59, 455] on button "Editar" at bounding box center [53, 450] width 54 height 19
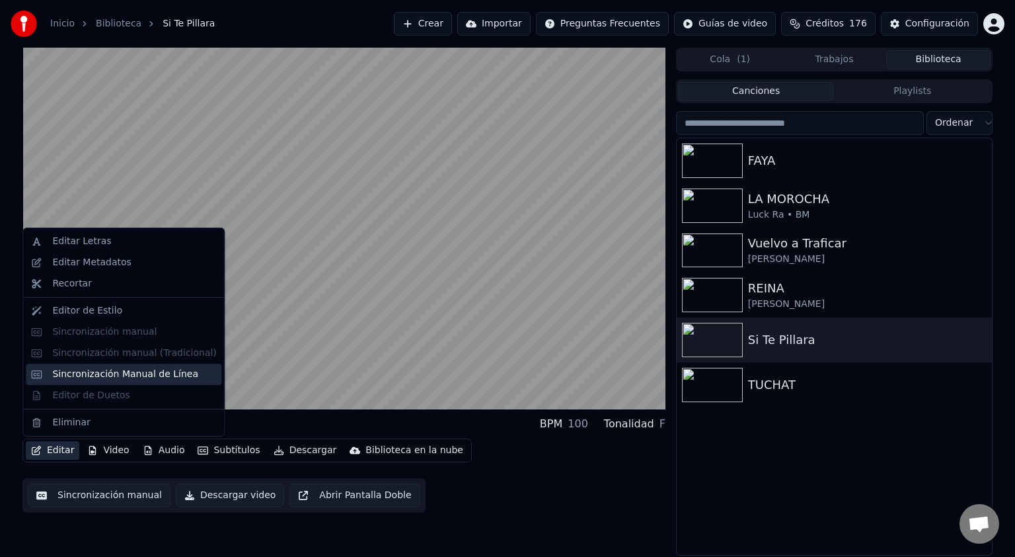
click at [111, 379] on div "Sincronización Manual de Línea" at bounding box center [125, 374] width 146 height 13
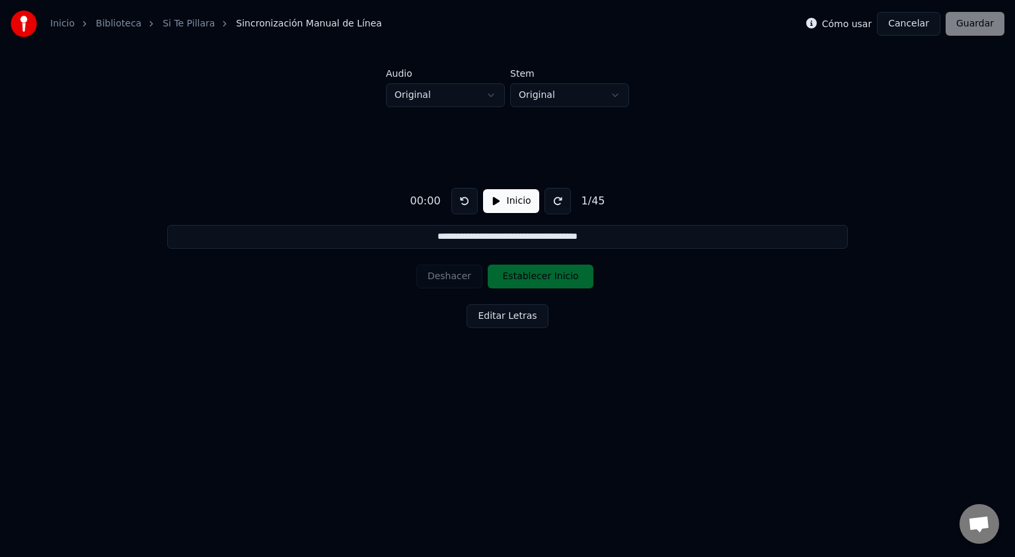
click at [912, 24] on button "Cancelar" at bounding box center [908, 24] width 63 height 24
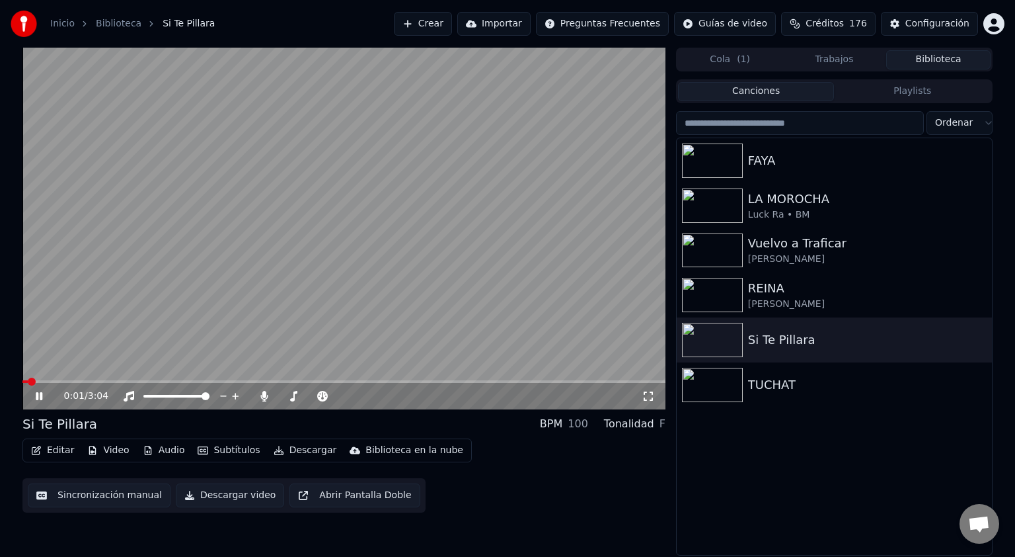
click at [68, 499] on button "Sincronización manual" at bounding box center [99, 495] width 143 height 24
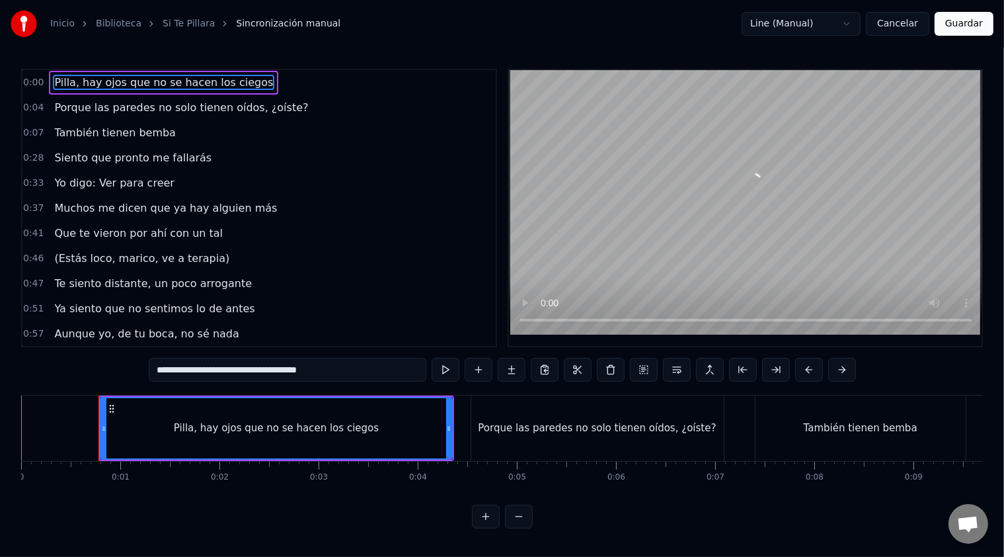
scroll to position [198, 0]
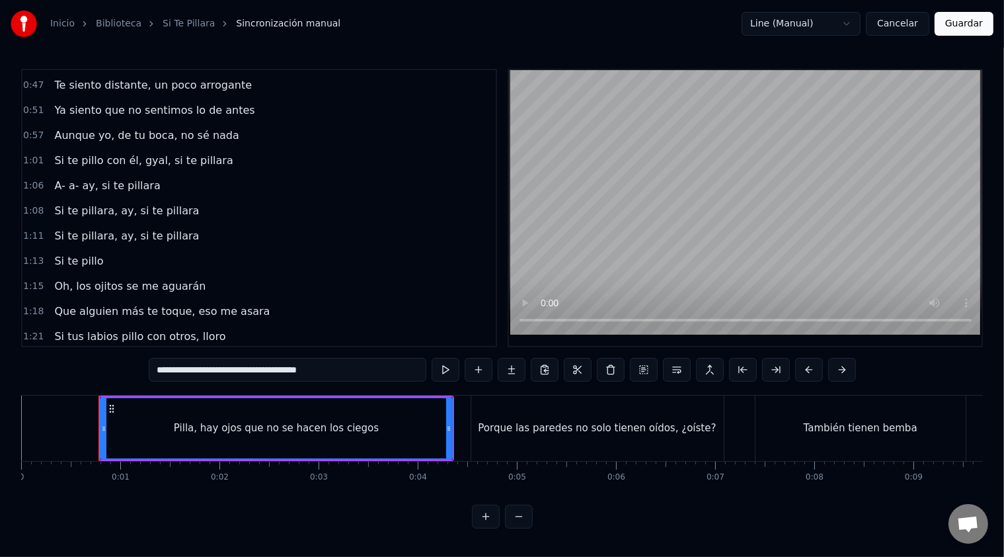
click at [116, 299] on div "Que alguien más te toque, eso me asara" at bounding box center [162, 311] width 226 height 24
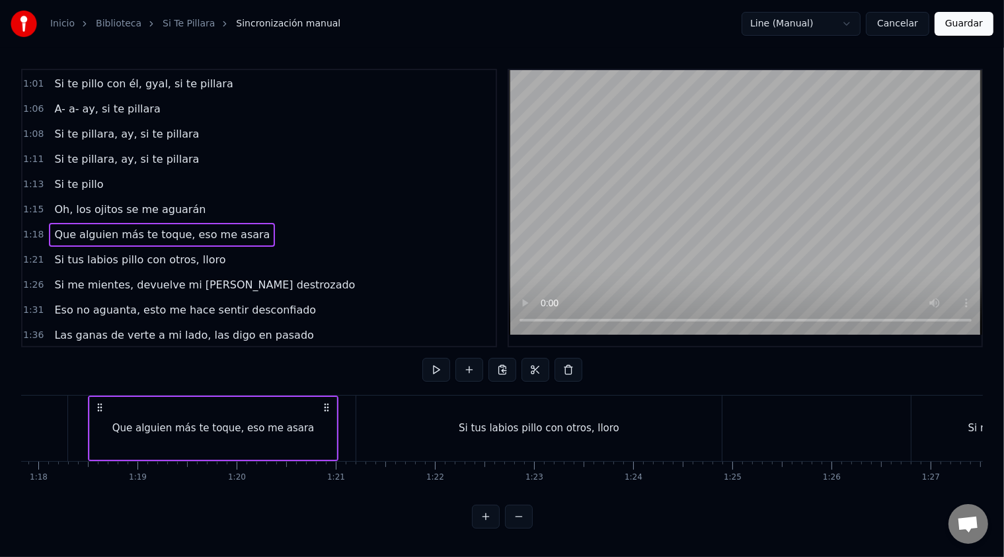
scroll to position [331, 0]
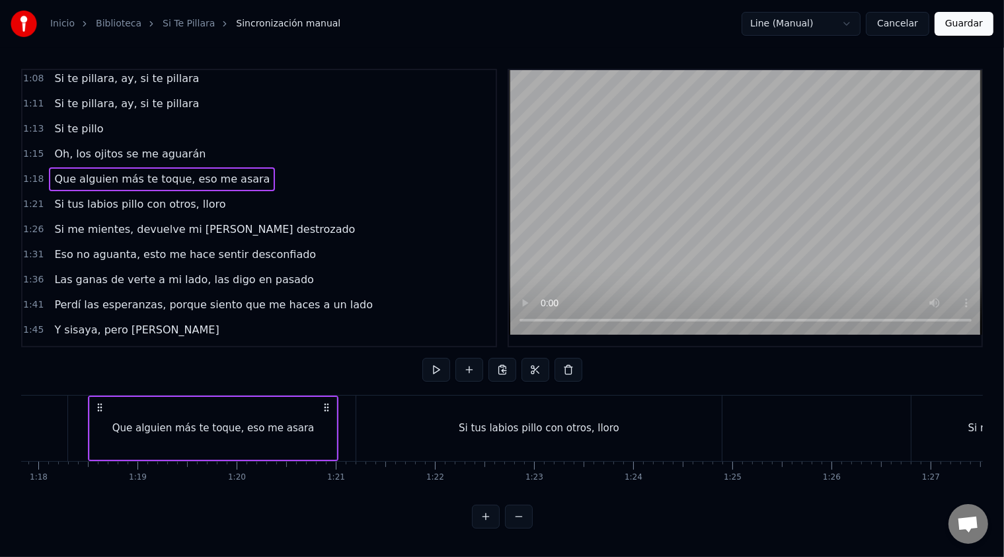
click at [111, 196] on span "Si tus labios pillo con otros, lloro" at bounding box center [140, 203] width 174 height 15
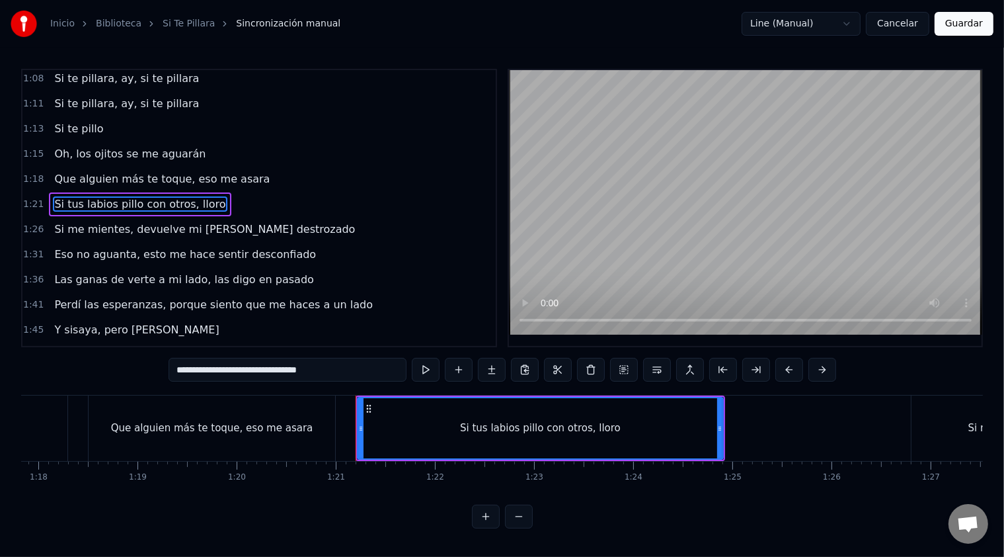
scroll to position [312, 0]
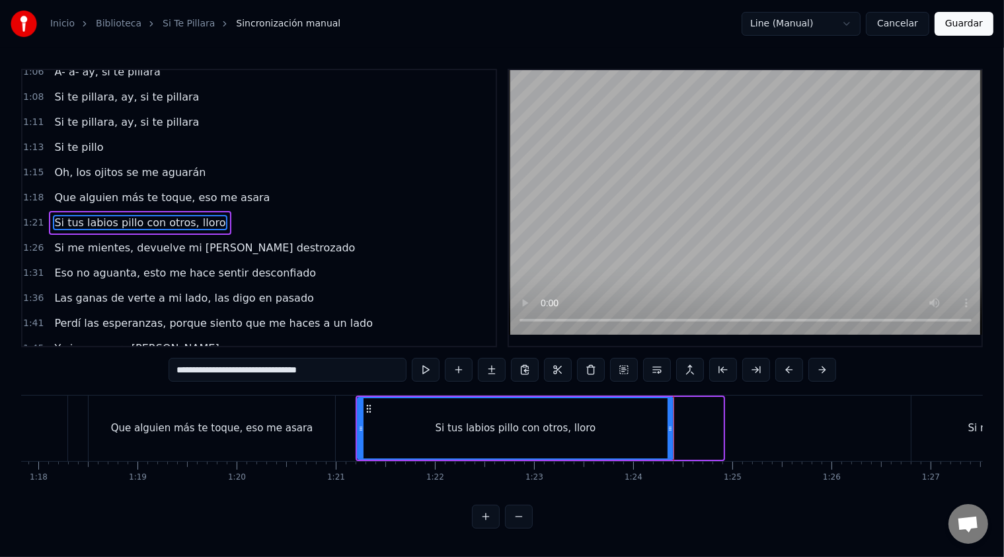
drag, startPoint x: 719, startPoint y: 415, endPoint x: 669, endPoint y: 417, distance: 49.6
click at [669, 417] on div at bounding box center [670, 428] width 5 height 60
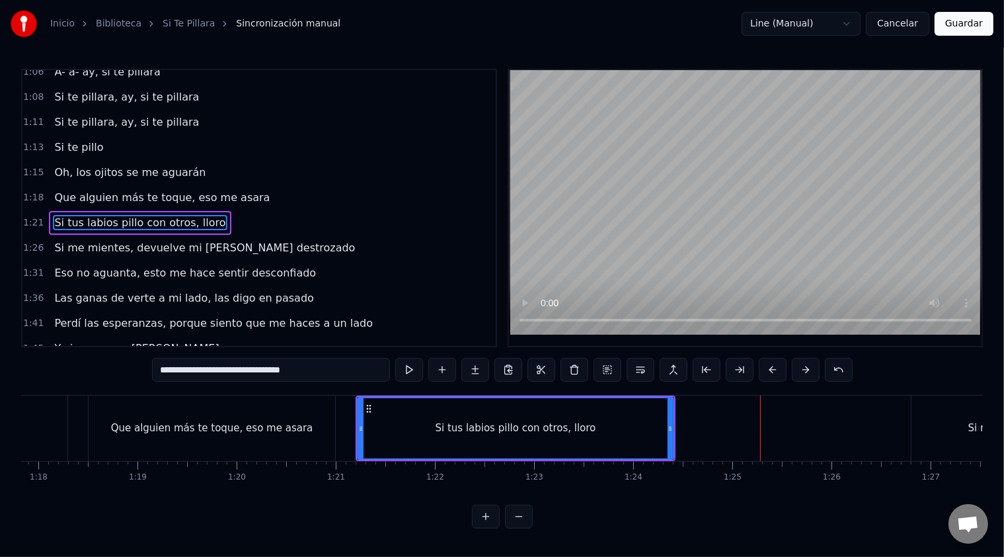
click at [401, 416] on div "Si tus labios pillo con otros, lloro" at bounding box center [515, 428] width 315 height 60
drag, startPoint x: 670, startPoint y: 427, endPoint x: 658, endPoint y: 428, distance: 12.0
click at [658, 428] on icon at bounding box center [658, 428] width 5 height 11
drag, startPoint x: 660, startPoint y: 434, endPoint x: 643, endPoint y: 434, distance: 17.2
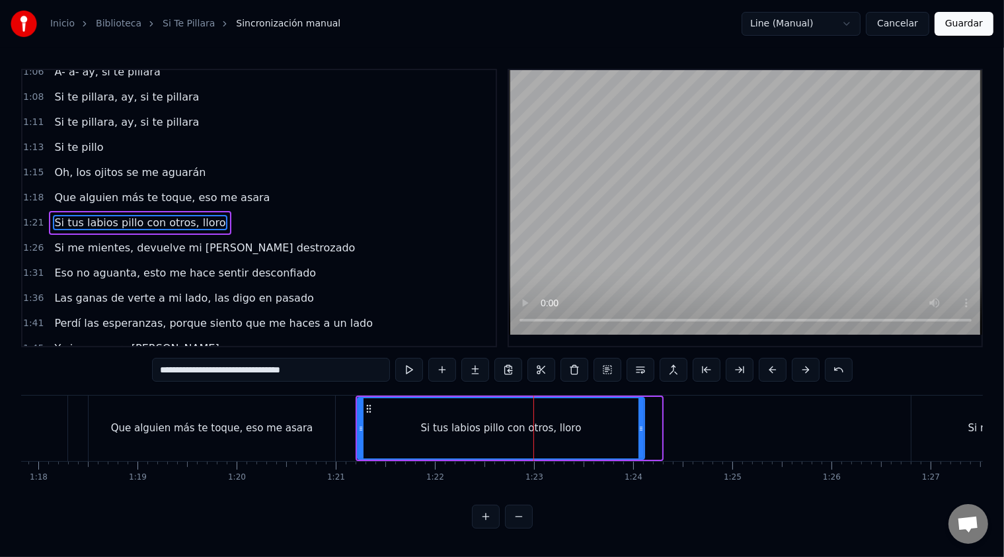
click at [643, 434] on div at bounding box center [641, 428] width 5 height 60
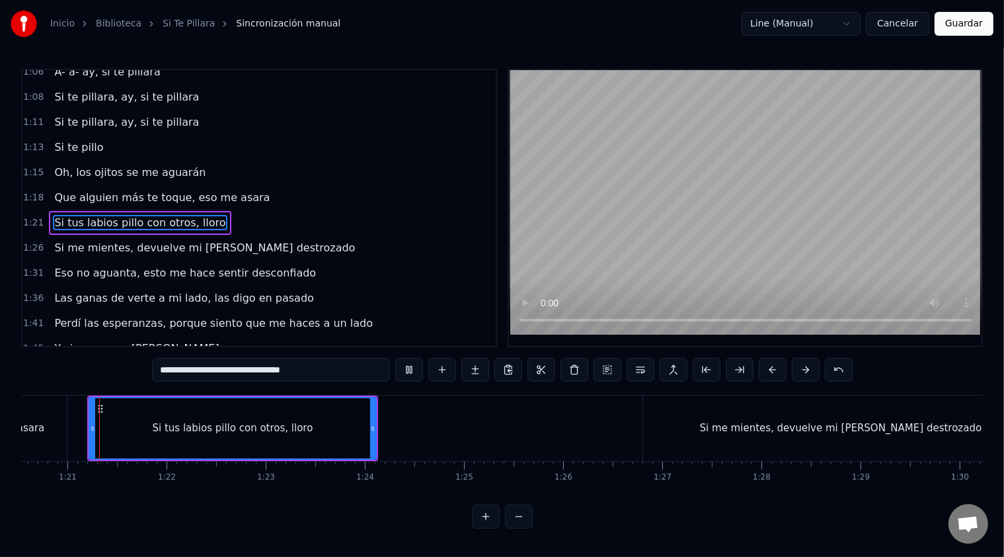
scroll to position [0, 7986]
click at [411, 368] on button at bounding box center [409, 370] width 28 height 24
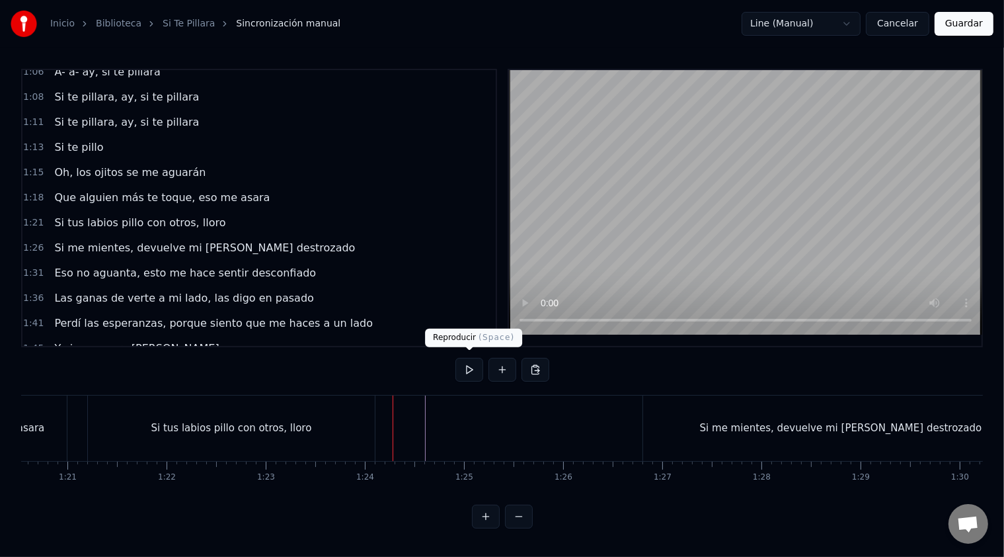
click at [470, 363] on button at bounding box center [469, 370] width 28 height 24
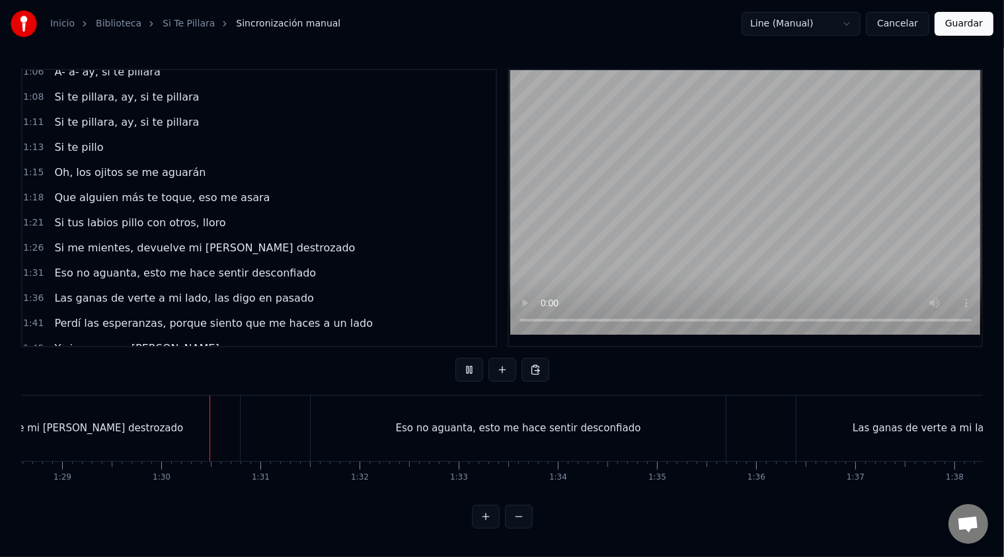
scroll to position [0, 8839]
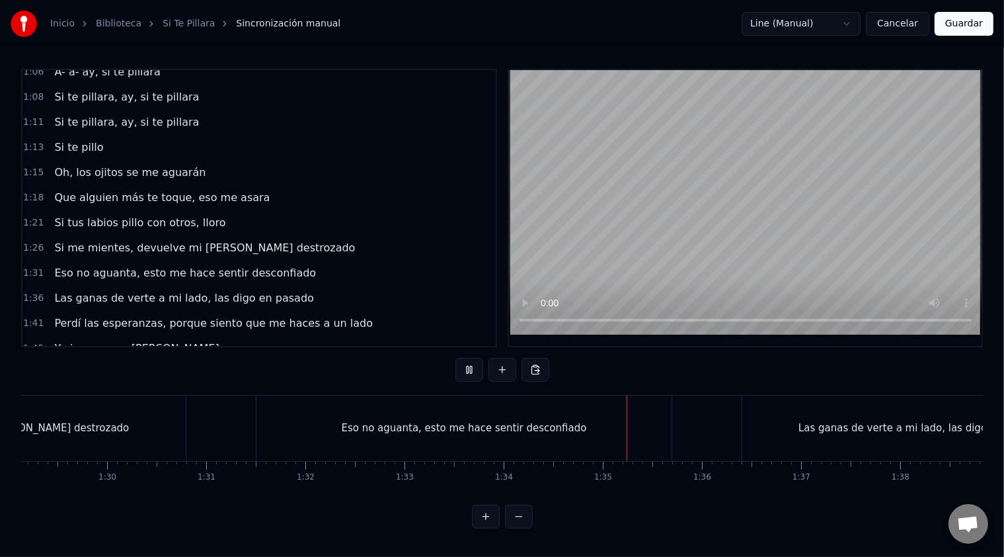
click at [455, 358] on button at bounding box center [469, 370] width 28 height 24
click at [524, 420] on div "Eso no aguanta, esto me hace sentir desconfiado" at bounding box center [463, 427] width 245 height 15
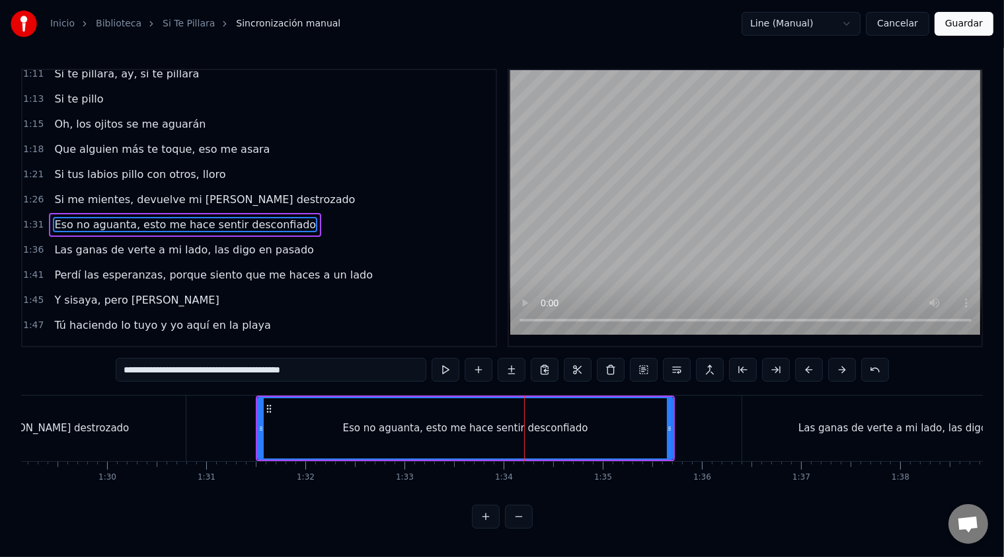
scroll to position [4, 0]
drag, startPoint x: 666, startPoint y: 426, endPoint x: 624, endPoint y: 428, distance: 42.3
click at [625, 428] on icon at bounding box center [627, 428] width 5 height 11
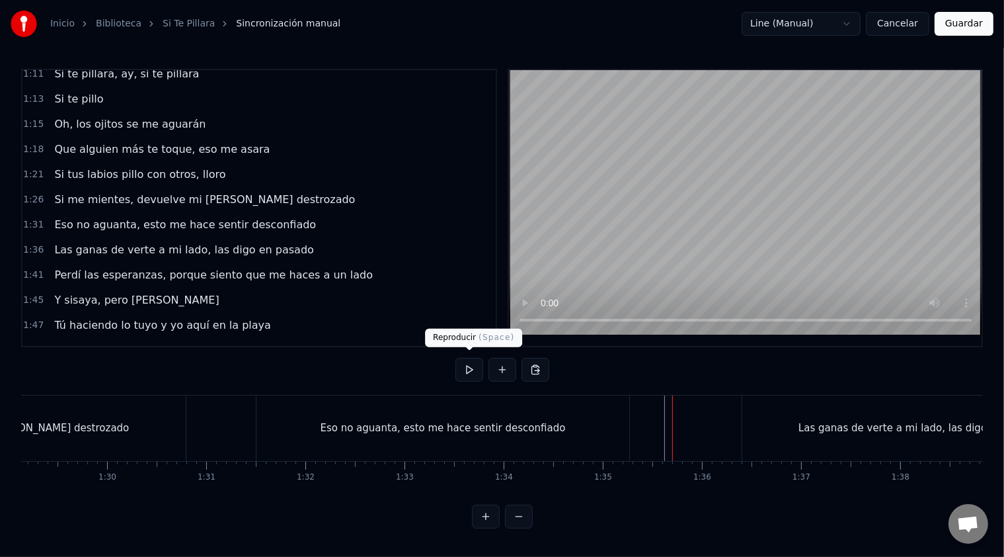
click at [469, 364] on button at bounding box center [469, 370] width 28 height 24
click at [455, 358] on button at bounding box center [469, 370] width 28 height 24
click at [469, 364] on button at bounding box center [469, 370] width 28 height 24
click at [514, 410] on div "Eso no aguanta, esto me hace sentir desconfiado" at bounding box center [443, 427] width 373 height 65
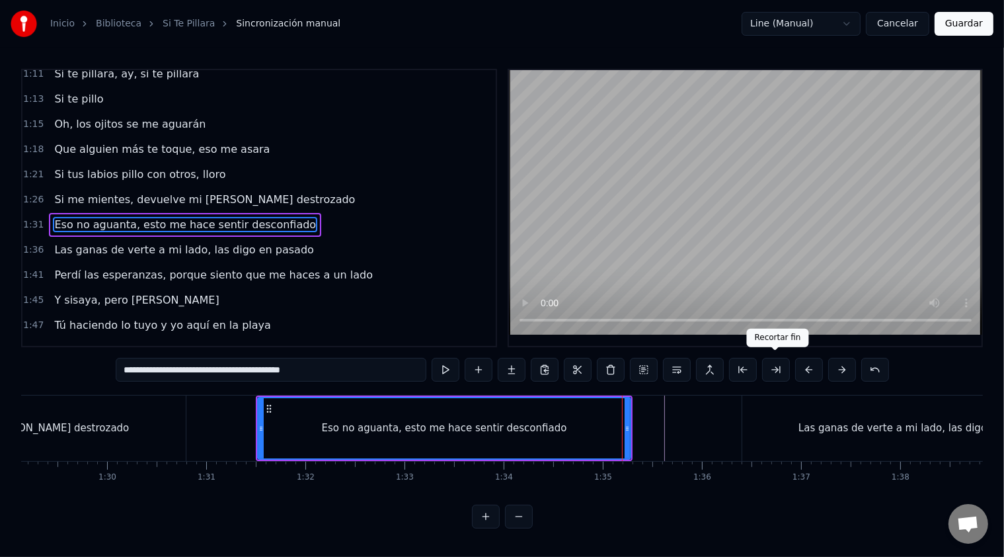
click at [772, 368] on button at bounding box center [776, 370] width 28 height 24
click at [469, 405] on div "Eso no aguanta, esto me hace sentir desconfiado" at bounding box center [440, 428] width 364 height 60
click at [201, 242] on span "Las ganas de verte a mi lado, las digo en pasado" at bounding box center [184, 249] width 262 height 15
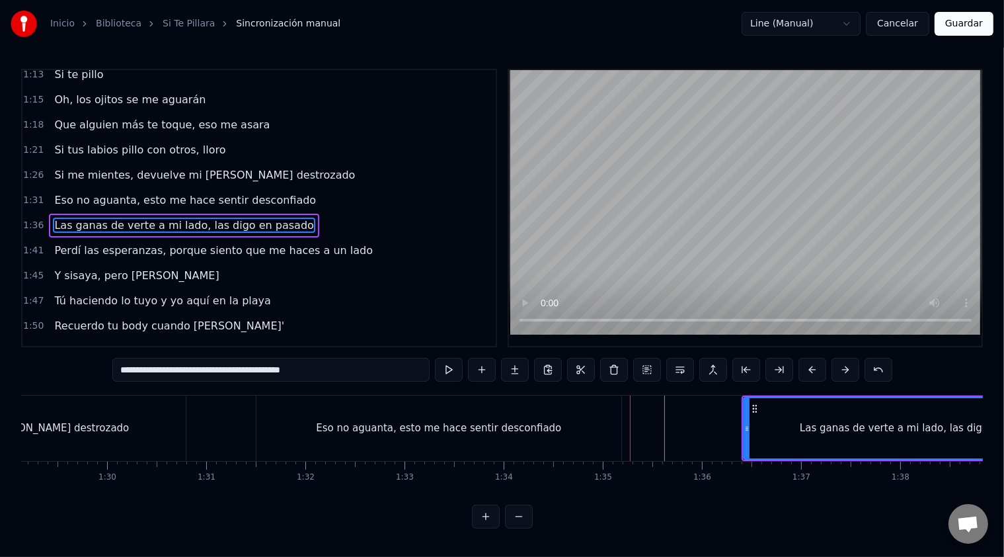
click at [143, 192] on span "Eso no aguanta, esto me hace sentir desconfiado" at bounding box center [185, 199] width 264 height 15
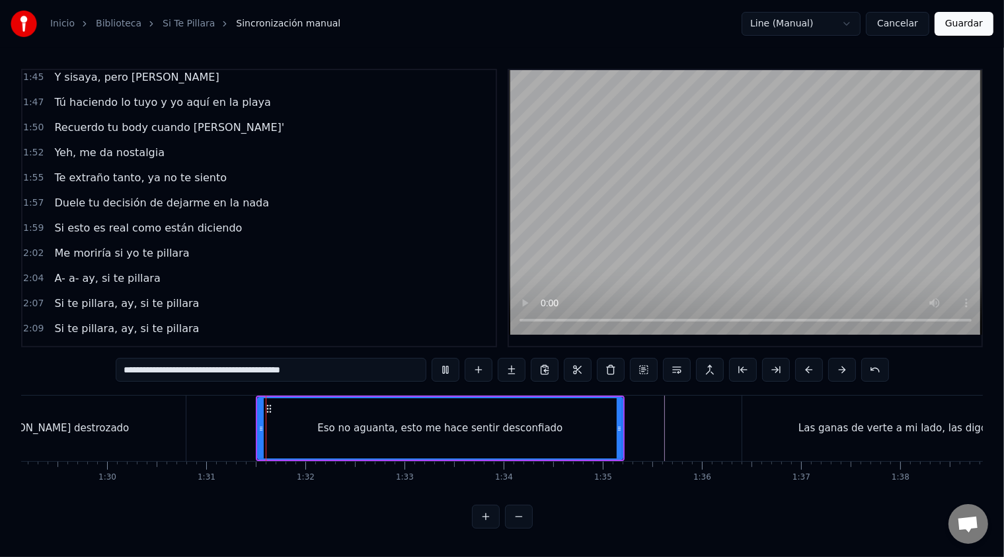
scroll to position [602, 0]
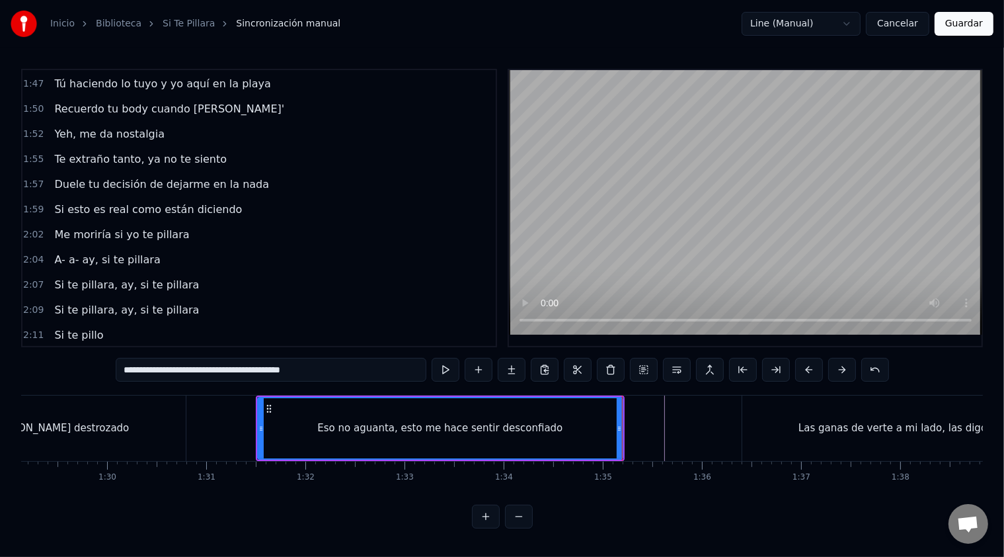
click at [134, 227] on span "Me moriría si yo te pillara" at bounding box center [122, 234] width 138 height 15
type input "**********"
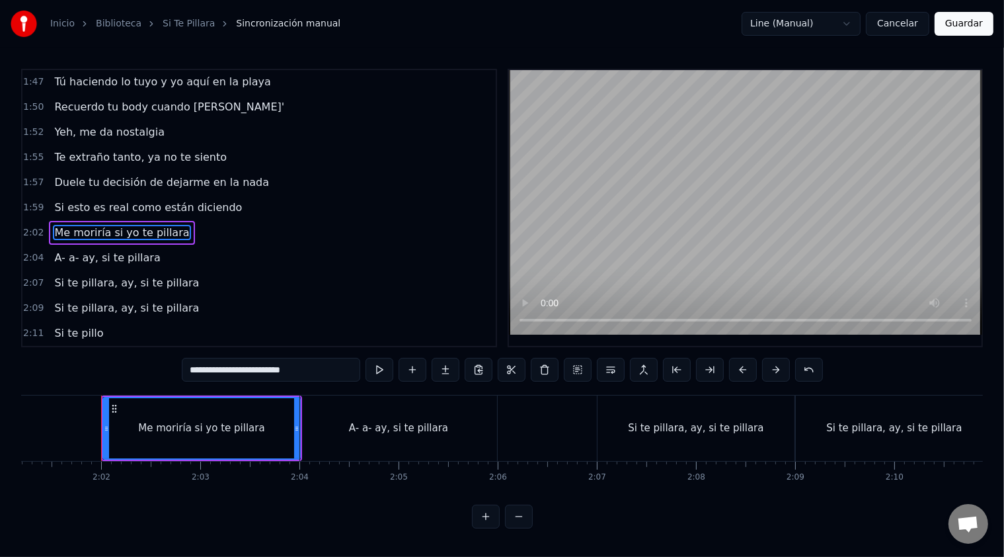
scroll to position [0, 12032]
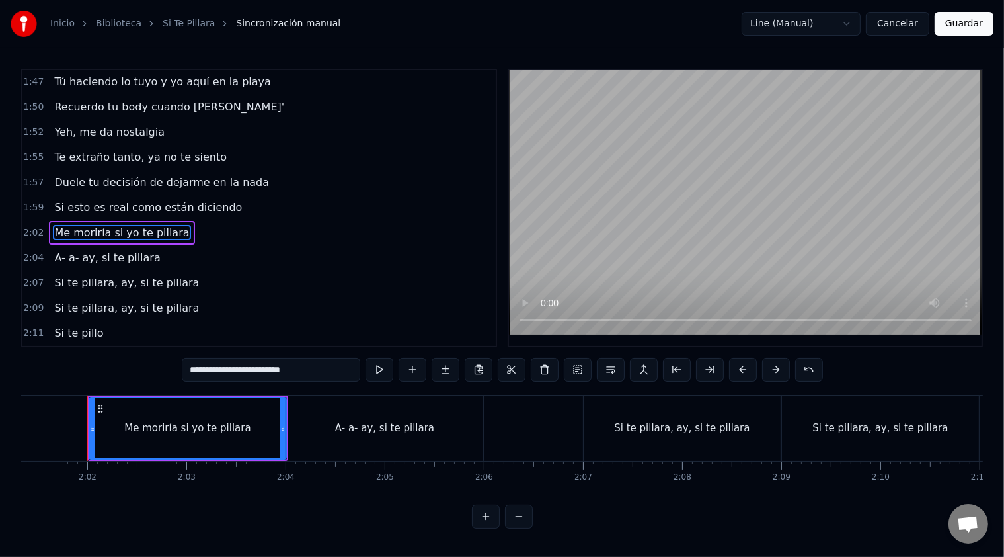
click at [114, 196] on div "Si esto es real como están diciendo" at bounding box center [148, 208] width 198 height 24
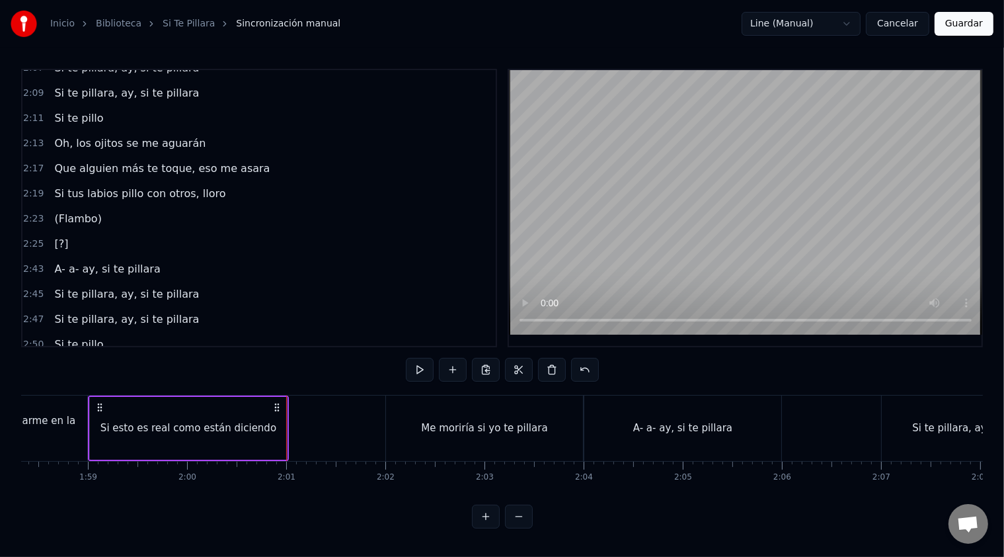
scroll to position [4, 0]
click at [268, 422] on div "Si esto es real como están diciendo" at bounding box center [188, 428] width 197 height 63
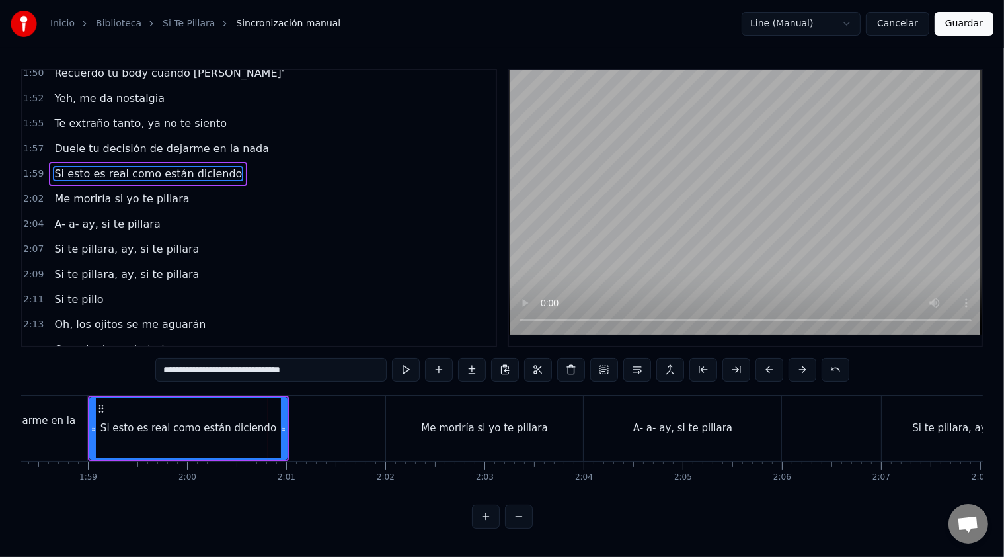
scroll to position [579, 0]
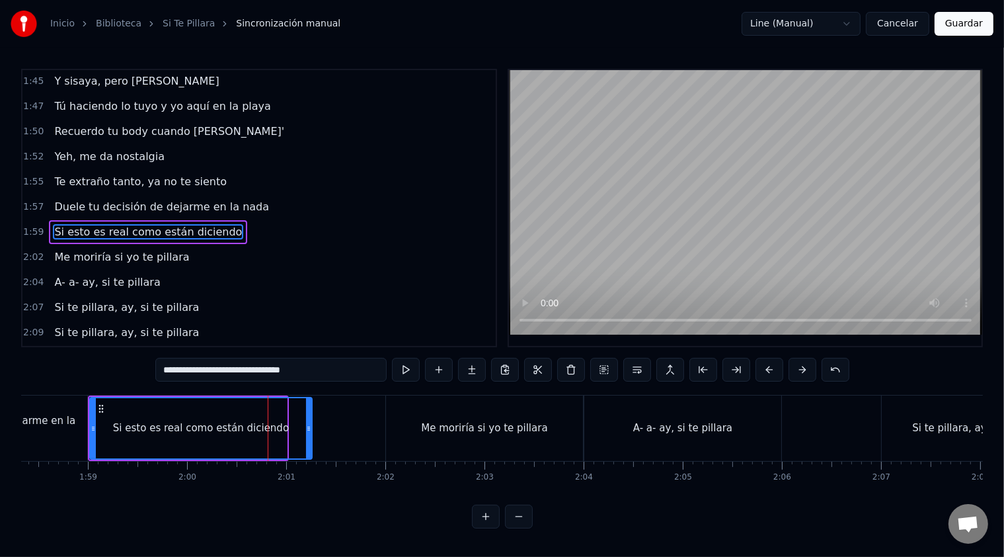
drag, startPoint x: 285, startPoint y: 425, endPoint x: 311, endPoint y: 428, distance: 26.0
click at [311, 428] on icon at bounding box center [308, 428] width 5 height 11
click at [443, 429] on div "Me moriría si yo te pillara" at bounding box center [484, 427] width 126 height 15
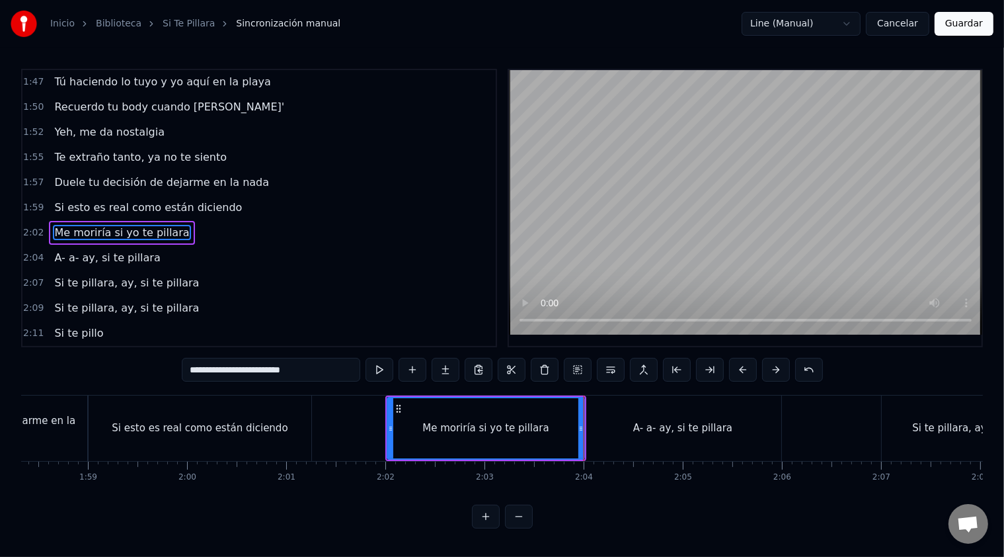
click at [600, 407] on div "A- a- ay, si te pillara" at bounding box center [682, 427] width 197 height 65
type input "**********"
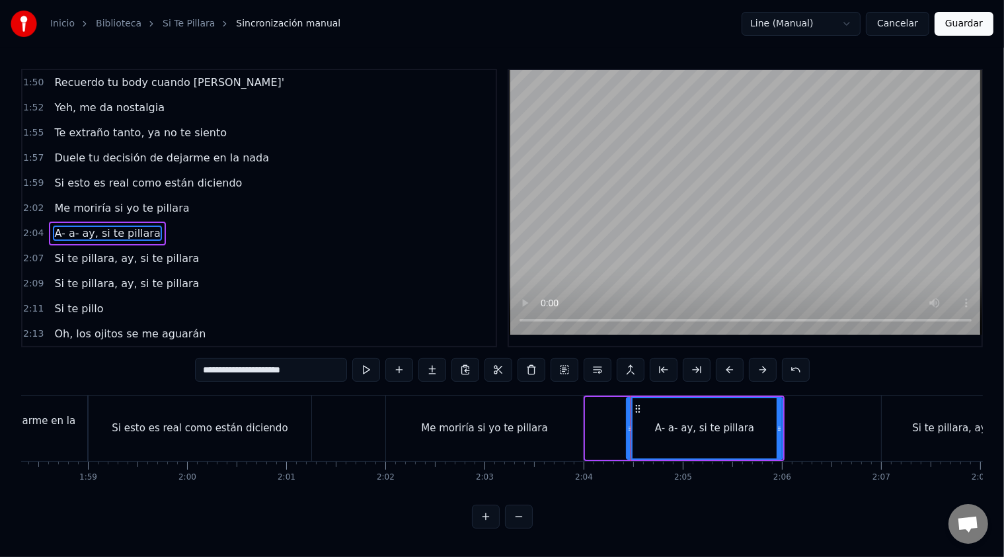
drag, startPoint x: 588, startPoint y: 422, endPoint x: 629, endPoint y: 422, distance: 41.0
click at [631, 426] on circle at bounding box center [631, 426] width 1 height 1
click at [785, 426] on icon at bounding box center [785, 428] width 5 height 11
drag, startPoint x: 784, startPoint y: 429, endPoint x: 800, endPoint y: 429, distance: 15.9
click at [800, 429] on div at bounding box center [801, 428] width 5 height 60
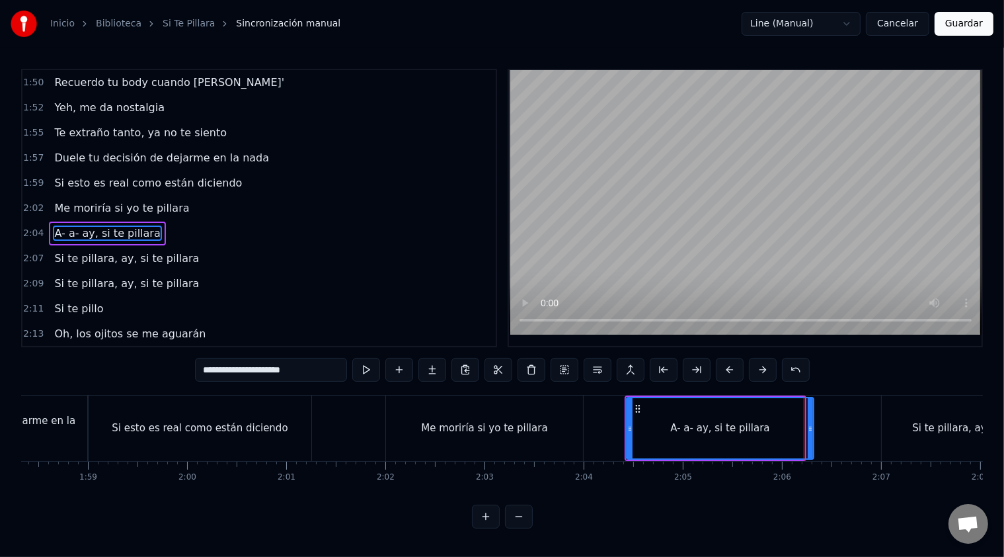
drag, startPoint x: 801, startPoint y: 426, endPoint x: 810, endPoint y: 426, distance: 9.3
click at [810, 426] on icon at bounding box center [810, 428] width 5 height 11
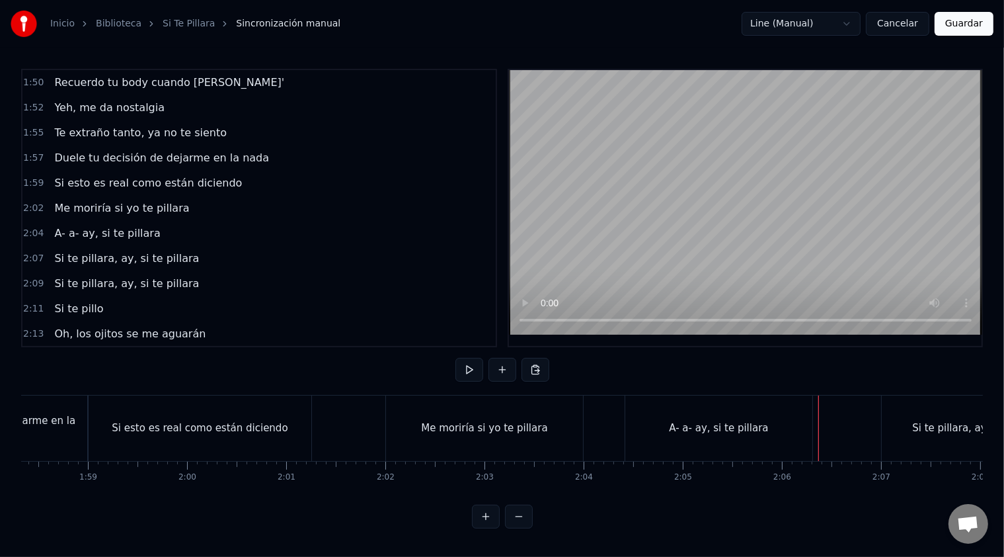
click at [805, 411] on div "A- a- ay, si te pillara" at bounding box center [718, 427] width 187 height 65
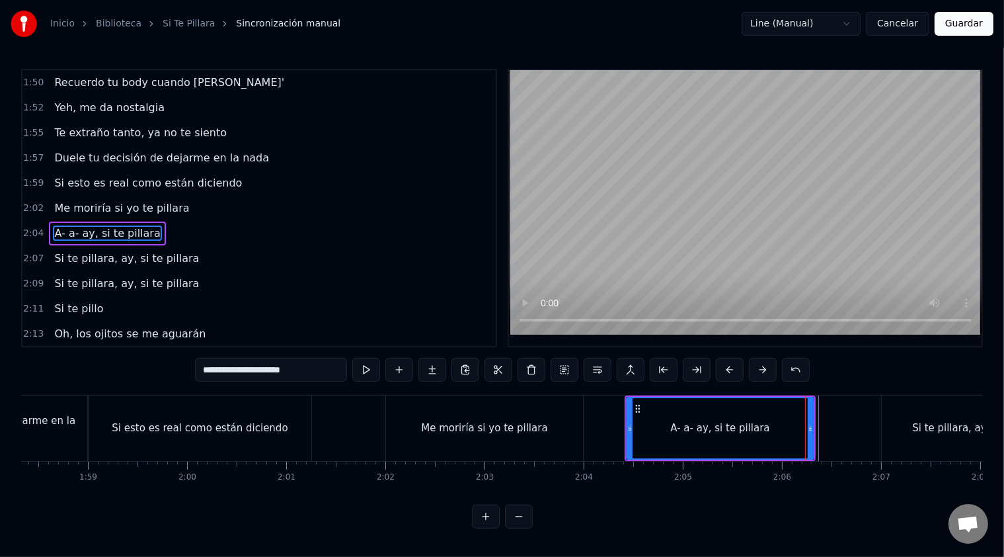
scroll to position [0, 0]
click at [812, 413] on div "A- a- ay, si te pillara" at bounding box center [720, 428] width 188 height 63
drag, startPoint x: 808, startPoint y: 419, endPoint x: 818, endPoint y: 418, distance: 10.6
click at [818, 418] on div at bounding box center [820, 428] width 5 height 60
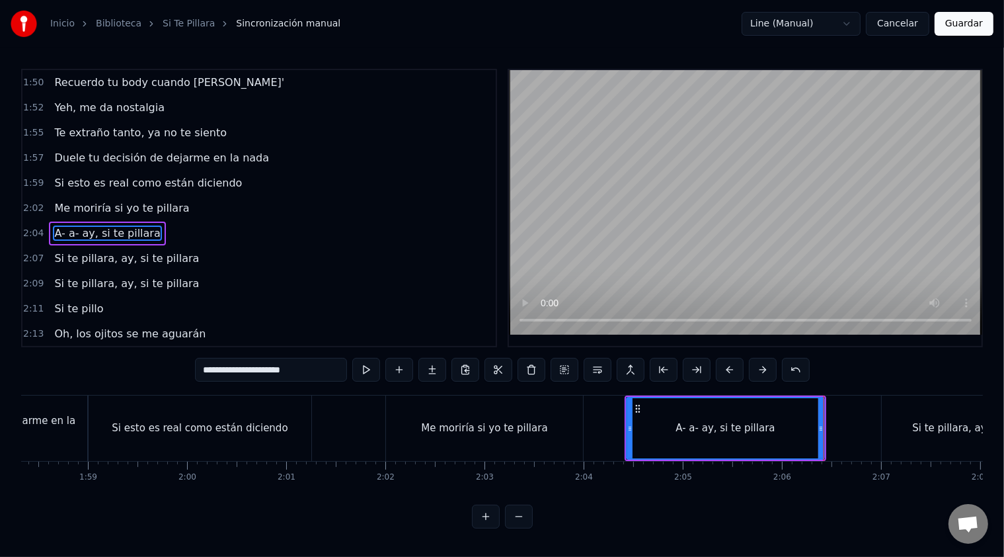
click at [916, 426] on div "Si te pillara, ay, si te pillara" at bounding box center [980, 427] width 197 height 65
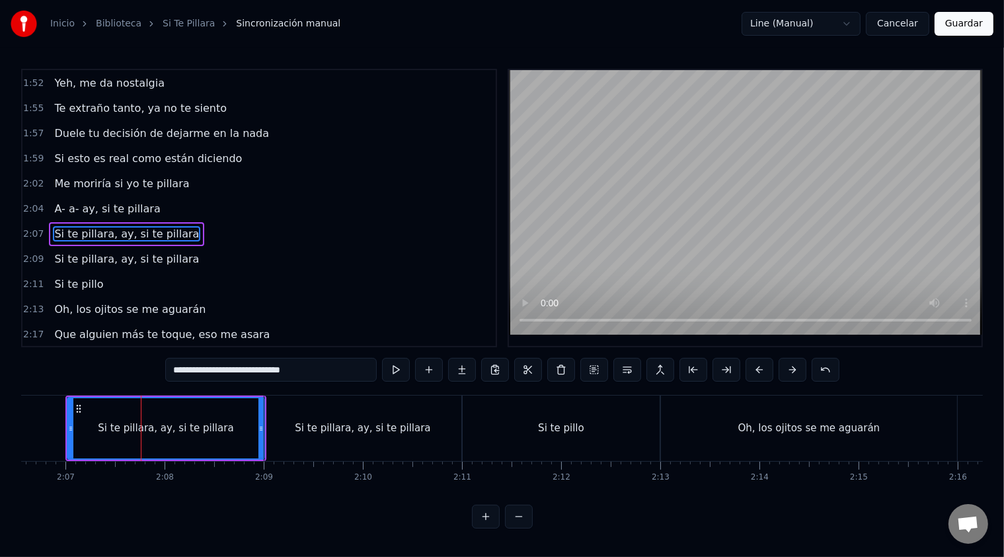
scroll to position [0, 12574]
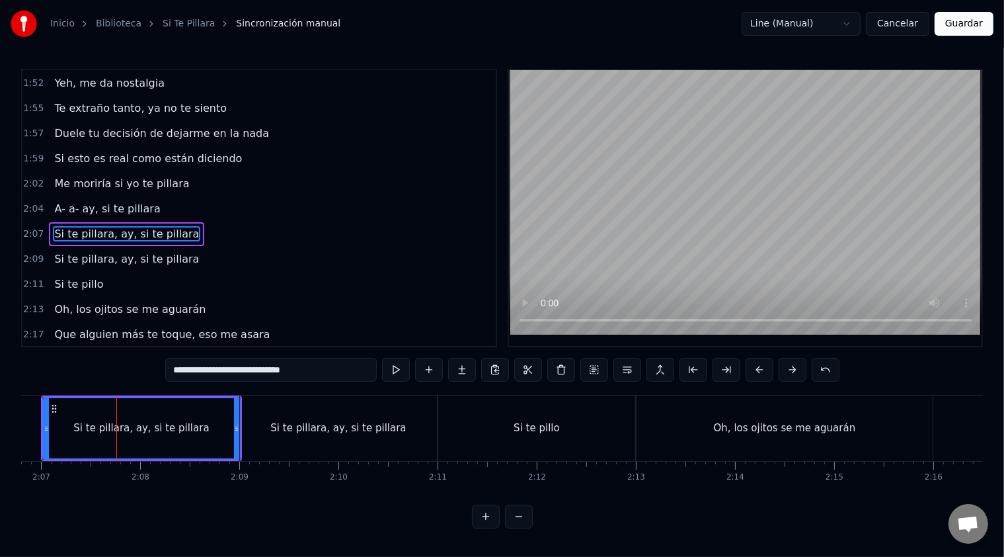
click at [139, 436] on div "Si te pillara, ay, si te pillara" at bounding box center [142, 428] width 196 height 60
drag, startPoint x: 44, startPoint y: 428, endPoint x: 29, endPoint y: 428, distance: 15.2
click at [29, 428] on icon at bounding box center [30, 428] width 5 height 11
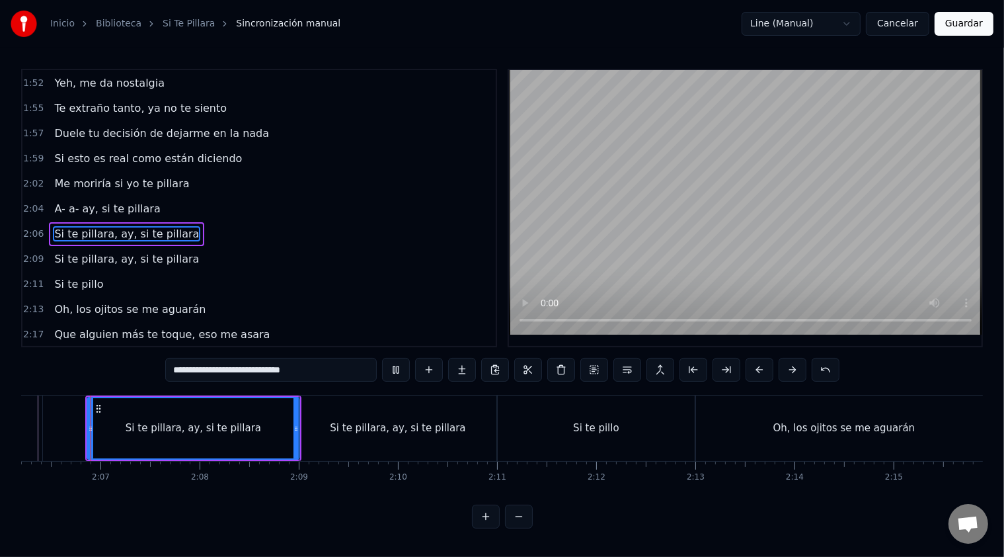
scroll to position [0, 12512]
drag, startPoint x: 93, startPoint y: 418, endPoint x: 45, endPoint y: 420, distance: 47.6
click at [45, 423] on icon at bounding box center [45, 428] width 5 height 11
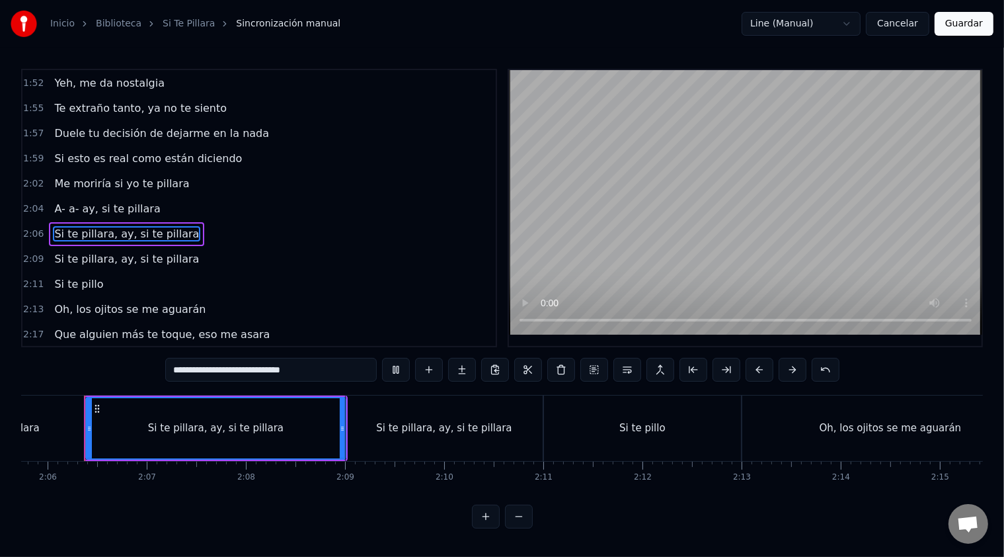
scroll to position [0, 0]
click at [64, 383] on div "0:00 Pilla, hay ojos que no se hacen los ciegos 0:04 Porque las paredes no solo…" at bounding box center [502, 298] width 962 height 459
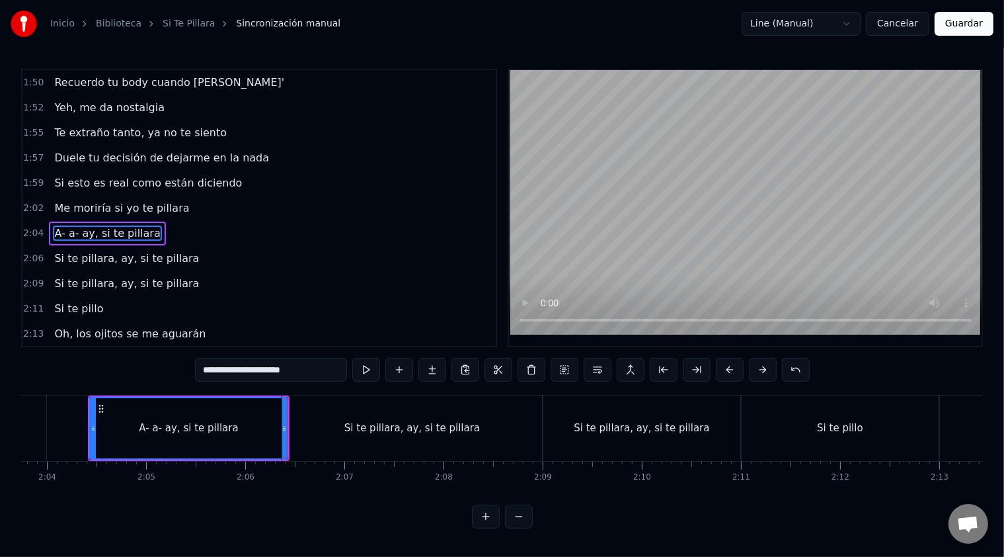
click at [329, 418] on div "Si te pillara, ay, si te pillara" at bounding box center [412, 427] width 260 height 65
type input "**********"
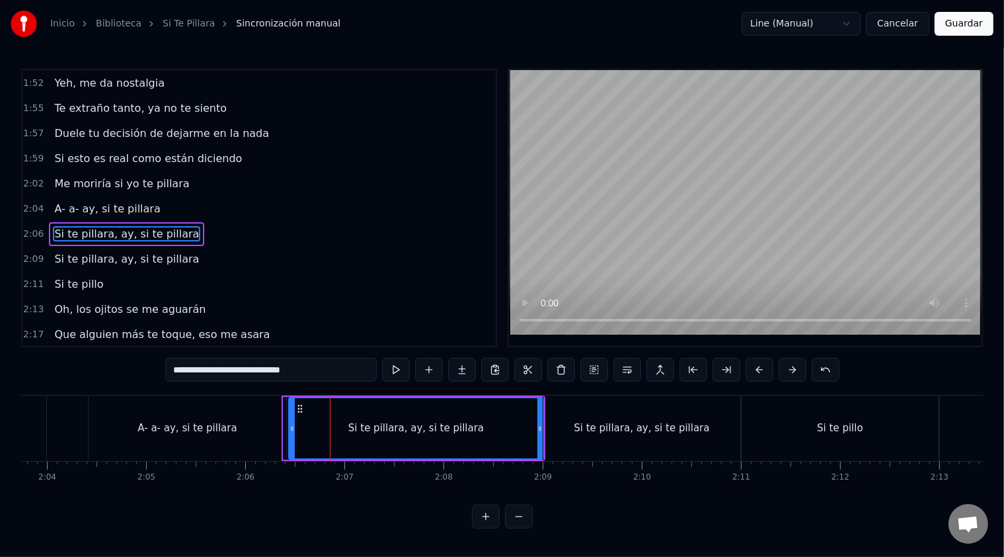
click at [291, 423] on icon at bounding box center [292, 428] width 5 height 11
click at [292, 423] on icon at bounding box center [294, 428] width 5 height 11
click at [290, 424] on div "Si te pillara, ay, si te pillara" at bounding box center [417, 428] width 254 height 63
click at [296, 424] on icon at bounding box center [298, 428] width 5 height 11
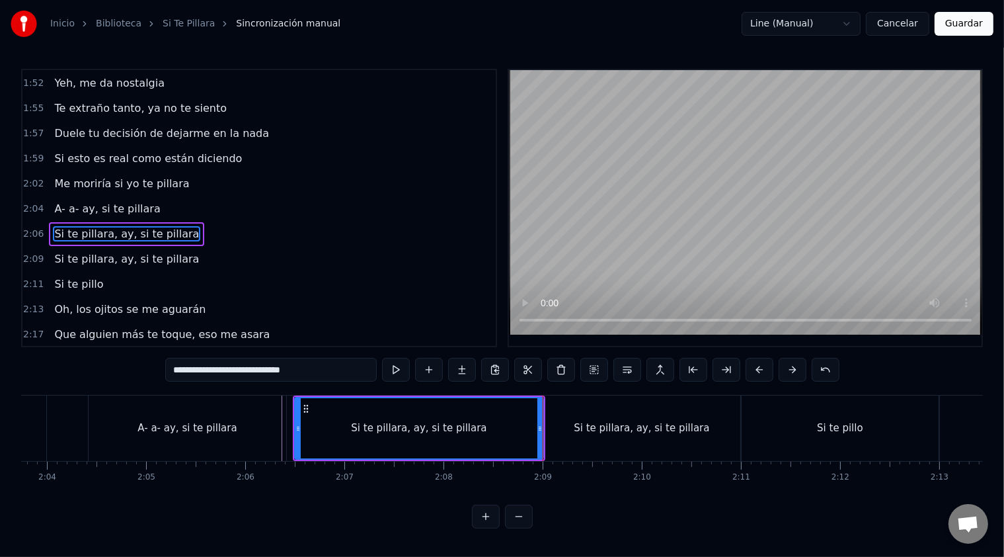
click at [569, 431] on div "Si te pillara, ay, si te pillara" at bounding box center [641, 427] width 197 height 65
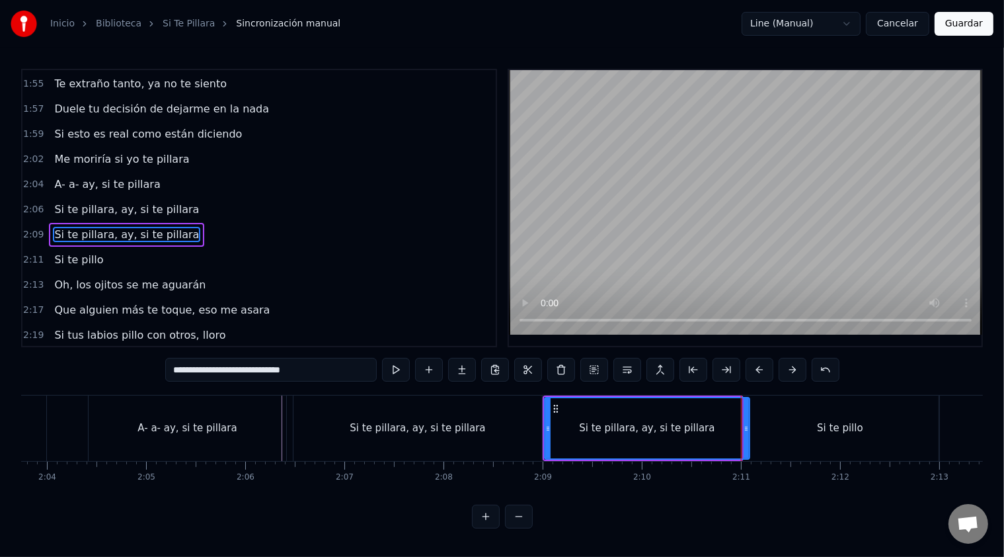
drag, startPoint x: 738, startPoint y: 426, endPoint x: 746, endPoint y: 427, distance: 8.0
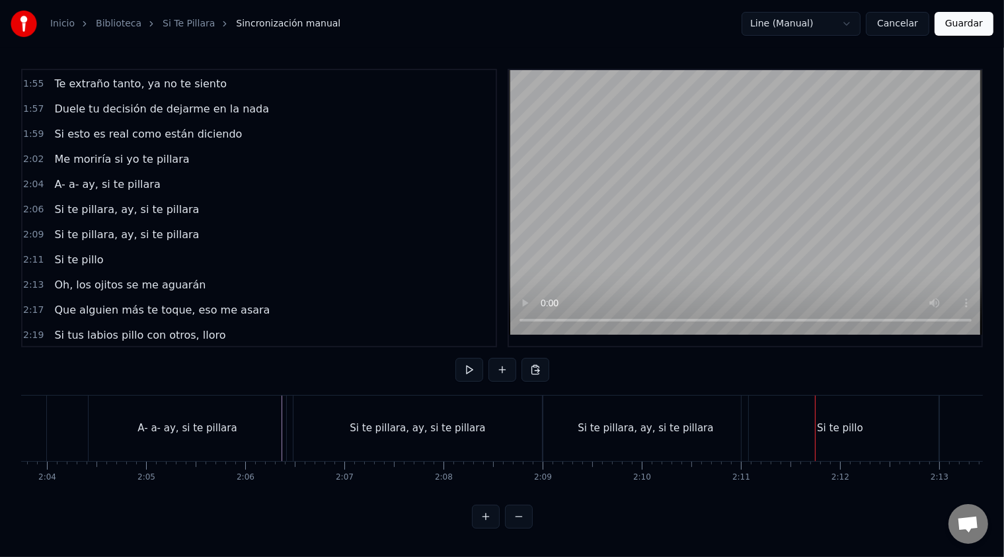
click at [561, 397] on div "Si te pillara, ay, si te pillara" at bounding box center [645, 427] width 205 height 65
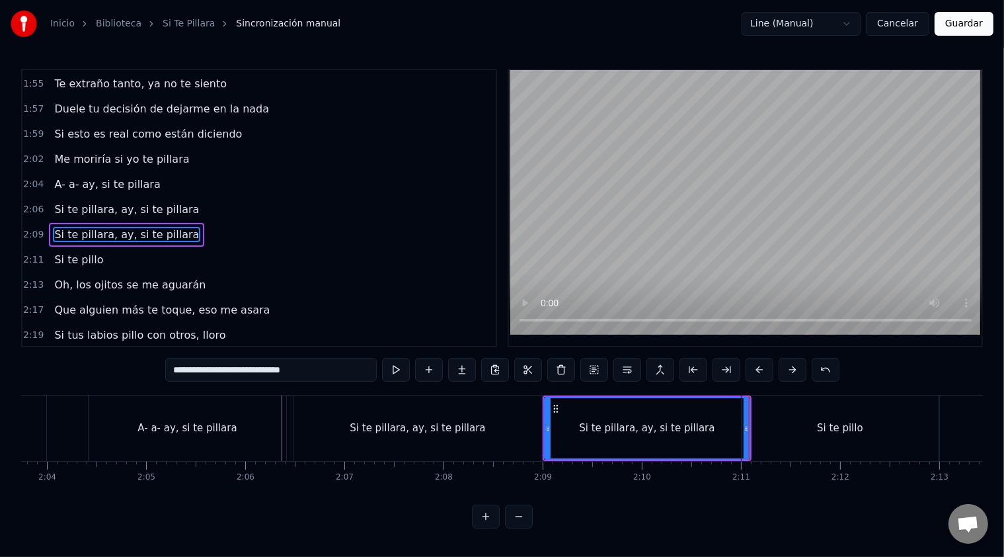
click at [764, 428] on div "Si te pillo" at bounding box center [840, 427] width 197 height 65
type input "**********"
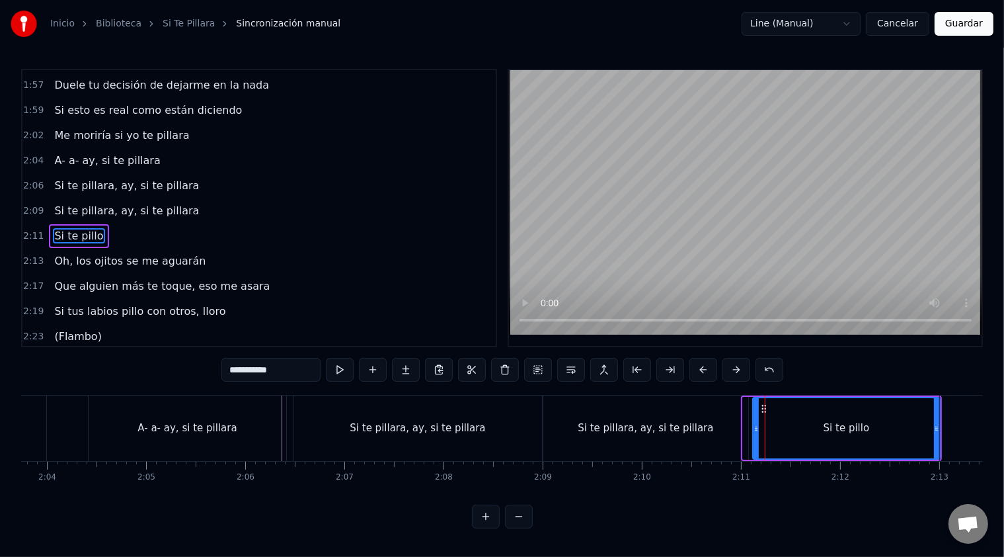
drag, startPoint x: 745, startPoint y: 428, endPoint x: 755, endPoint y: 429, distance: 9.9
click at [755, 429] on icon at bounding box center [756, 428] width 5 height 11
drag, startPoint x: 937, startPoint y: 429, endPoint x: 863, endPoint y: 434, distance: 74.2
click at [863, 434] on div at bounding box center [862, 428] width 5 height 60
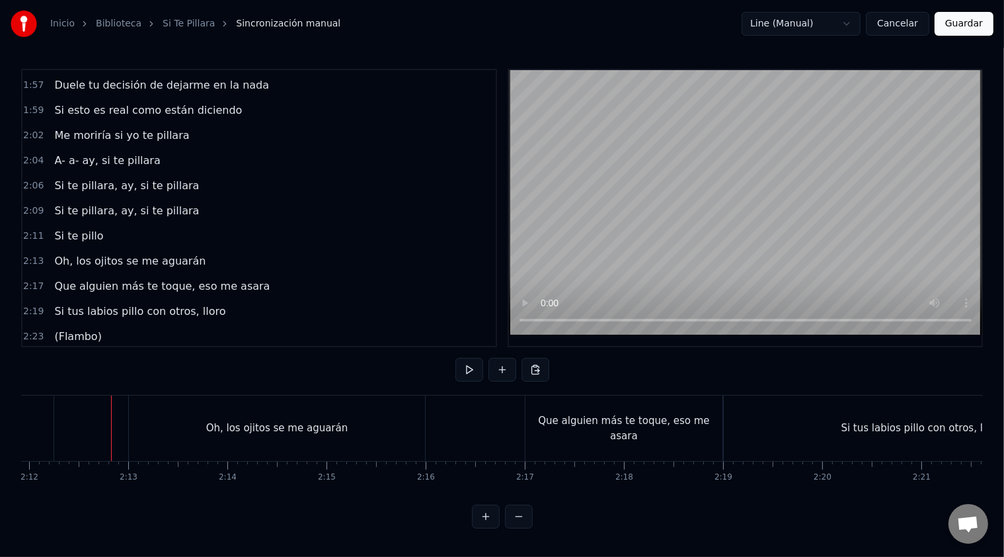
scroll to position [0, 13105]
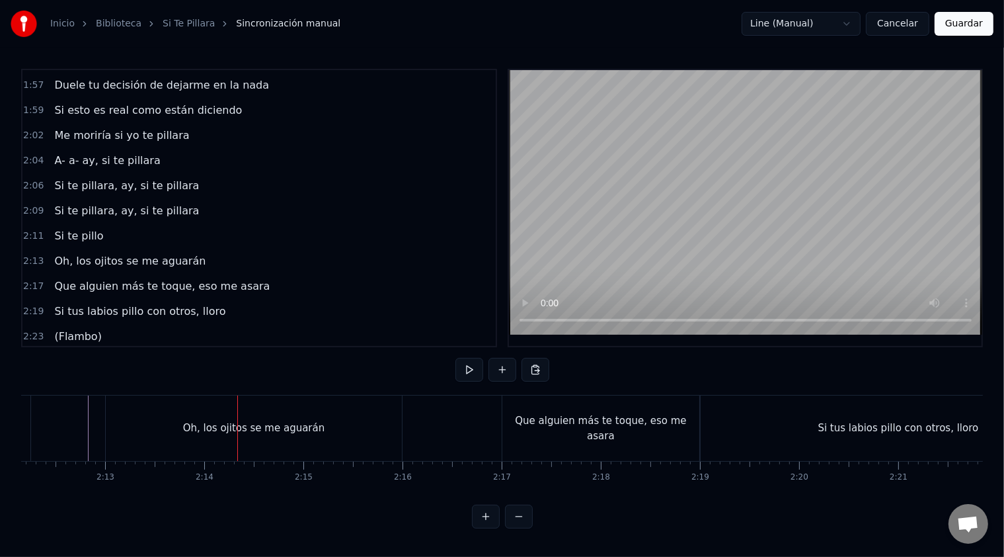
click at [190, 422] on div "Oh, los ojitos se me aguarán" at bounding box center [254, 427] width 296 height 65
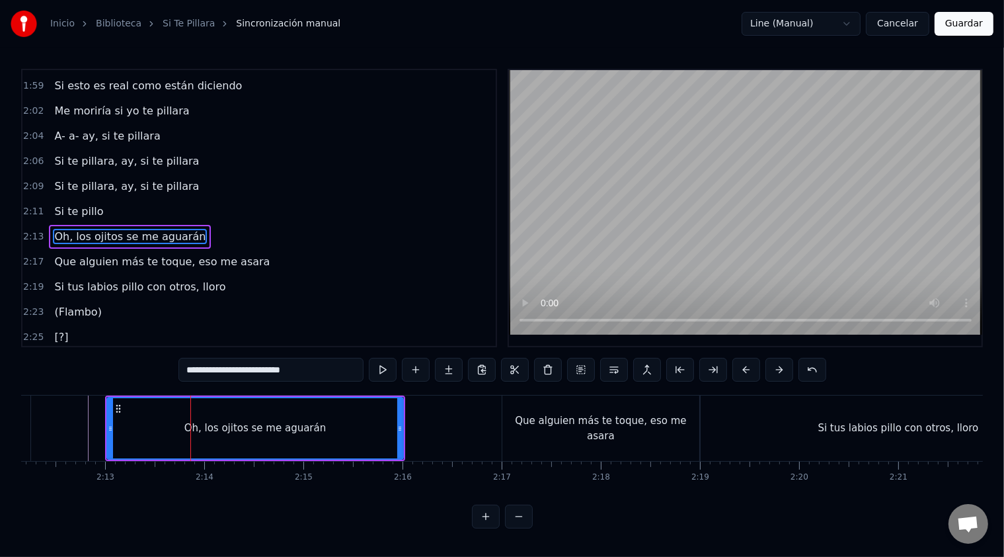
click at [194, 428] on div "Oh, los ojitos se me aguarán" at bounding box center [255, 427] width 142 height 15
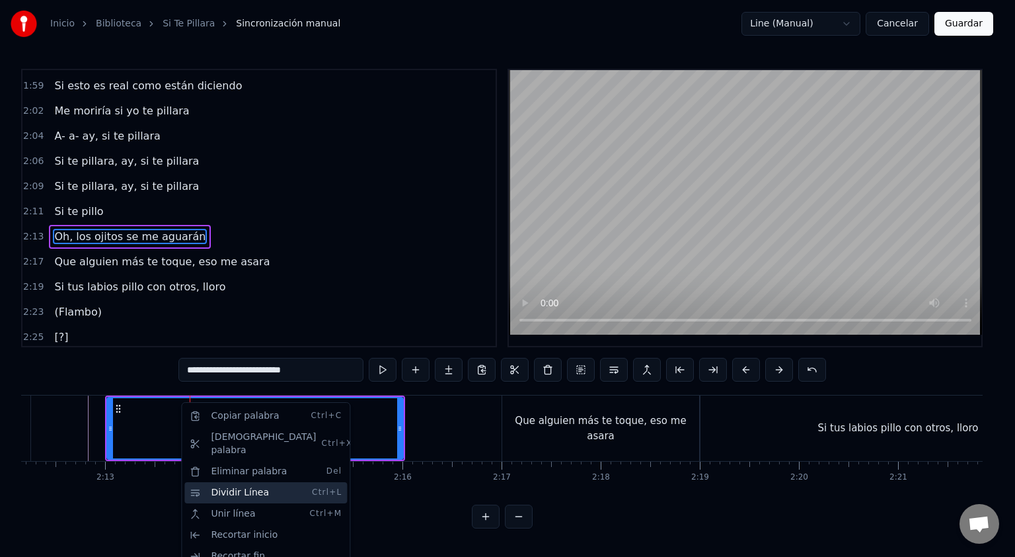
click at [207, 482] on div "Dividir Línea Ctrl+L" at bounding box center [265, 492] width 163 height 21
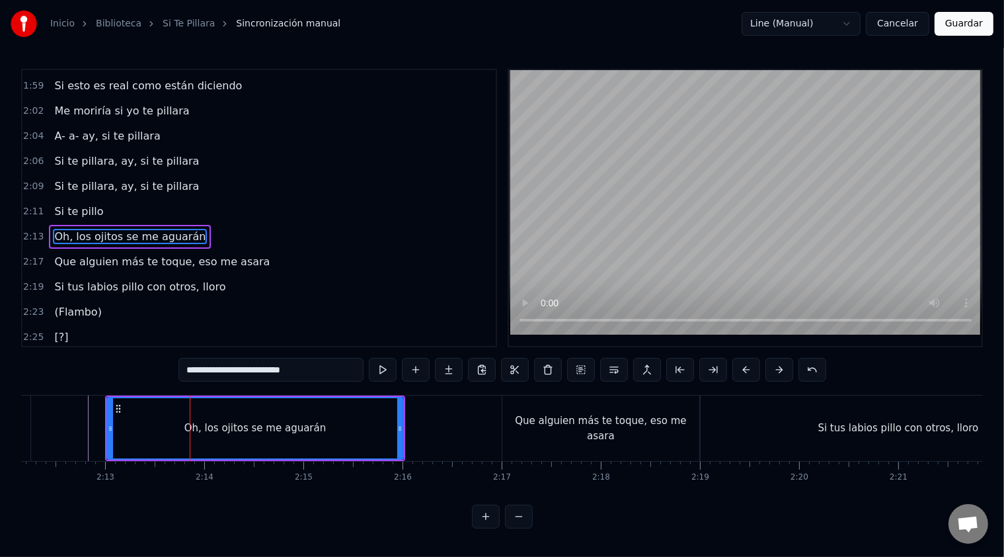
click at [289, 424] on div "Oh, los ojitos se me aguarán" at bounding box center [255, 427] width 142 height 15
click at [175, 418] on div "Oh, los ojitos se me aguarán" at bounding box center [255, 428] width 295 height 60
drag, startPoint x: 338, startPoint y: 426, endPoint x: 379, endPoint y: 422, distance: 41.2
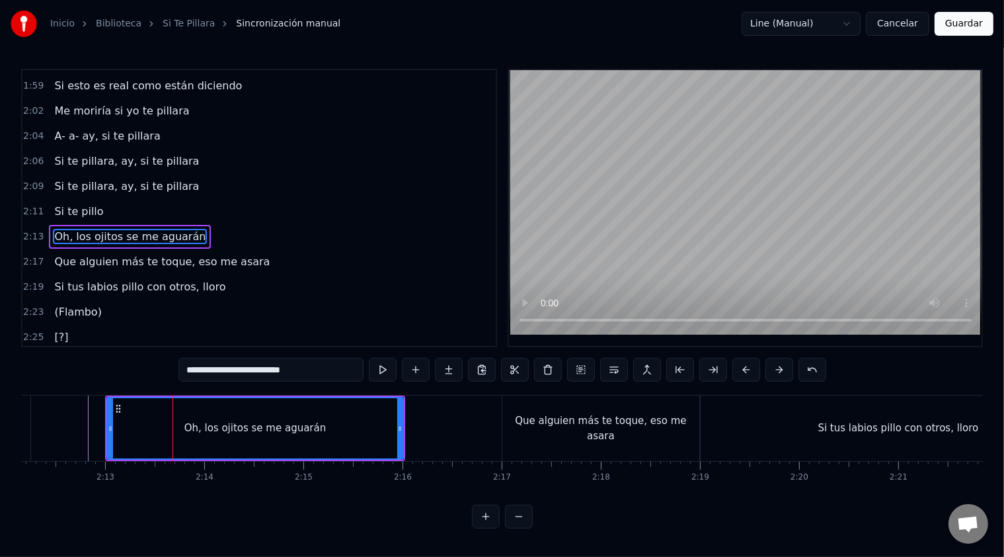
click at [379, 422] on div "Oh, los ojitos se me aguarán" at bounding box center [255, 428] width 295 height 60
drag, startPoint x: 399, startPoint y: 423, endPoint x: 285, endPoint y: 422, distance: 114.4
click at [288, 422] on div at bounding box center [290, 428] width 5 height 60
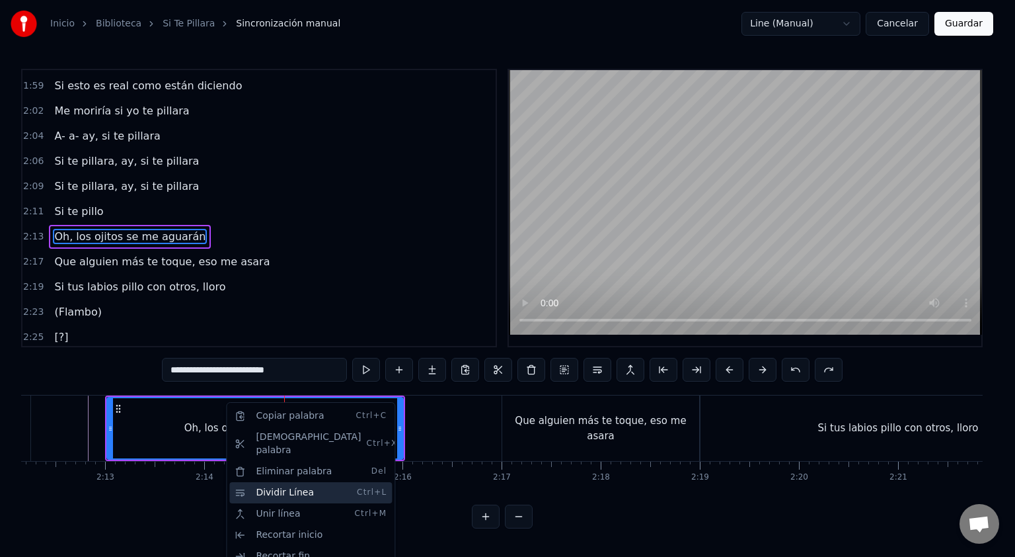
click at [269, 482] on div "Dividir Línea Ctrl+L" at bounding box center [310, 492] width 163 height 21
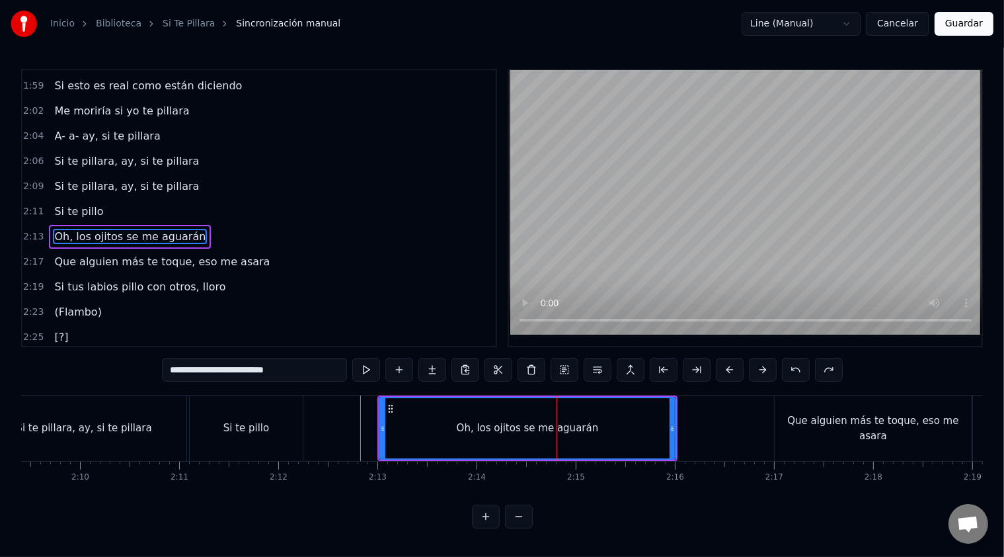
scroll to position [0, 12812]
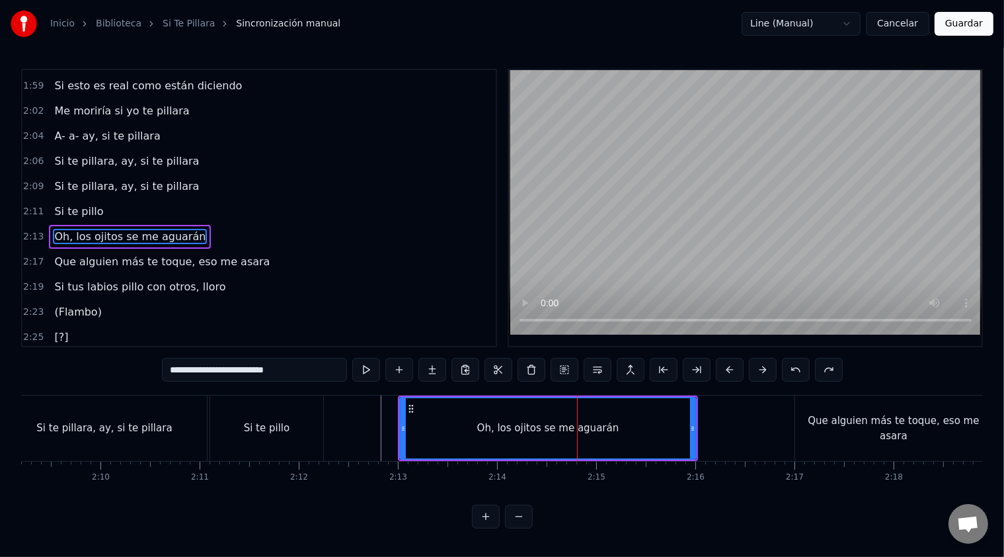
click at [168, 374] on input "**********" at bounding box center [254, 370] width 185 height 24
click at [257, 412] on div "Si te pillo" at bounding box center [266, 427] width 113 height 65
type input "**********"
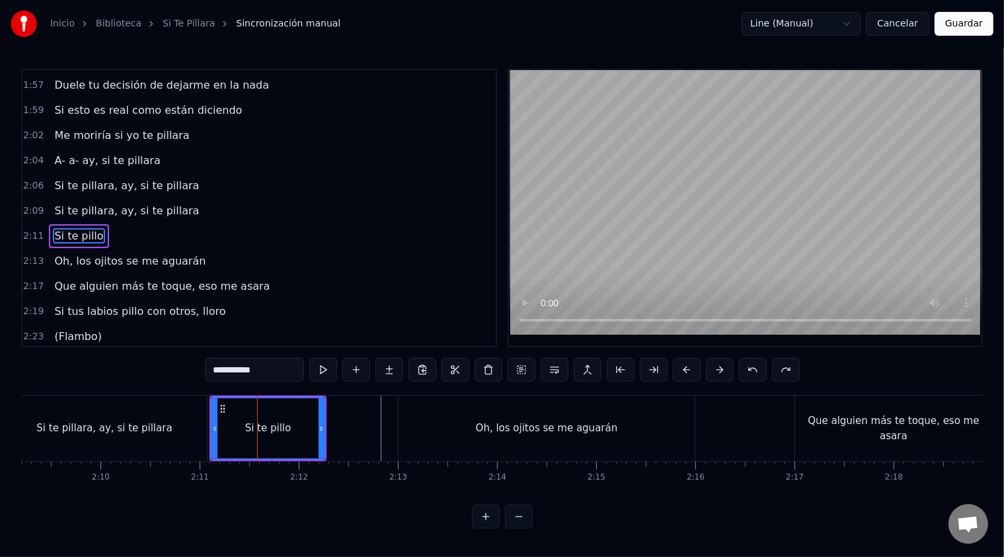
scroll to position [4, 0]
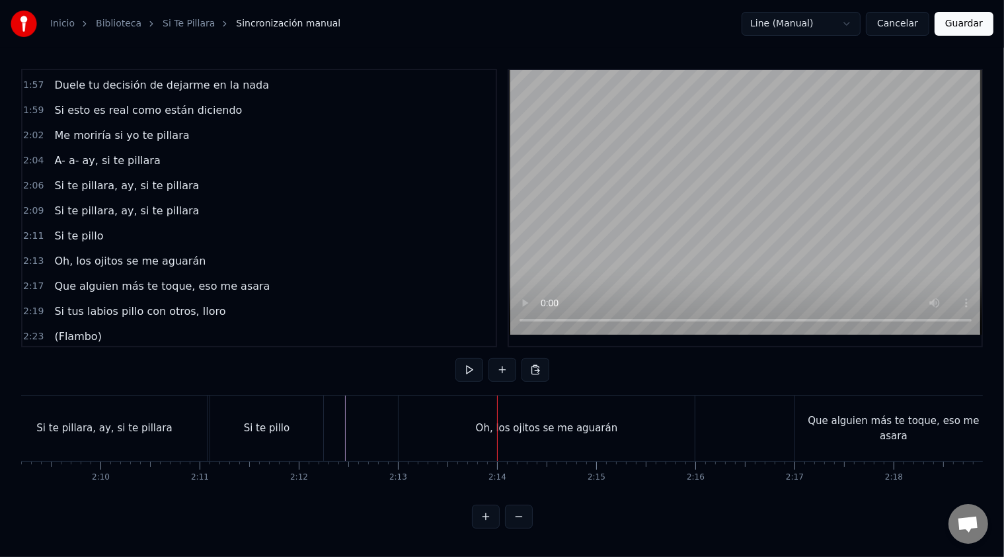
click at [524, 428] on div "Oh, los ojitos se me aguarán" at bounding box center [547, 427] width 142 height 15
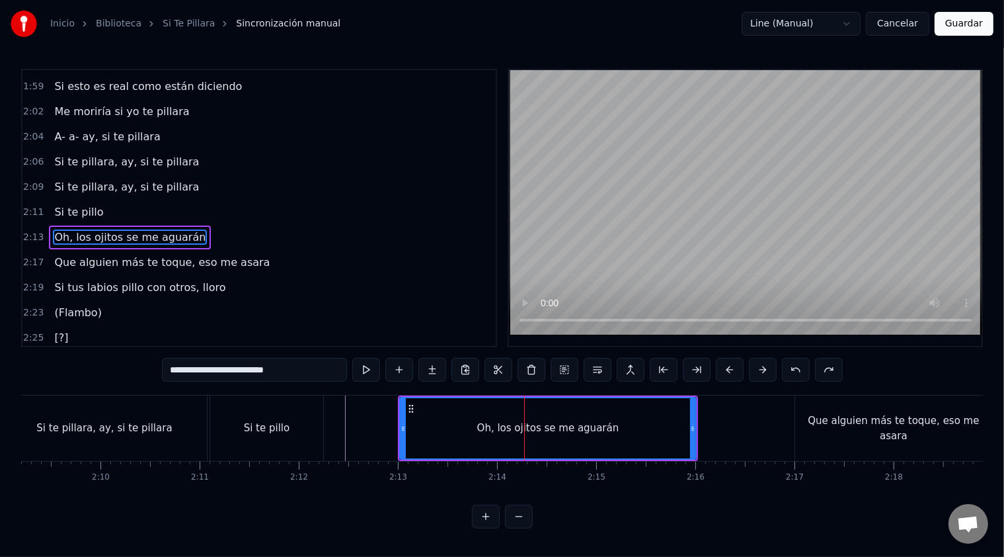
scroll to position [725, 0]
click at [463, 420] on div "Oh, los ojitos se me aguarán" at bounding box center [548, 428] width 295 height 60
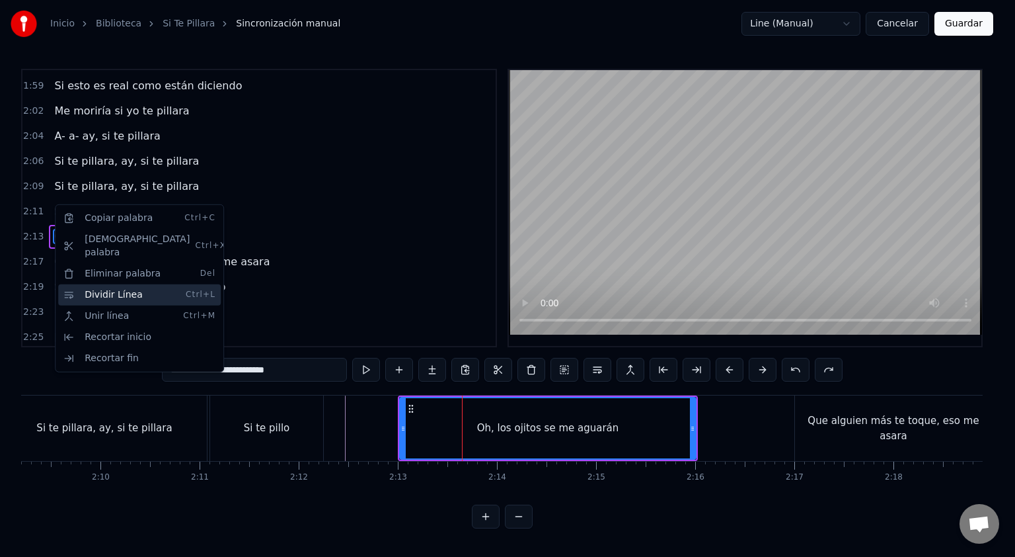
click at [102, 284] on div "Dividir Línea Ctrl+L" at bounding box center [139, 294] width 163 height 21
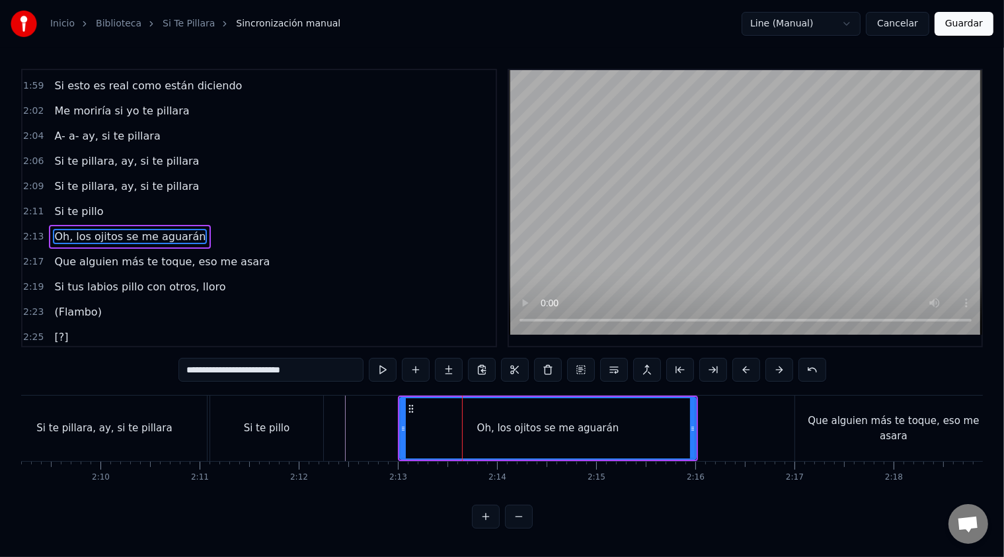
drag, startPoint x: 114, startPoint y: 215, endPoint x: 122, endPoint y: 209, distance: 9.9
click at [122, 229] on span "Oh, los ojitos se me aguarán" at bounding box center [130, 236] width 154 height 15
drag, startPoint x: 122, startPoint y: 209, endPoint x: 118, endPoint y: 248, distance: 39.2
click at [118, 248] on div "0:00 Pilla, hay ojos que no se hacen los ciegos 0:04 Porque las paredes no solo…" at bounding box center [259, 208] width 476 height 278
click at [118, 229] on span "Oh, los ojitos se me aguarán" at bounding box center [130, 236] width 154 height 15
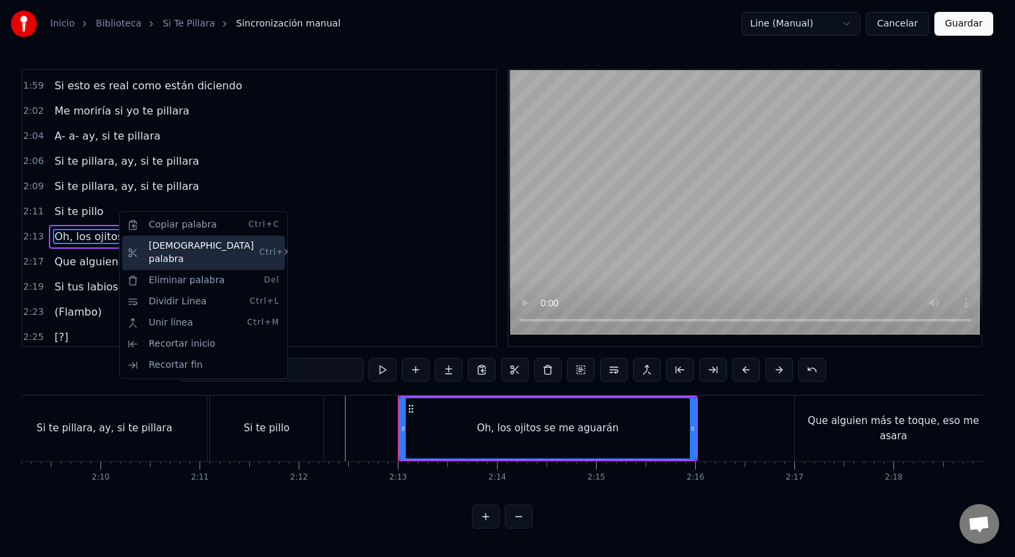
click at [151, 246] on div "Cortar palabra Ctrl+X" at bounding box center [203, 252] width 163 height 34
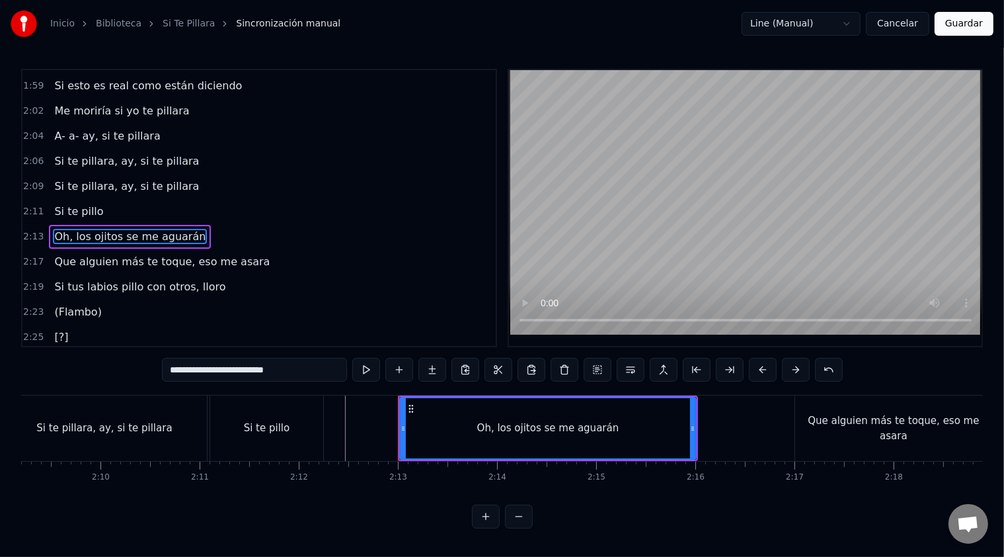
drag, startPoint x: 440, startPoint y: 427, endPoint x: 420, endPoint y: 423, distance: 19.6
click at [420, 423] on div "Oh, los ojitos se me aguarán" at bounding box center [548, 428] width 295 height 60
click at [309, 410] on div "Si te pillo" at bounding box center [266, 427] width 113 height 65
type input "**********"
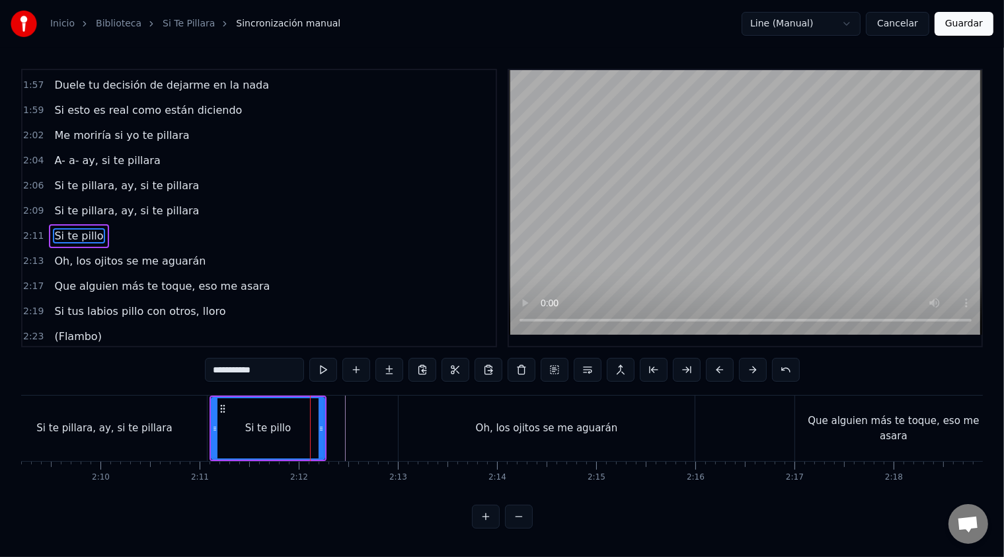
scroll to position [4, 0]
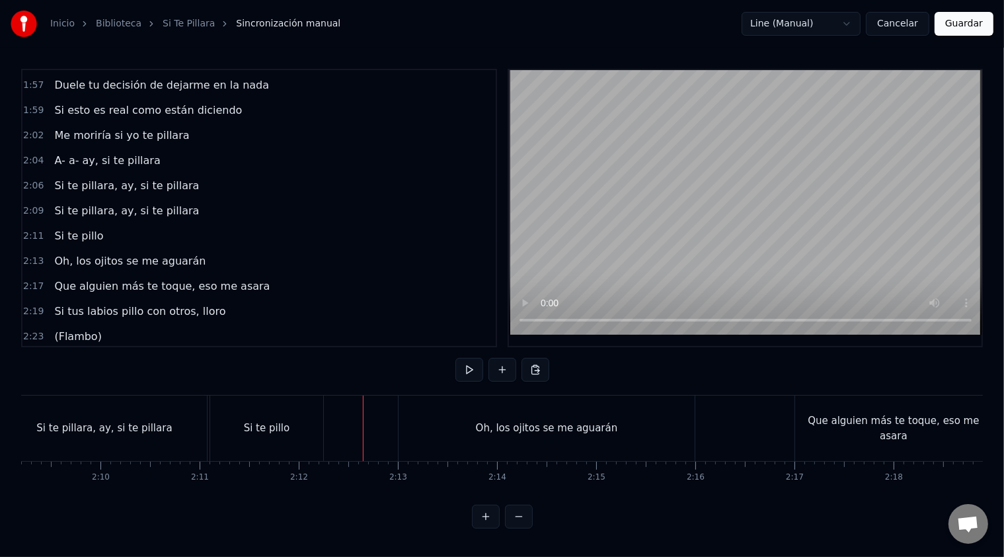
click at [400, 428] on div "Oh, los ojitos se me aguarán" at bounding box center [547, 427] width 296 height 65
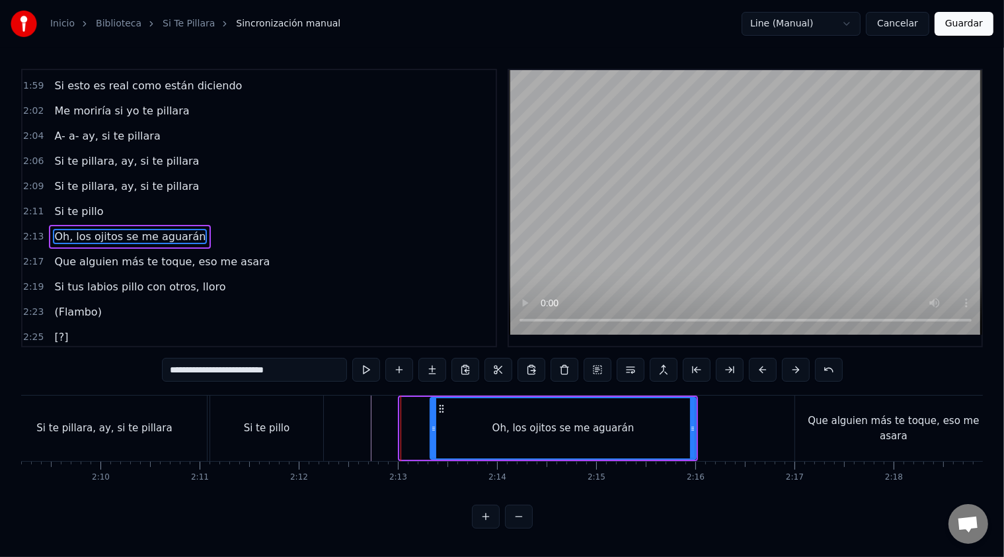
drag, startPoint x: 403, startPoint y: 431, endPoint x: 462, endPoint y: 438, distance: 59.9
click at [436, 438] on div at bounding box center [433, 428] width 5 height 60
click at [519, 438] on div "Oh, los ojitos se me aguarán" at bounding box center [577, 428] width 235 height 60
click at [528, 428] on div "Oh, los ojitos se me aguarán" at bounding box center [578, 427] width 142 height 15
click at [534, 428] on div "Oh, los ojitos se me aguarán" at bounding box center [578, 427] width 142 height 15
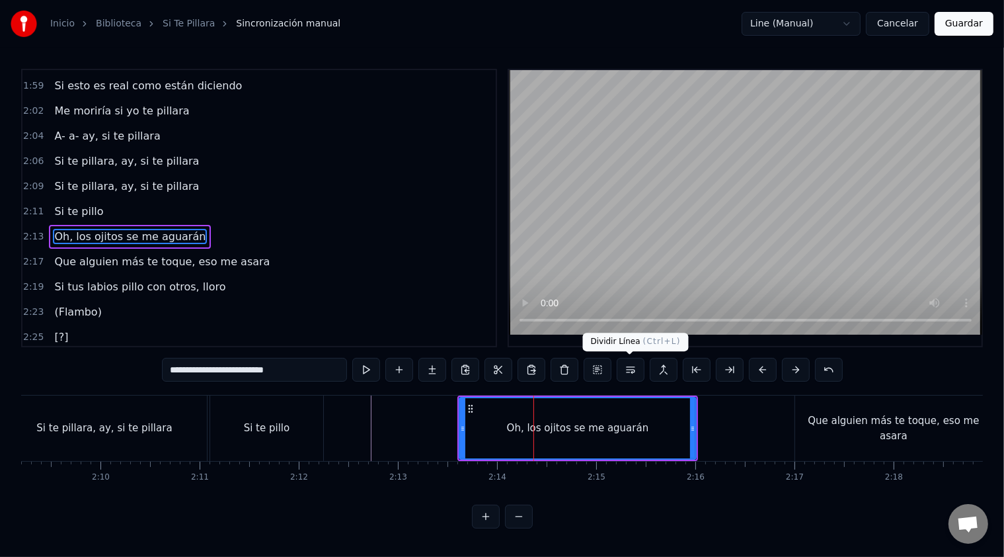
click at [627, 377] on button at bounding box center [631, 370] width 28 height 24
click at [629, 371] on button at bounding box center [631, 370] width 28 height 24
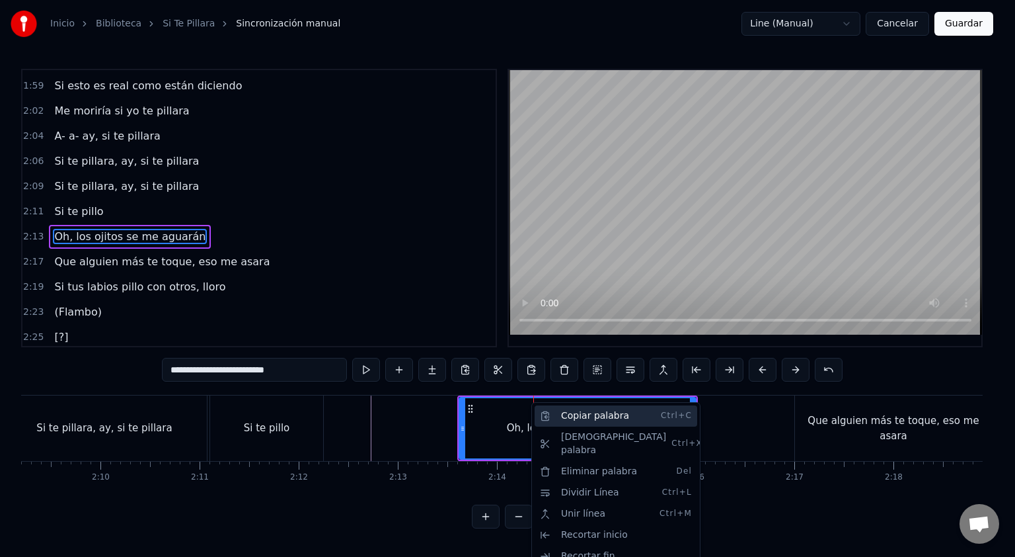
click at [576, 421] on div "Copiar palabra Ctrl+C" at bounding box center [616, 415] width 163 height 21
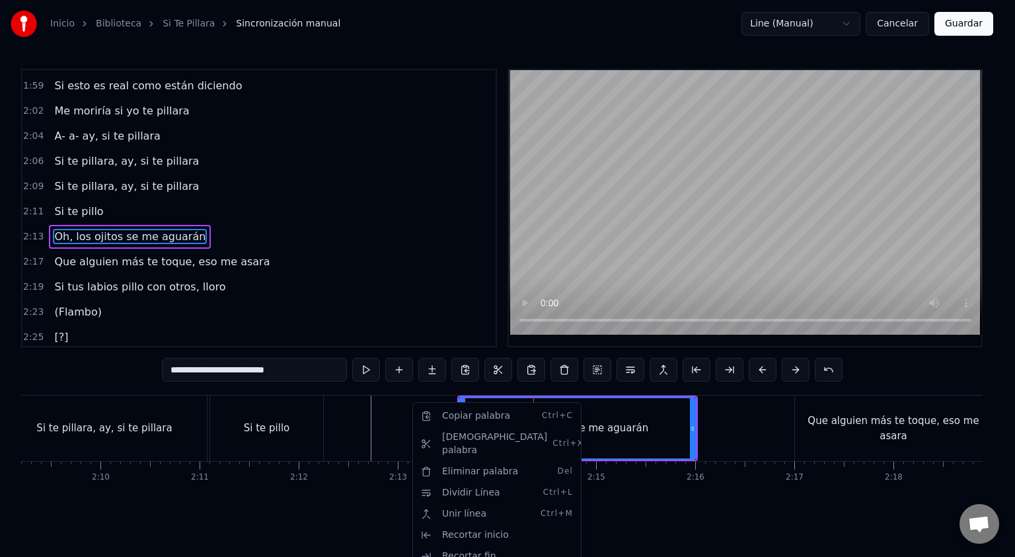
click at [404, 422] on html "Inicio Biblioteca Si Te Pillara Sincronización manual Line (Manual) Cancelar Gu…" at bounding box center [507, 274] width 1015 height 549
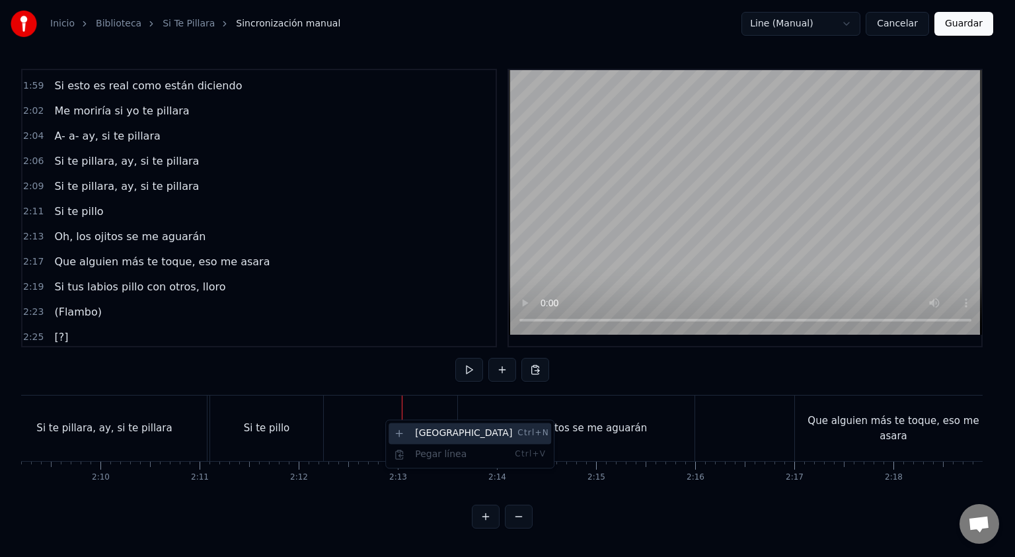
click at [462, 435] on div "Nueva línea Ctrl+N" at bounding box center [470, 432] width 163 height 21
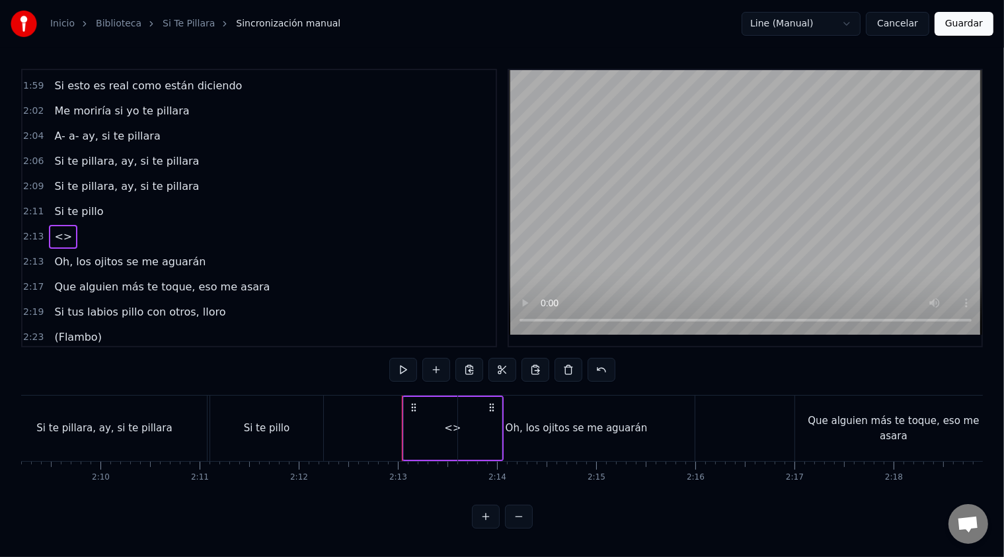
click at [571, 436] on div "Oh, los ojitos se me aguarán" at bounding box center [576, 427] width 237 height 65
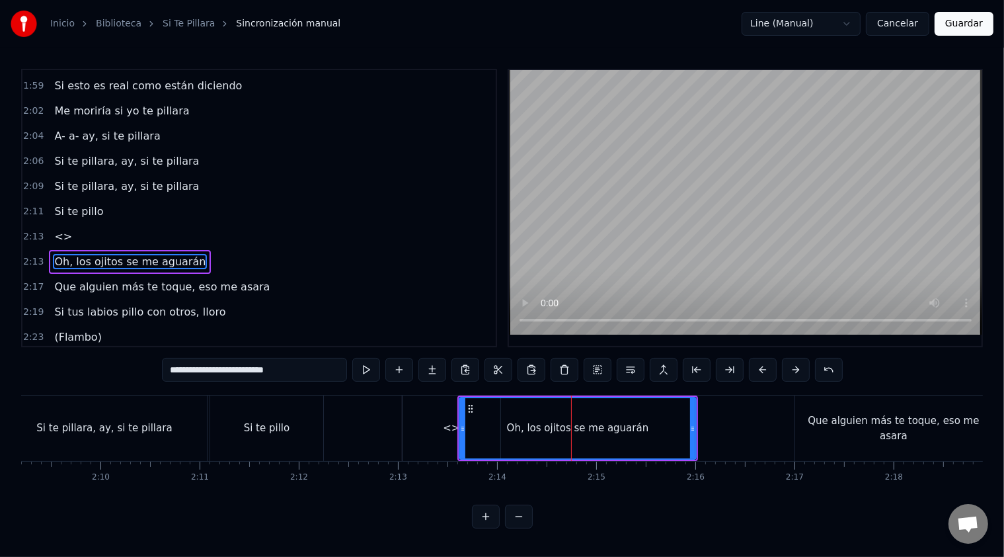
scroll to position [750, 0]
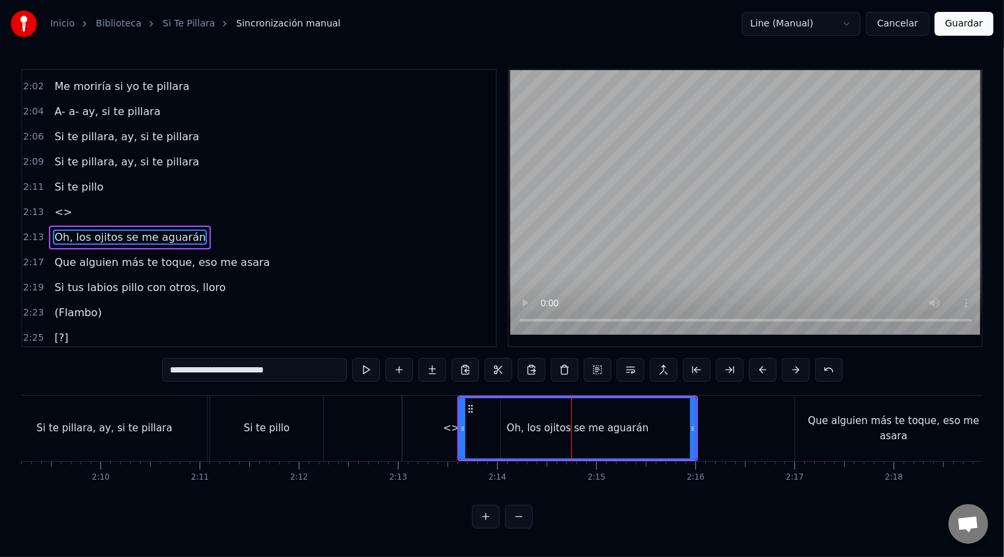
click at [434, 420] on div "<>" at bounding box center [452, 427] width 98 height 65
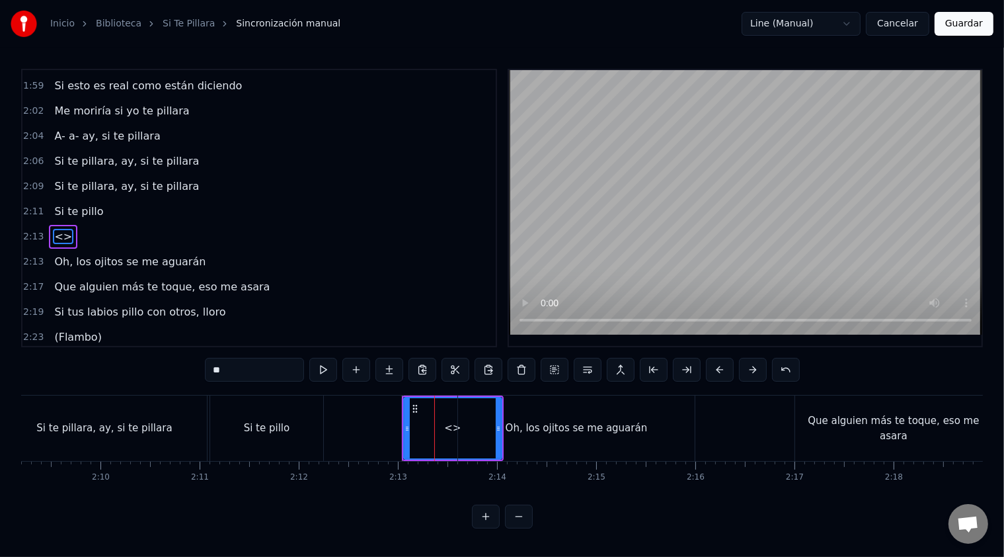
click at [453, 431] on div "<>" at bounding box center [452, 427] width 17 height 15
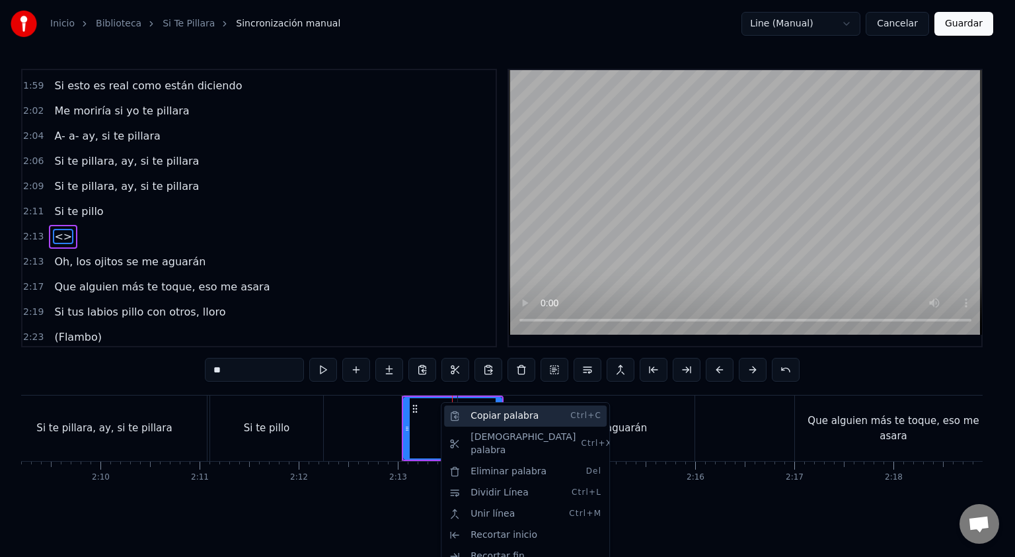
click at [492, 415] on div "Copiar palabra Ctrl+C" at bounding box center [525, 415] width 163 height 21
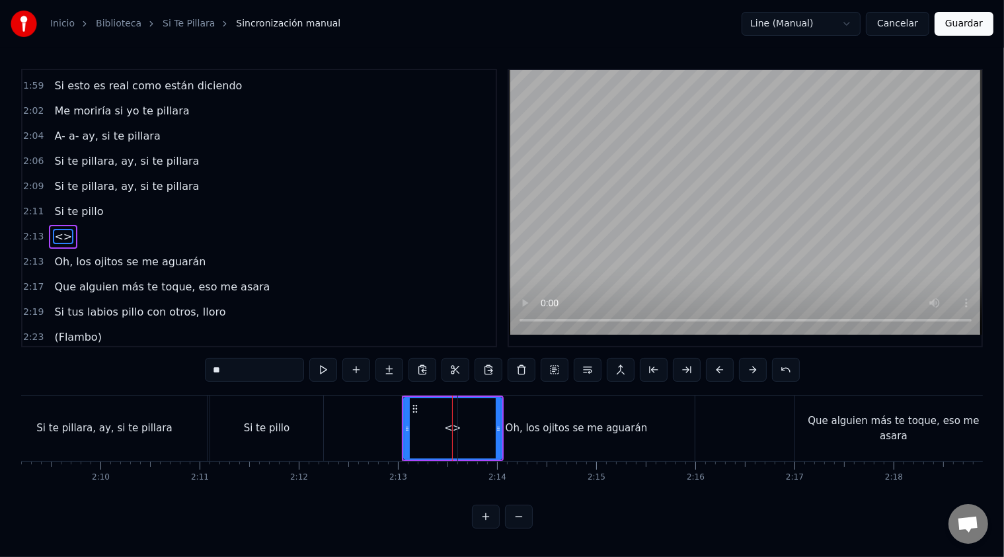
click at [555, 434] on div "Oh, los ojitos se me aguarán" at bounding box center [577, 427] width 142 height 15
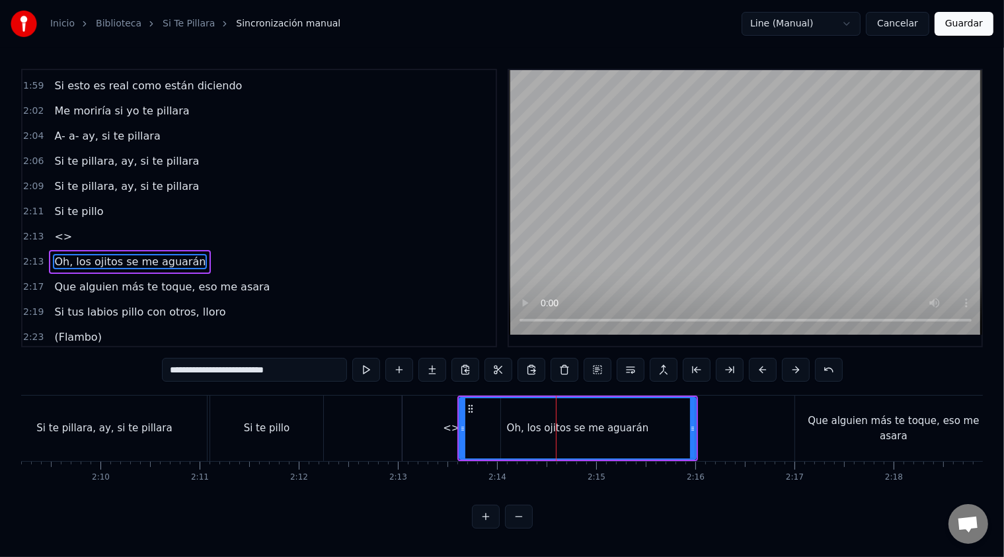
scroll to position [750, 0]
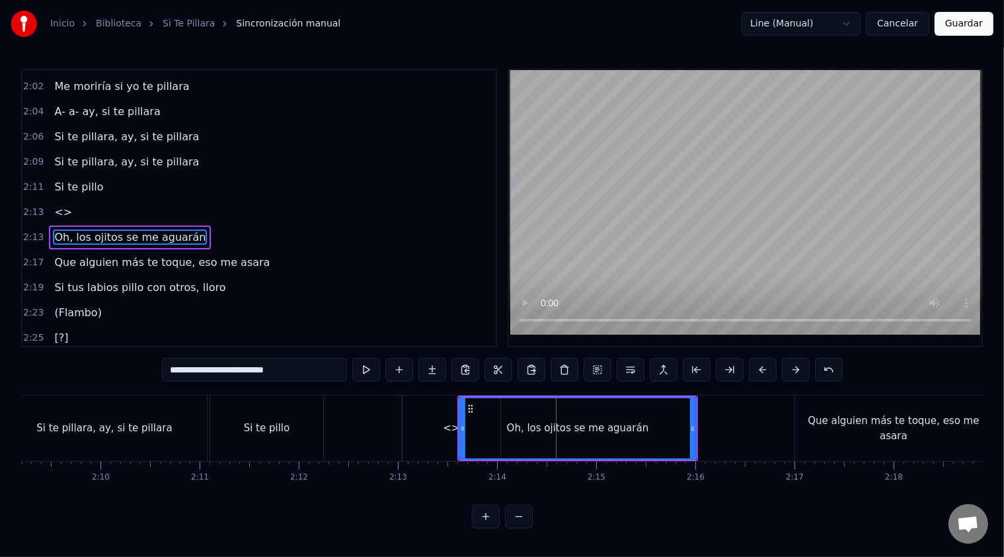
click at [435, 424] on div "<>" at bounding box center [452, 427] width 98 height 65
type input "**"
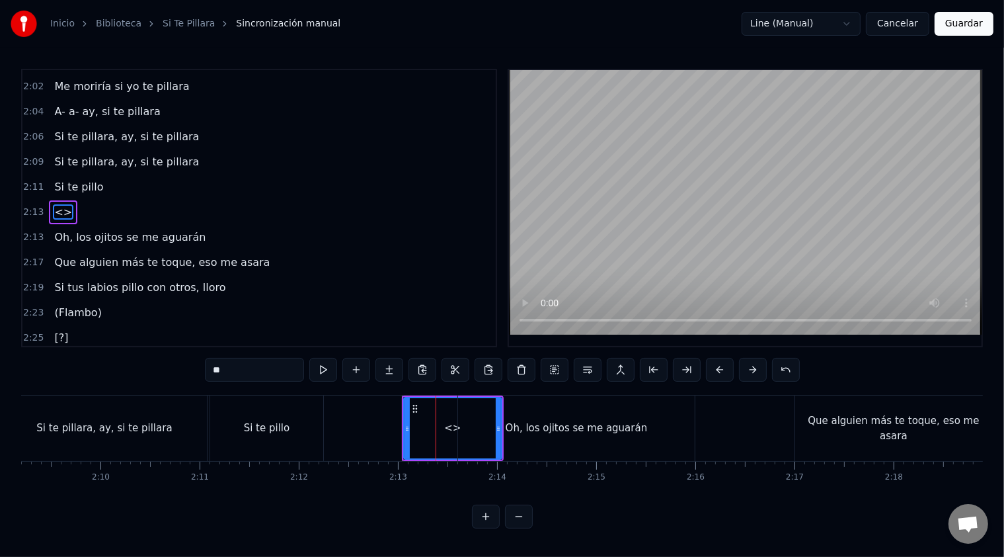
scroll to position [725, 0]
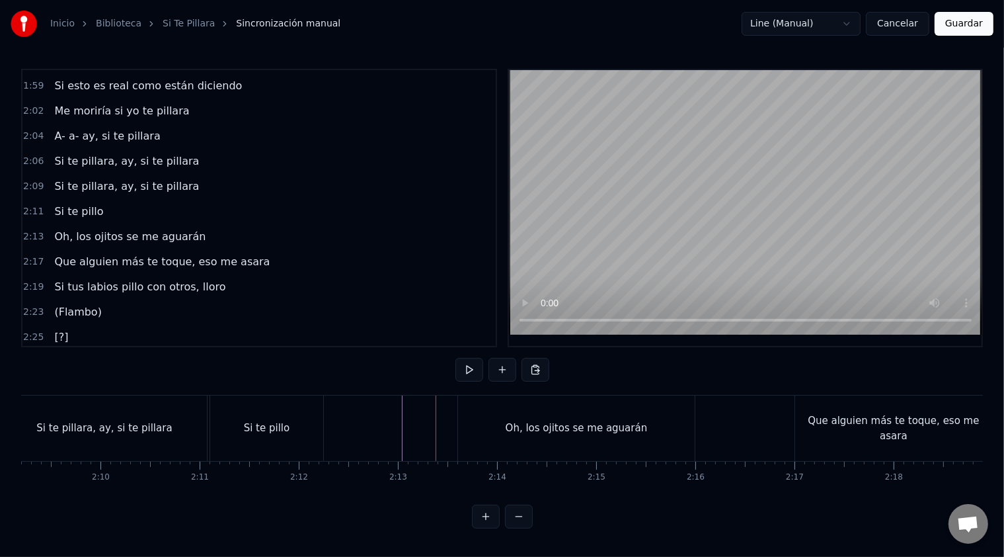
click at [65, 200] on div "Si te pillo" at bounding box center [78, 212] width 59 height 24
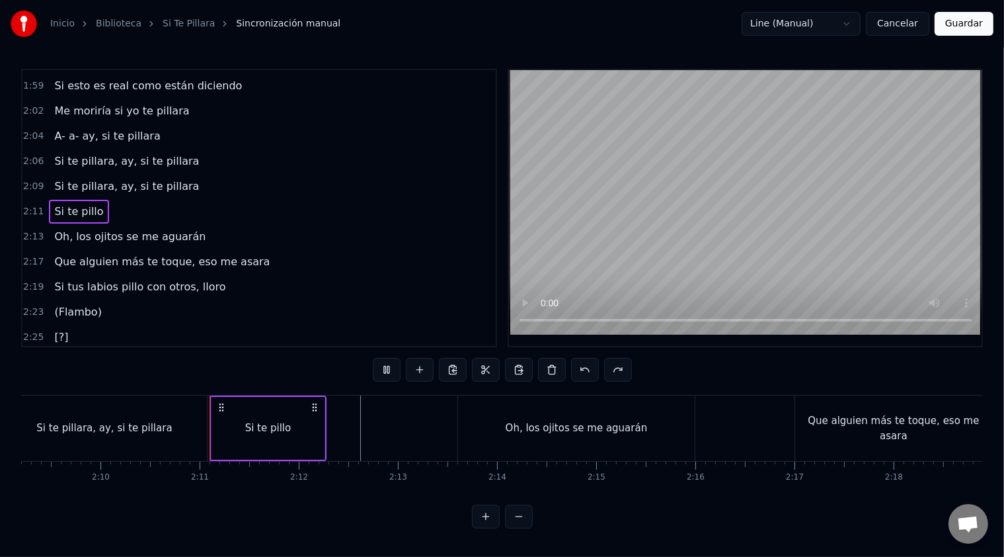
scroll to position [818, 0]
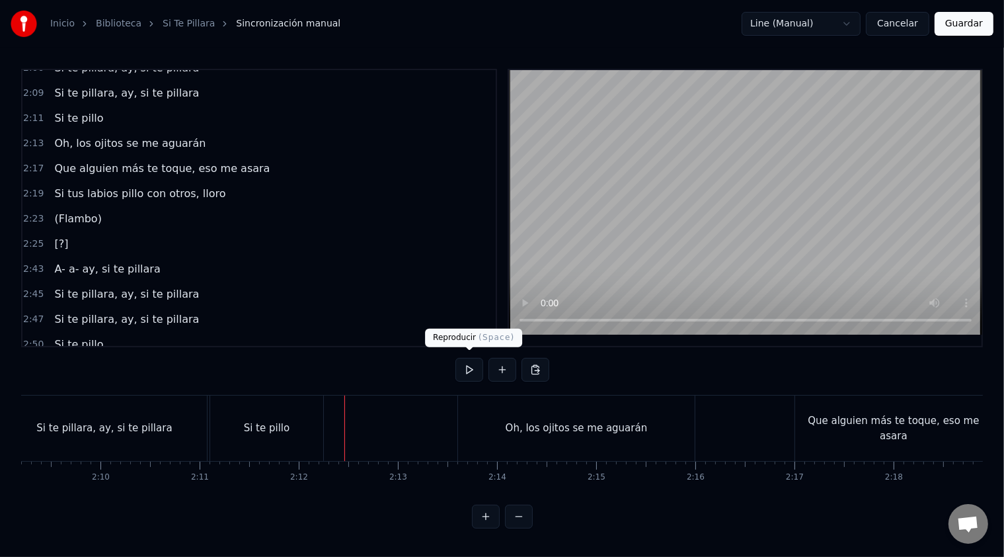
click at [470, 365] on button at bounding box center [469, 370] width 28 height 24
click at [455, 358] on button at bounding box center [469, 370] width 28 height 24
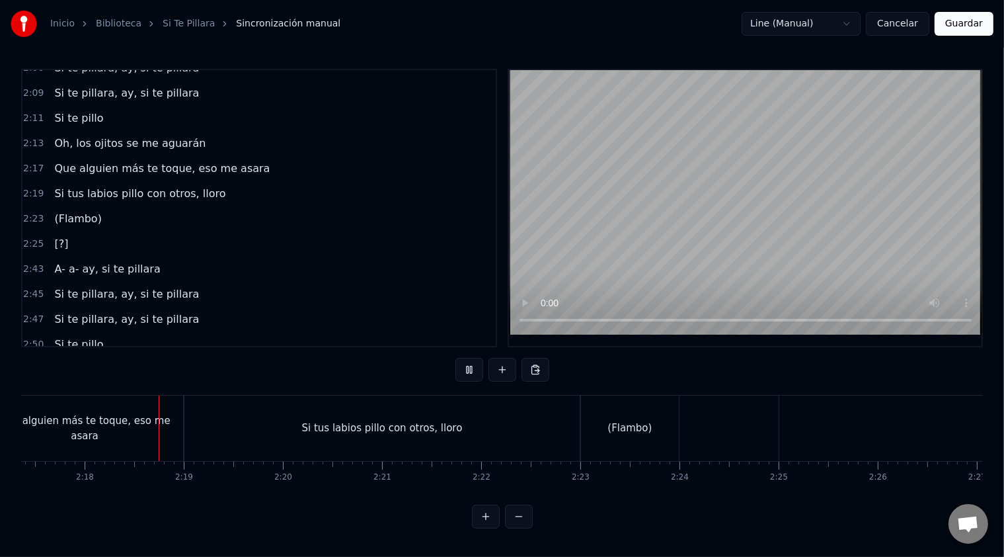
scroll to position [0, 13643]
click at [455, 358] on button at bounding box center [469, 370] width 28 height 24
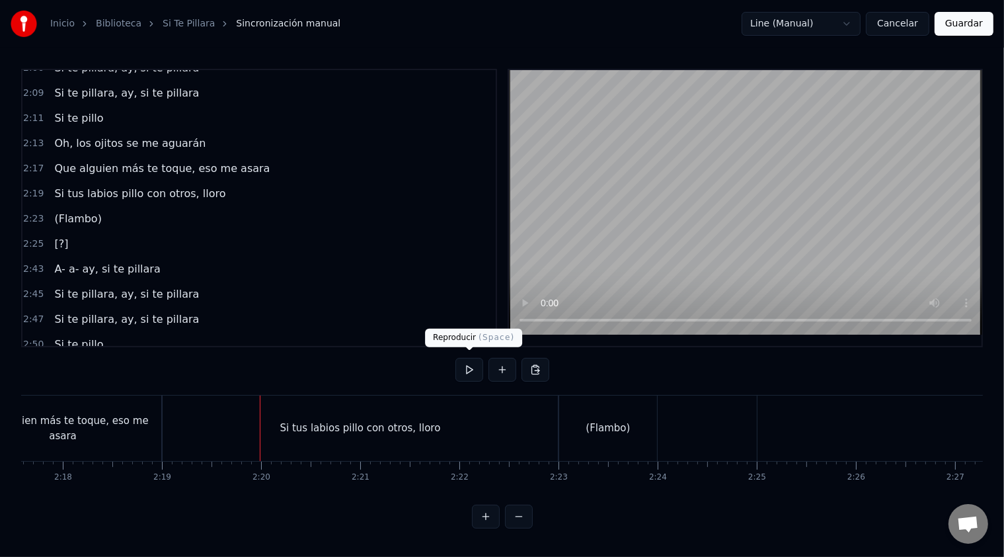
click at [455, 358] on button at bounding box center [469, 370] width 28 height 24
click at [471, 367] on button at bounding box center [469, 370] width 28 height 24
click at [471, 370] on button at bounding box center [469, 370] width 28 height 24
click at [75, 136] on span "Oh, los ojitos se me aguarán" at bounding box center [130, 143] width 154 height 15
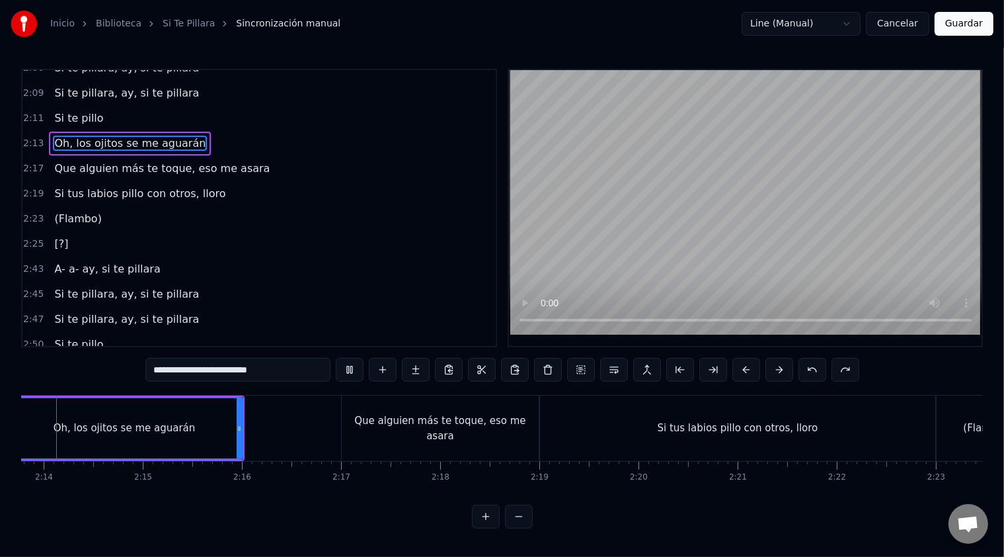
scroll to position [0, 13229]
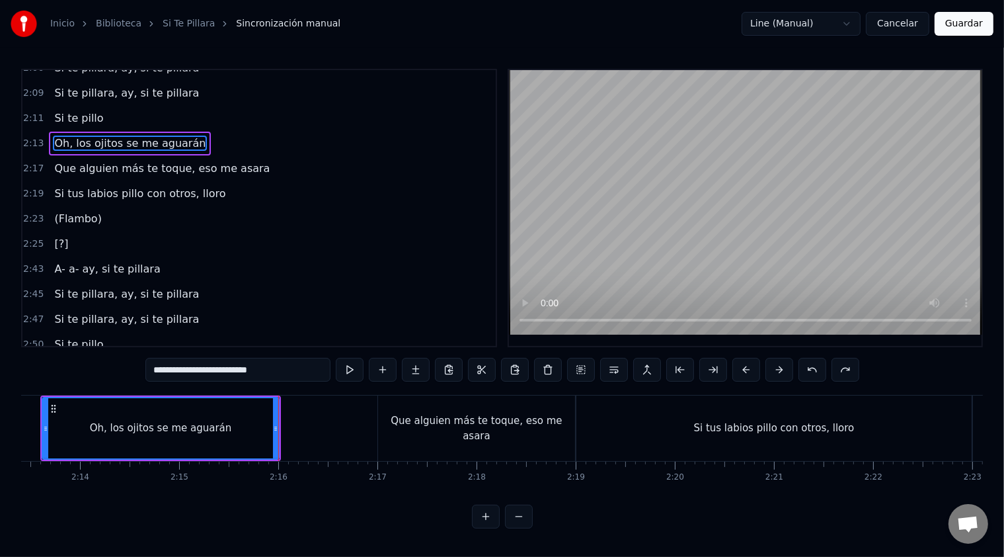
click at [71, 161] on span "Que alguien más te toque, eso me asara" at bounding box center [162, 168] width 218 height 15
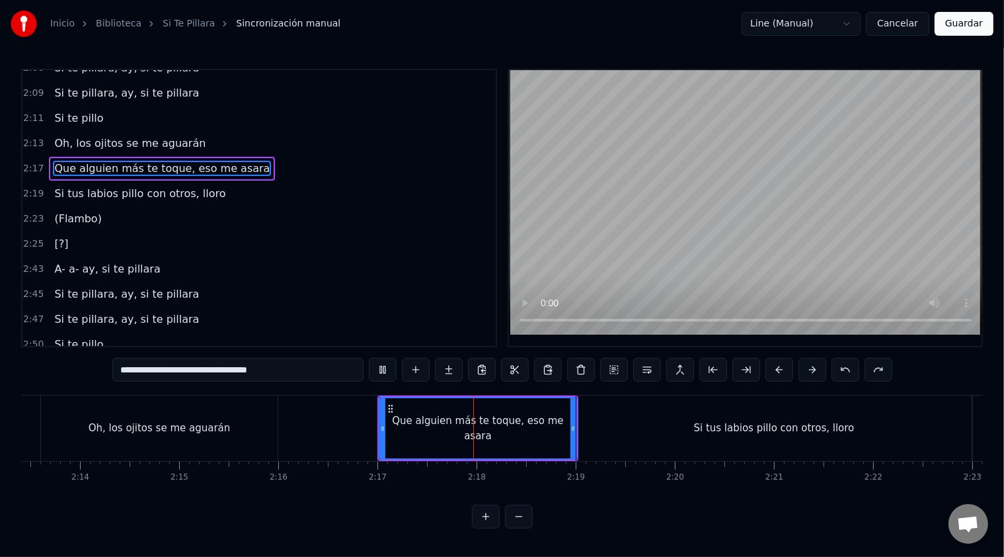
scroll to position [4, 0]
drag, startPoint x: 381, startPoint y: 428, endPoint x: 354, endPoint y: 425, distance: 26.6
click at [354, 425] on icon at bounding box center [356, 428] width 5 height 11
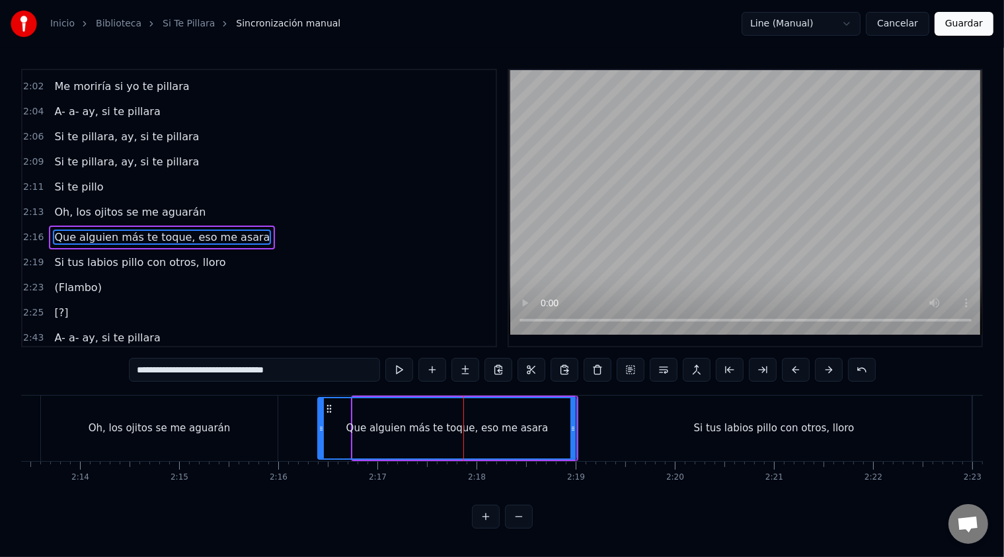
drag, startPoint x: 355, startPoint y: 417, endPoint x: 320, endPoint y: 413, distance: 35.3
click at [320, 413] on div at bounding box center [321, 428] width 5 height 60
click at [119, 204] on span "Oh, los ojitos se me aguarán" at bounding box center [130, 211] width 154 height 15
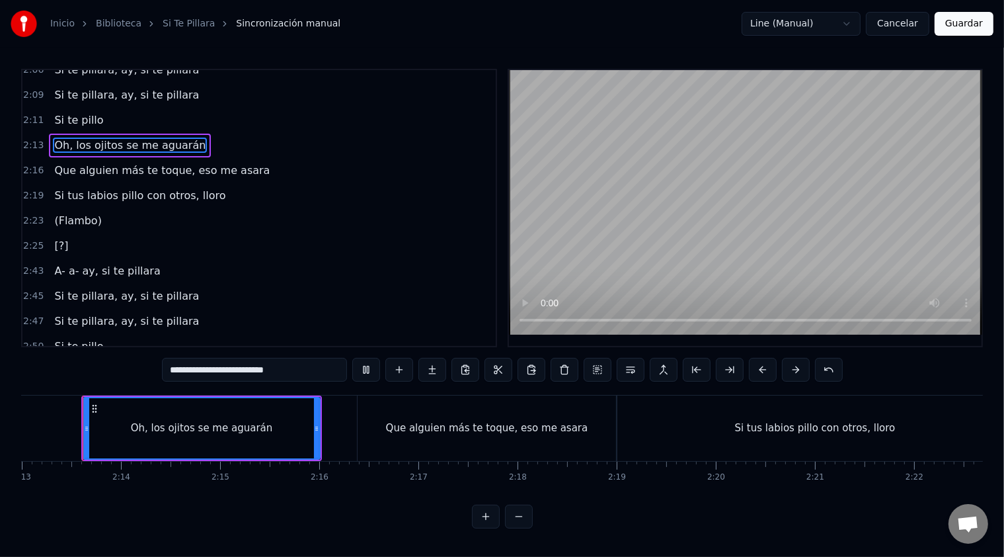
scroll to position [0, 13182]
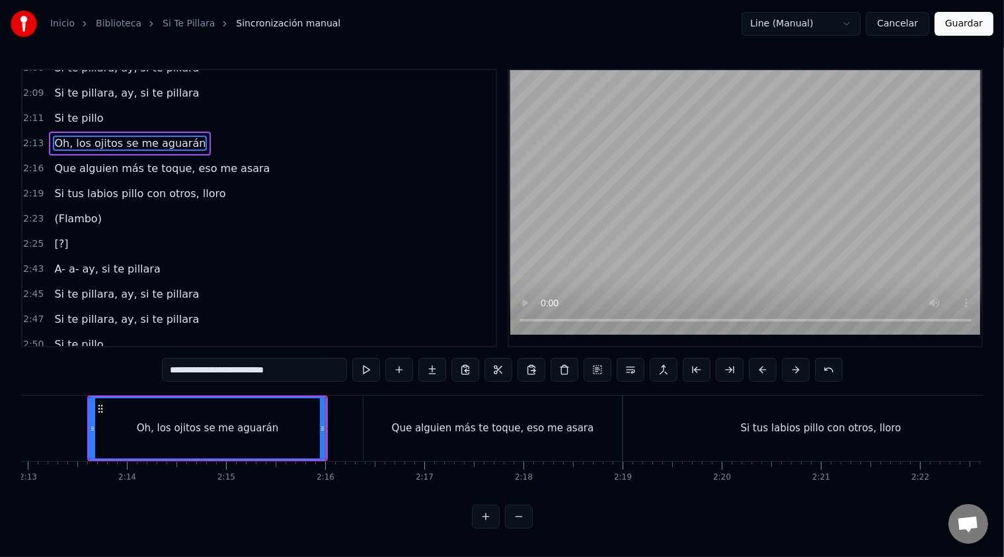
click at [112, 161] on span "Que alguien más te toque, eso me asara" at bounding box center [162, 168] width 218 height 15
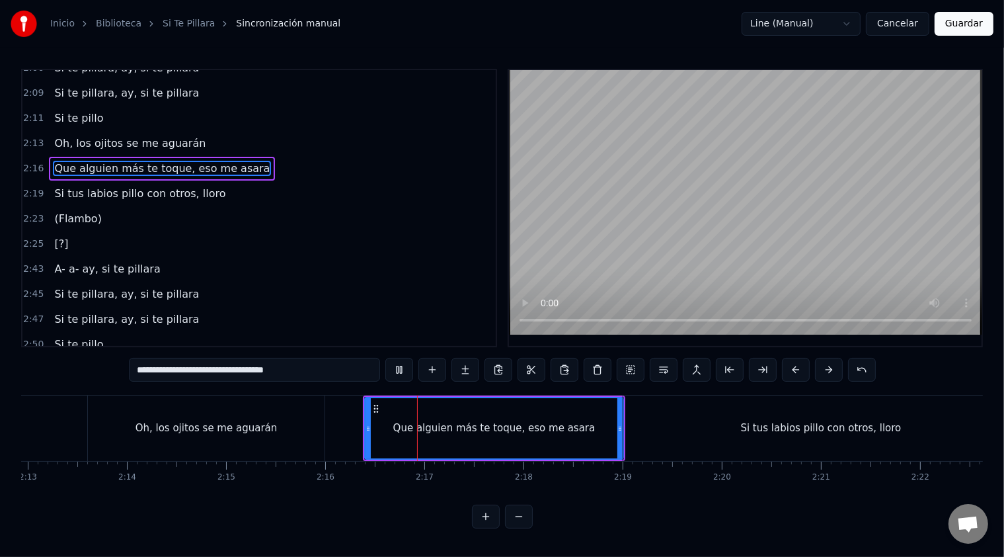
scroll to position [4, 0]
drag, startPoint x: 366, startPoint y: 422, endPoint x: 348, endPoint y: 417, distance: 18.4
click at [348, 417] on div at bounding box center [350, 428] width 5 height 60
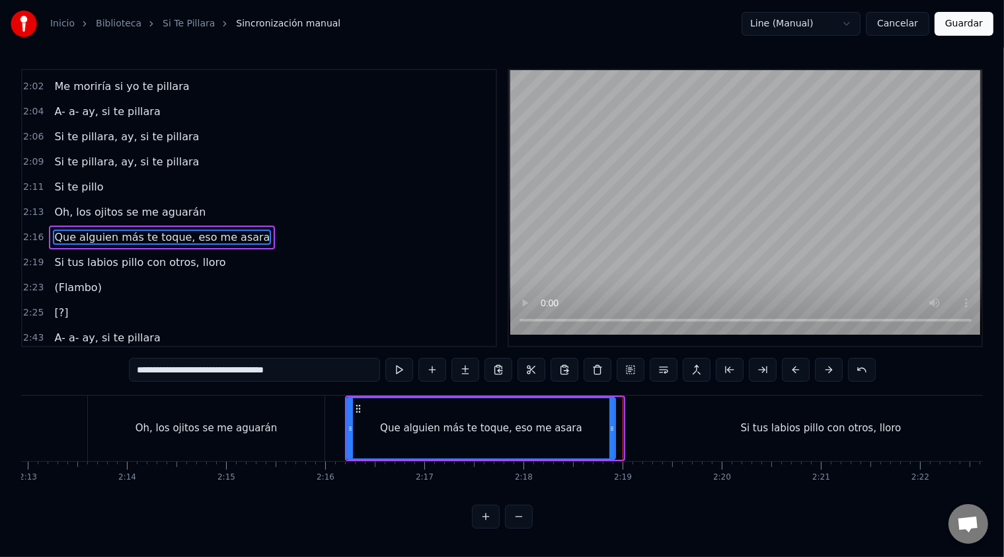
drag, startPoint x: 617, startPoint y: 428, endPoint x: 604, endPoint y: 427, distance: 12.6
click at [610, 427] on icon at bounding box center [612, 428] width 5 height 11
drag, startPoint x: 606, startPoint y: 423, endPoint x: 582, endPoint y: 423, distance: 24.5
click at [582, 423] on icon at bounding box center [582, 428] width 5 height 11
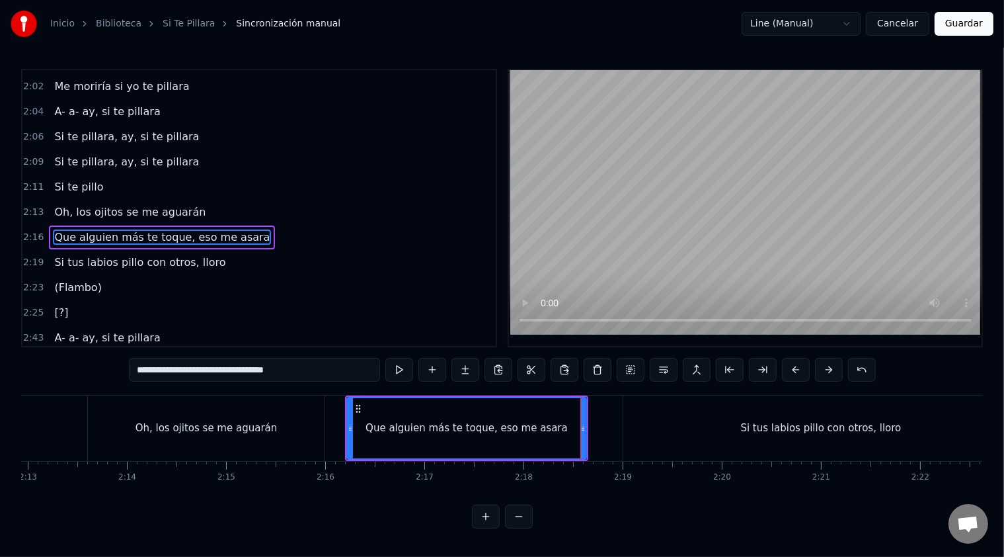
drag, startPoint x: 717, startPoint y: 434, endPoint x: 698, endPoint y: 433, distance: 19.2
click at [698, 433] on div "Si tus labios pillo con otros, lloro" at bounding box center [820, 427] width 395 height 65
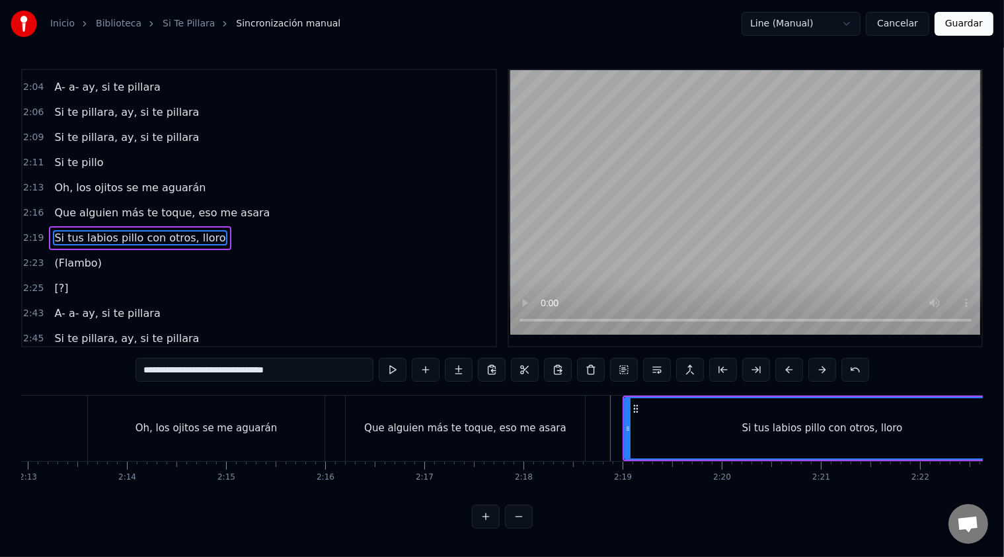
scroll to position [4, 0]
drag, startPoint x: 625, startPoint y: 416, endPoint x: 590, endPoint y: 418, distance: 35.7
click at [590, 418] on div at bounding box center [592, 428] width 5 height 60
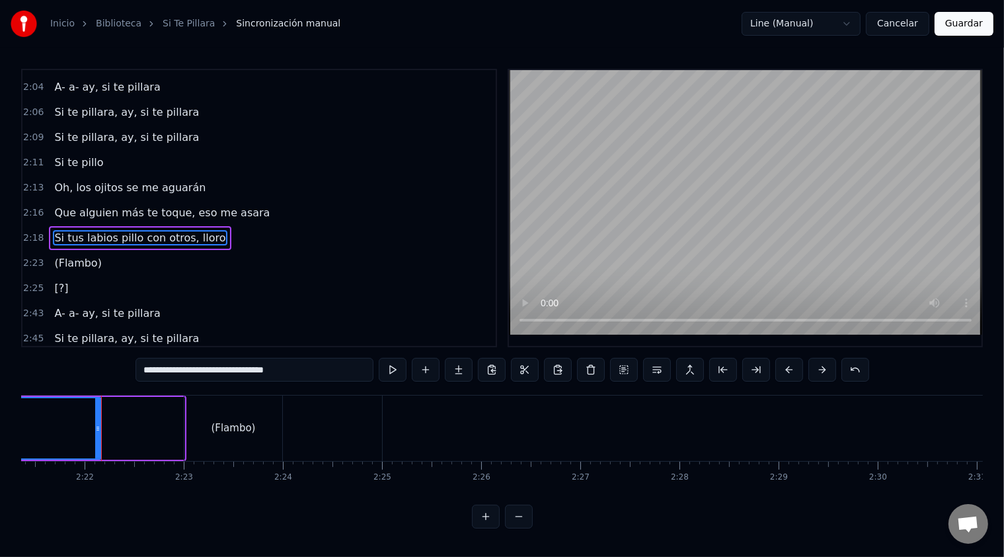
drag, startPoint x: 177, startPoint y: 420, endPoint x: 94, endPoint y: 423, distance: 83.3
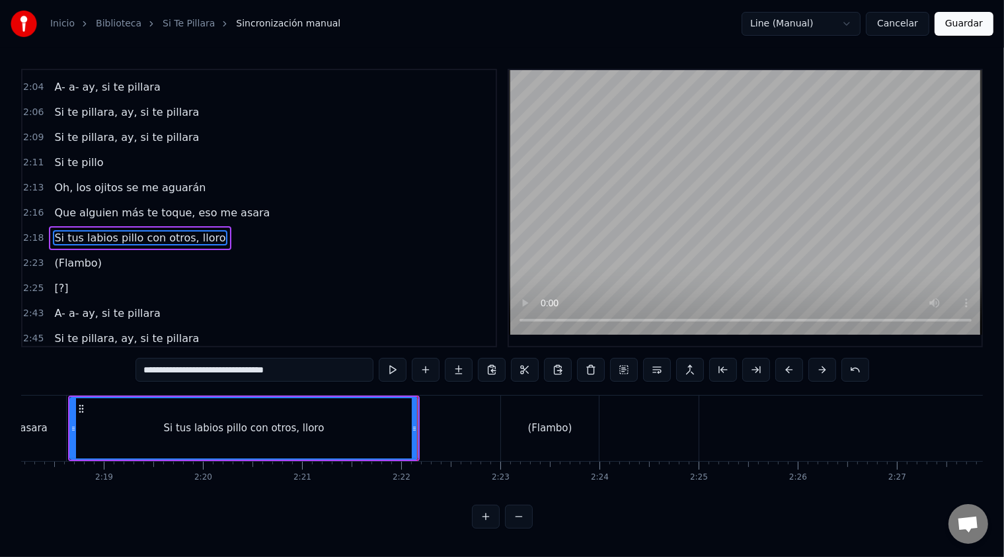
click at [557, 429] on div "(Flambo)" at bounding box center [550, 427] width 44 height 15
type input "********"
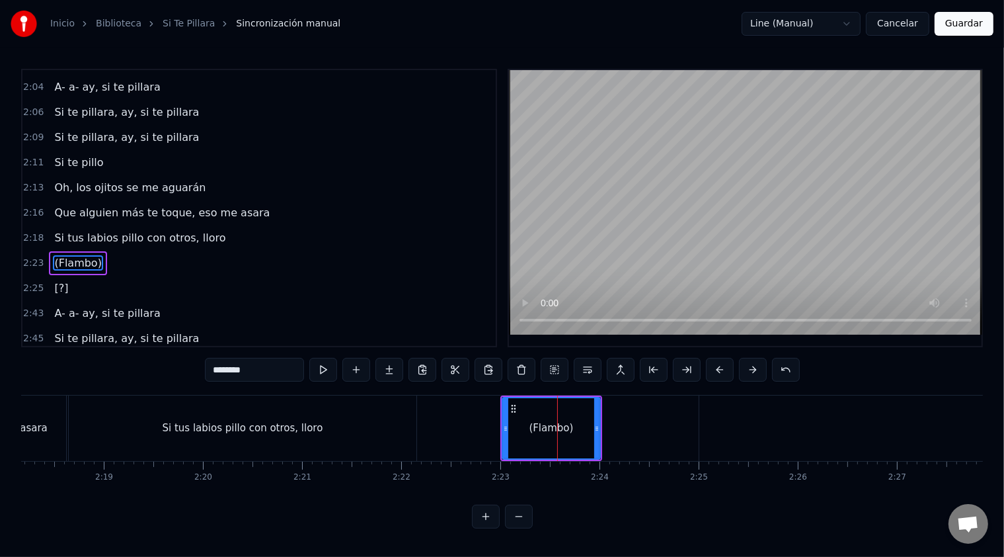
scroll to position [799, 0]
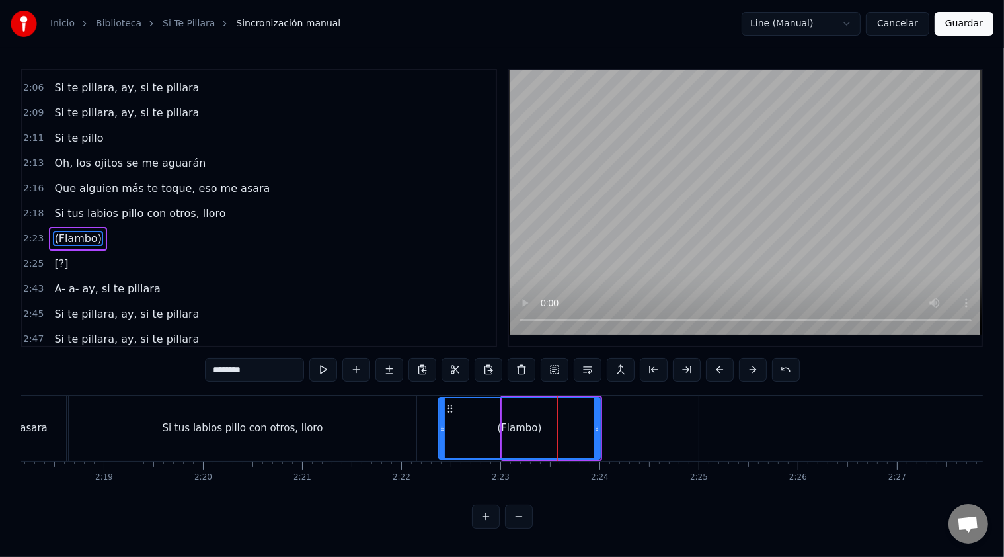
drag, startPoint x: 502, startPoint y: 423, endPoint x: 436, endPoint y: 424, distance: 66.1
click at [440, 424] on icon at bounding box center [442, 428] width 5 height 11
click at [600, 428] on div "(Flambo)" at bounding box center [518, 427] width 168 height 65
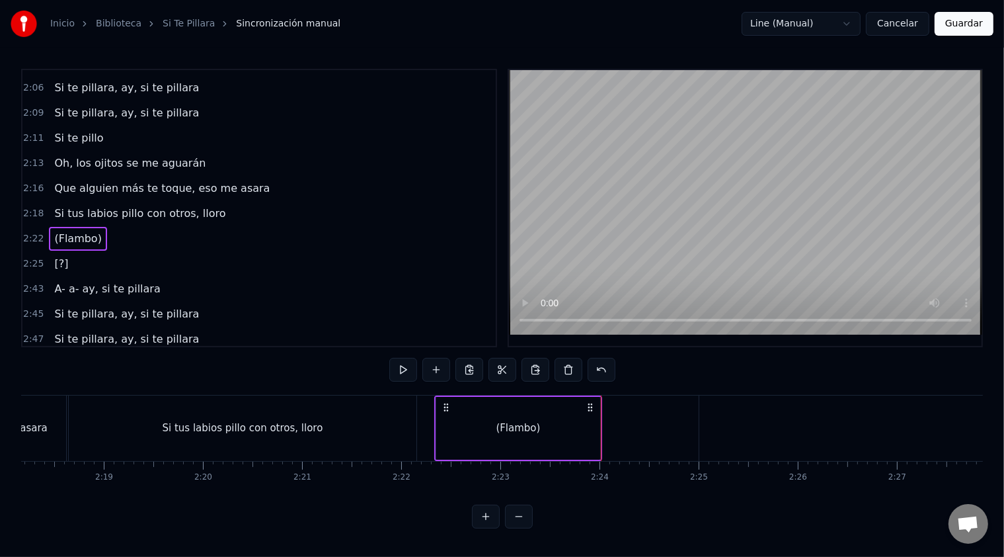
click at [592, 428] on div "(Flambo)" at bounding box center [518, 428] width 164 height 63
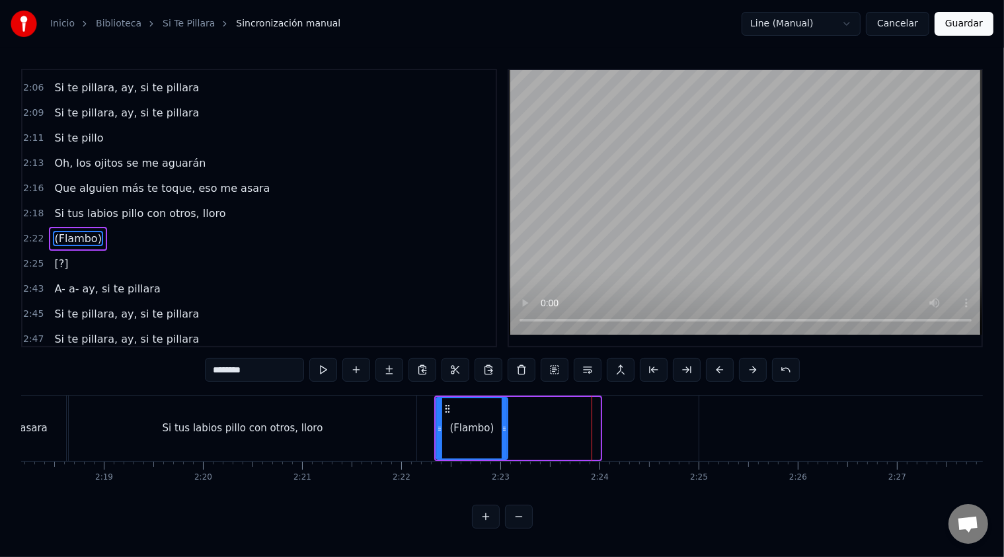
drag, startPoint x: 596, startPoint y: 428, endPoint x: 504, endPoint y: 435, distance: 92.8
click at [504, 435] on div at bounding box center [504, 428] width 5 height 60
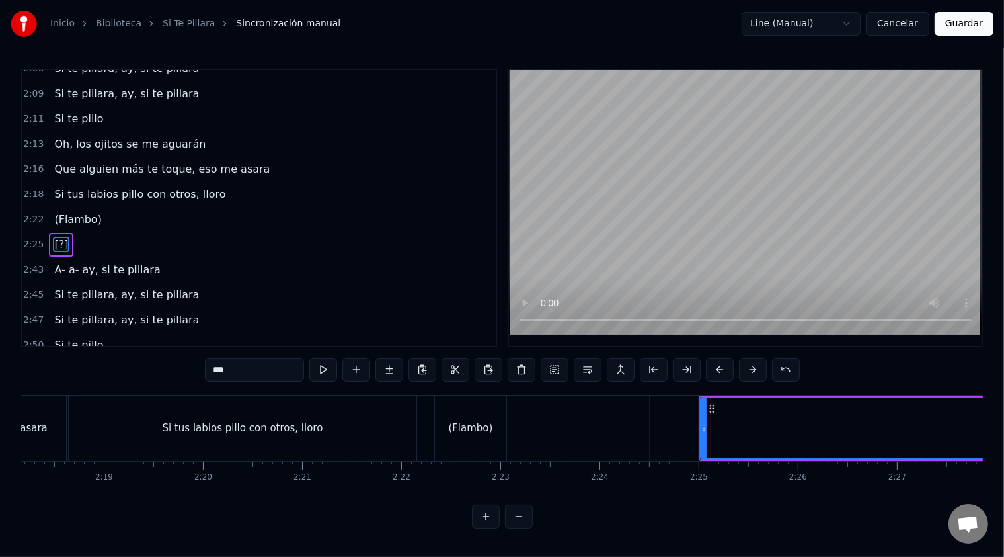
scroll to position [818, 0]
drag, startPoint x: 702, startPoint y: 426, endPoint x: 518, endPoint y: 429, distance: 183.8
click at [518, 429] on icon at bounding box center [520, 428] width 5 height 11
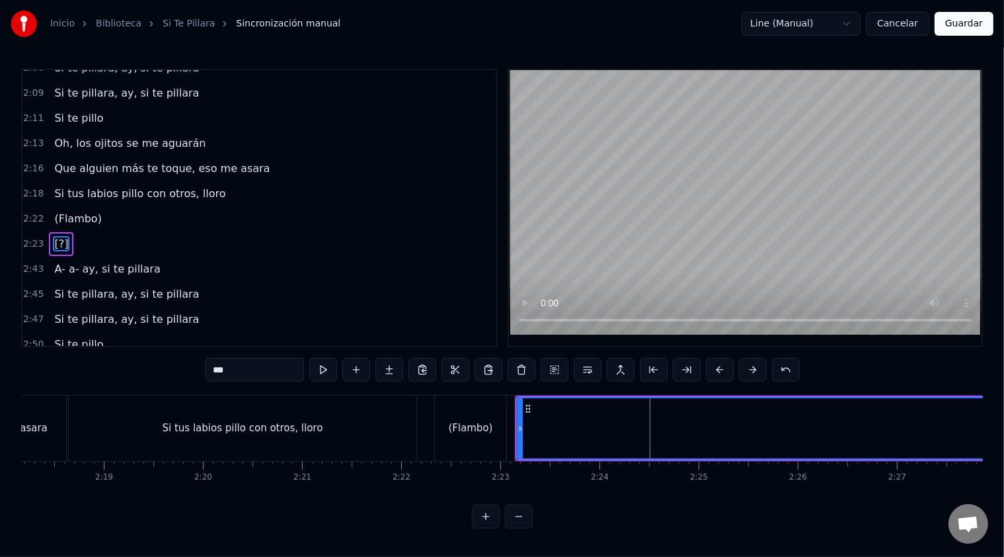
scroll to position [4, 0]
click at [461, 421] on div "(Flambo)" at bounding box center [470, 427] width 44 height 15
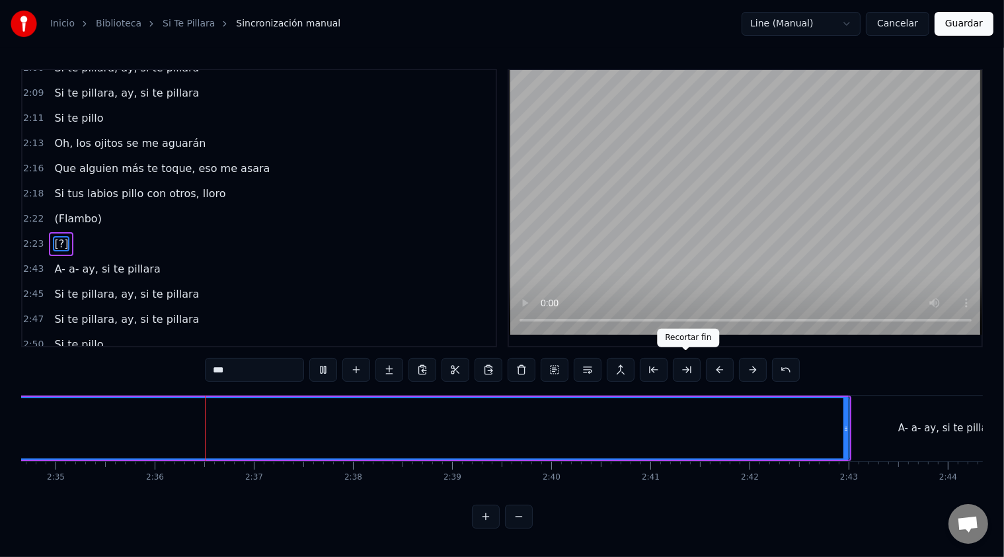
scroll to position [0, 15386]
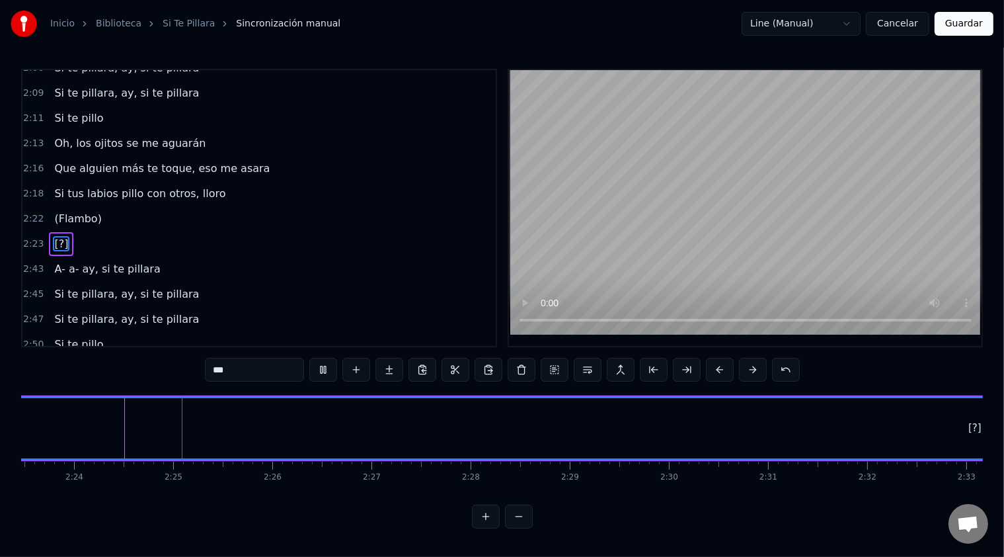
click at [60, 261] on span "A- a- ay, si te pillara" at bounding box center [107, 268] width 108 height 15
type input "**********"
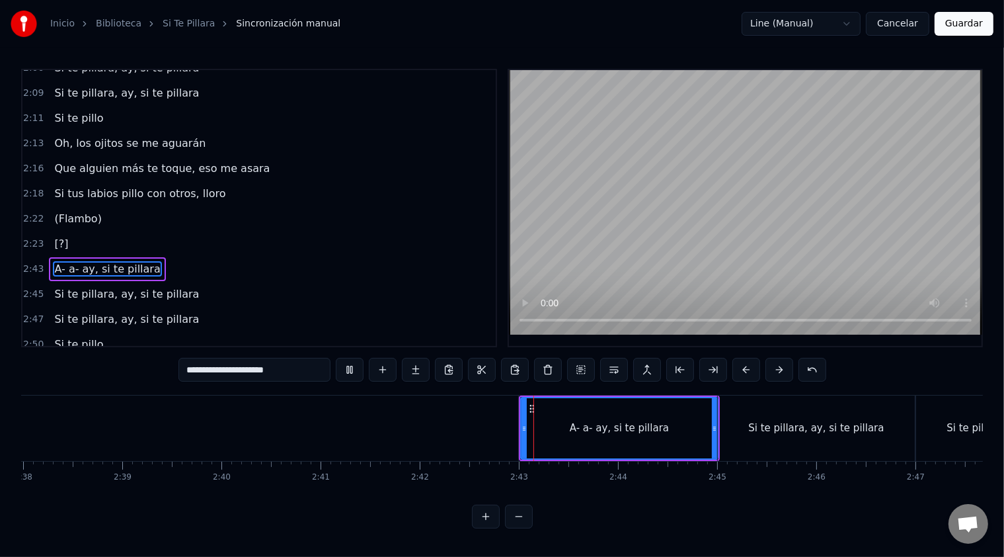
scroll to position [0, 16097]
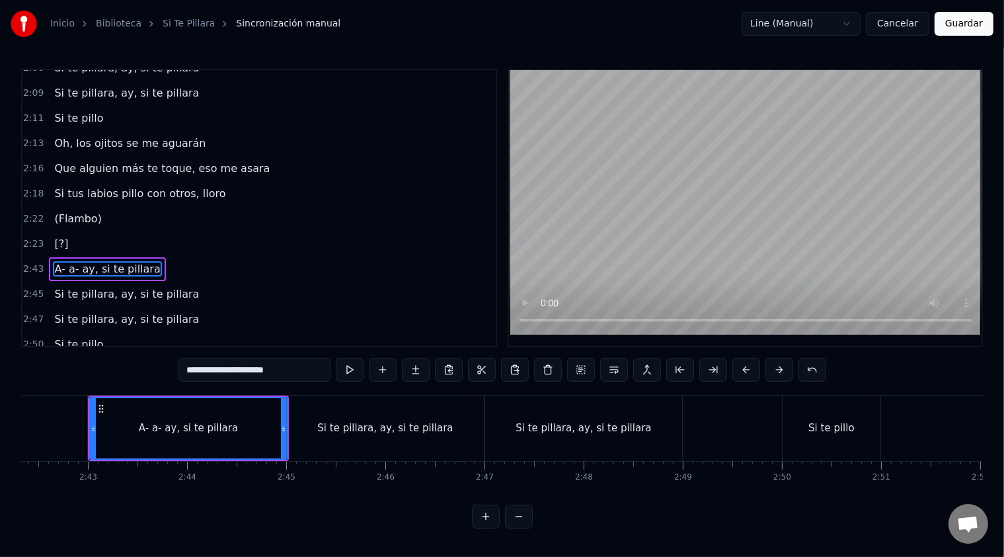
click at [82, 282] on div "Si te pillara, ay, si te pillara" at bounding box center [126, 294] width 155 height 24
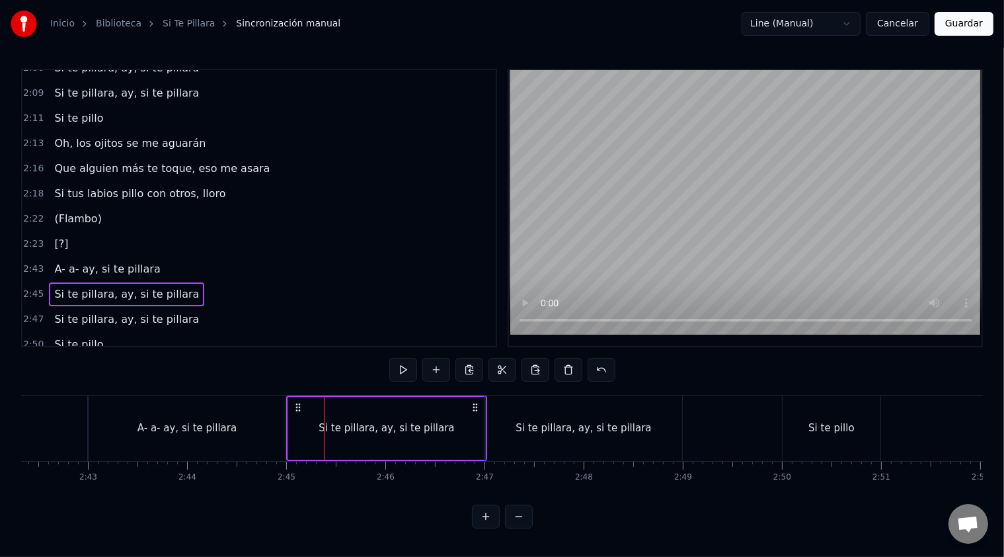
click at [338, 420] on div "Si te pillara, ay, si te pillara" at bounding box center [387, 427] width 136 height 15
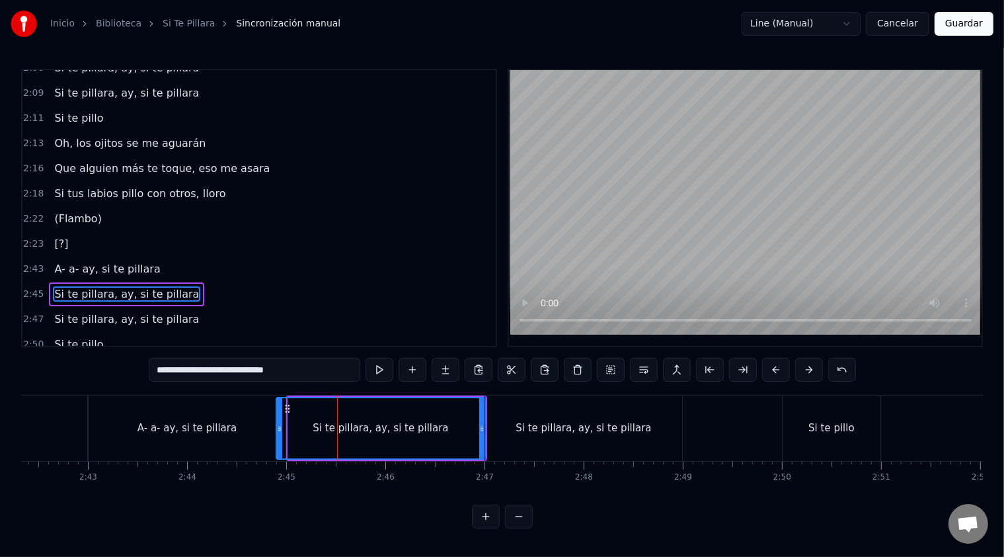
drag, startPoint x: 290, startPoint y: 419, endPoint x: 278, endPoint y: 420, distance: 11.9
click at [278, 420] on div at bounding box center [279, 428] width 5 height 60
click at [201, 420] on div "A- a- ay, si te pillara" at bounding box center [187, 427] width 99 height 15
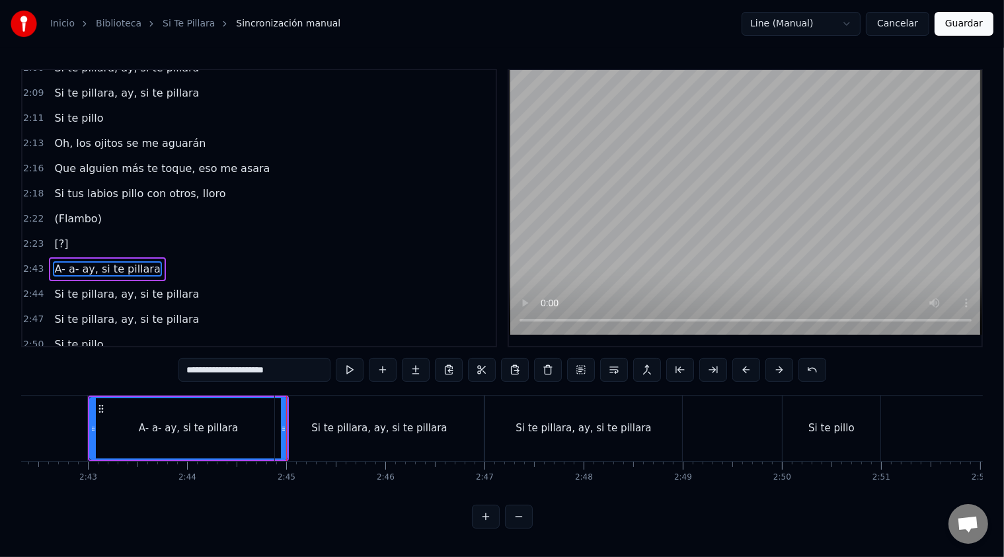
click at [344, 423] on div "Si te pillara, ay, si te pillara" at bounding box center [379, 427] width 136 height 15
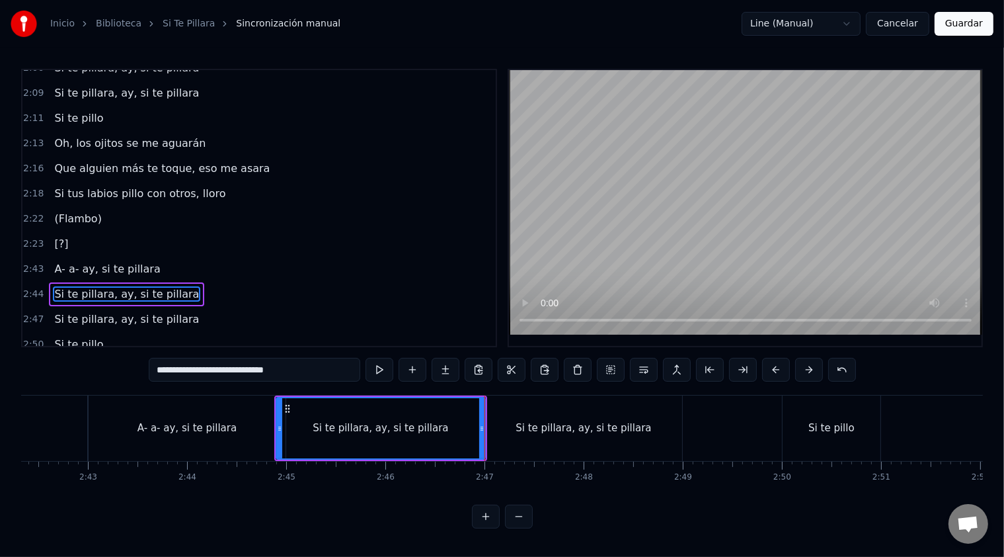
click at [569, 422] on div "Si te pillara, ay, si te pillara" at bounding box center [584, 427] width 136 height 15
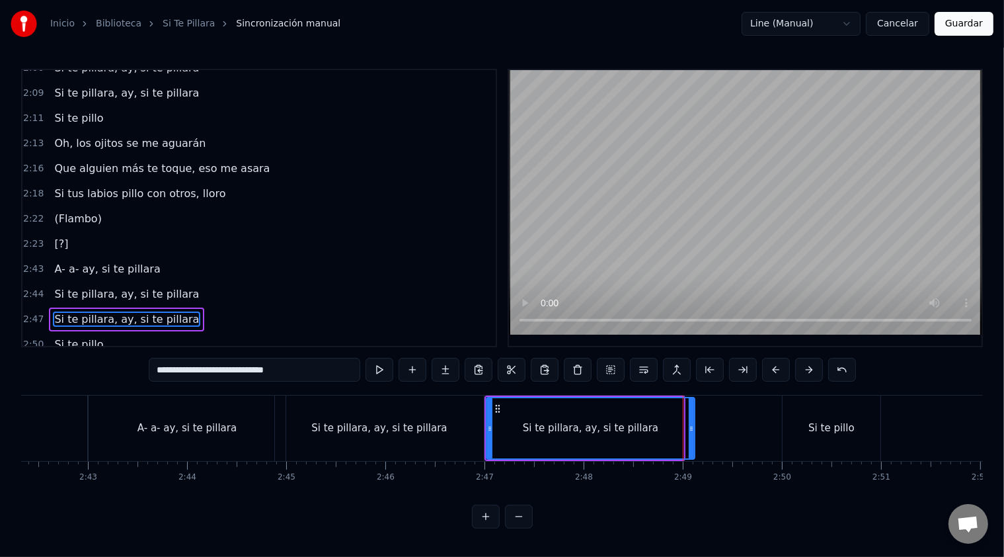
drag, startPoint x: 682, startPoint y: 428, endPoint x: 693, endPoint y: 428, distance: 11.2
click at [693, 428] on icon at bounding box center [691, 428] width 5 height 11
drag, startPoint x: 690, startPoint y: 434, endPoint x: 713, endPoint y: 434, distance: 22.5
click at [711, 434] on div at bounding box center [708, 428] width 5 height 60
drag, startPoint x: 715, startPoint y: 429, endPoint x: 742, endPoint y: 430, distance: 26.5
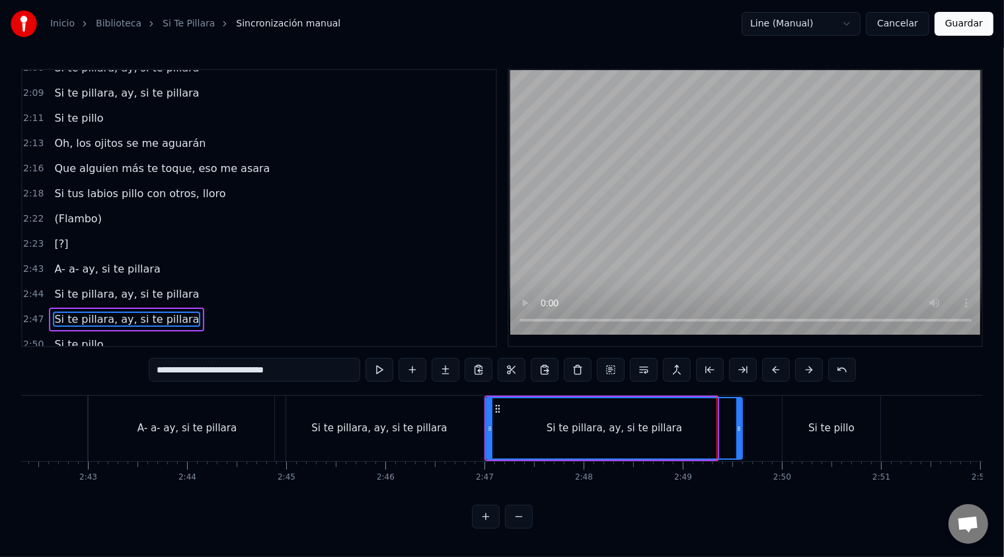
click at [742, 430] on div at bounding box center [738, 428] width 5 height 60
click at [798, 432] on div "Si te pillo" at bounding box center [832, 427] width 98 height 65
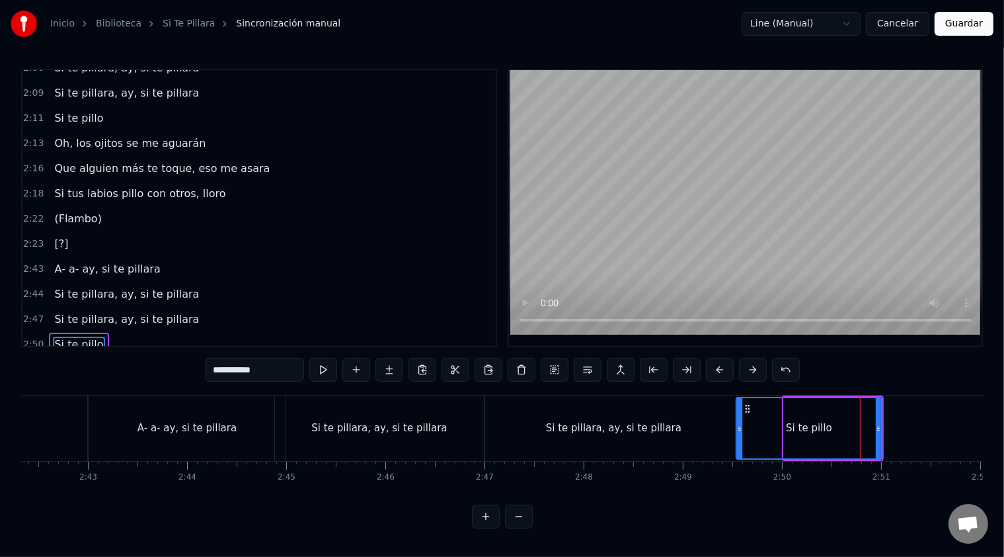
drag, startPoint x: 785, startPoint y: 431, endPoint x: 738, endPoint y: 431, distance: 47.6
click at [738, 431] on div at bounding box center [739, 428] width 5 height 60
click at [661, 420] on div "Si te pillara, ay, si te pillara" at bounding box center [614, 427] width 136 height 15
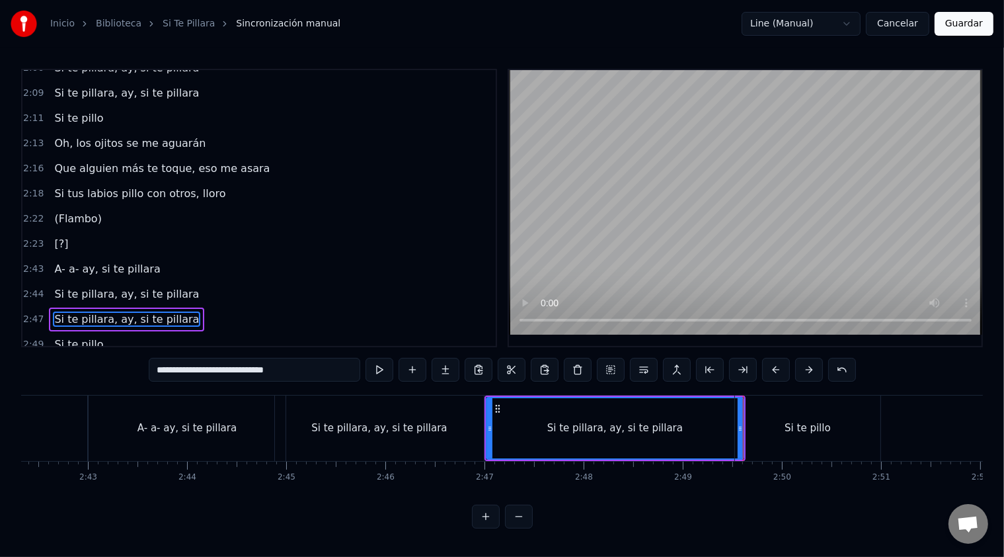
click at [792, 434] on div "Si te pillo" at bounding box center [807, 427] width 145 height 65
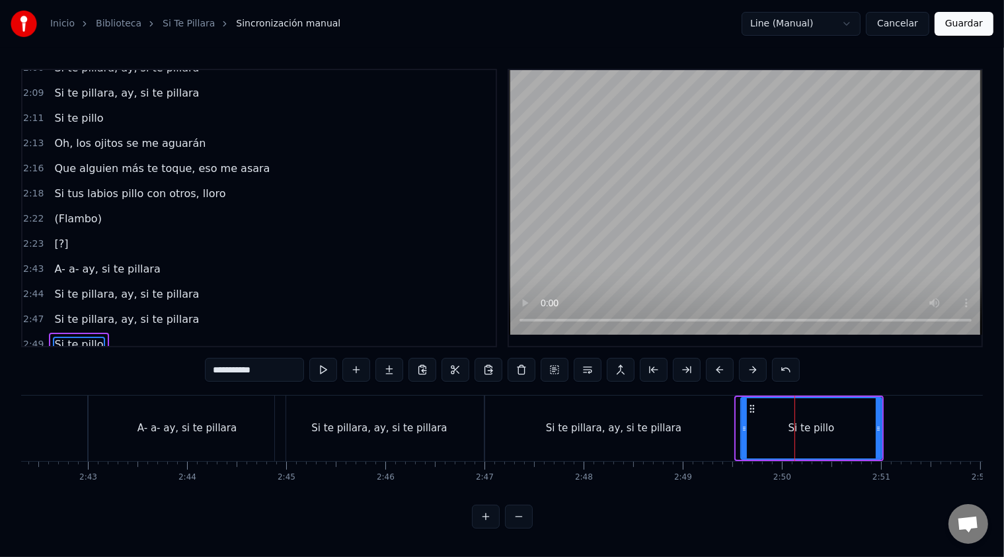
click at [742, 428] on div at bounding box center [744, 428] width 5 height 60
click at [697, 423] on div "Si te pillara, ay, si te pillara" at bounding box center [613, 427] width 257 height 65
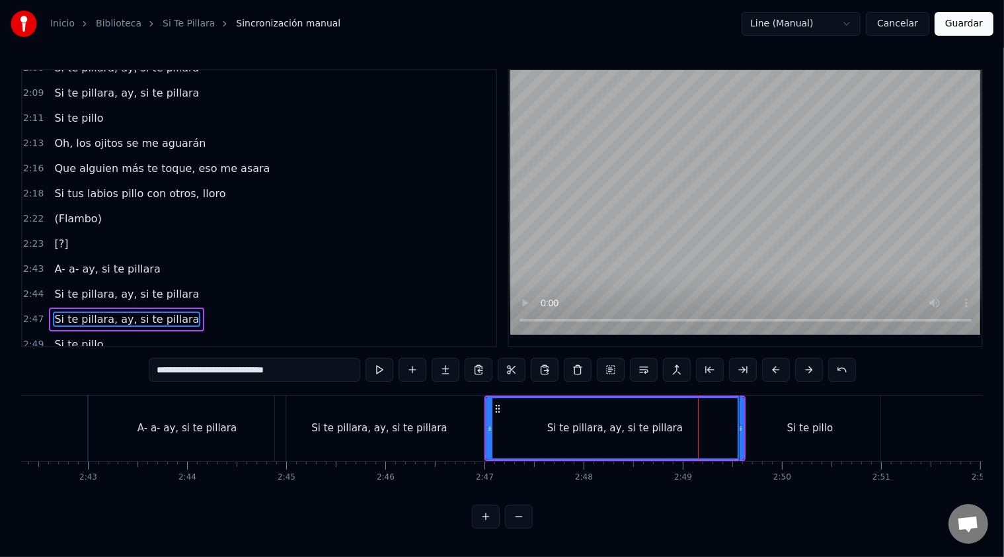
click at [811, 425] on div "Si te pillo" at bounding box center [810, 427] width 46 height 15
type input "**********"
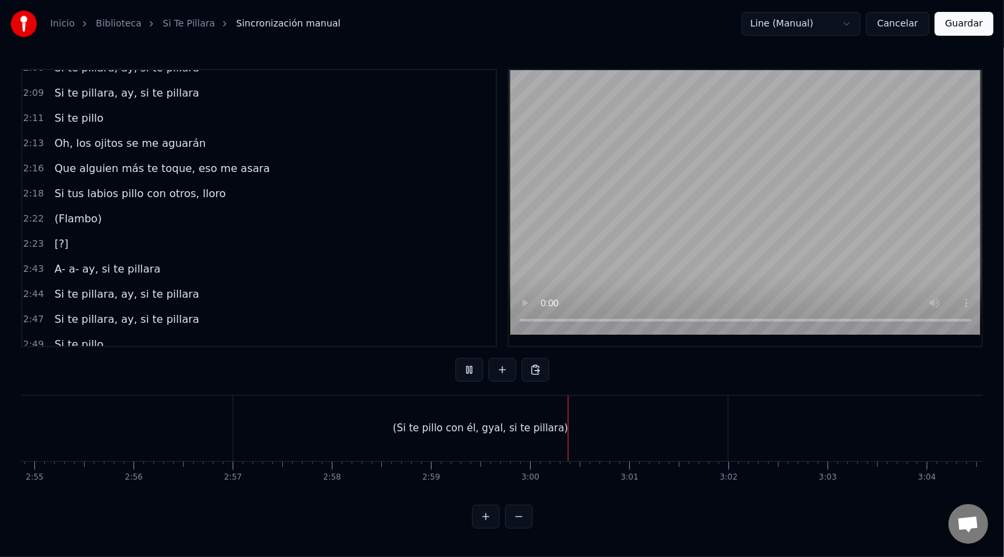
scroll to position [0, 17344]
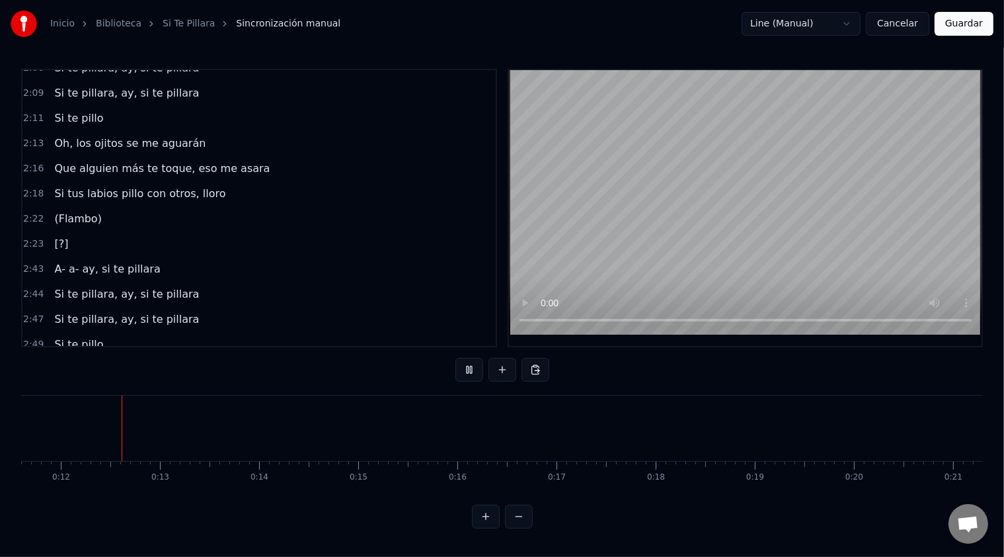
click at [167, 362] on span "(Si te pillo con él, gyal, si te pillara)" at bounding box center [148, 369] width 190 height 15
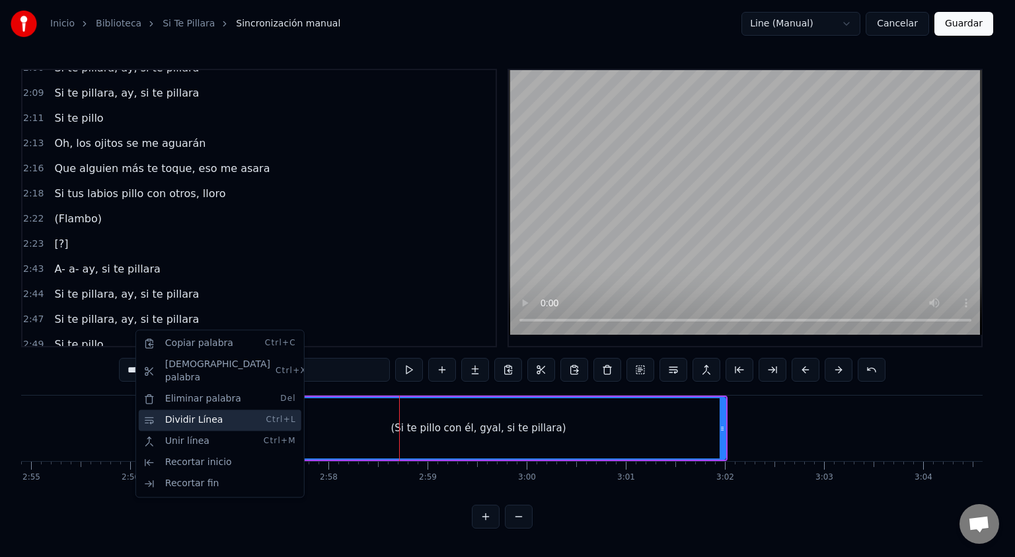
click at [184, 410] on div "Dividir Línea Ctrl+L" at bounding box center [220, 419] width 163 height 21
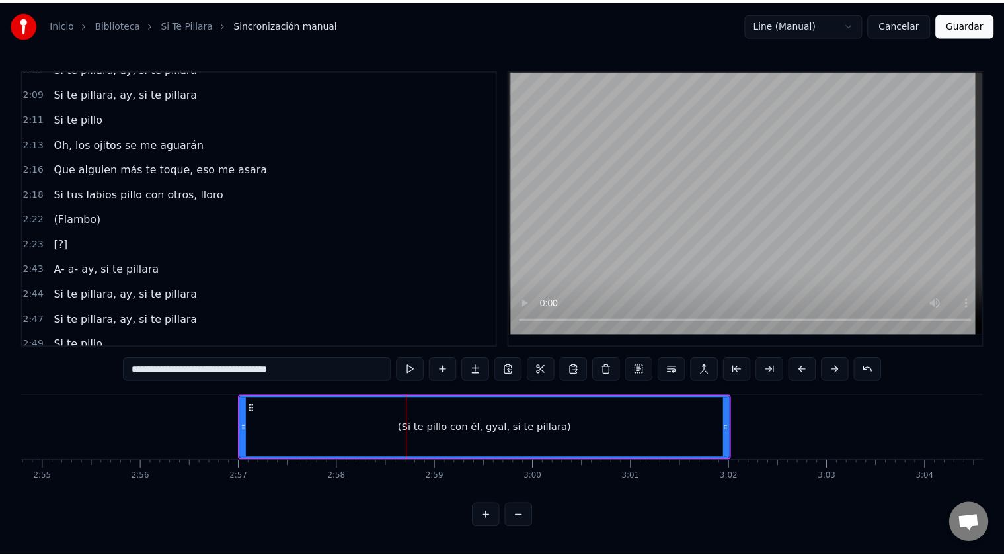
scroll to position [0, 17333]
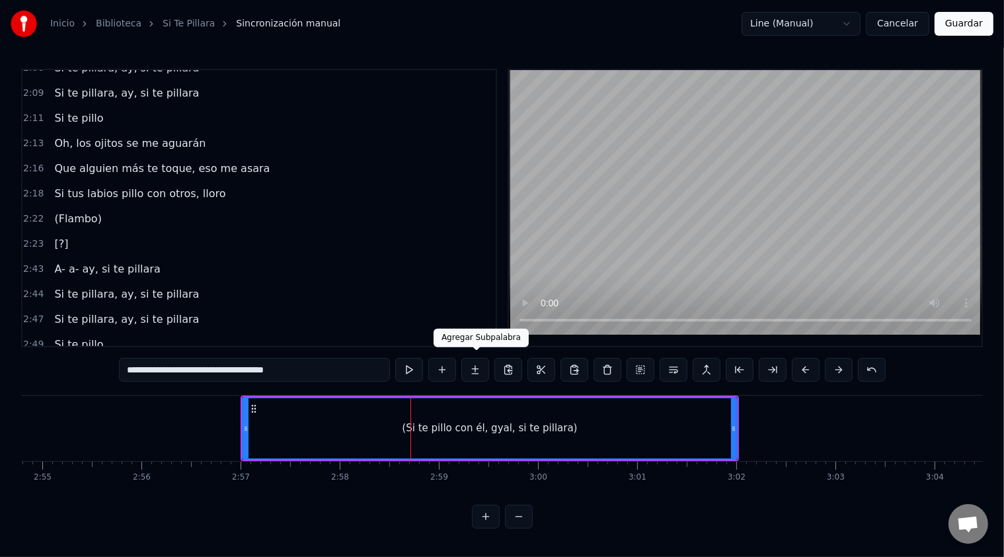
click at [479, 368] on button at bounding box center [475, 370] width 28 height 24
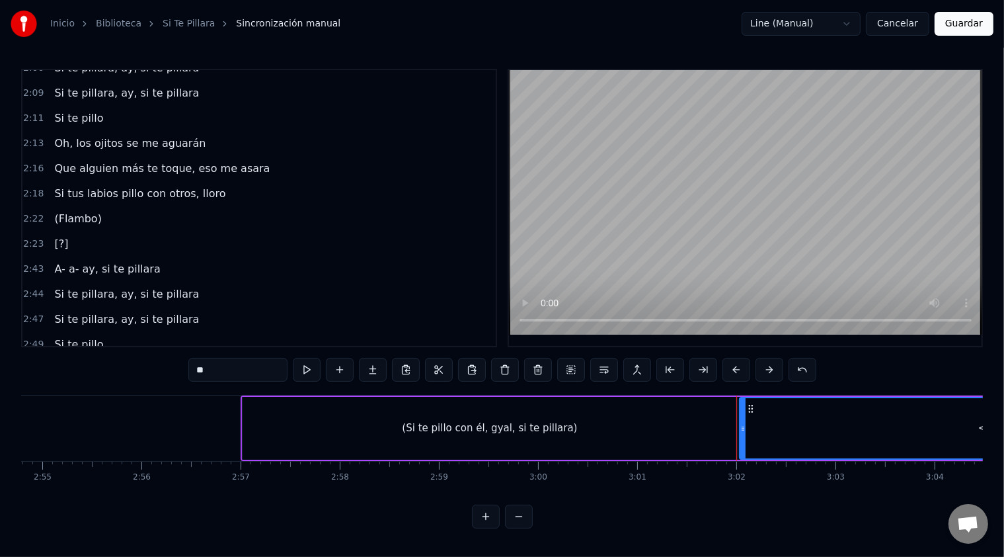
drag, startPoint x: 872, startPoint y: 439, endPoint x: 833, endPoint y: 436, distance: 39.1
click at [833, 436] on div "<>" at bounding box center [986, 428] width 493 height 60
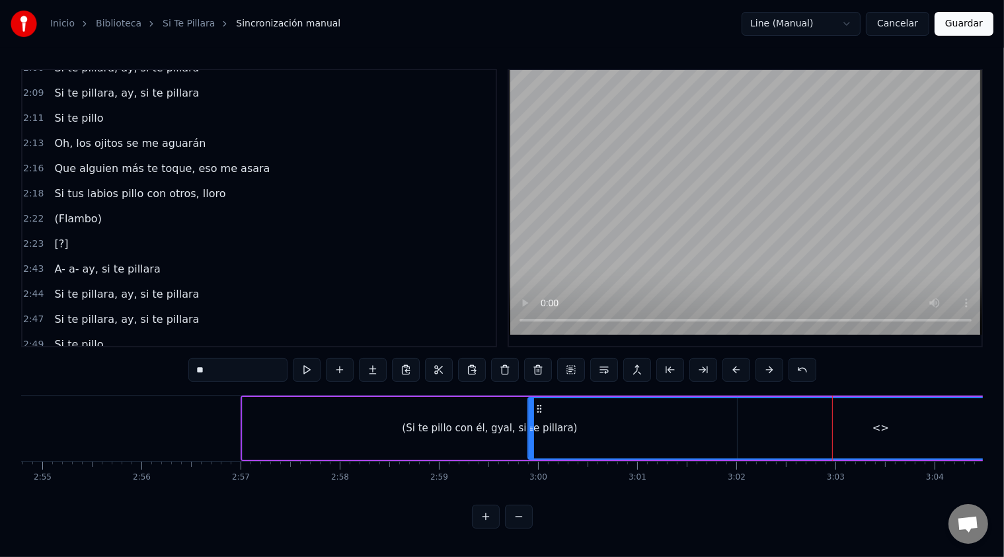
drag, startPoint x: 740, startPoint y: 423, endPoint x: 529, endPoint y: 422, distance: 211.6
click at [529, 423] on icon at bounding box center [531, 428] width 5 height 11
drag, startPoint x: 529, startPoint y: 422, endPoint x: 648, endPoint y: 426, distance: 119.0
click at [645, 426] on icon at bounding box center [642, 428] width 5 height 11
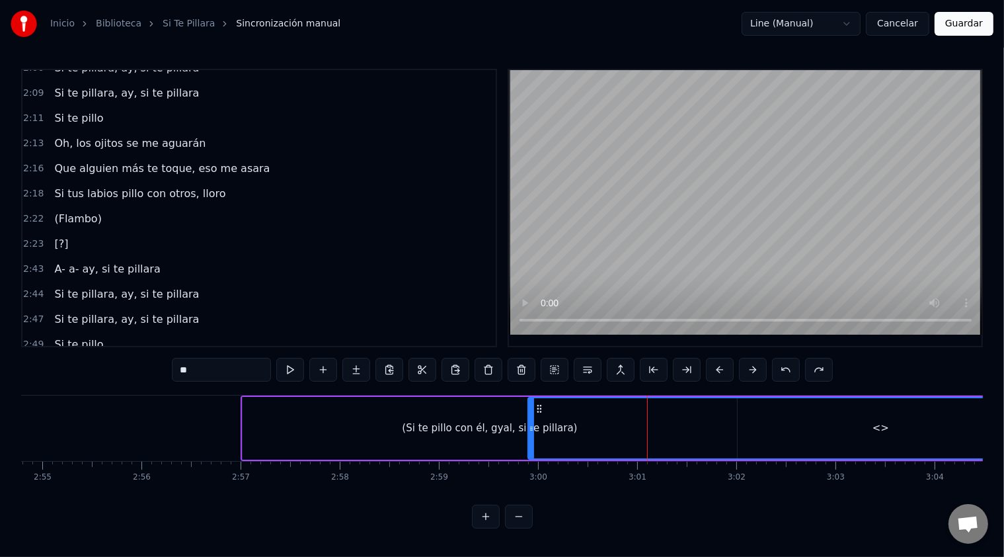
drag, startPoint x: 214, startPoint y: 327, endPoint x: 140, endPoint y: 325, distance: 74.1
click at [140, 362] on span "(Si te pillo con él, gyal, si te pillara) <>" at bounding box center [158, 370] width 210 height 16
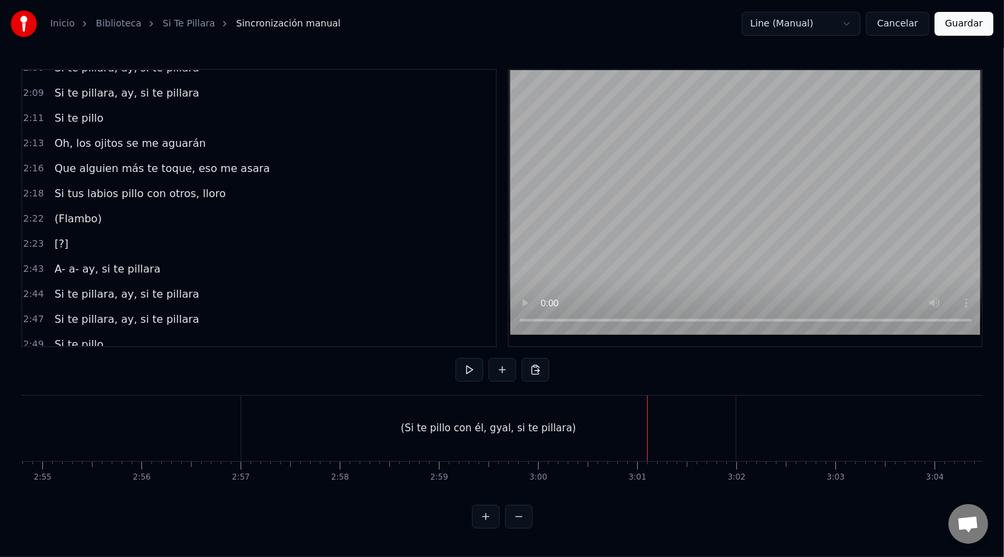
click at [122, 362] on span "(Si te pillo con él, gyal, si te pillara)" at bounding box center [148, 369] width 190 height 15
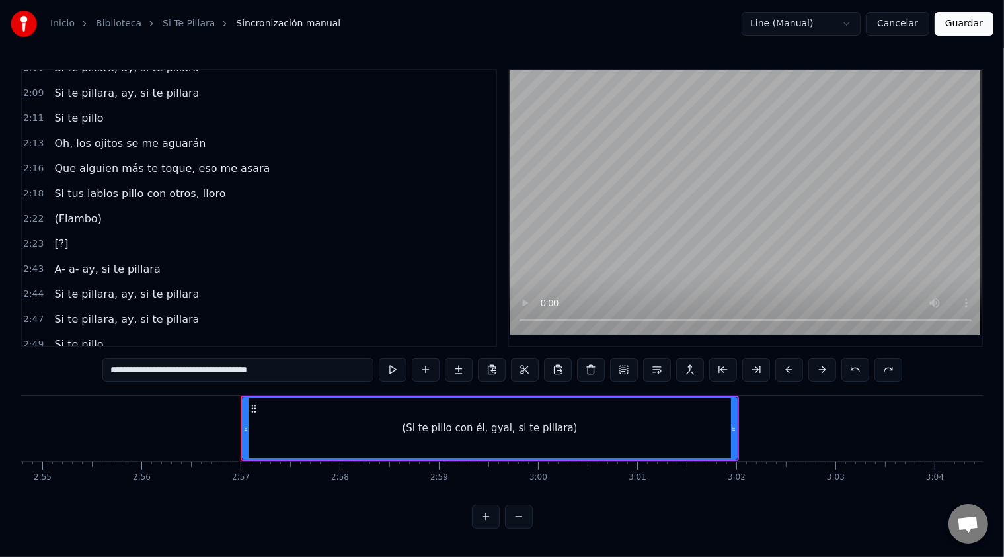
click at [122, 362] on span "(Si te pillo con él, gyal, si te pillara)" at bounding box center [148, 369] width 190 height 15
click at [645, 267] on video at bounding box center [745, 202] width 473 height 264
click at [391, 370] on button at bounding box center [393, 370] width 28 height 24
click at [407, 428] on div "(Si te pillo con él, gyal, si te pillara)" at bounding box center [489, 428] width 493 height 60
click at [426, 424] on div "(Si te pillo con él, gyal, si te pillara)" at bounding box center [489, 427] width 175 height 15
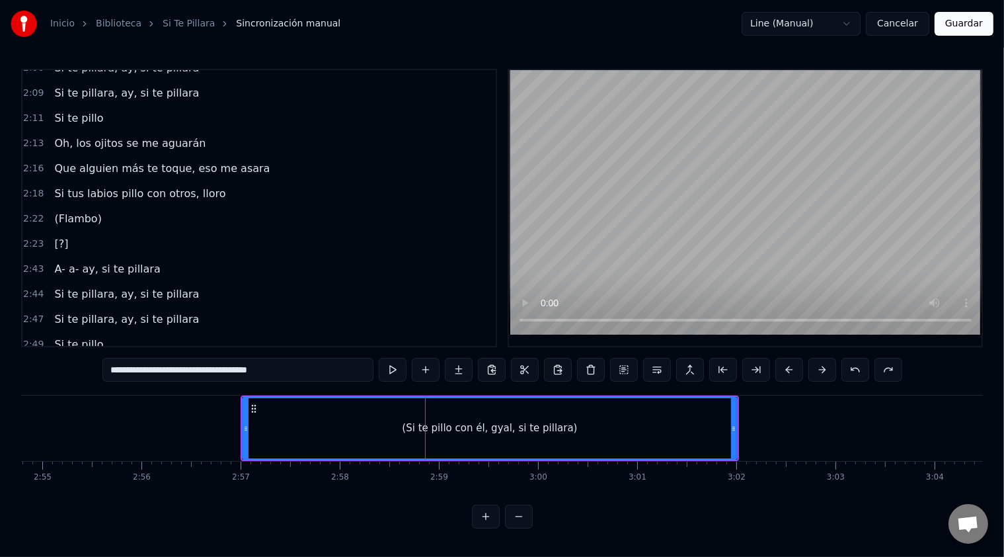
click at [426, 424] on div "(Si te pillo con él, gyal, si te pillara)" at bounding box center [489, 427] width 175 height 15
click at [433, 425] on div "(Si te pillo con él, gyal, si te pillara)" at bounding box center [489, 427] width 175 height 15
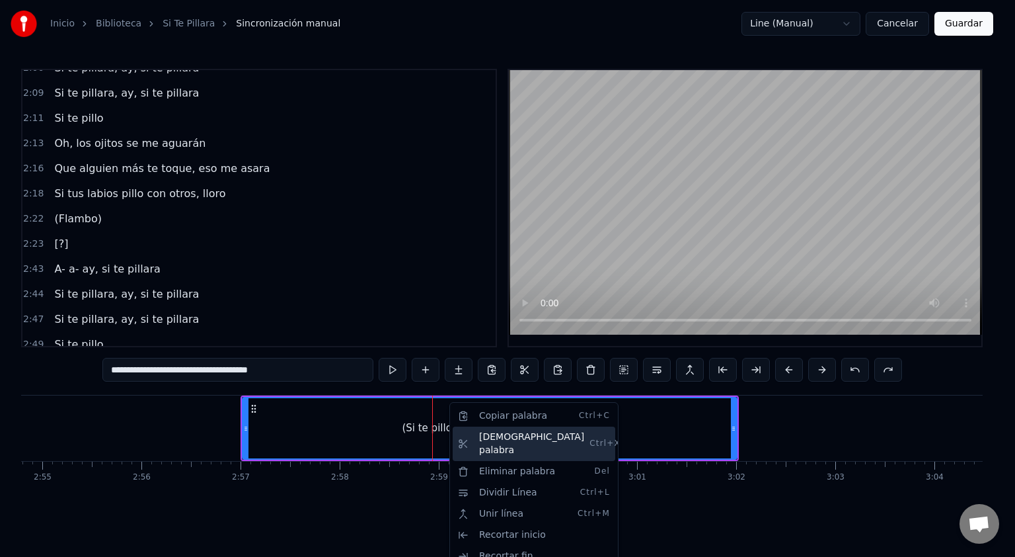
click at [493, 439] on div "Cortar palabra Ctrl+X" at bounding box center [534, 443] width 163 height 34
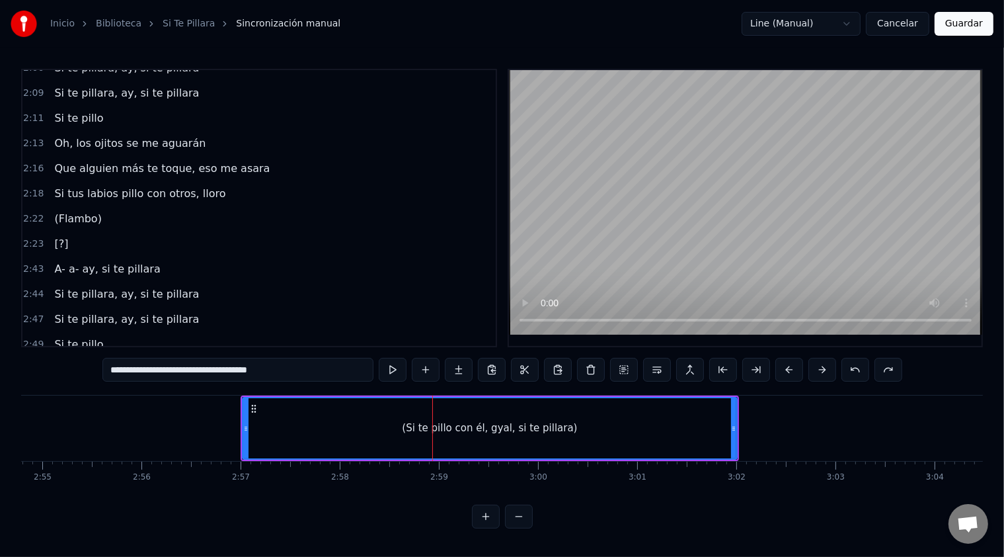
click at [529, 431] on div "(Si te pillo con él, gyal, si te pillara)" at bounding box center [489, 427] width 175 height 15
drag, startPoint x: 485, startPoint y: 421, endPoint x: 424, endPoint y: 423, distance: 60.9
click at [424, 423] on div "(Si te pillo con él, gyal, si te pillara)" at bounding box center [489, 427] width 175 height 15
drag, startPoint x: 426, startPoint y: 422, endPoint x: 483, endPoint y: 431, distance: 58.3
click at [483, 431] on div "(Si te pillo con él, gyal, si te pillara)" at bounding box center [489, 428] width 493 height 60
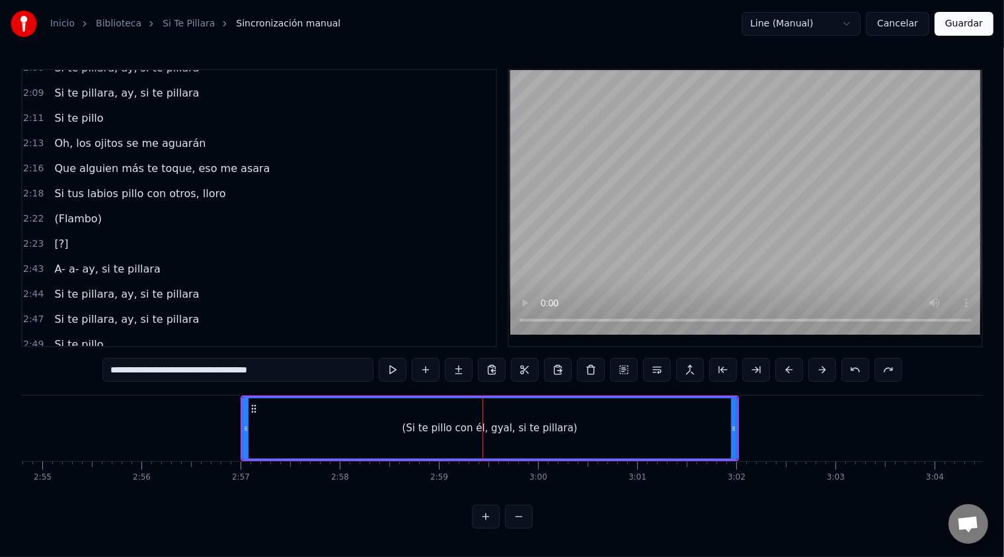
drag, startPoint x: 491, startPoint y: 428, endPoint x: 523, endPoint y: 431, distance: 31.8
click at [523, 431] on div "(Si te pillo con él, gyal, si te pillara)" at bounding box center [489, 427] width 175 height 15
drag, startPoint x: 145, startPoint y: 328, endPoint x: 175, endPoint y: 331, distance: 29.2
click at [175, 362] on span "(Si te pillo con él, gyal, si te pillara)" at bounding box center [148, 369] width 190 height 15
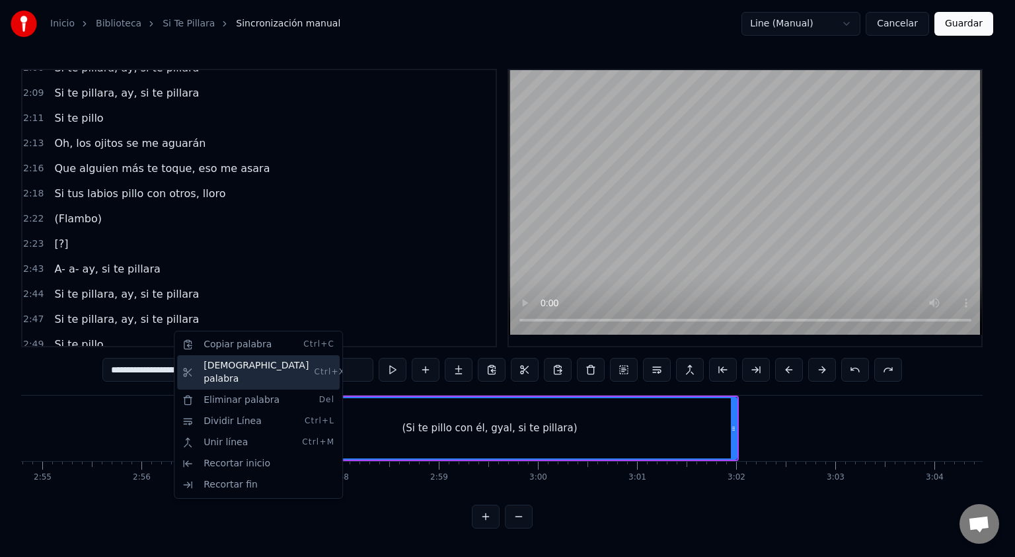
click at [208, 370] on div "Cortar palabra Ctrl+X" at bounding box center [258, 372] width 163 height 34
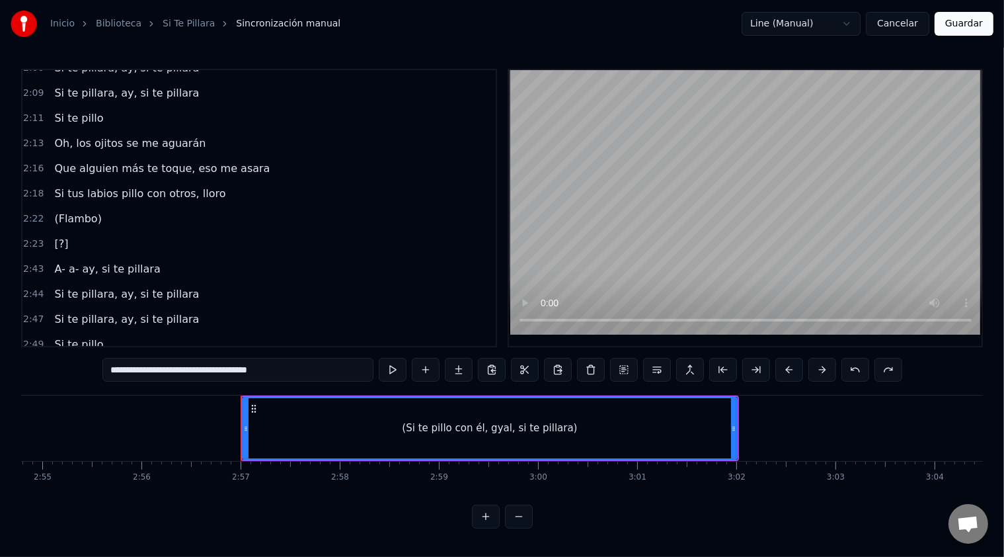
click at [97, 362] on span "(Si te pillo con él, gyal, si te pillara)" at bounding box center [148, 369] width 190 height 15
drag, startPoint x: 97, startPoint y: 329, endPoint x: 134, endPoint y: 331, distance: 37.0
click at [134, 362] on span "(Si te pillo con él, gyal, si te pillara)" at bounding box center [148, 369] width 190 height 15
click at [976, 23] on button "Guardar" at bounding box center [964, 24] width 59 height 24
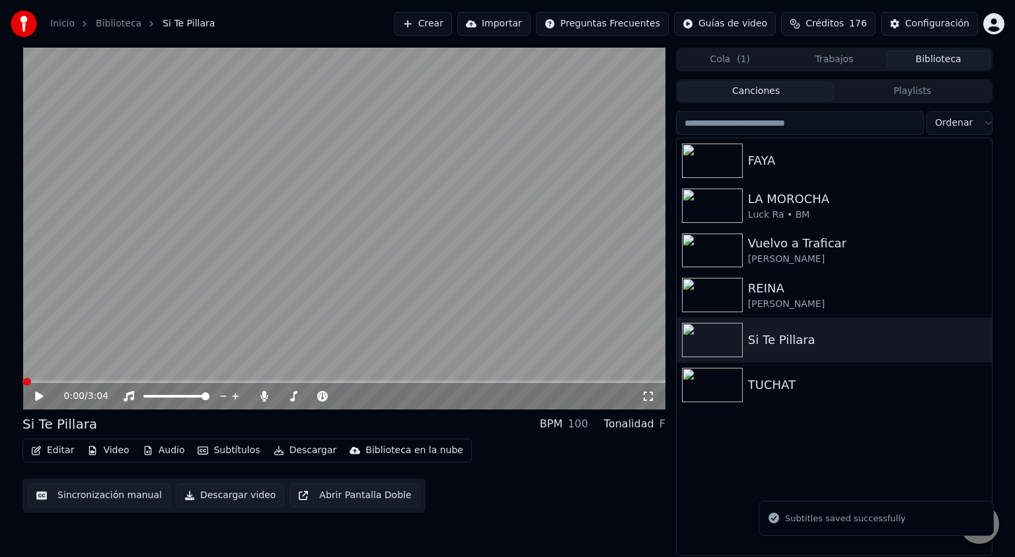
click at [35, 398] on icon at bounding box center [39, 395] width 8 height 9
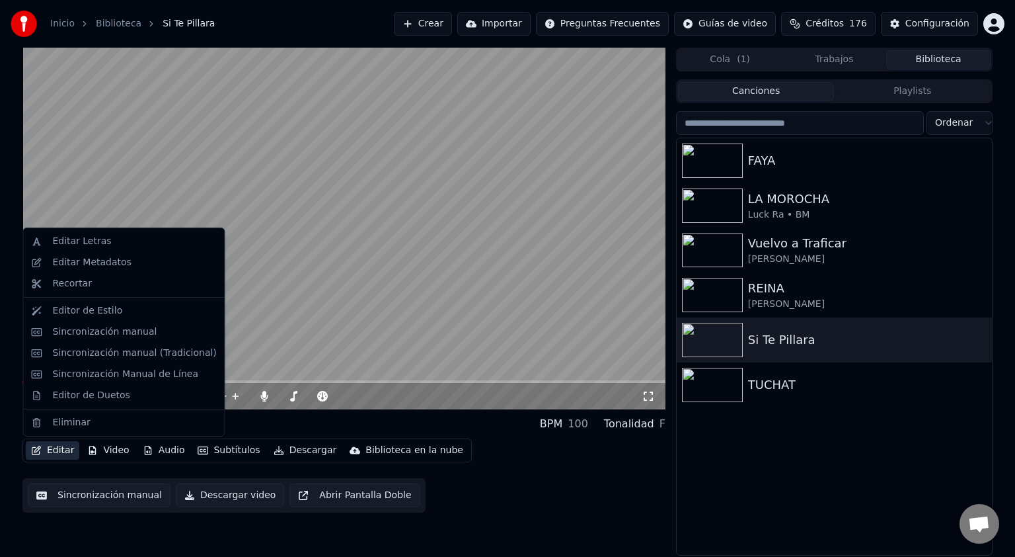
click at [54, 452] on button "Editar" at bounding box center [53, 450] width 54 height 19
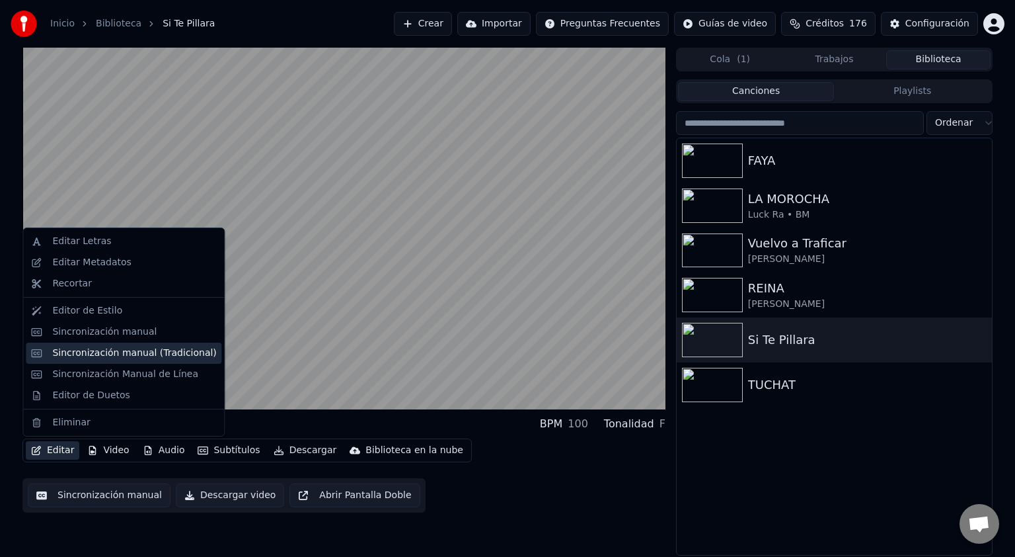
click at [77, 360] on div "Sincronización manual (Tradicional)" at bounding box center [124, 352] width 196 height 21
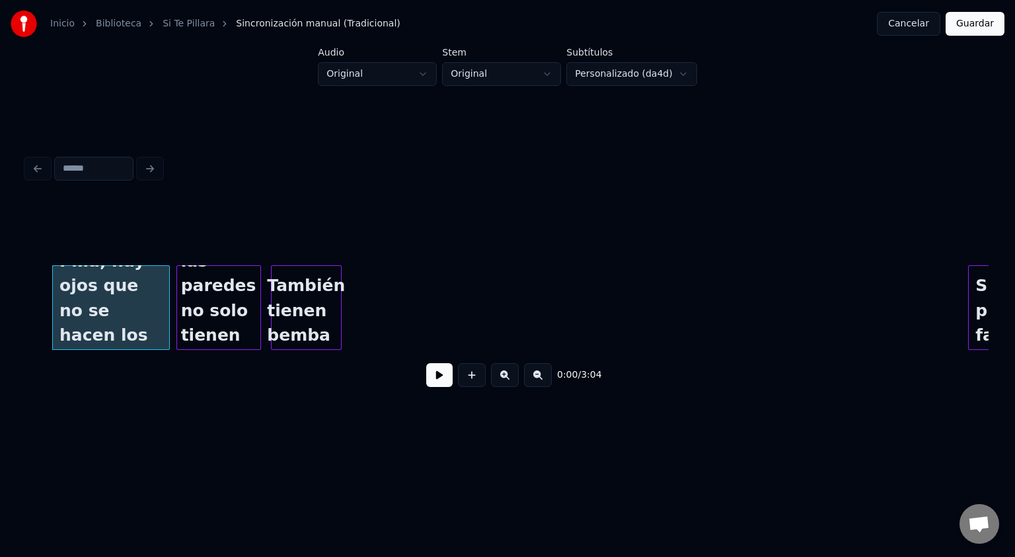
click at [438, 385] on button at bounding box center [439, 375] width 26 height 24
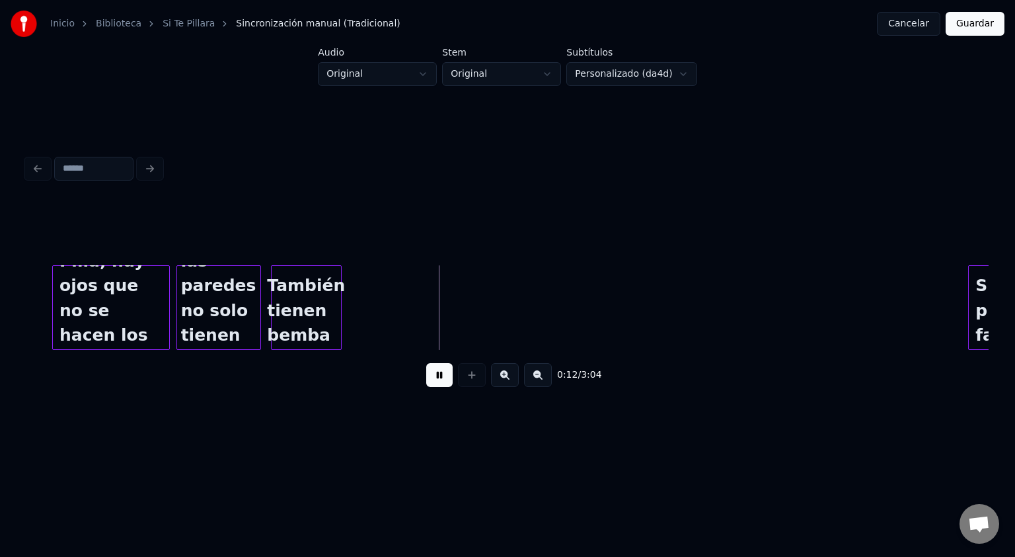
click at [908, 19] on button "Cancelar" at bounding box center [908, 24] width 63 height 24
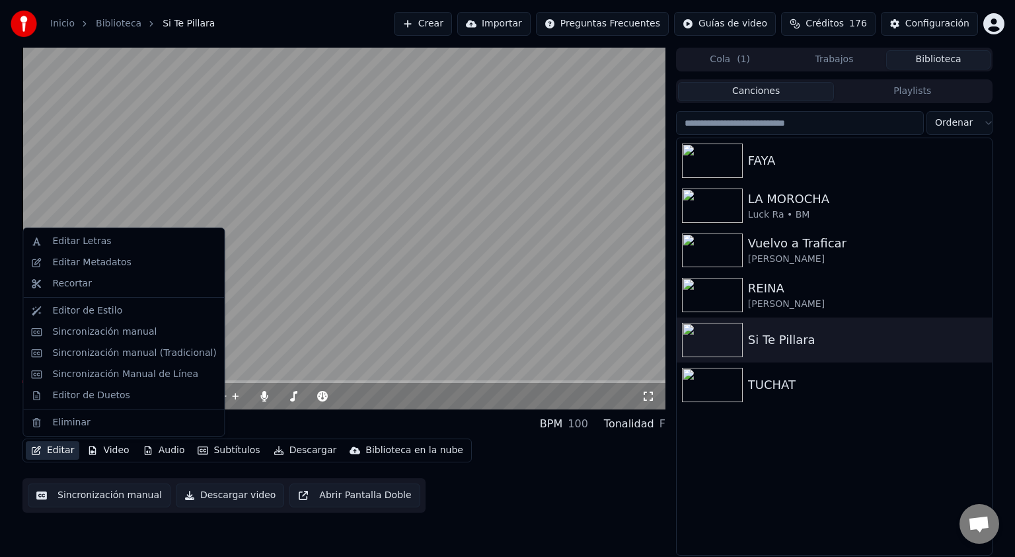
click at [53, 453] on button "Editar" at bounding box center [53, 450] width 54 height 19
click at [66, 333] on div "Sincronización manual" at bounding box center [104, 331] width 104 height 13
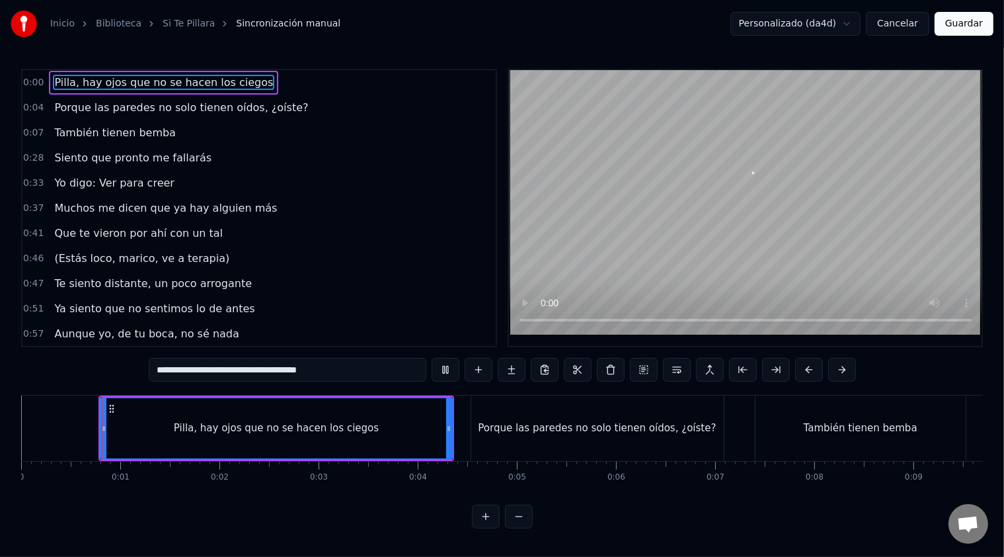
scroll to position [4, 0]
drag, startPoint x: 450, startPoint y: 418, endPoint x: 440, endPoint y: 418, distance: 9.9
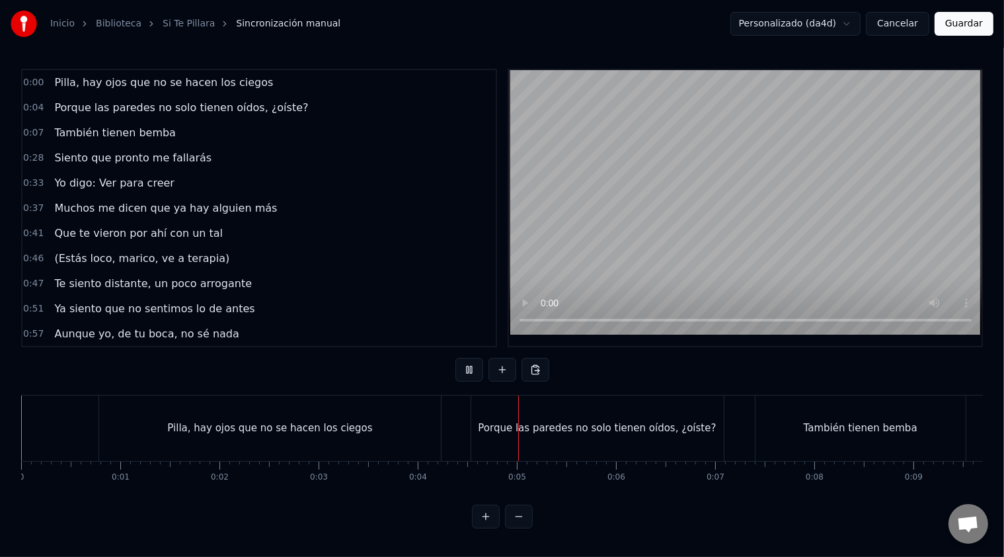
click at [280, 424] on div "Pilla, hay ojos que no se hacen los ciegos" at bounding box center [269, 427] width 205 height 15
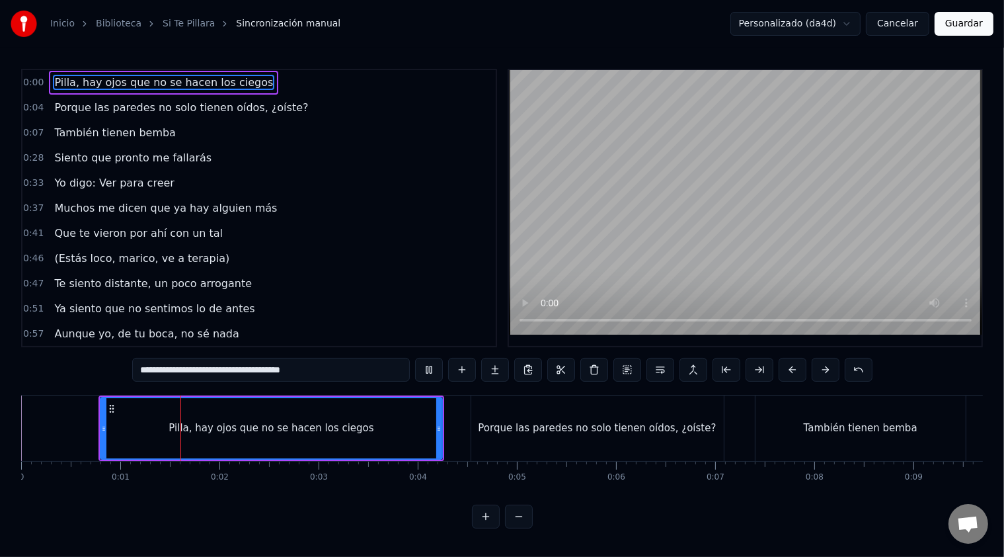
click at [516, 422] on div "Porque las paredes no solo tienen oídos, ¿oíste?" at bounding box center [597, 427] width 238 height 15
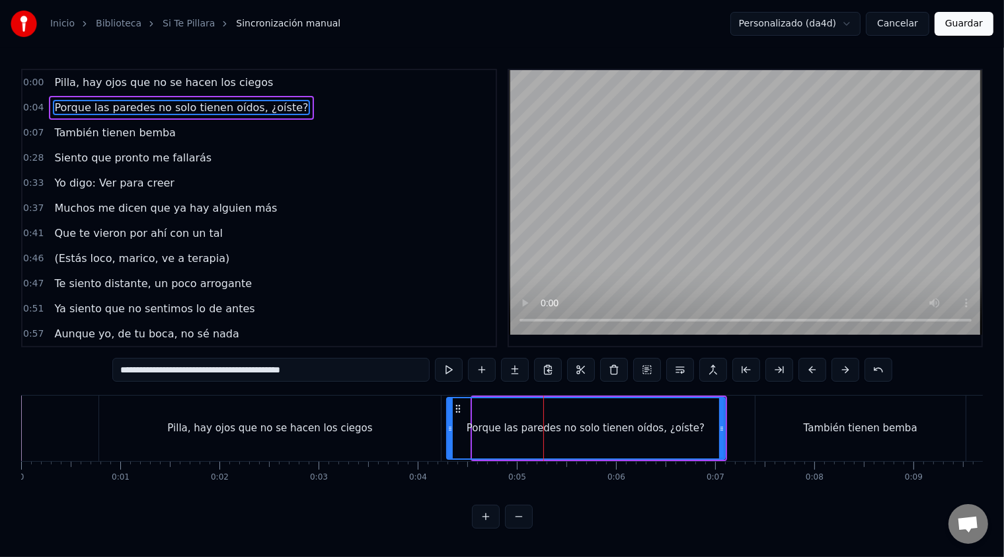
drag, startPoint x: 473, startPoint y: 423, endPoint x: 447, endPoint y: 426, distance: 26.0
click at [448, 426] on icon at bounding box center [450, 428] width 5 height 11
drag, startPoint x: 720, startPoint y: 418, endPoint x: 713, endPoint y: 419, distance: 7.4
click at [713, 423] on icon at bounding box center [714, 428] width 5 height 11
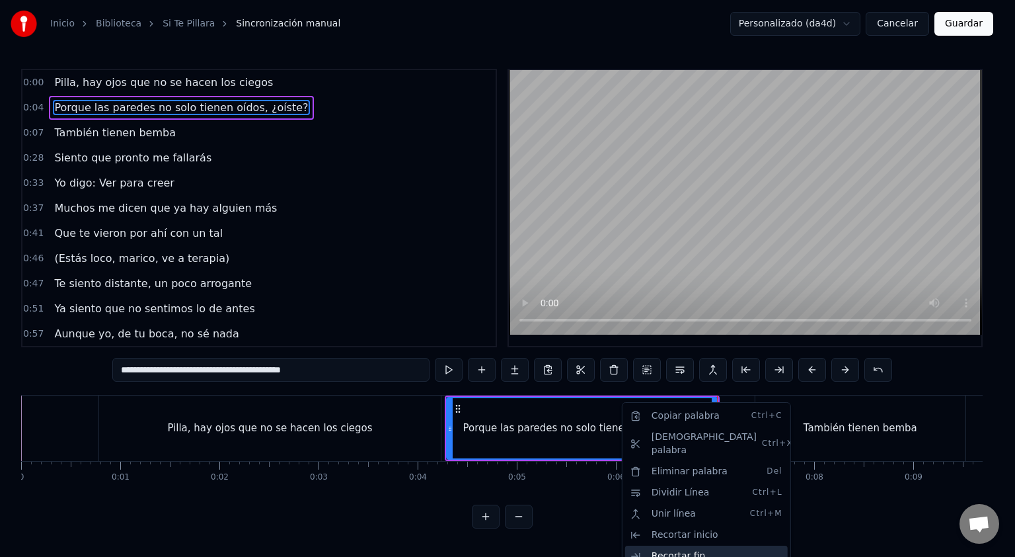
click at [660, 545] on div "Recortar fin" at bounding box center [706, 555] width 163 height 21
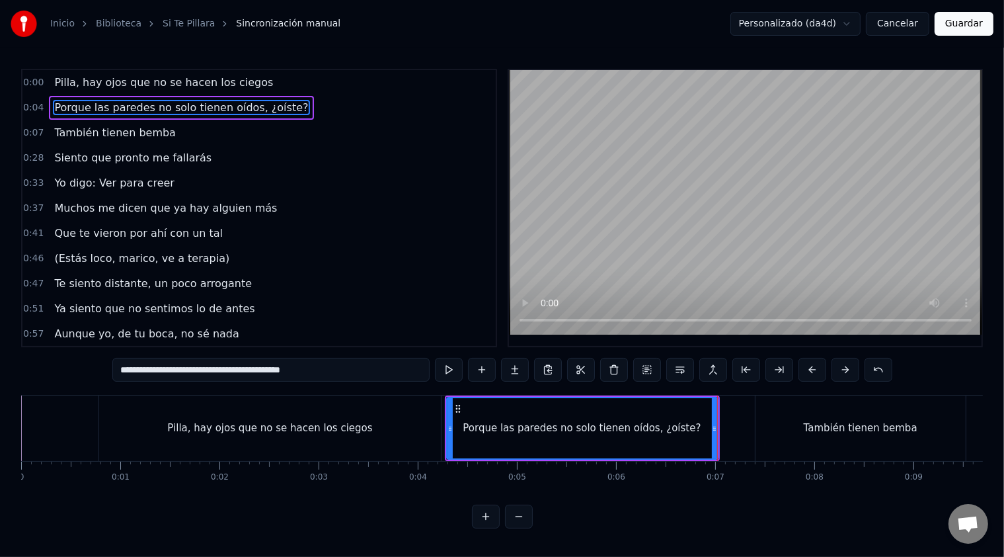
click at [539, 423] on div "Porque las paredes no solo tienen oídos, ¿oíste?" at bounding box center [582, 427] width 238 height 15
click at [807, 421] on div "También tienen bemba" at bounding box center [861, 427] width 210 height 65
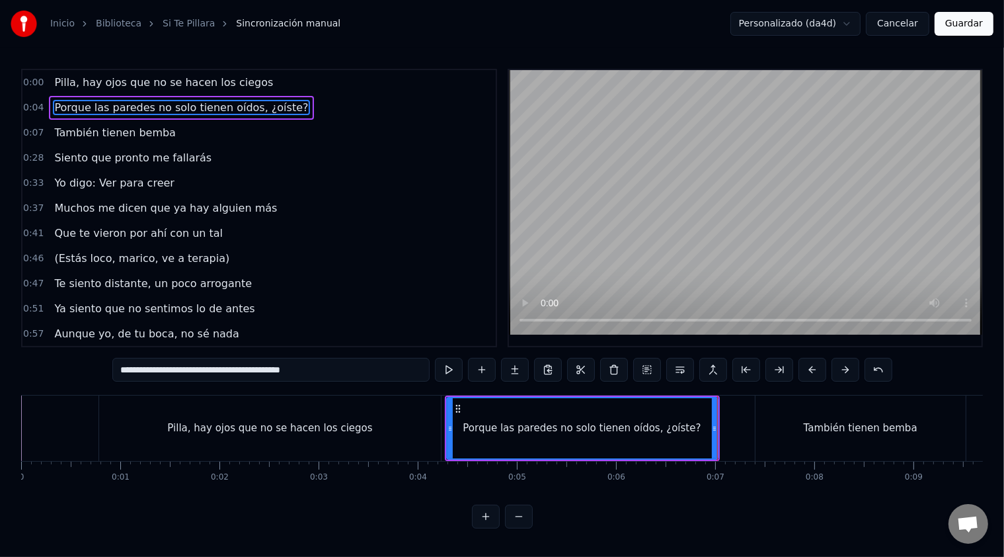
type input "**********"
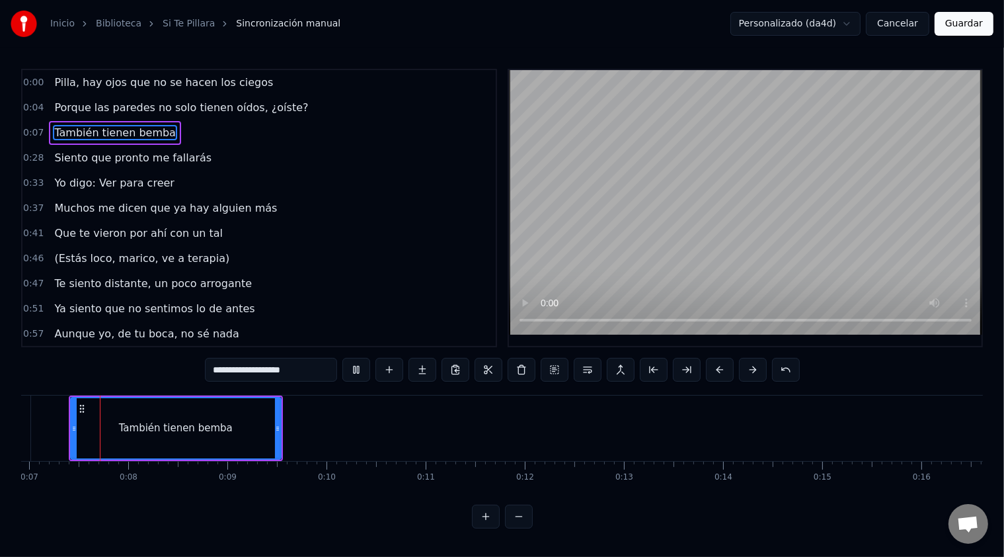
scroll to position [0, 688]
drag, startPoint x: 71, startPoint y: 427, endPoint x: 97, endPoint y: 427, distance: 25.8
click at [97, 427] on icon at bounding box center [95, 428] width 5 height 11
drag, startPoint x: 97, startPoint y: 427, endPoint x: 122, endPoint y: 430, distance: 24.7
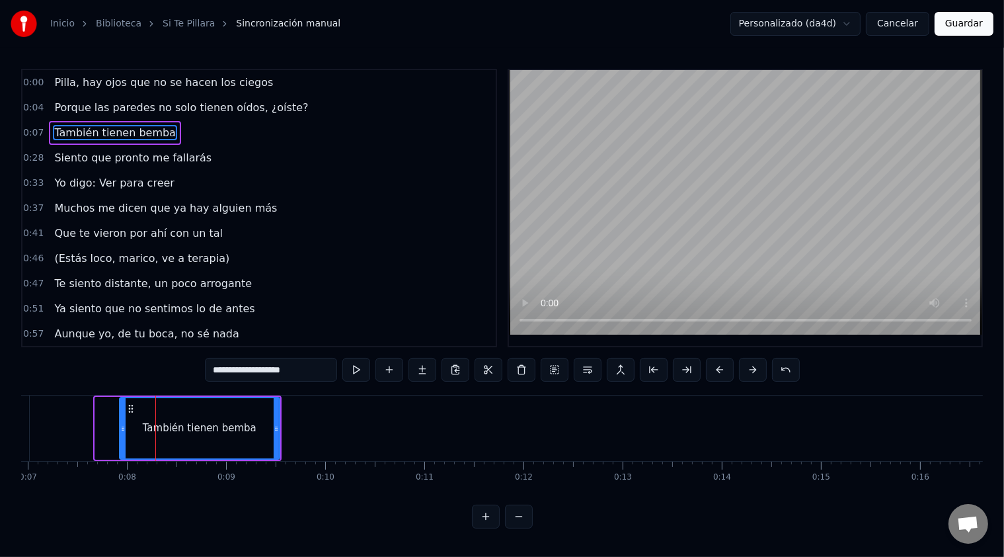
click at [122, 430] on div at bounding box center [122, 428] width 5 height 60
click at [83, 112] on div "Porque las paredes no solo tienen oídos, ¿oíste?" at bounding box center [181, 108] width 264 height 24
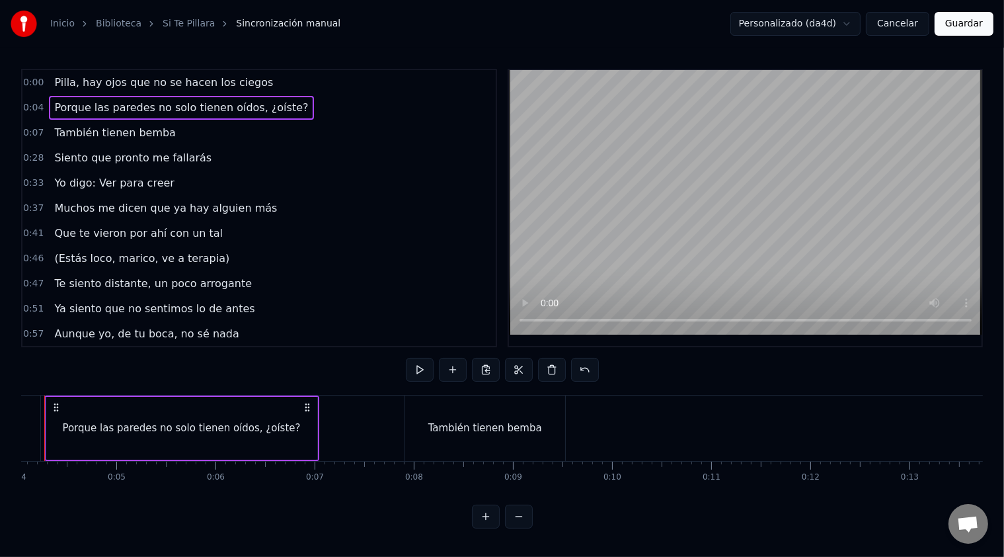
scroll to position [0, 357]
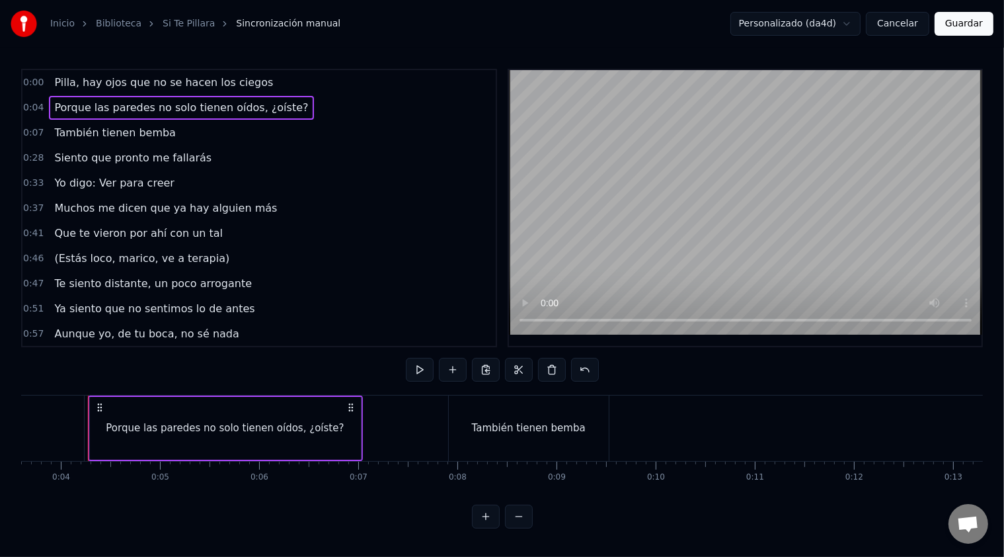
click at [349, 403] on icon at bounding box center [351, 407] width 11 height 11
click at [100, 407] on icon at bounding box center [100, 407] width 11 height 11
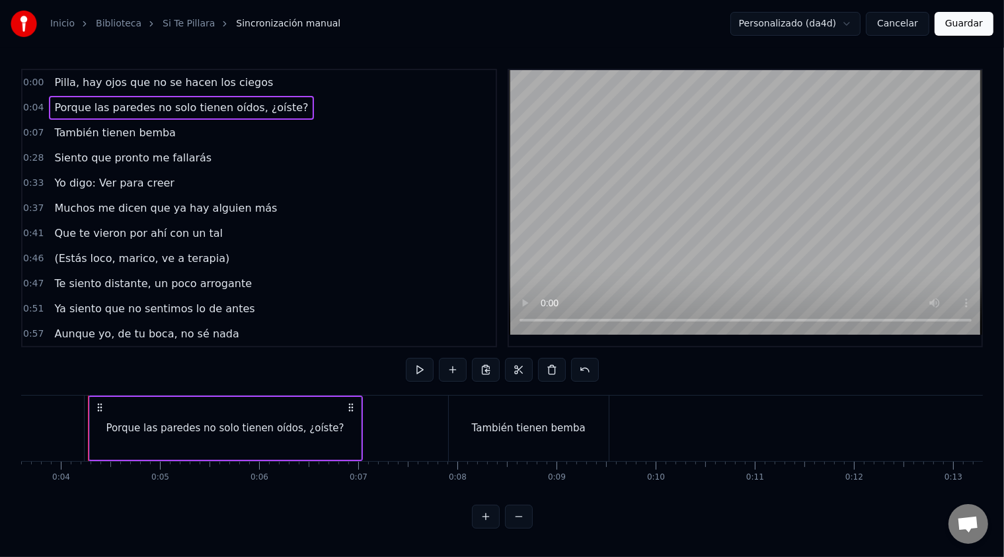
click at [99, 406] on icon at bounding box center [100, 407] width 11 height 11
click at [465, 420] on div "También tienen bemba" at bounding box center [529, 427] width 160 height 65
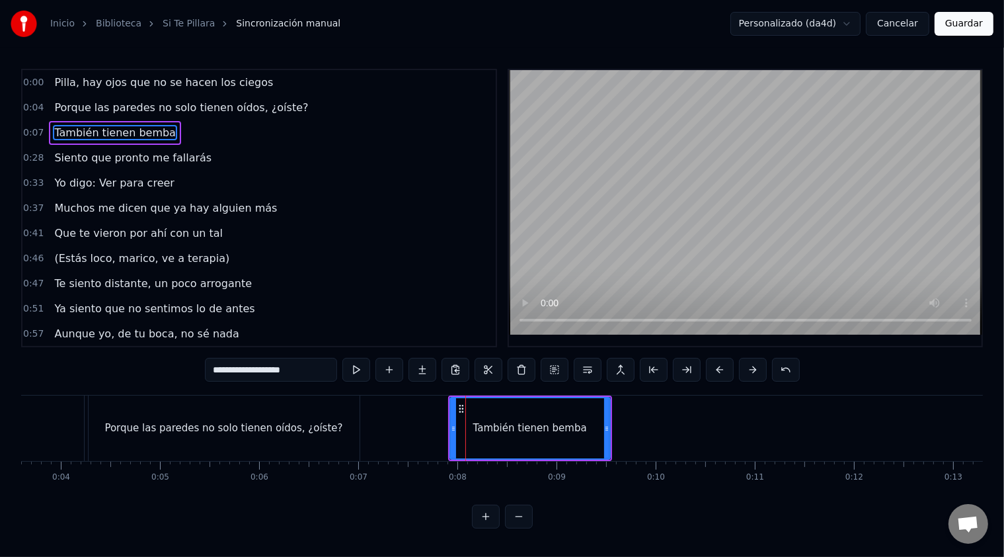
scroll to position [4, 0]
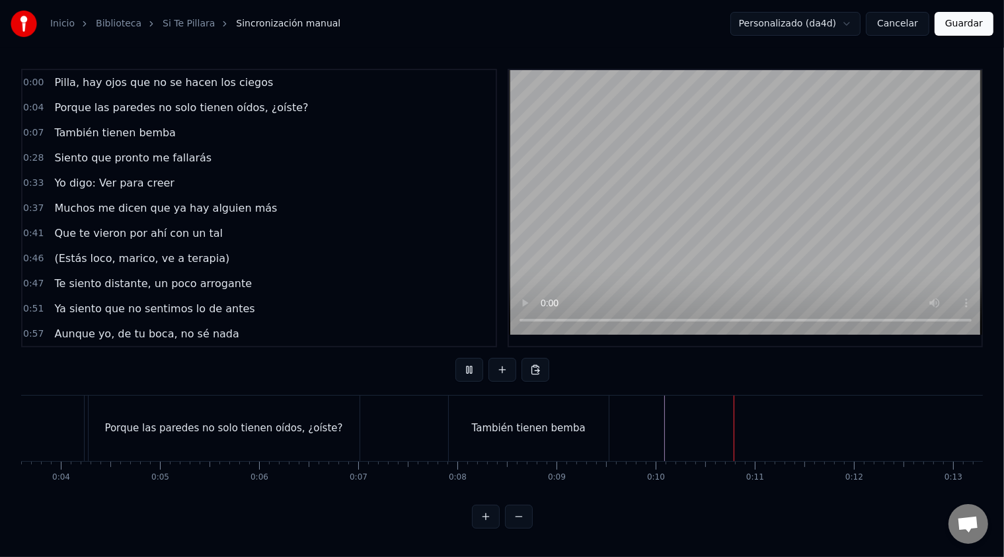
click at [607, 415] on div "También tienen bemba" at bounding box center [529, 427] width 160 height 65
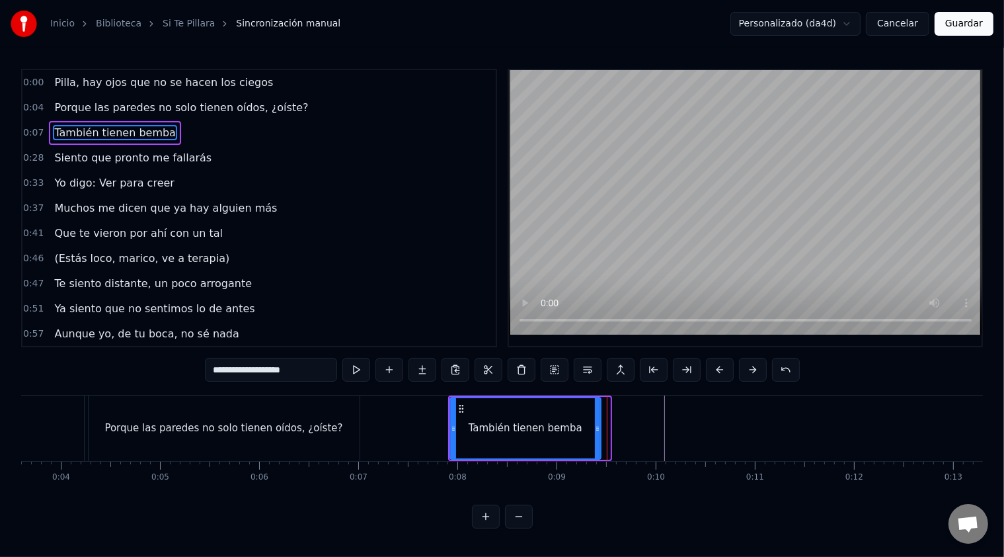
drag, startPoint x: 605, startPoint y: 416, endPoint x: 596, endPoint y: 416, distance: 9.3
click at [596, 416] on div at bounding box center [597, 428] width 5 height 60
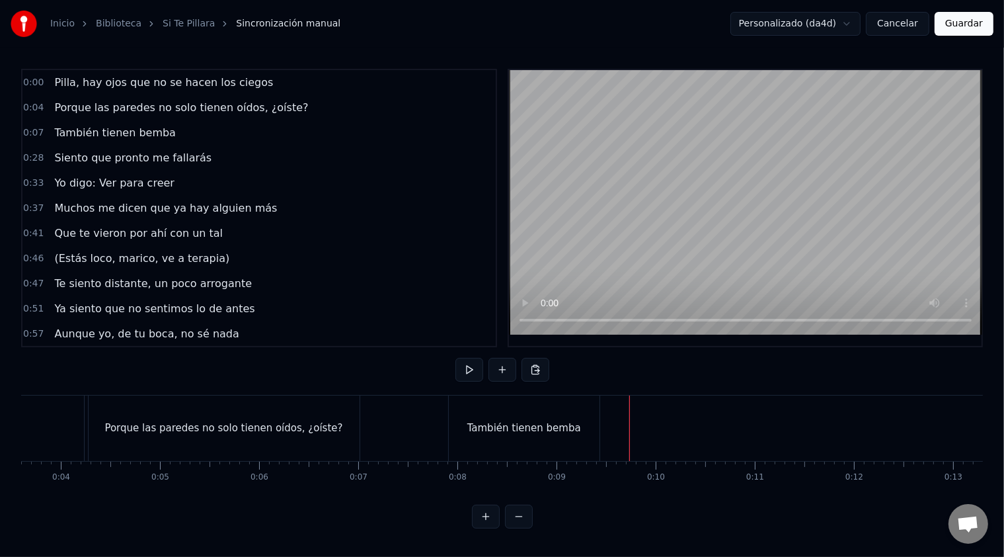
click at [537, 366] on button at bounding box center [536, 370] width 28 height 24
click at [476, 398] on div "También tienen bemba" at bounding box center [529, 427] width 160 height 65
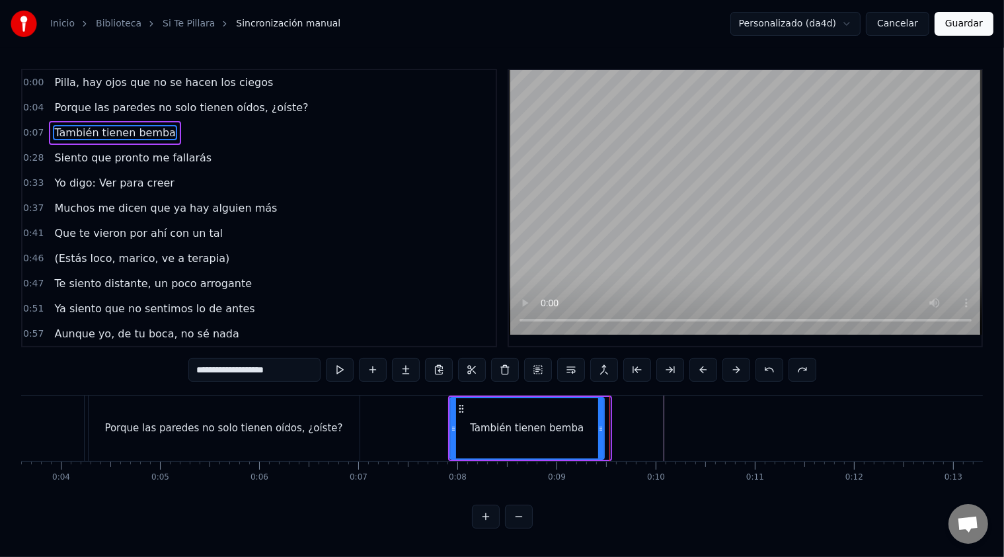
click at [599, 424] on icon at bounding box center [600, 428] width 5 height 11
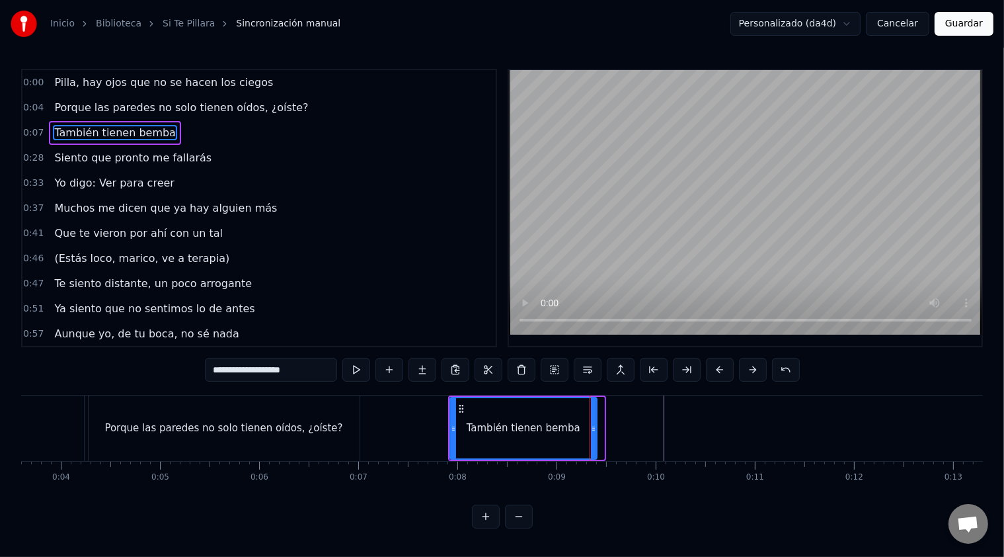
drag, startPoint x: 600, startPoint y: 423, endPoint x: 593, endPoint y: 423, distance: 7.3
click at [593, 423] on icon at bounding box center [593, 428] width 5 height 11
click at [970, 25] on button "Guardar" at bounding box center [964, 24] width 59 height 24
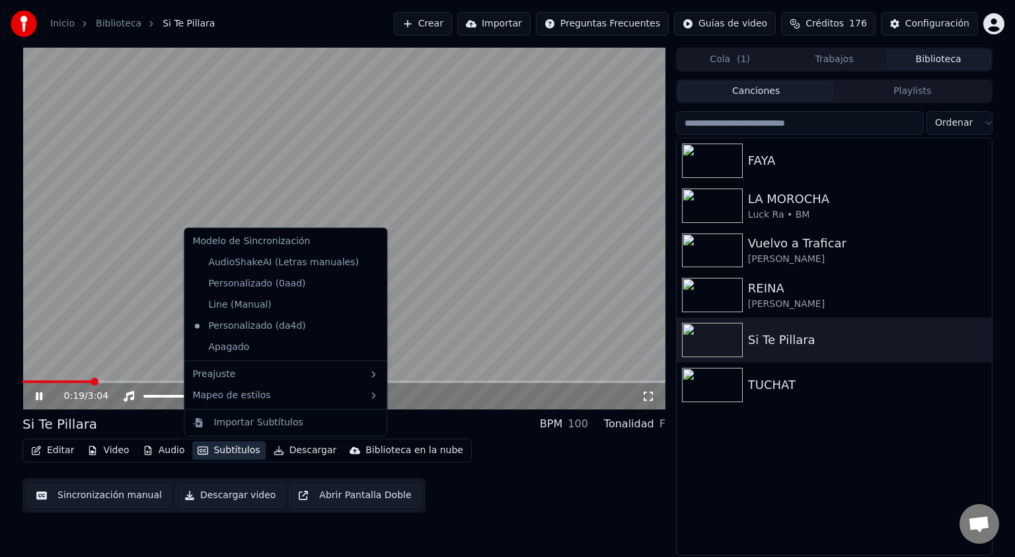
click at [214, 453] on button "Subtítulos" at bounding box center [228, 450] width 73 height 19
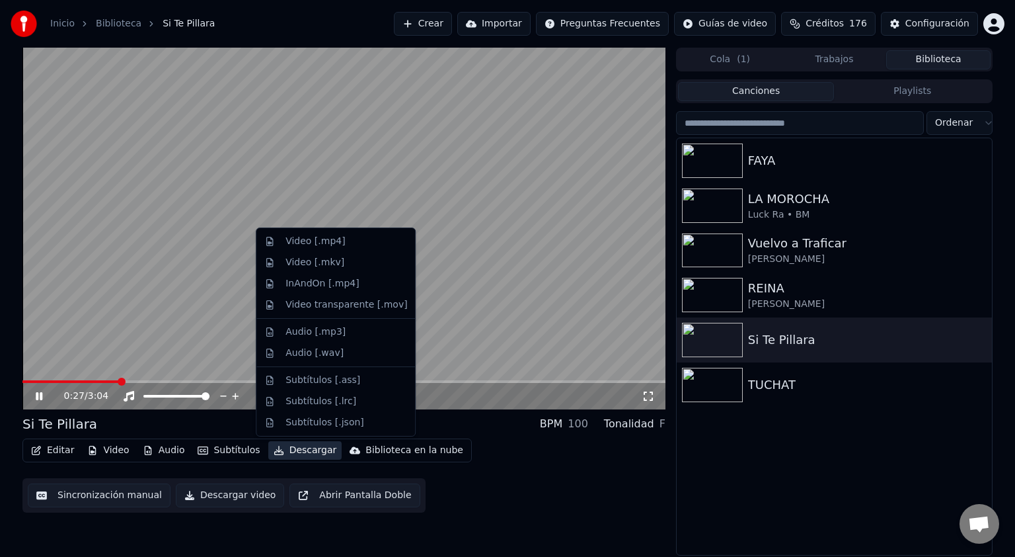
click at [604, 240] on video at bounding box center [343, 229] width 643 height 362
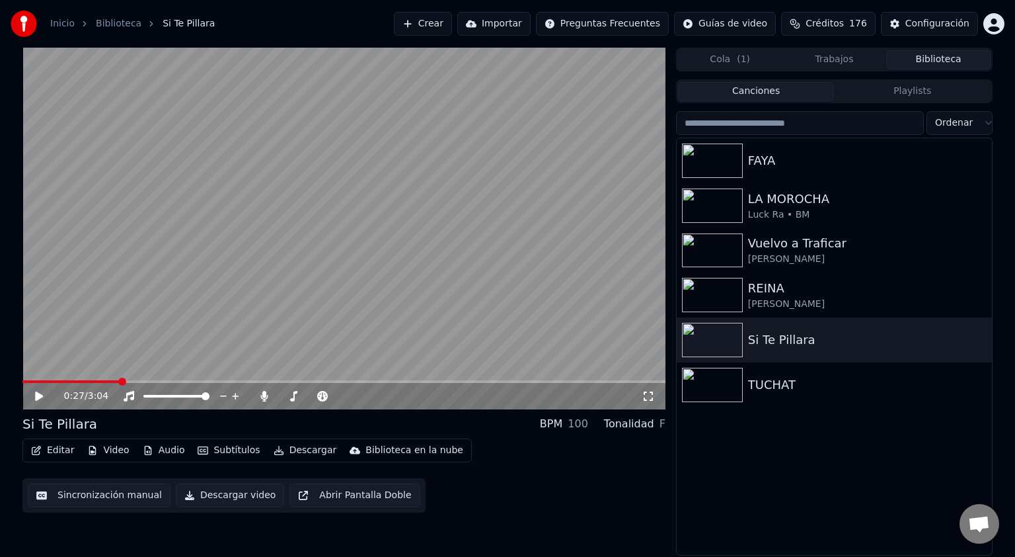
click at [596, 241] on video at bounding box center [343, 229] width 643 height 362
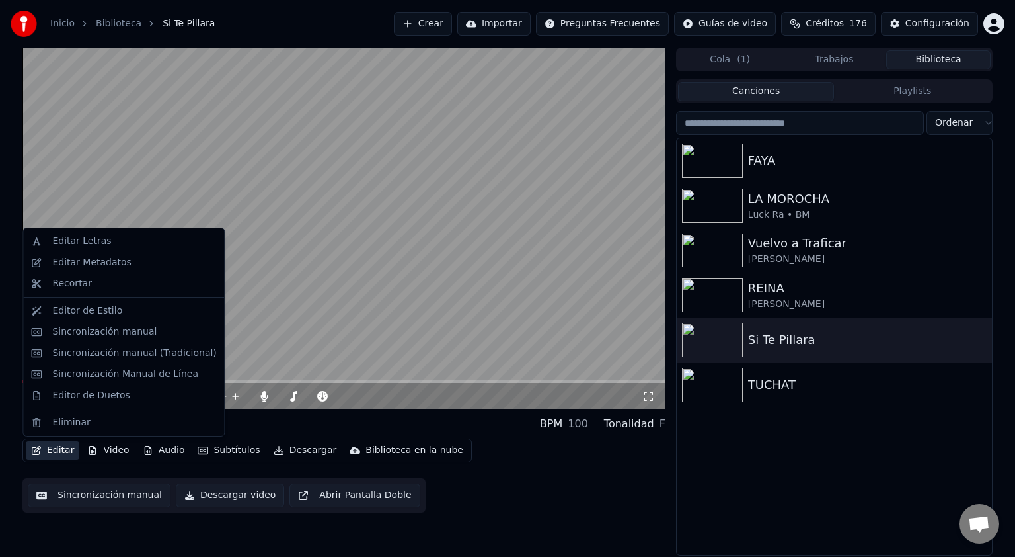
click at [48, 455] on button "Editar" at bounding box center [53, 450] width 54 height 19
click at [56, 336] on div "Sincronización manual" at bounding box center [104, 331] width 104 height 13
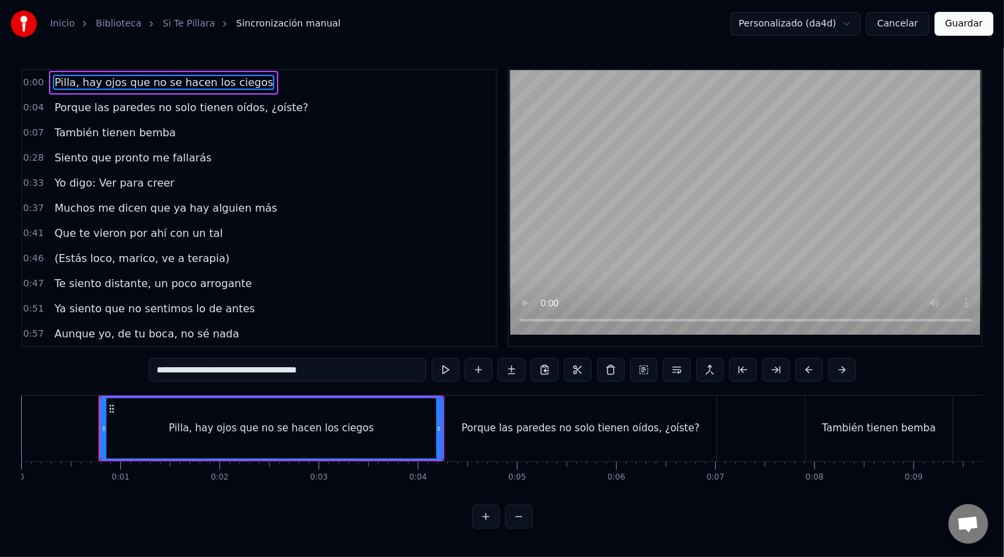
click at [916, 27] on button "Cancelar" at bounding box center [897, 24] width 63 height 24
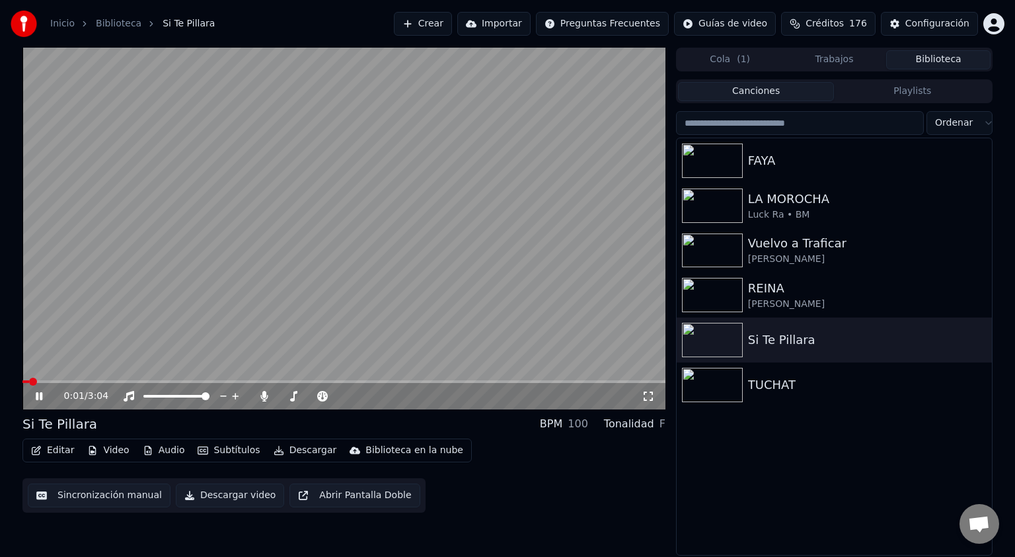
click at [223, 495] on button "Descargar video" at bounding box center [230, 495] width 108 height 24
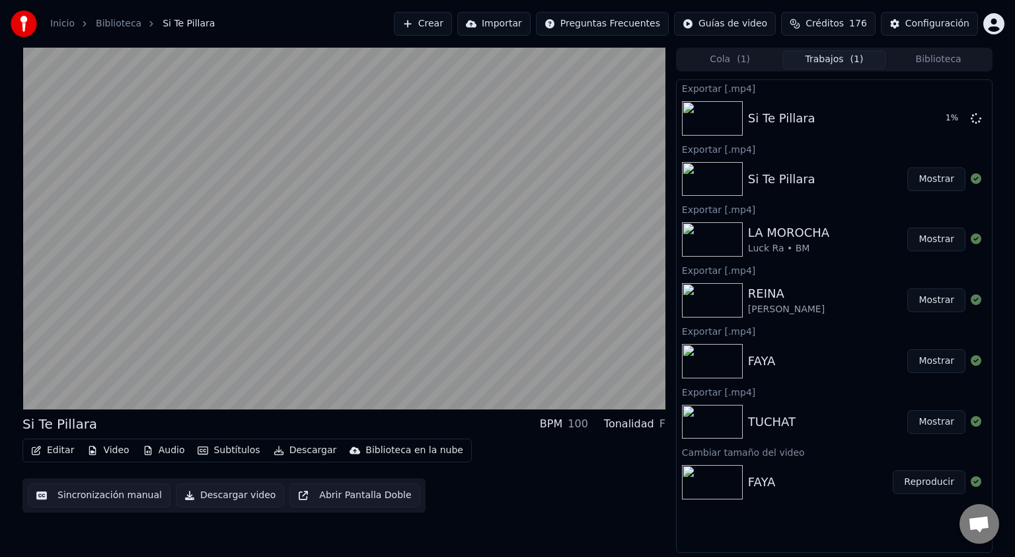
click at [176, 483] on button "Descargar video" at bounding box center [230, 495] width 108 height 24
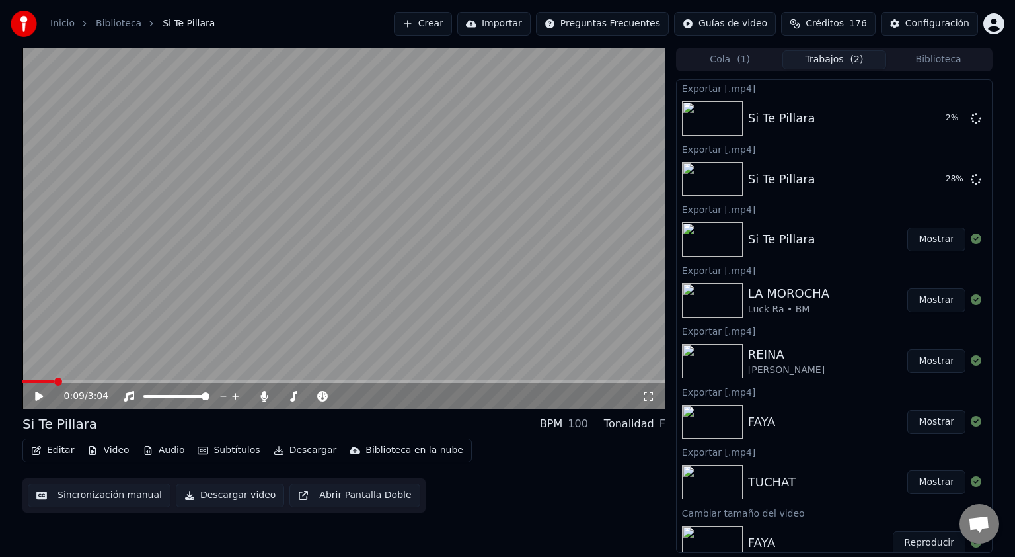
click at [918, 238] on button "Mostrar" at bounding box center [937, 239] width 58 height 24
click at [971, 180] on icon at bounding box center [976, 178] width 11 height 11
click at [937, 127] on button "Mostrar" at bounding box center [937, 118] width 58 height 24
click at [265, 389] on span at bounding box center [263, 388] width 7 height 7
click at [265, 394] on icon at bounding box center [263, 396] width 7 height 11
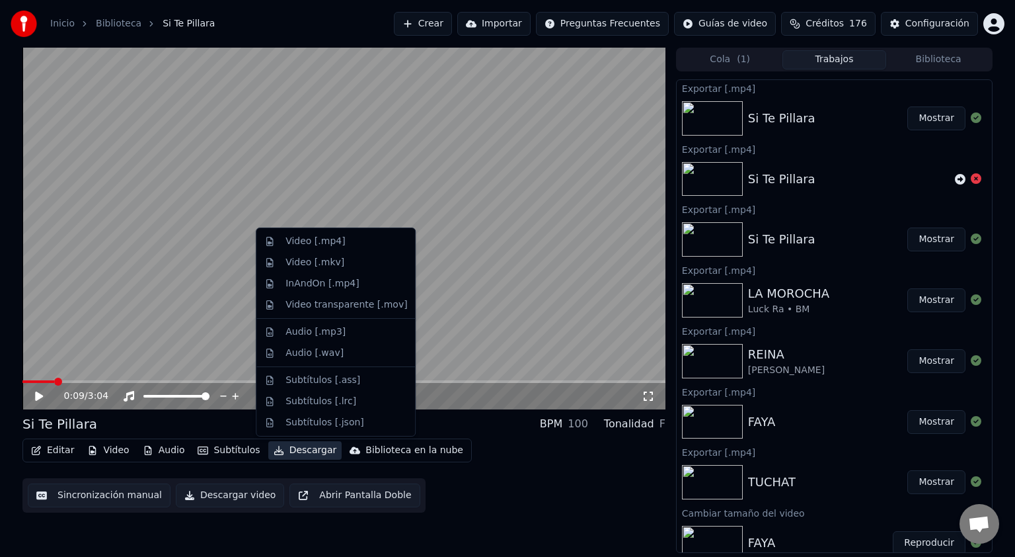
click at [296, 451] on button "Descargar" at bounding box center [305, 450] width 74 height 19
click at [328, 245] on div "Video [.mp4]" at bounding box center [315, 241] width 59 height 13
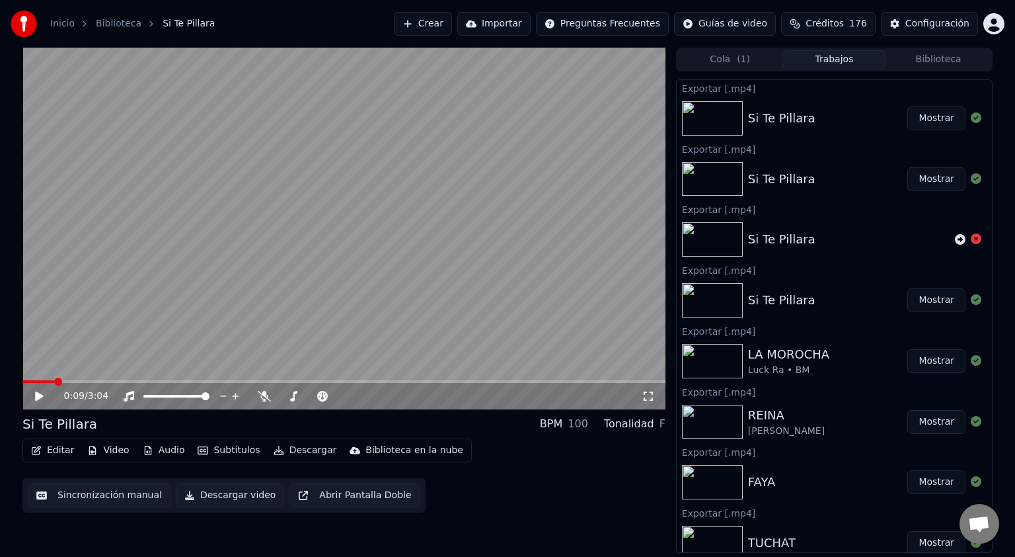
click at [923, 126] on button "Mostrar" at bounding box center [937, 118] width 58 height 24
